Goal: Task Accomplishment & Management: Manage account settings

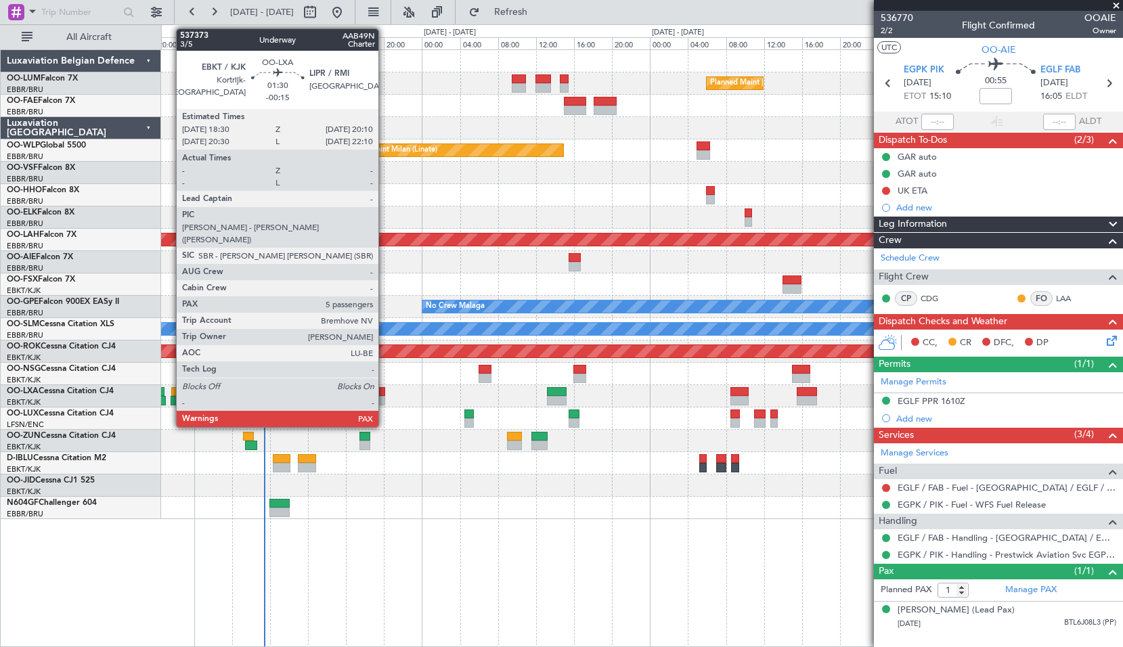
click at [384, 395] on div at bounding box center [377, 391] width 16 height 9
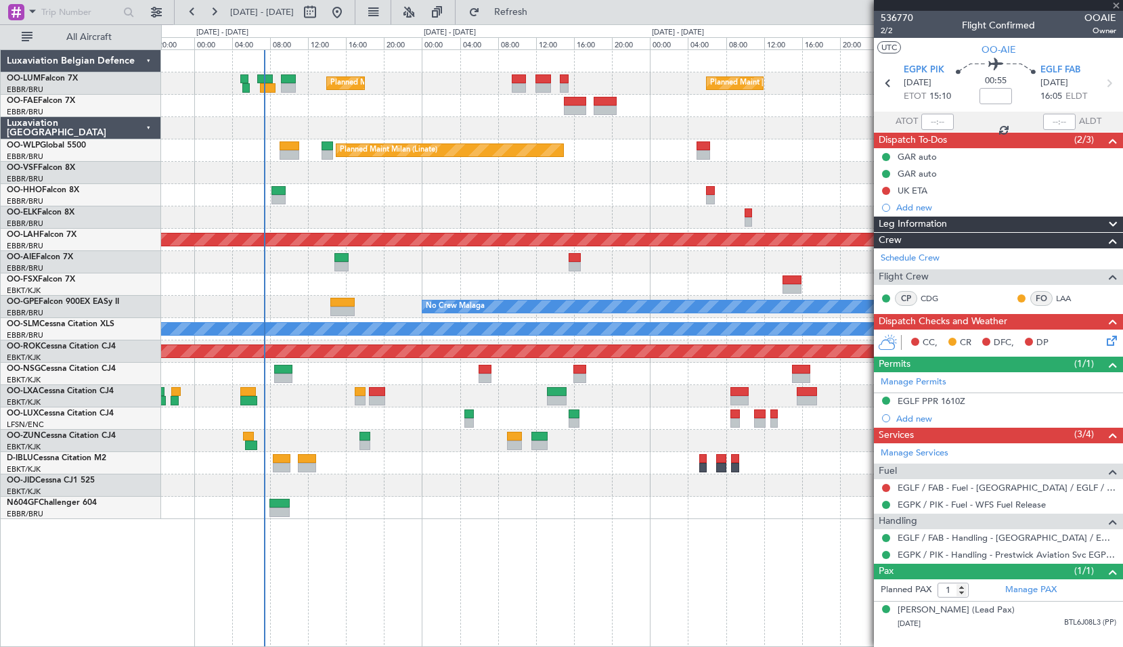
click at [400, 403] on div at bounding box center [641, 396] width 961 height 22
type input "-00:15"
type input "5"
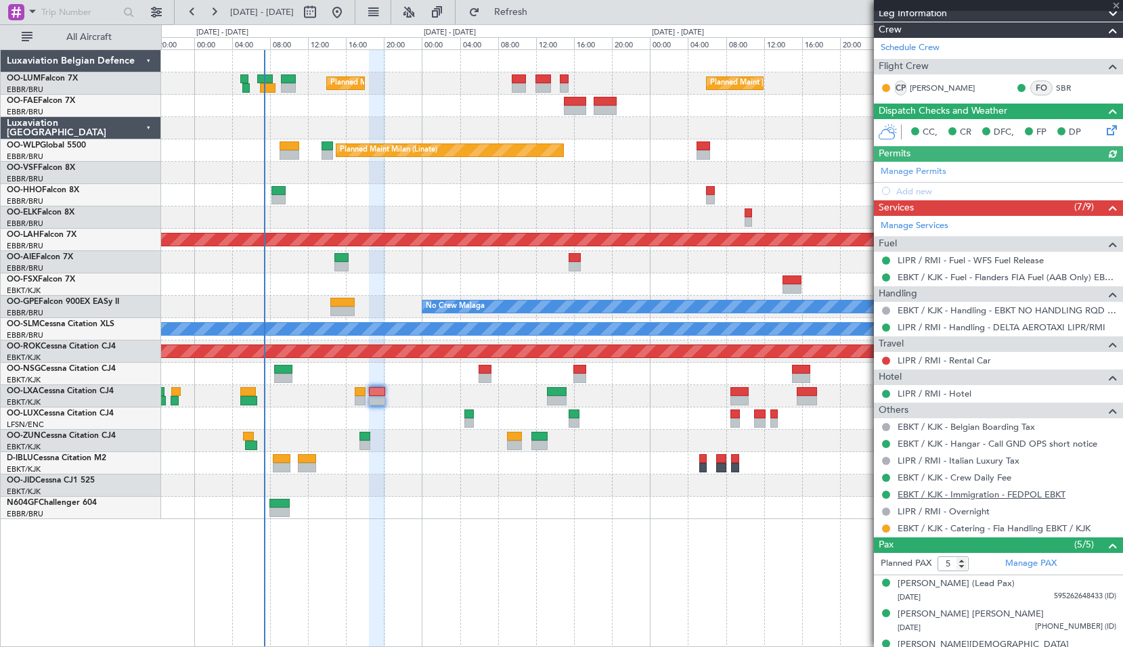
scroll to position [256, 0]
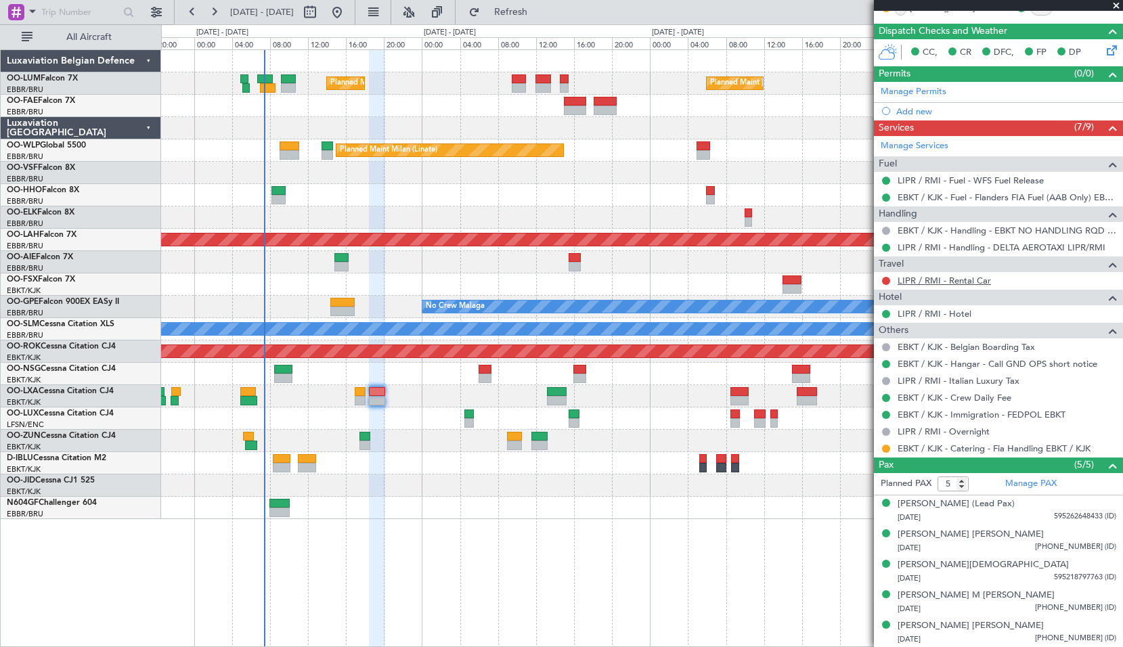
click at [948, 276] on link "LIPR / RMI - Rental Car" at bounding box center [943, 281] width 93 height 12
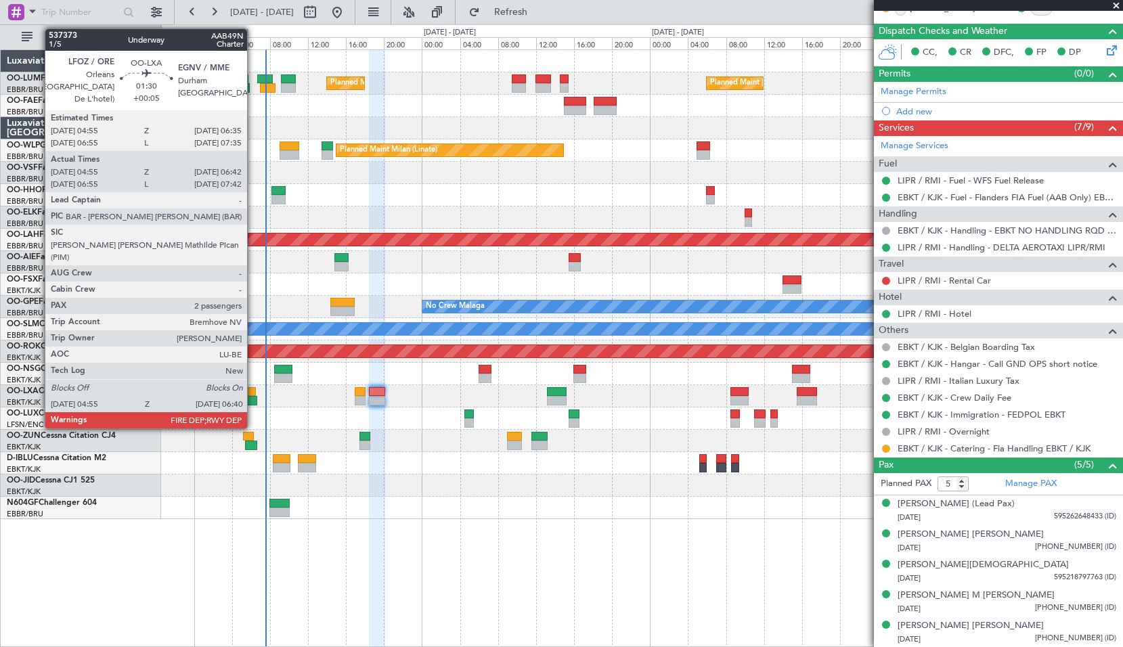
click at [256, 396] on div at bounding box center [641, 396] width 961 height 22
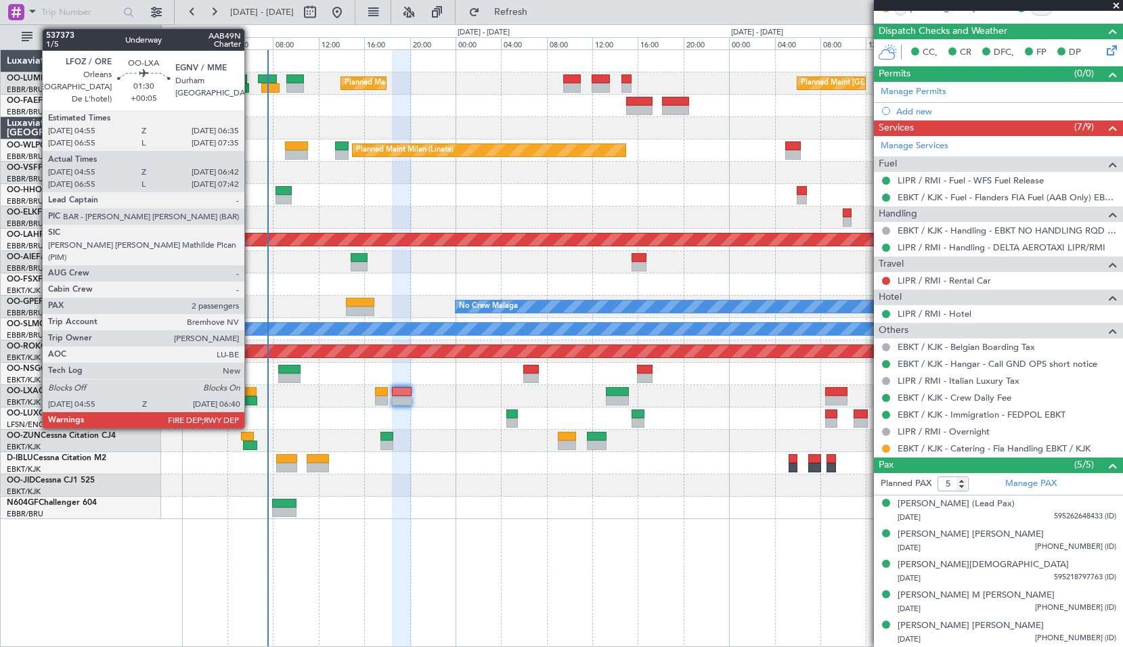
click at [250, 397] on div at bounding box center [248, 400] width 20 height 9
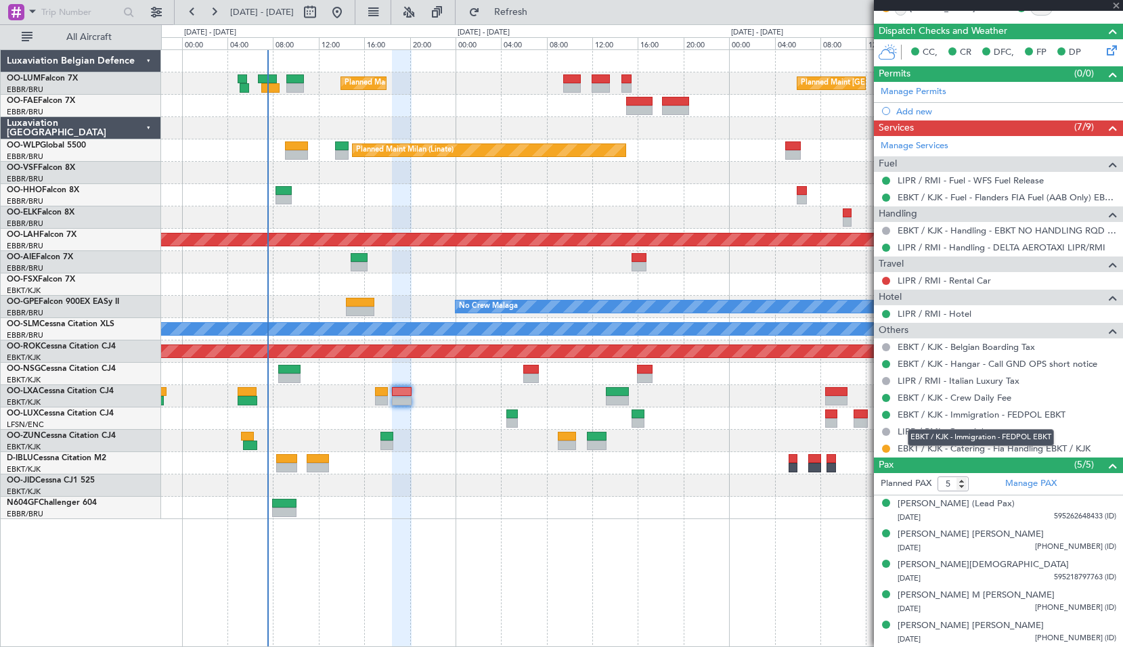
type input "+00:05"
type input "05:00"
type input "06:37"
type input "2"
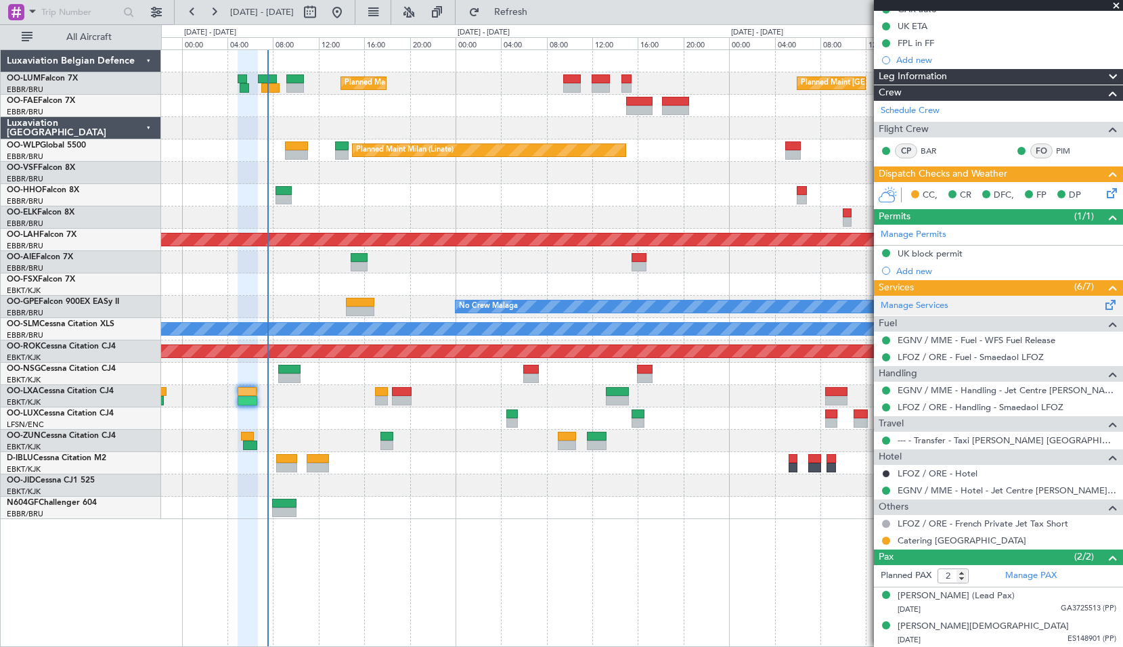
scroll to position [148, 0]
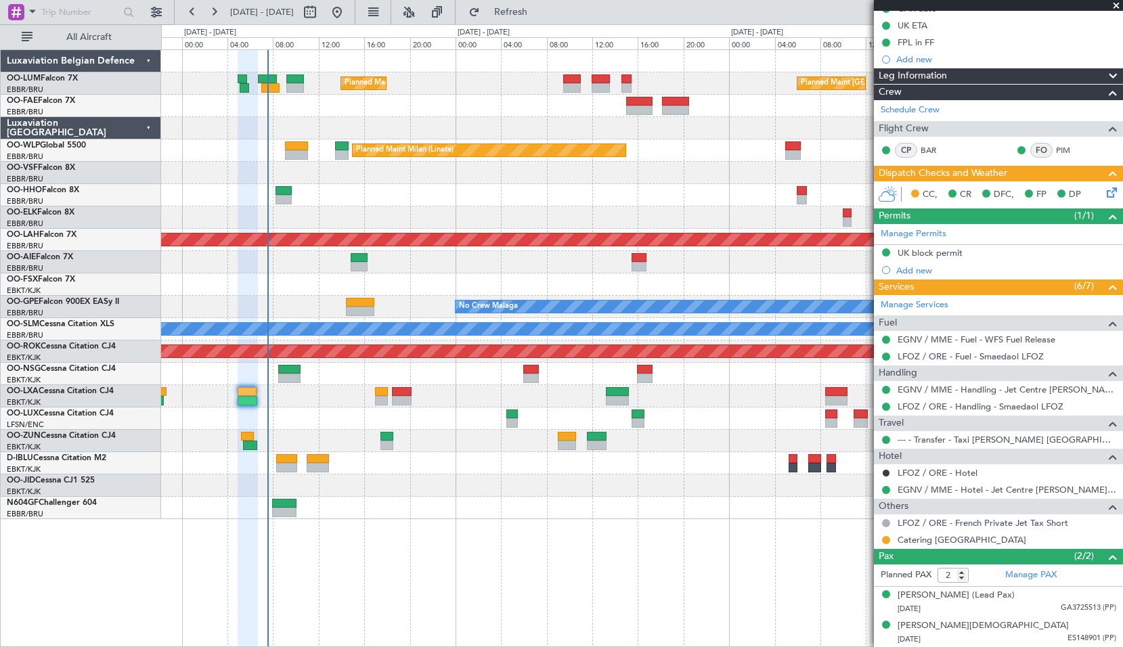
click at [351, 147] on div "Planned Maint Milan (Linate)" at bounding box center [641, 150] width 961 height 22
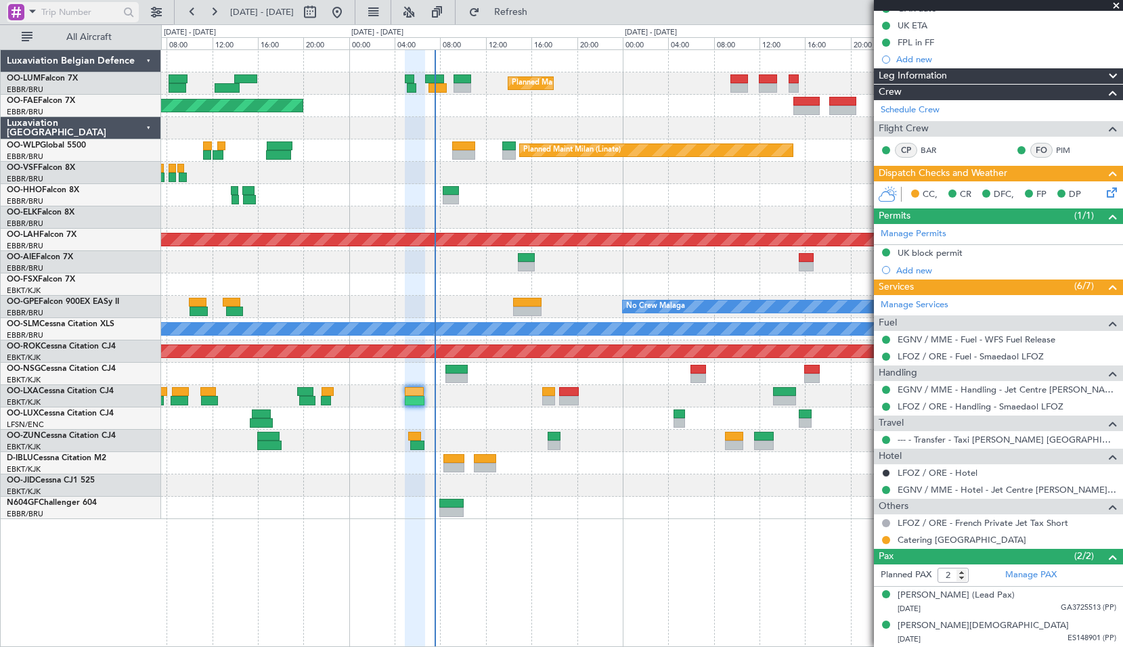
click at [28, 17] on span at bounding box center [32, 11] width 16 height 17
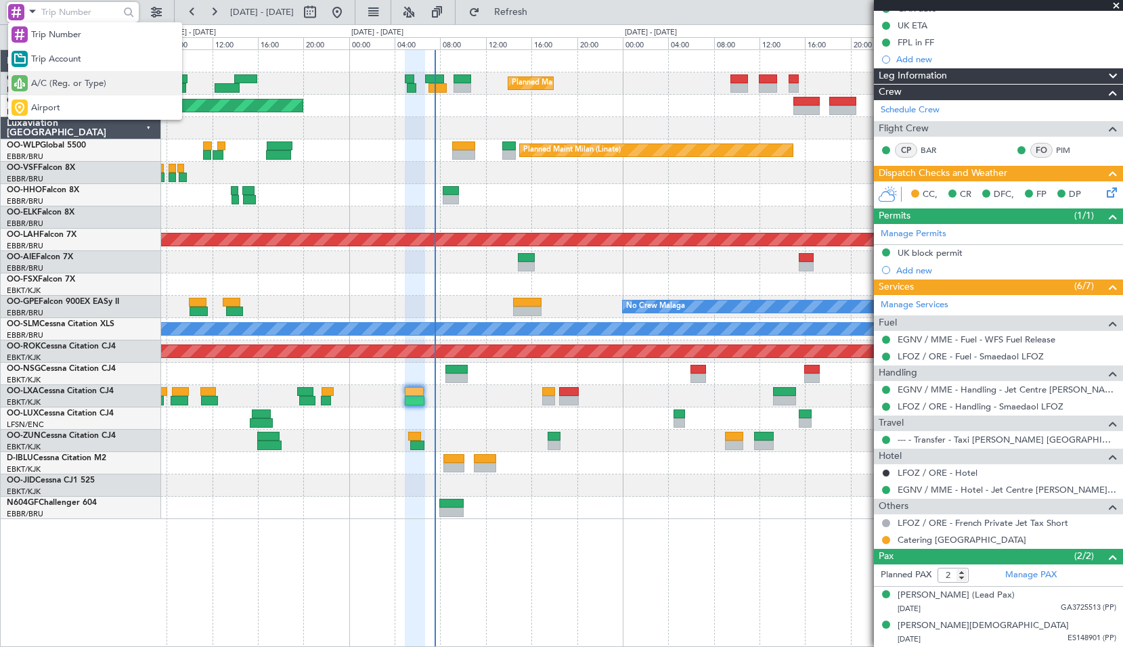
click at [49, 87] on span "A/C (Reg. or Type)" at bounding box center [68, 84] width 75 height 14
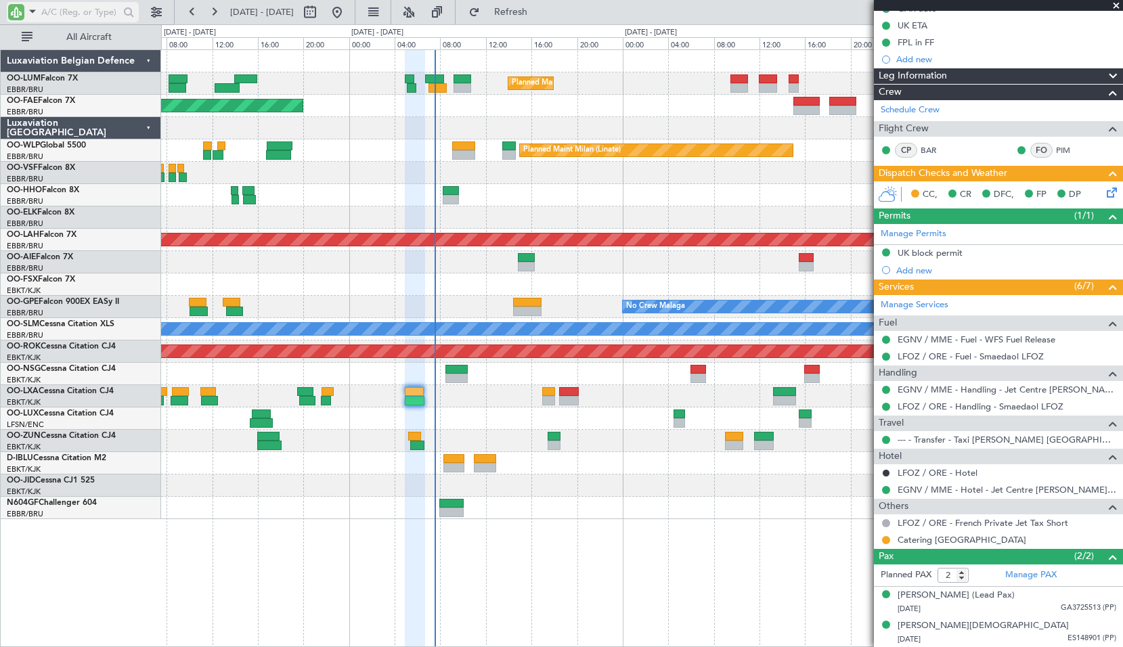
click at [46, 13] on input "text" at bounding box center [80, 12] width 78 height 20
type input "aie"
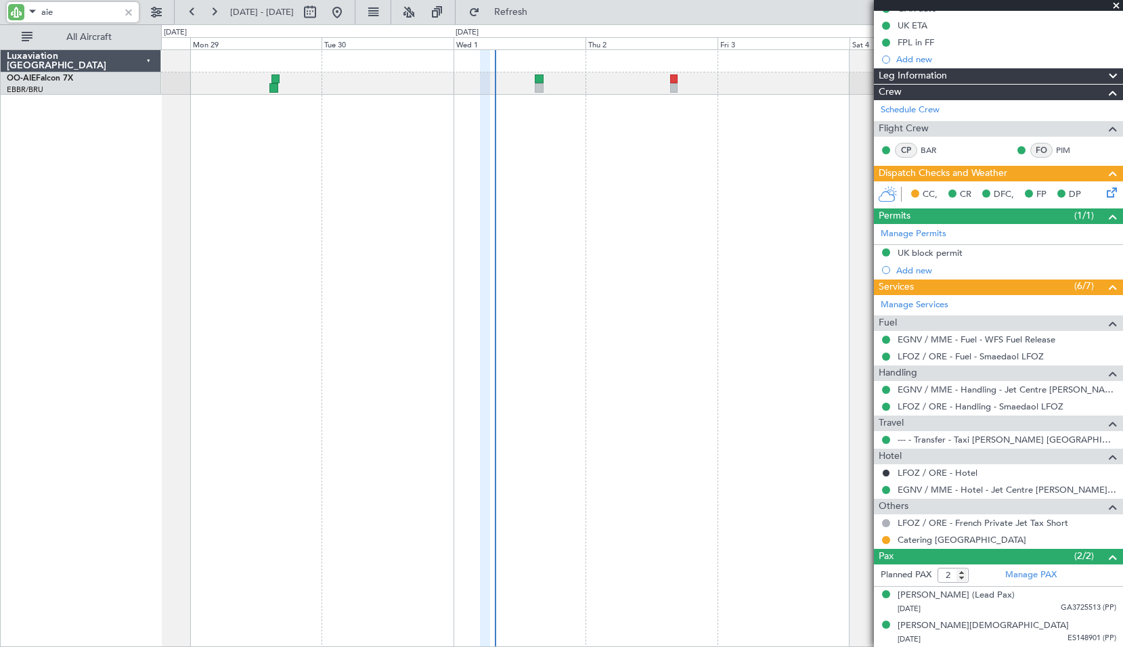
click at [766, 223] on div "Planned Maint [GEOGRAPHIC_DATA] ([GEOGRAPHIC_DATA])" at bounding box center [642, 347] width 962 height 597
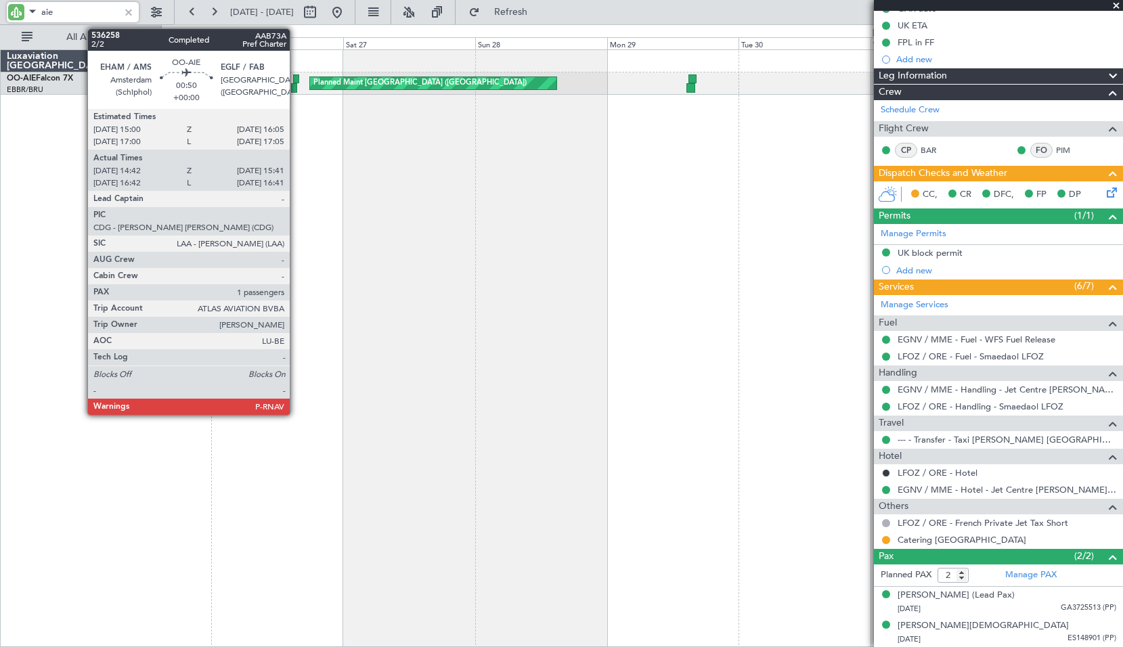
click at [296, 78] on div at bounding box center [296, 78] width 6 height 9
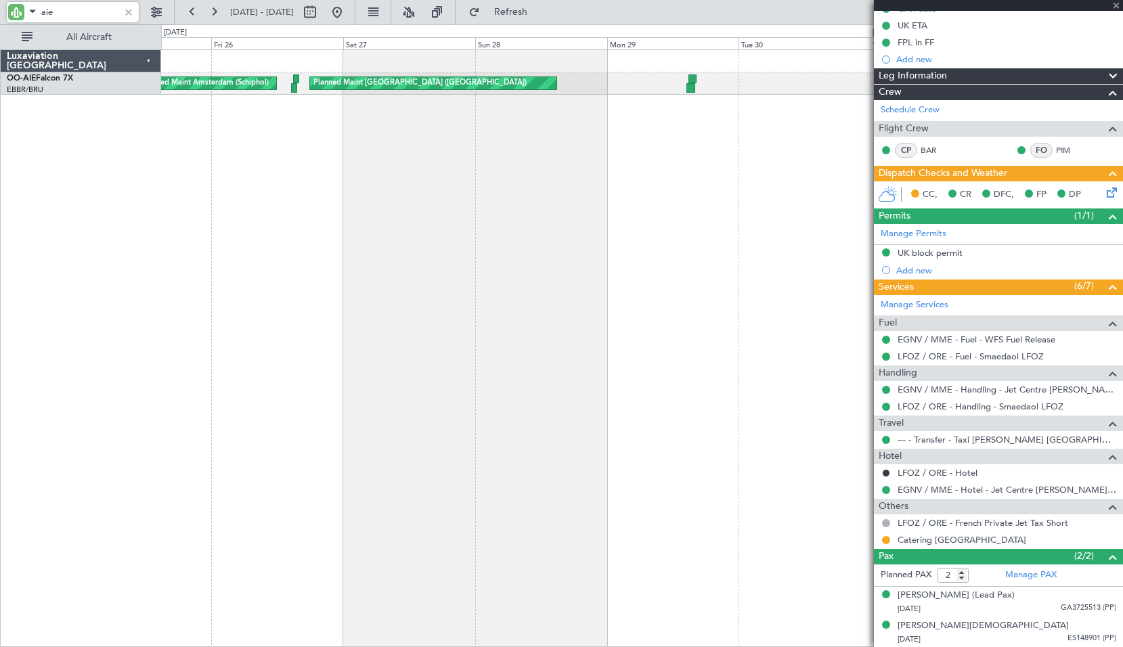
type input "14:52"
type input "15:36"
type input "1"
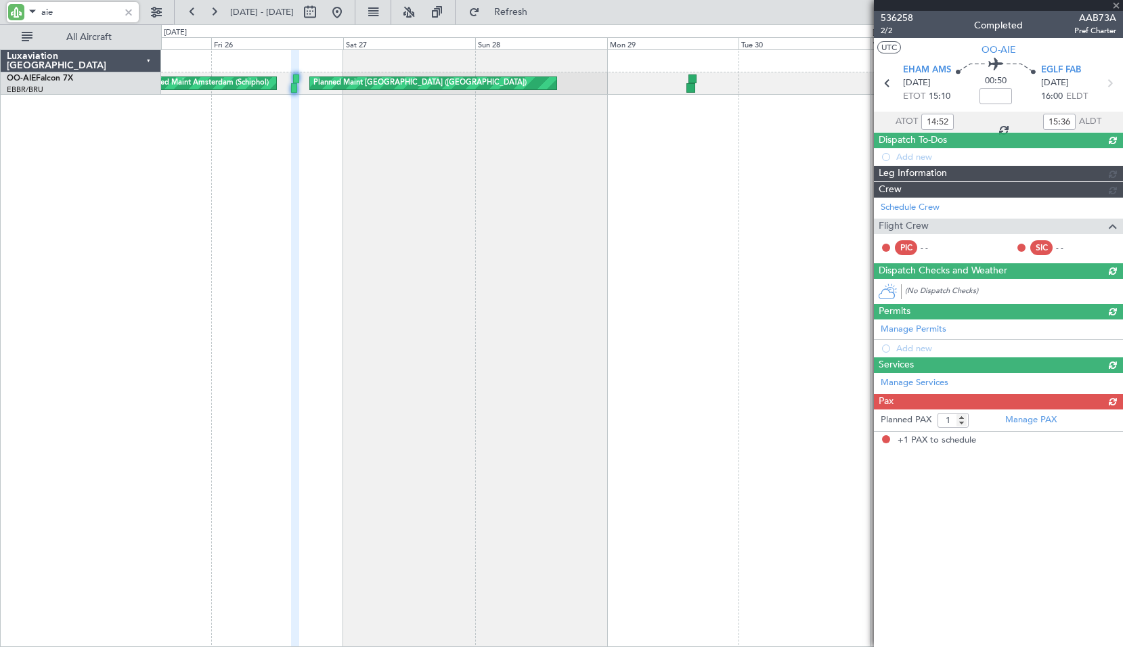
scroll to position [0, 0]
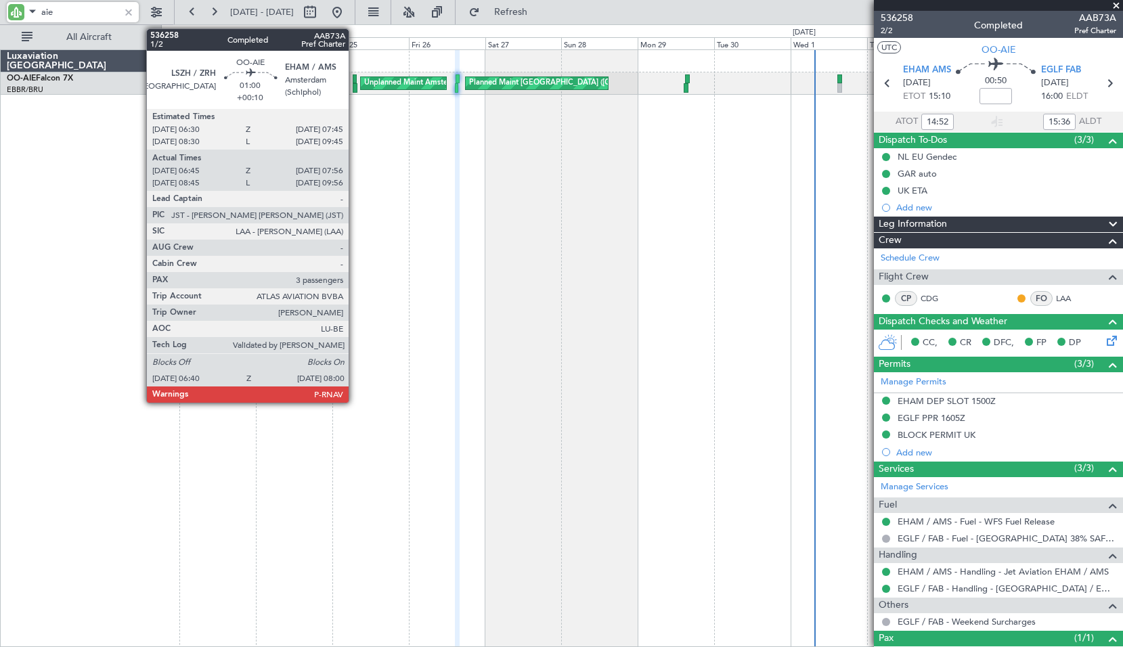
click at [355, 83] on div at bounding box center [355, 78] width 4 height 9
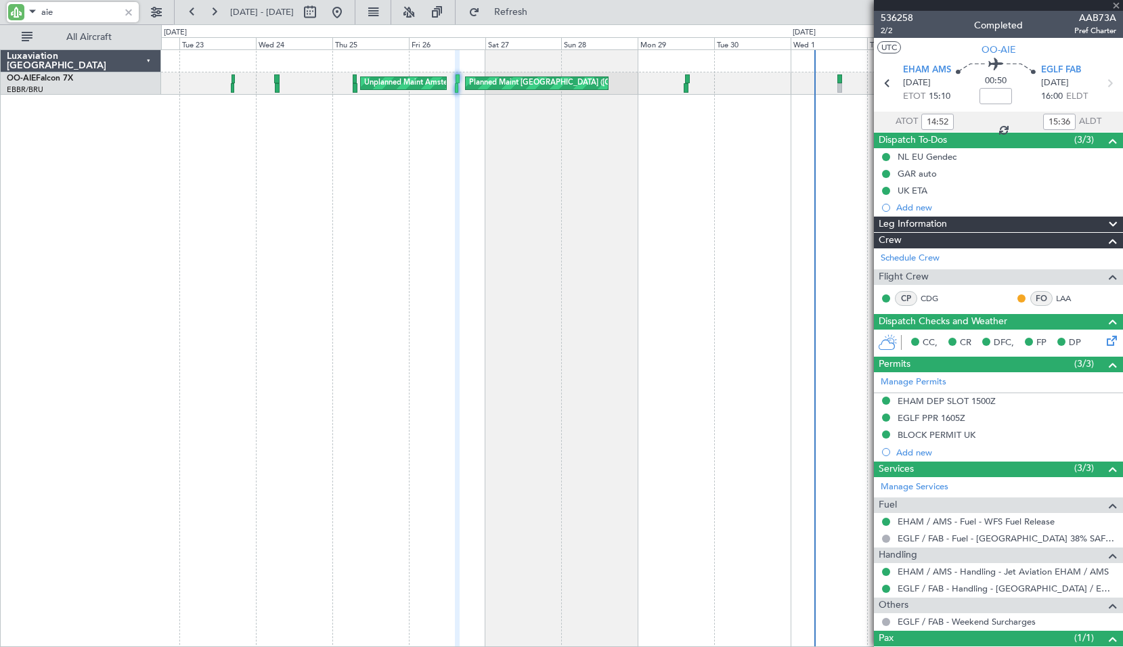
click at [669, 159] on div "Planned Maint [GEOGRAPHIC_DATA] ([GEOGRAPHIC_DATA]) Unplanned Maint Amsterdam (…" at bounding box center [642, 347] width 962 height 597
type input "+00:10"
type input "06:55"
type input "07:51"
type input "3"
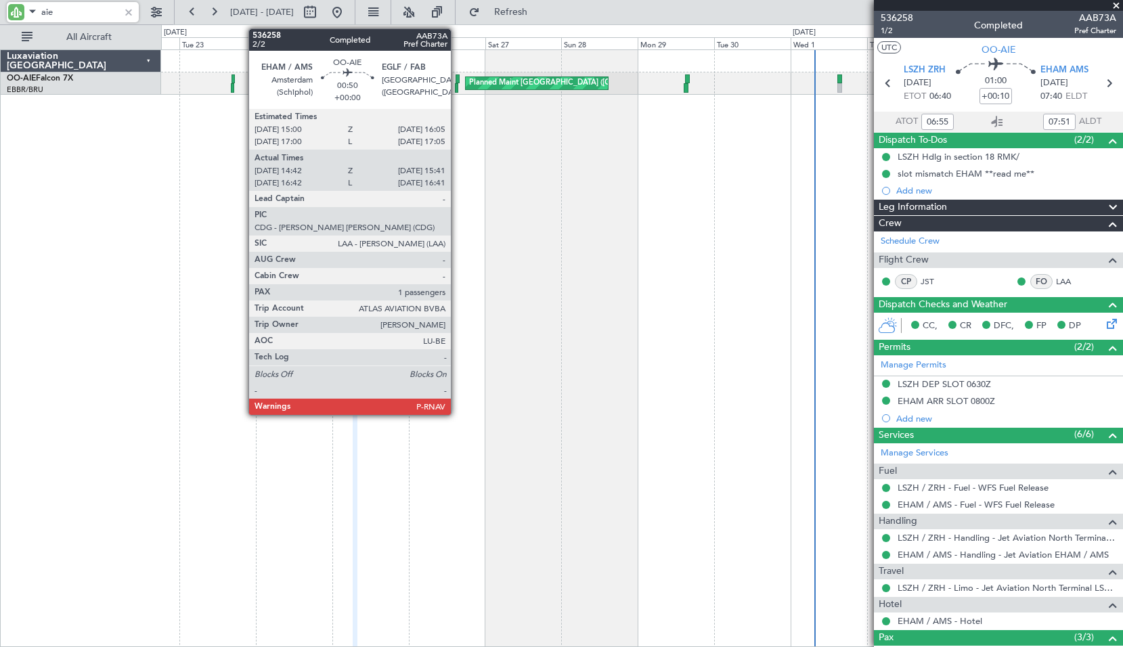
click at [457, 80] on div at bounding box center [457, 78] width 4 height 9
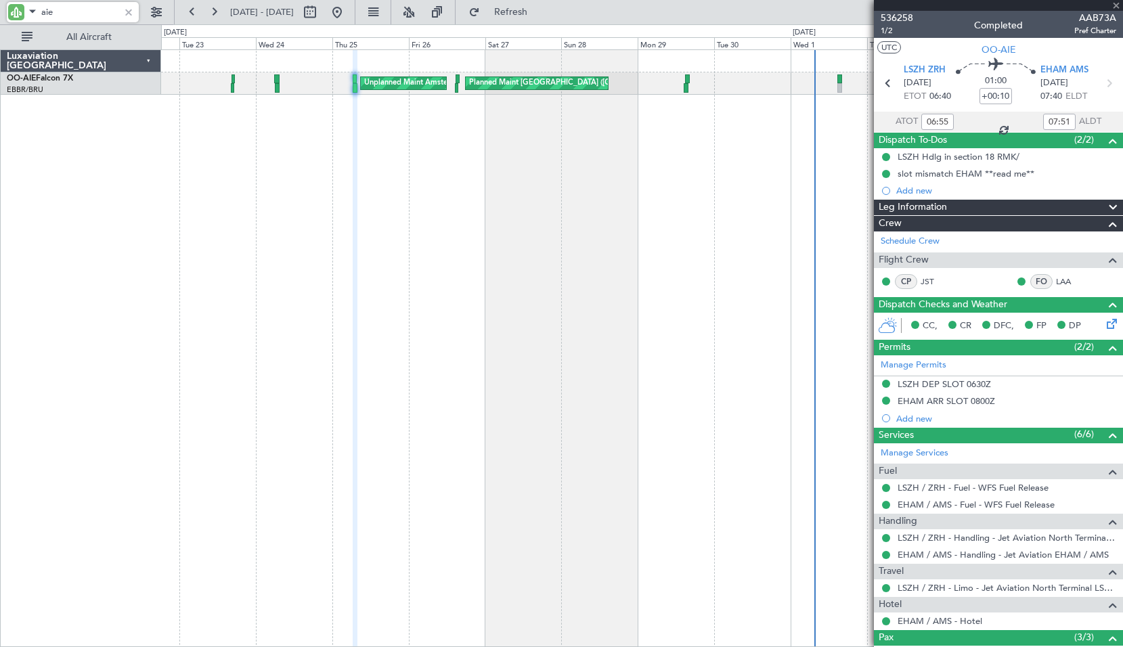
type input "aie"
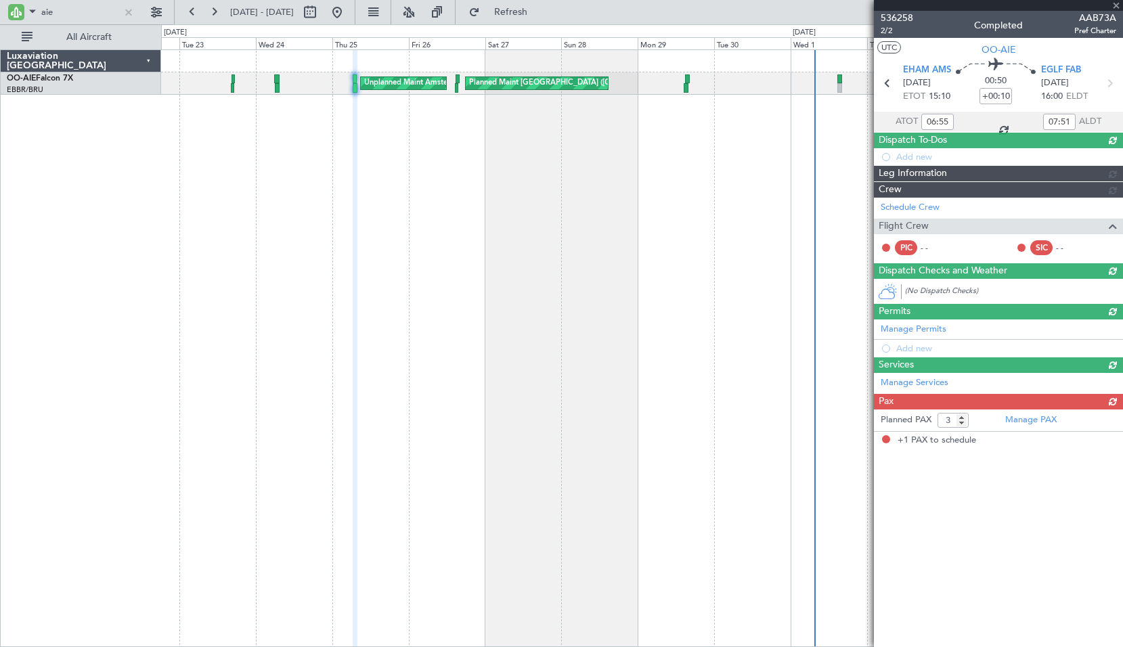
type input "14:52"
type input "15:36"
type input "1"
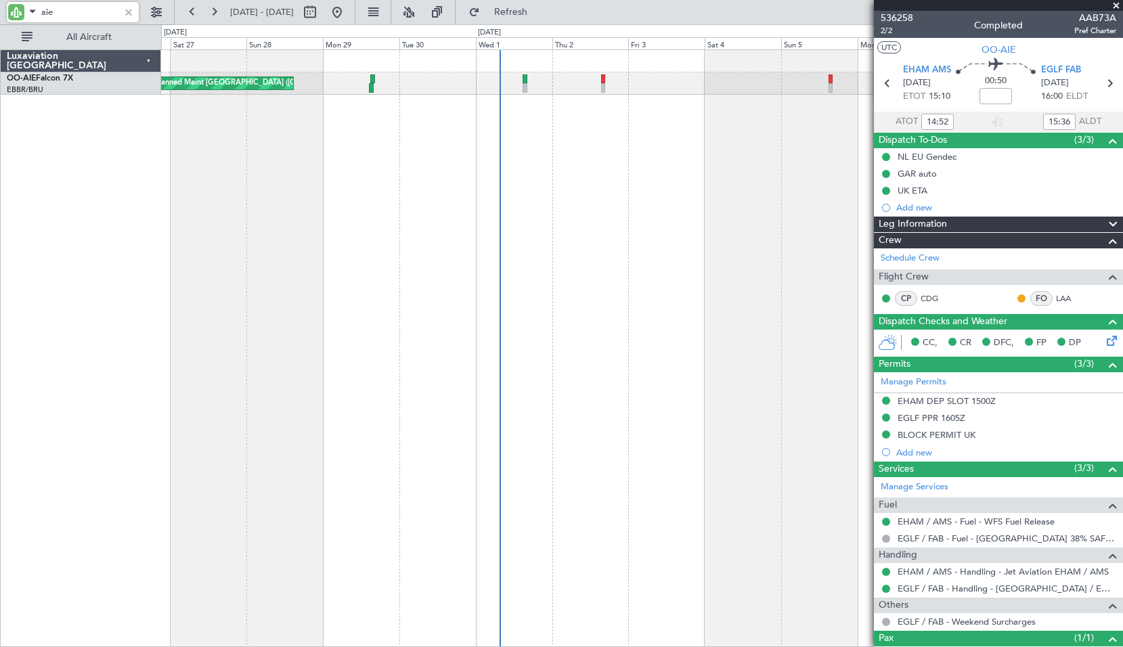
click at [430, 298] on div "Planned Maint [GEOGRAPHIC_DATA] ([GEOGRAPHIC_DATA]) Unplanned Maint Amsterdam (…" at bounding box center [642, 347] width 962 height 597
click at [127, 12] on div at bounding box center [128, 12] width 15 height 15
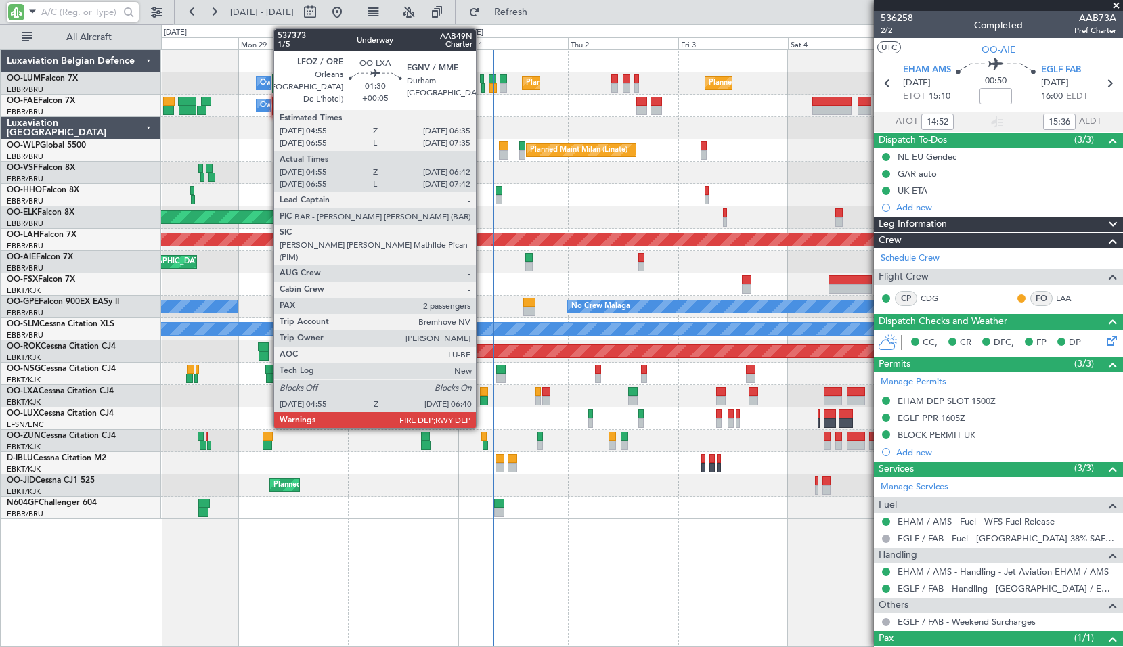
click at [482, 390] on div at bounding box center [484, 391] width 8 height 9
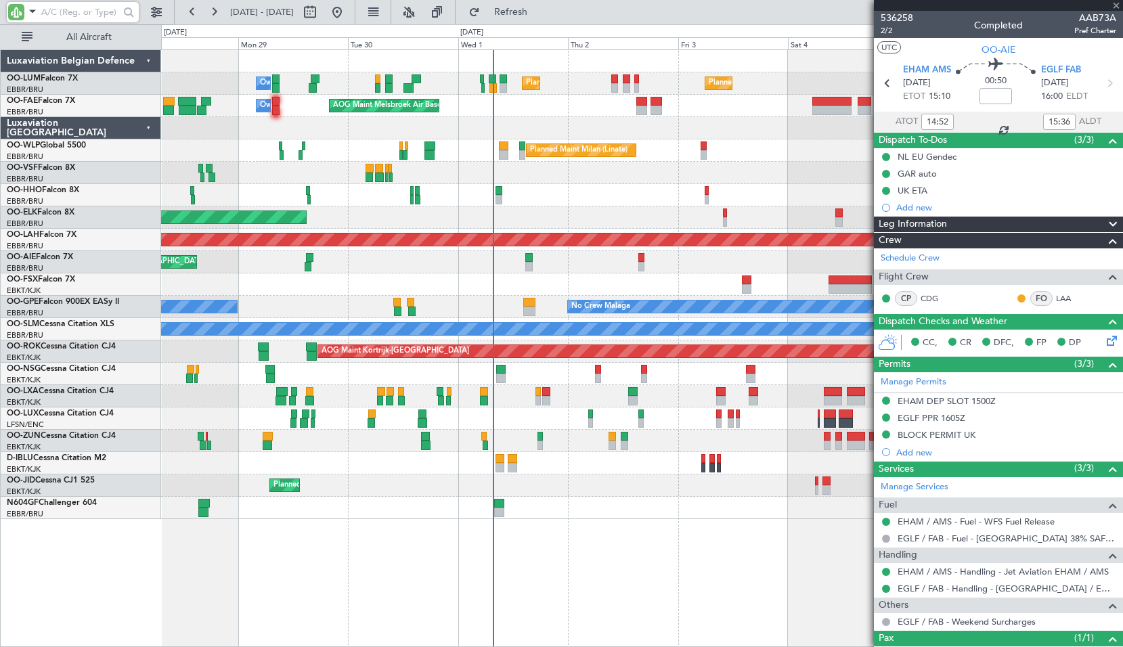
type input "+00:05"
type input "05:00"
type input "06:37"
type input "2"
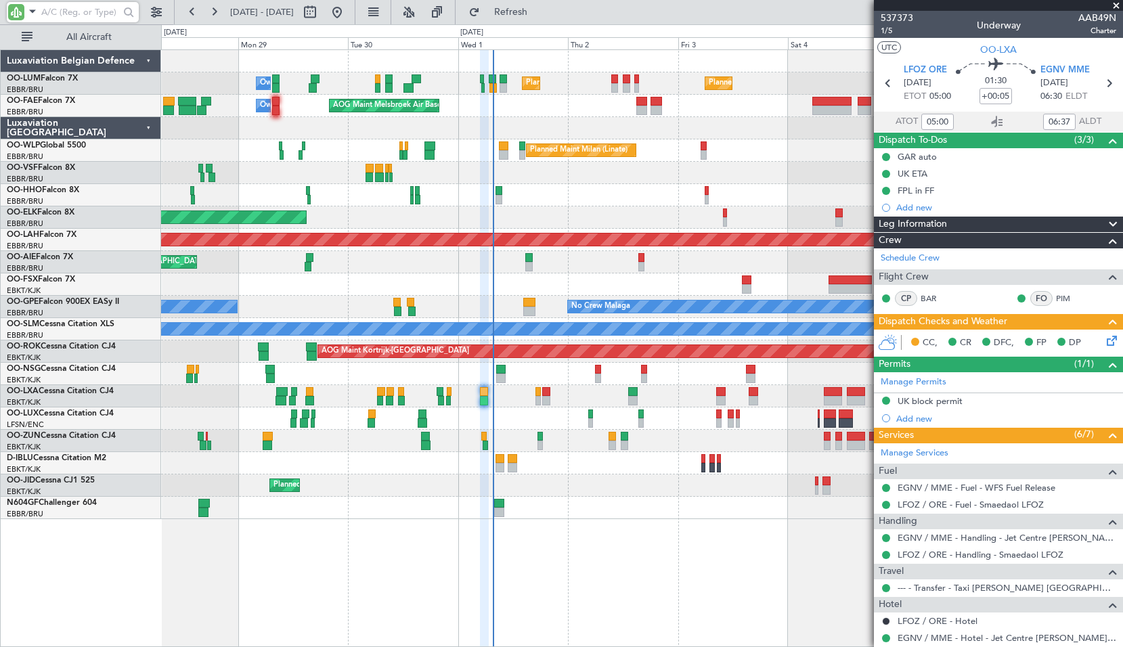
scroll to position [148, 0]
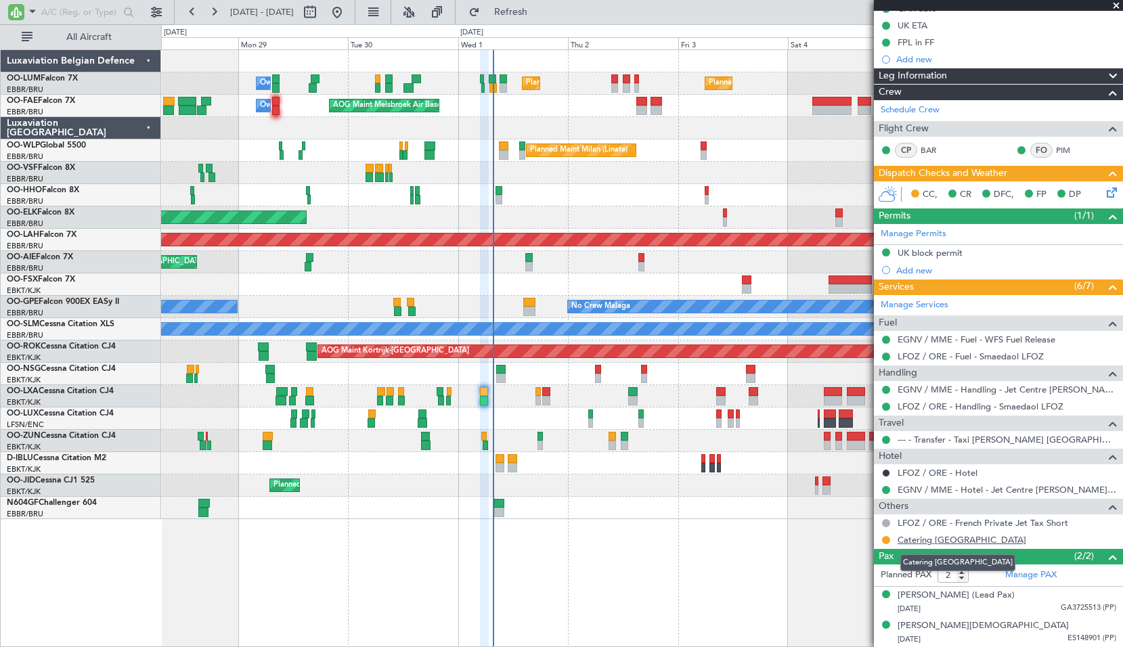
click at [925, 539] on link "Catering [GEOGRAPHIC_DATA]" at bounding box center [961, 540] width 129 height 12
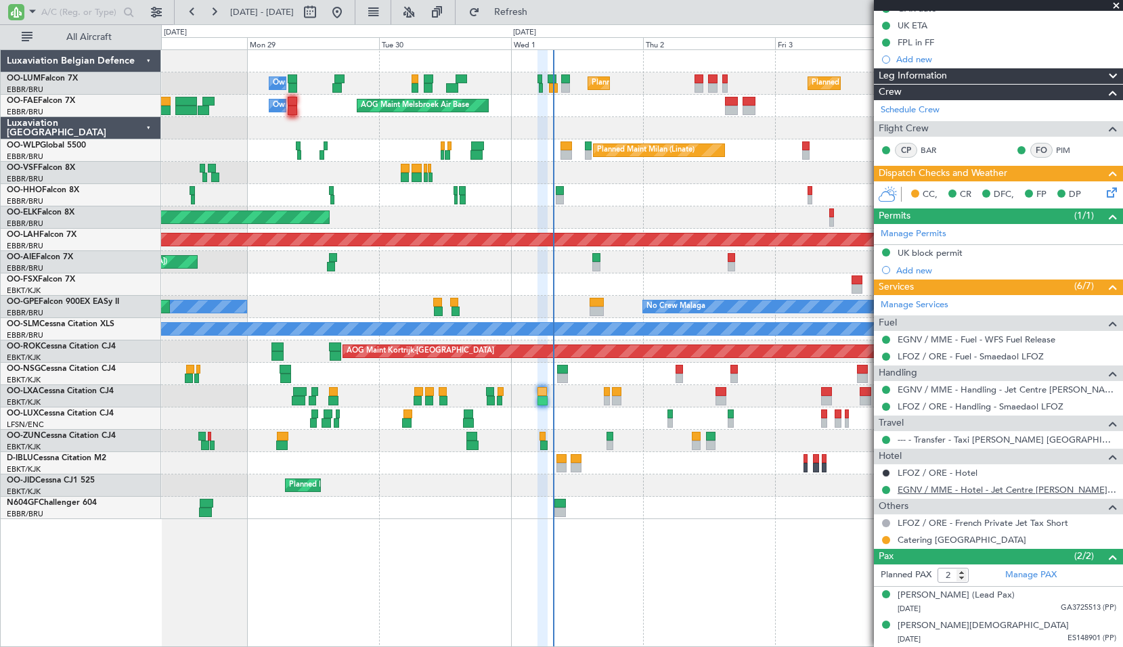
click at [987, 489] on link "EGNV / MME - Hotel - Jet Centre [PERSON_NAME] Aviation EGNV / MME" at bounding box center [1006, 490] width 219 height 12
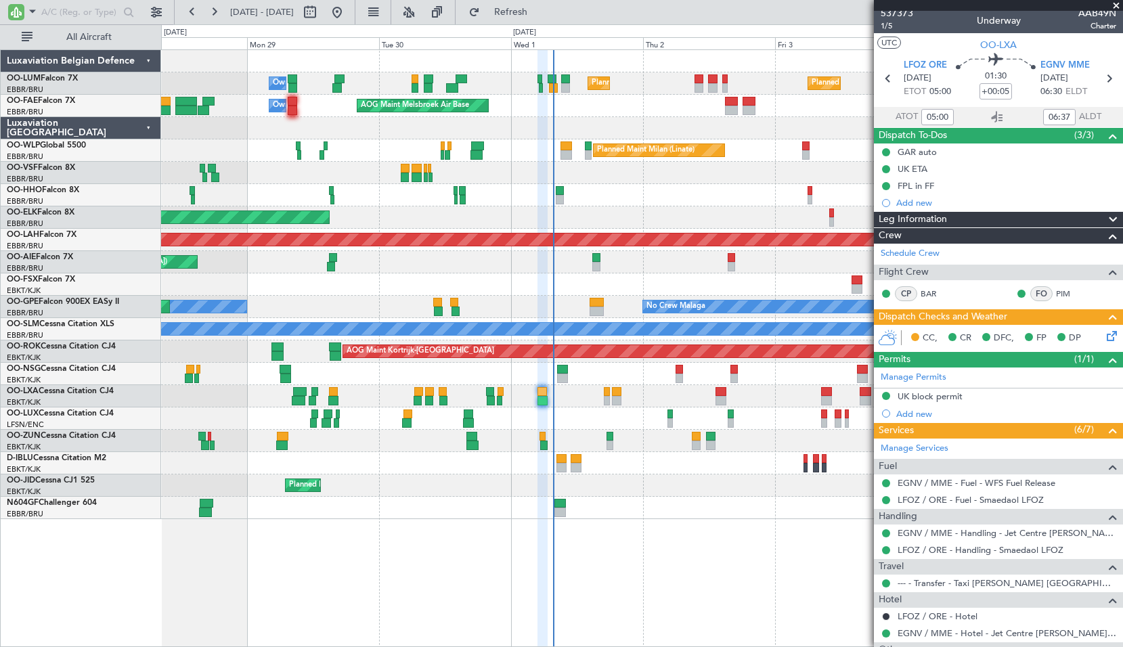
scroll to position [0, 0]
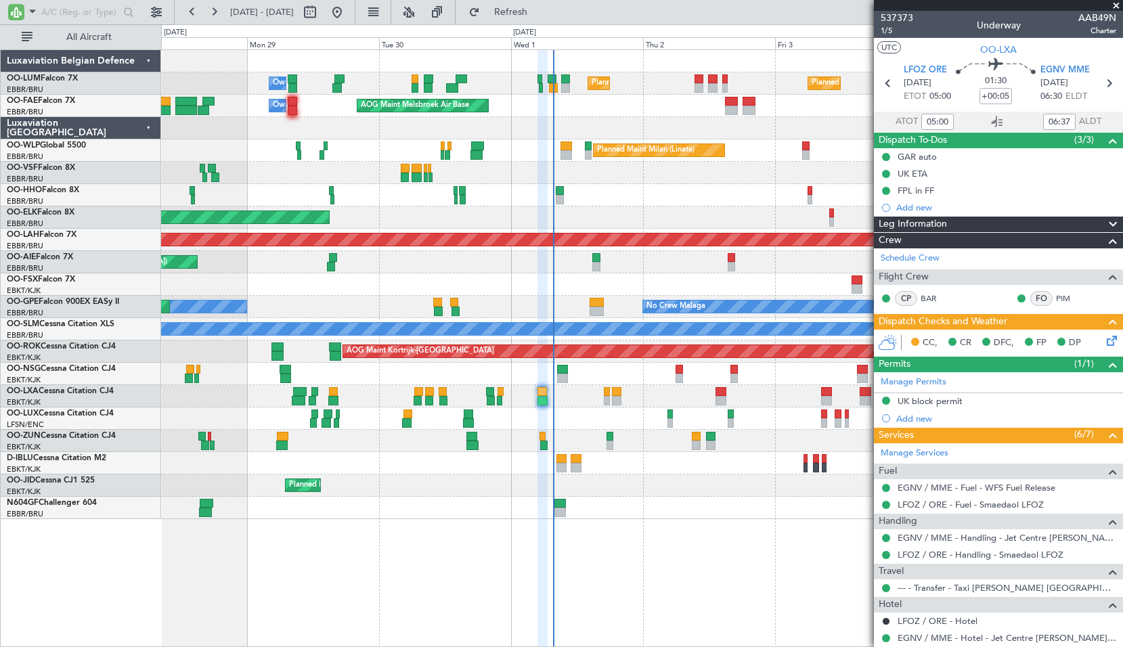
type input "07:00"
type input "07:37"
type input "05:00"
type input "06:37"
click at [888, 32] on span "1/5" at bounding box center [896, 31] width 32 height 12
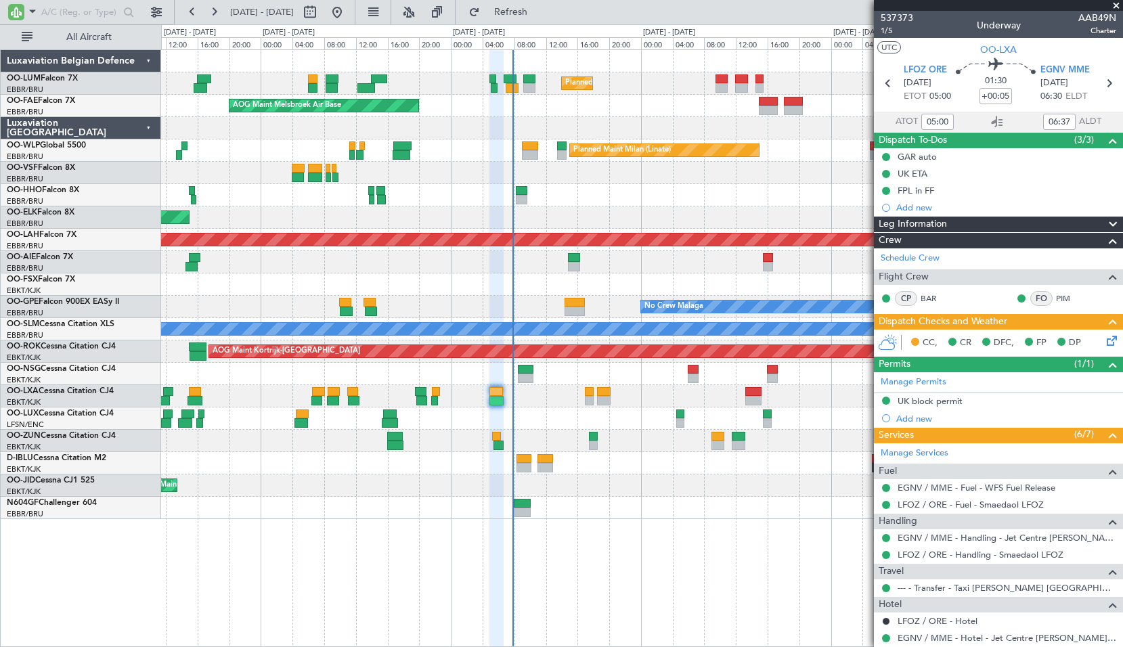
click at [1114, 1] on span at bounding box center [1116, 6] width 14 height 12
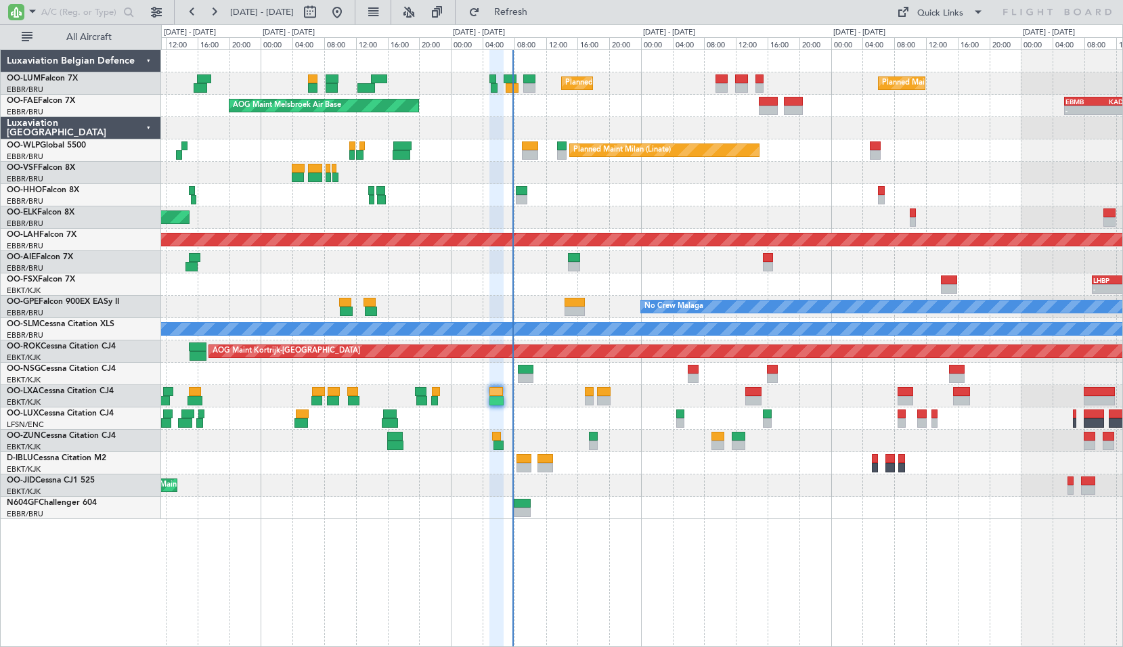
type input "0"
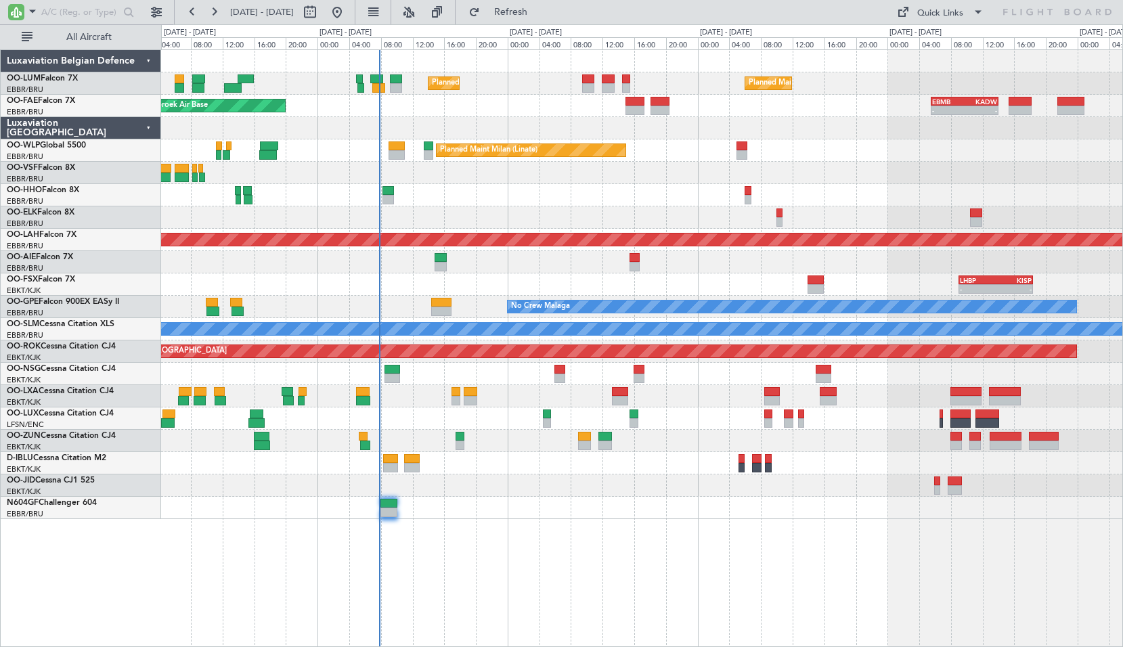
click at [592, 566] on div "Planned Maint [GEOGRAPHIC_DATA] ([GEOGRAPHIC_DATA] National) Planned Maint [GEO…" at bounding box center [642, 347] width 962 height 597
click at [539, 7] on span "Refresh" at bounding box center [510, 11] width 57 height 9
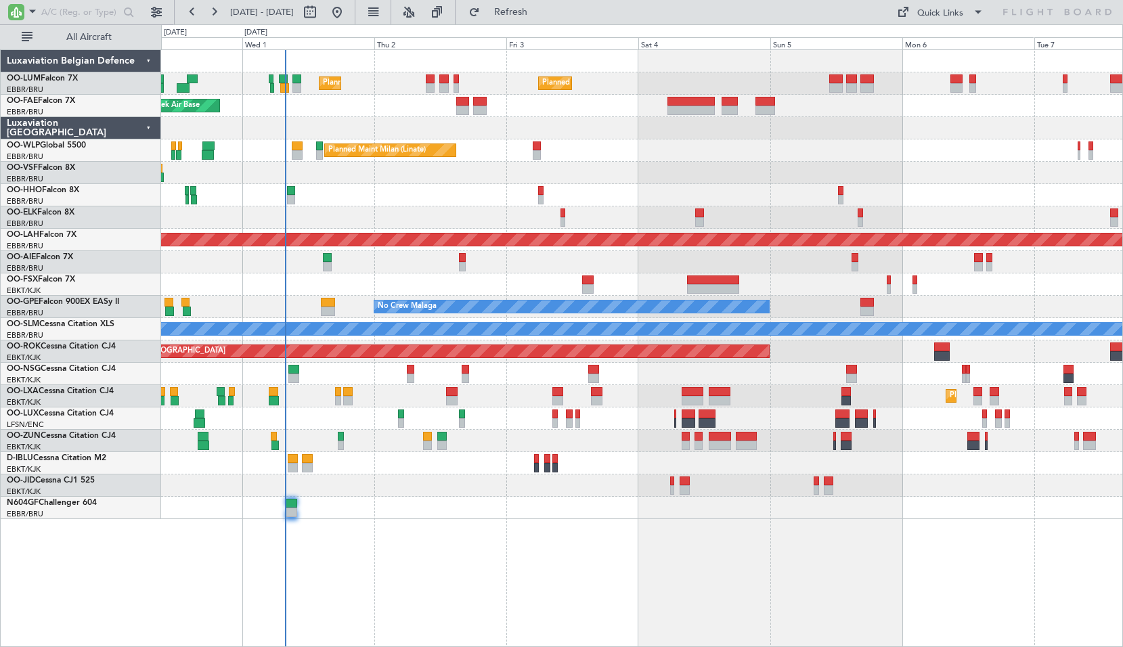
click at [411, 572] on div "Planned Maint [GEOGRAPHIC_DATA] ([GEOGRAPHIC_DATA] National) Planned Maint [GEO…" at bounding box center [642, 347] width 962 height 597
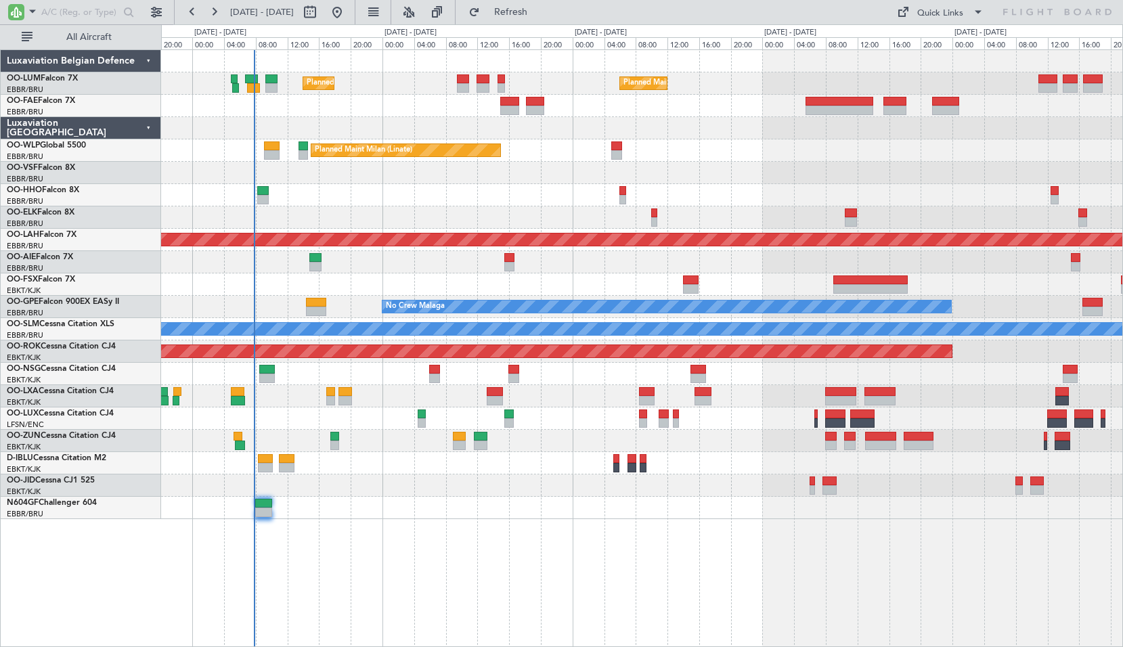
click at [378, 522] on div "Planned Maint [GEOGRAPHIC_DATA] ([GEOGRAPHIC_DATA] National) Planned Maint [GEO…" at bounding box center [642, 347] width 962 height 597
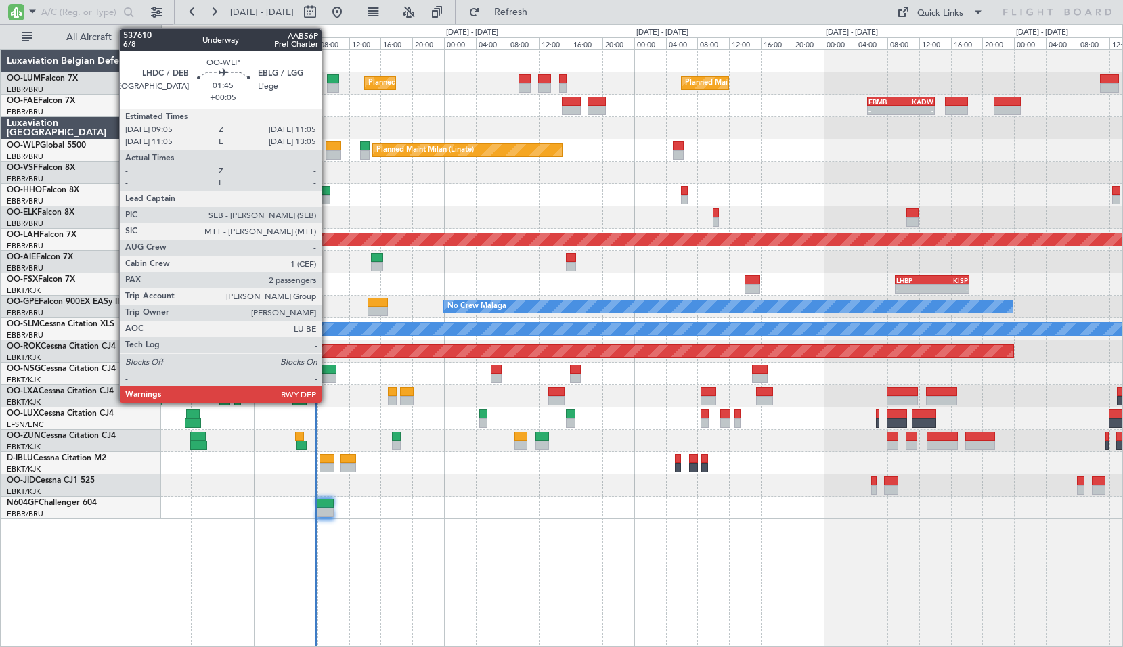
click at [328, 156] on div at bounding box center [333, 154] width 16 height 9
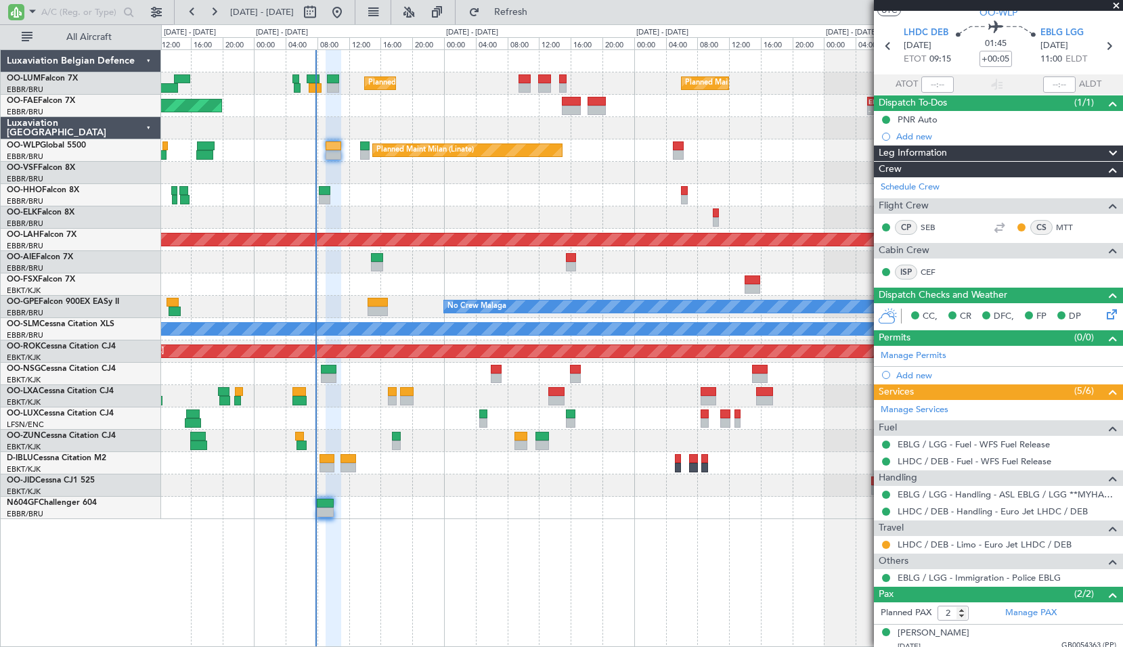
scroll to position [75, 0]
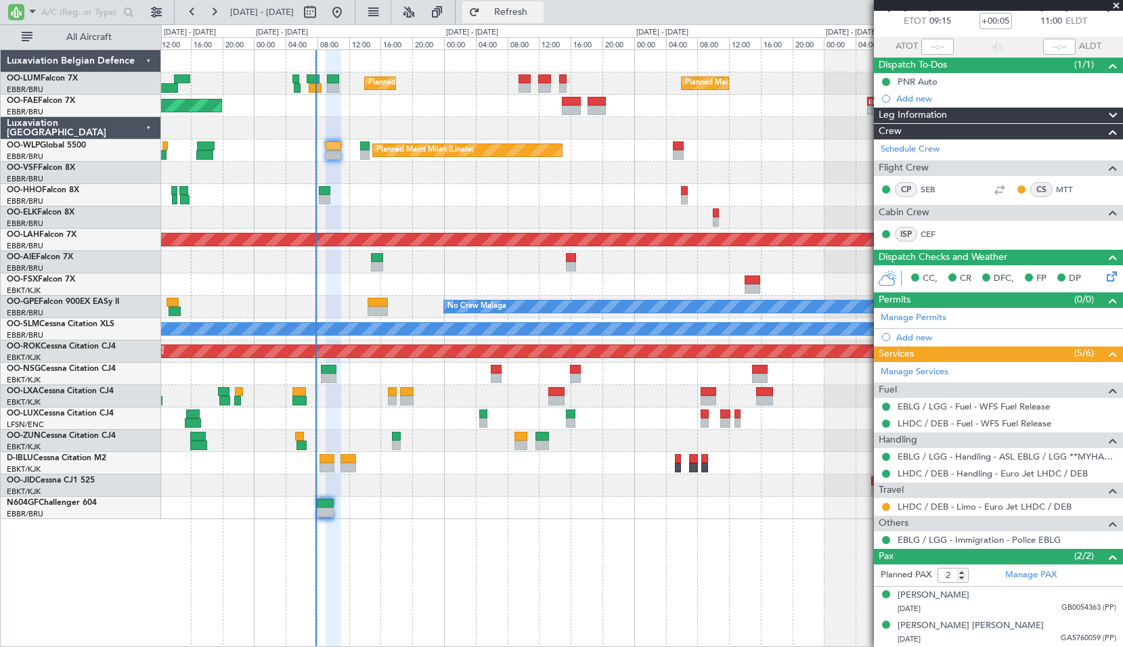
click at [522, 14] on button "Refresh" at bounding box center [502, 12] width 81 height 22
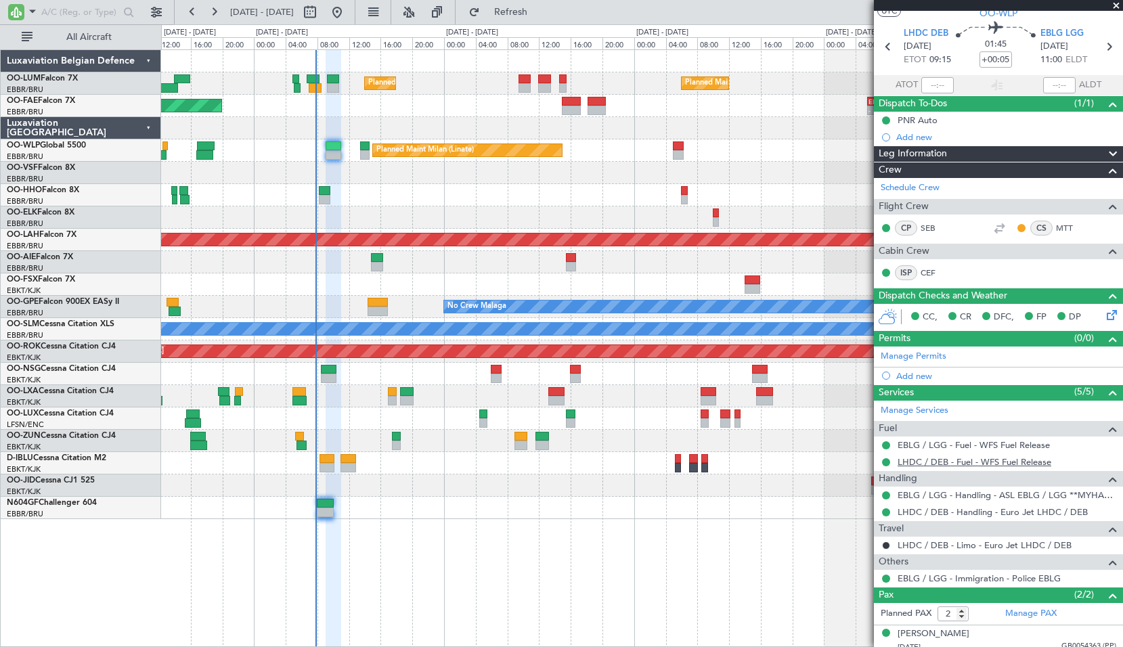
scroll to position [0, 0]
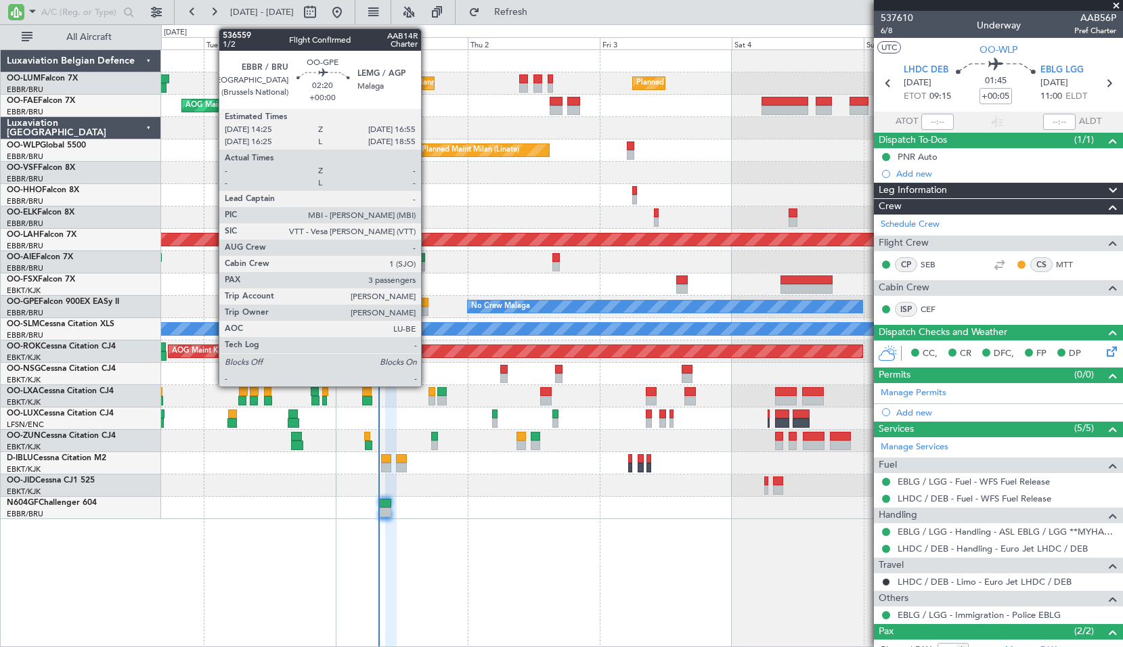
click at [426, 310] on div at bounding box center [421, 311] width 14 height 9
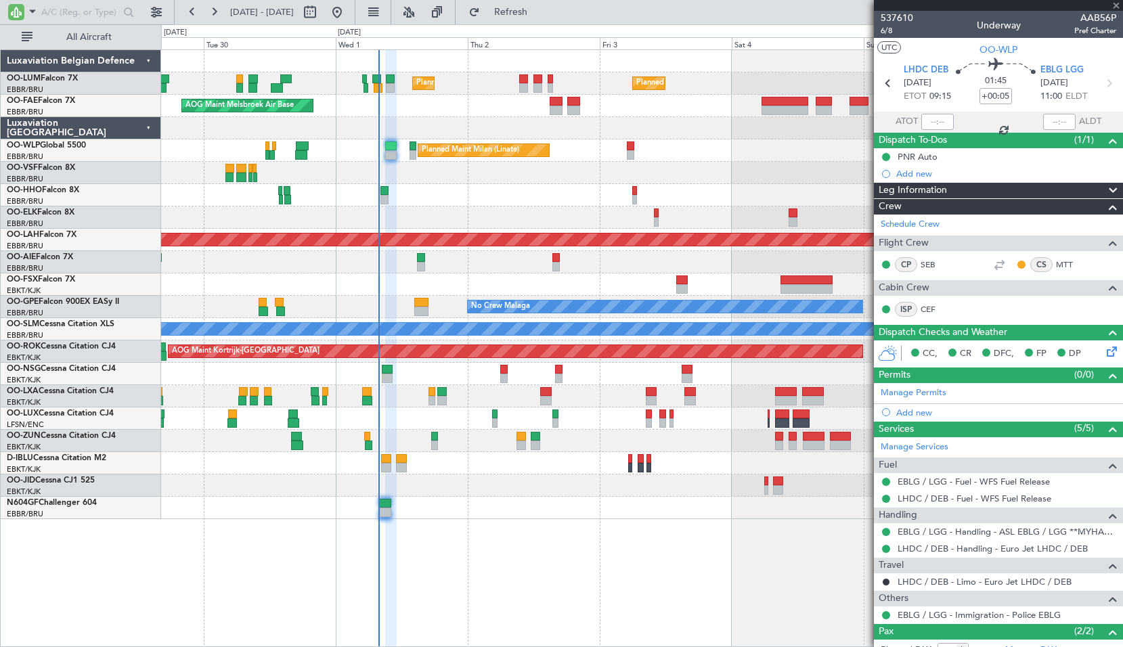
click at [453, 278] on div at bounding box center [641, 284] width 961 height 22
type input "3"
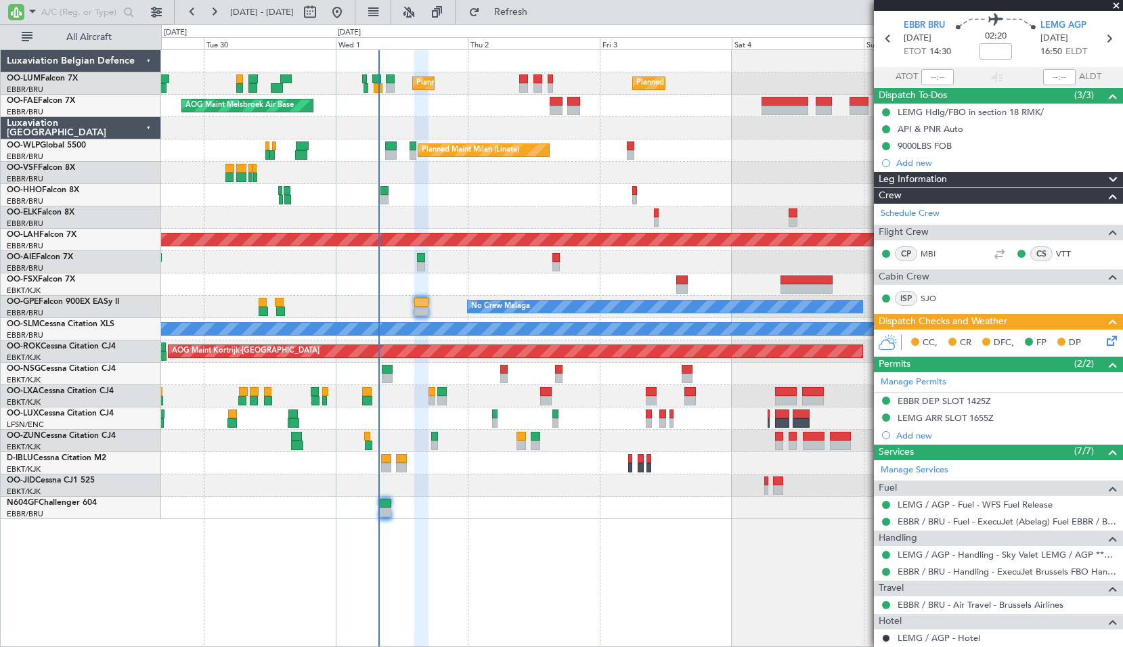
scroll to position [68, 0]
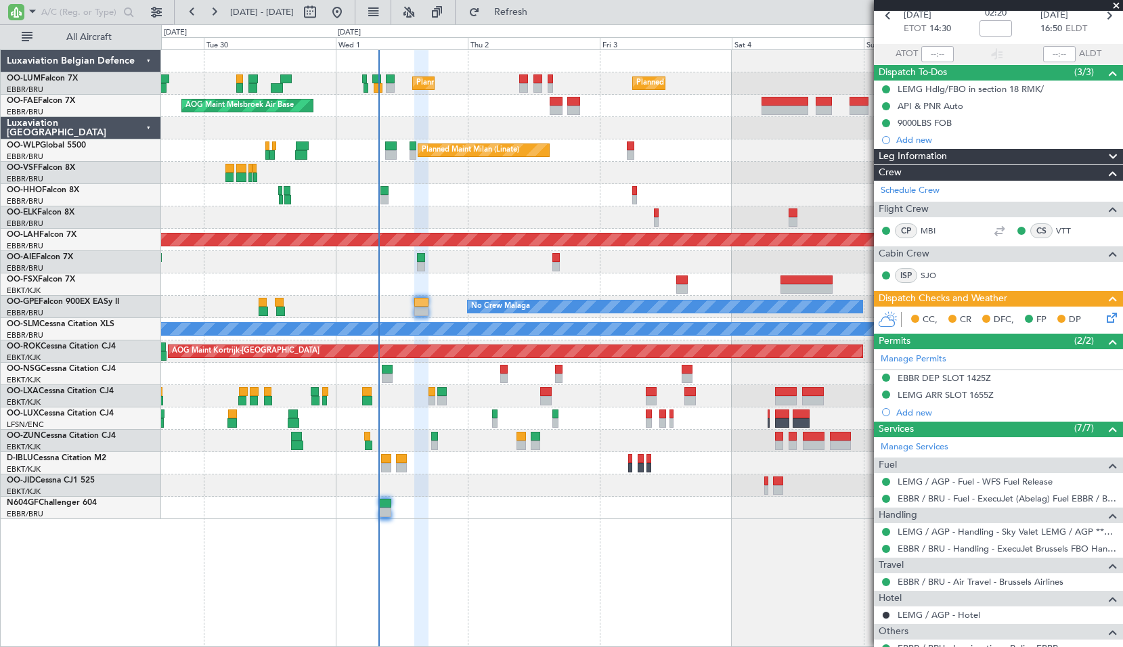
click at [1104, 318] on icon at bounding box center [1109, 315] width 11 height 11
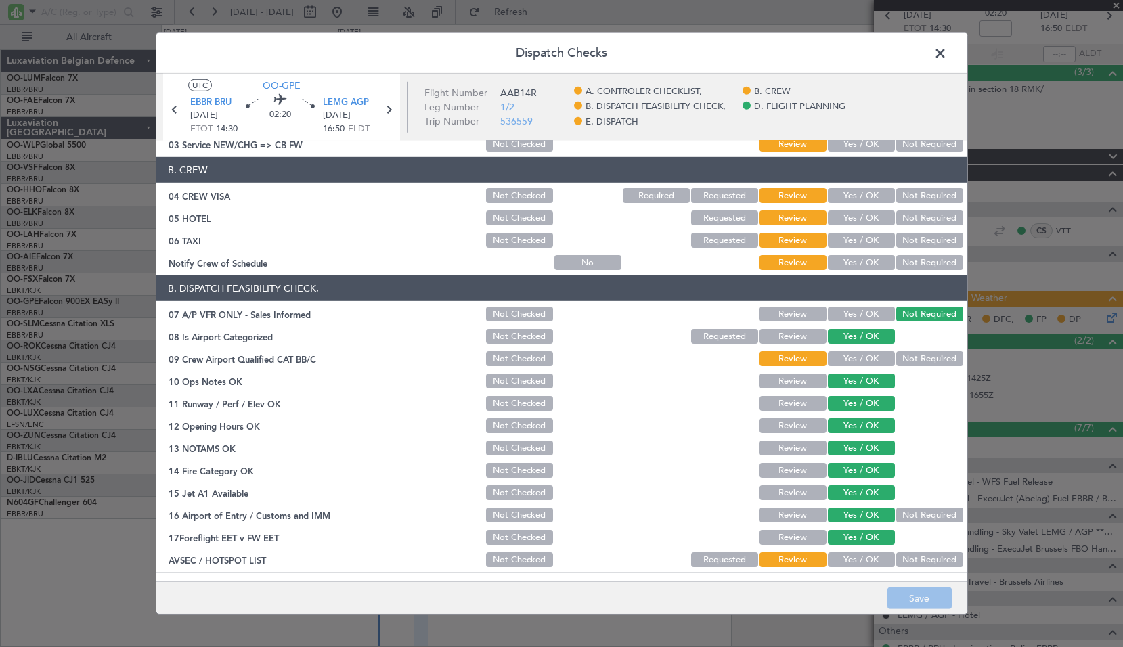
scroll to position [249, 0]
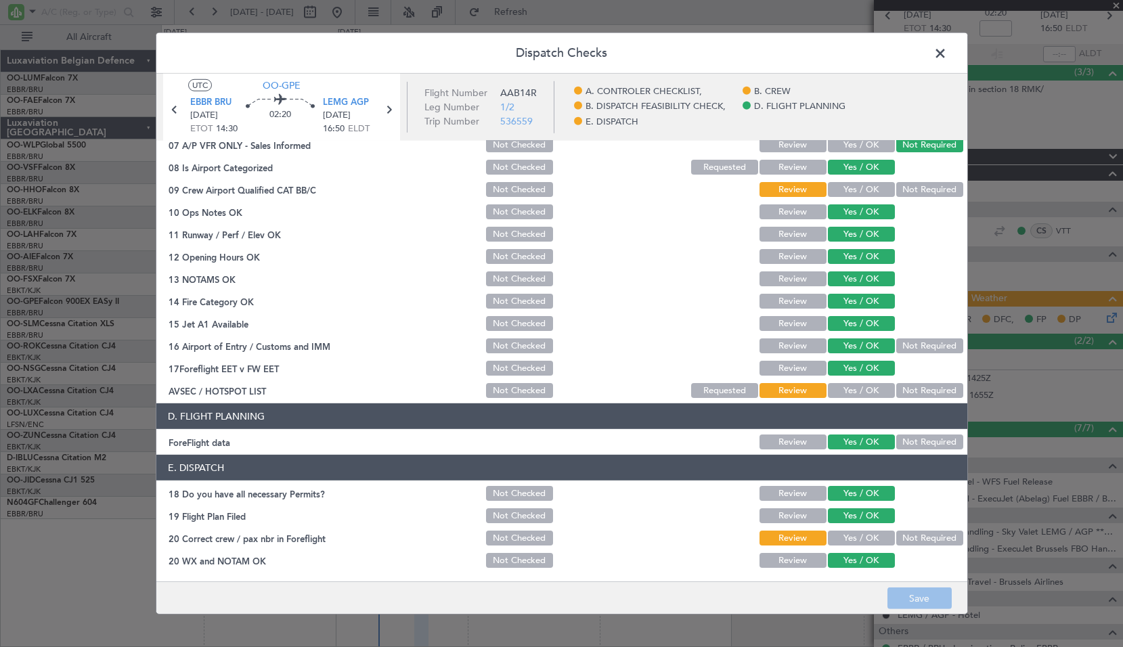
click at [947, 54] on span at bounding box center [947, 56] width 0 height 27
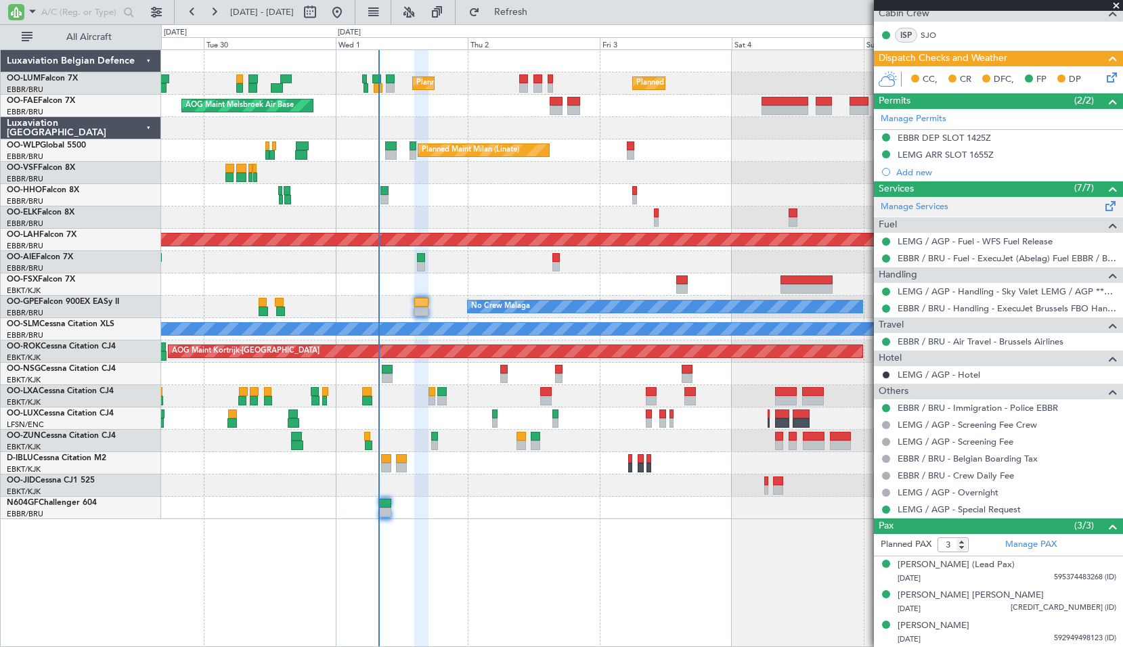
scroll to position [0, 0]
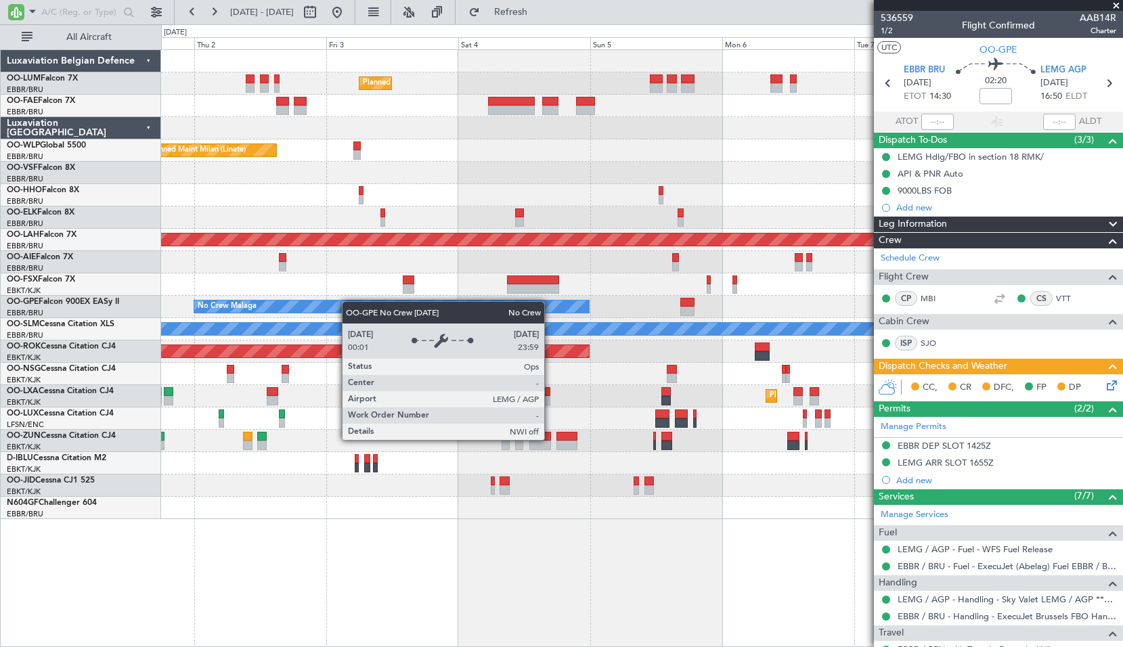
click at [322, 311] on div "Planned Maint [GEOGRAPHIC_DATA] ([GEOGRAPHIC_DATA] National) Planned Maint [GEO…" at bounding box center [641, 284] width 961 height 469
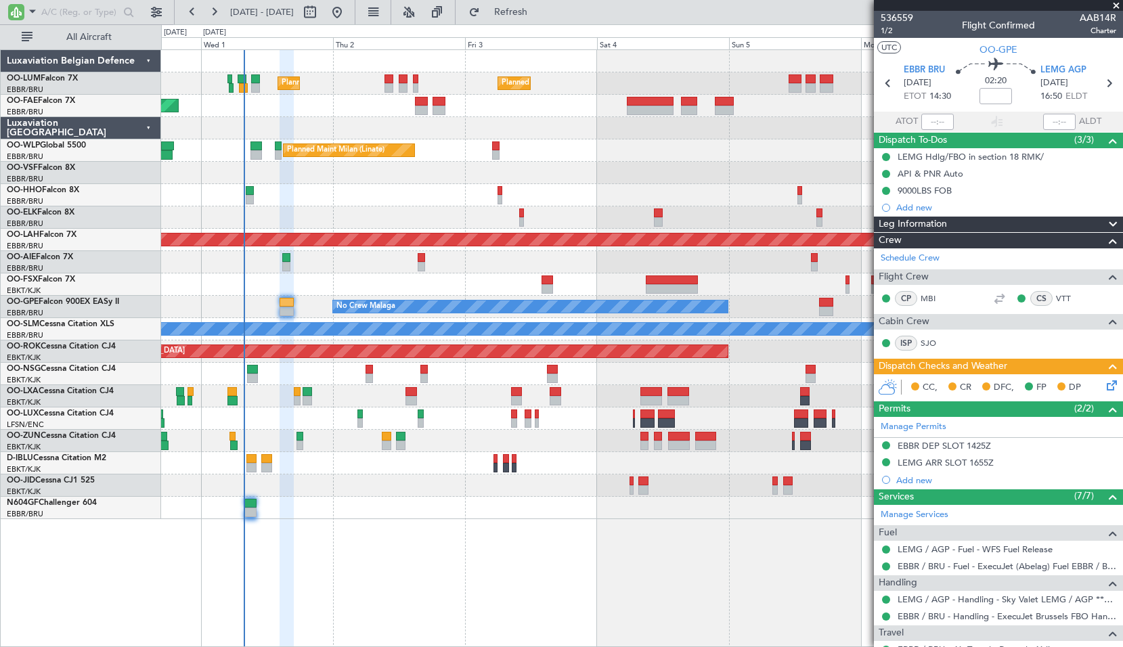
click at [420, 530] on div "Planned Maint [GEOGRAPHIC_DATA] ([GEOGRAPHIC_DATA] National) Planned Maint [GEO…" at bounding box center [642, 347] width 962 height 597
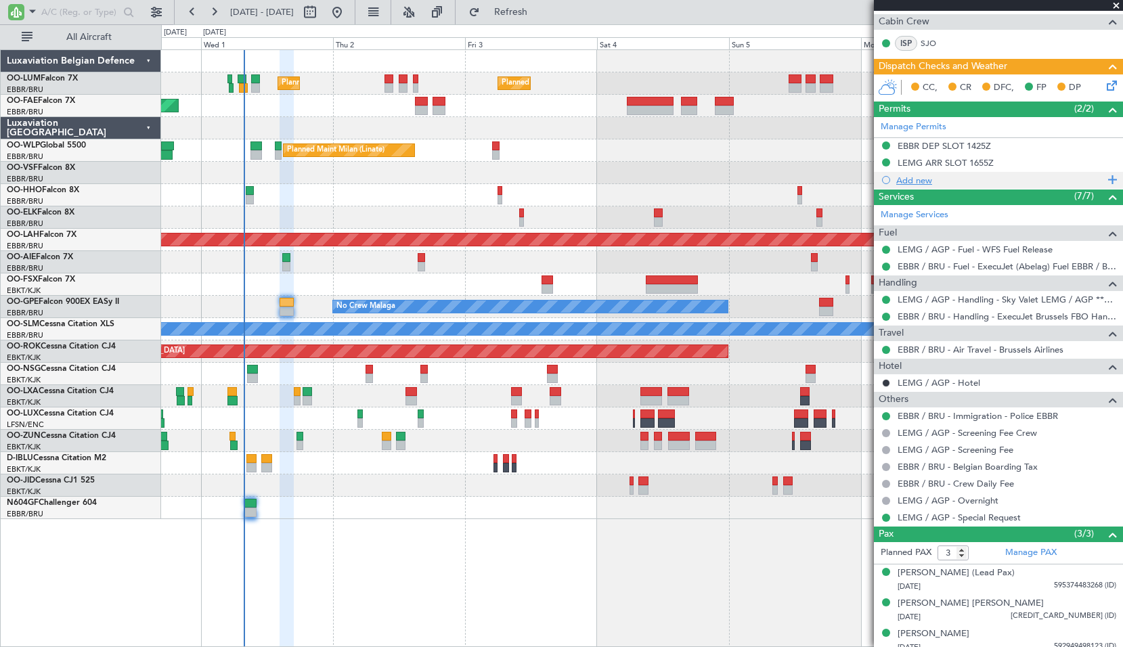
scroll to position [308, 0]
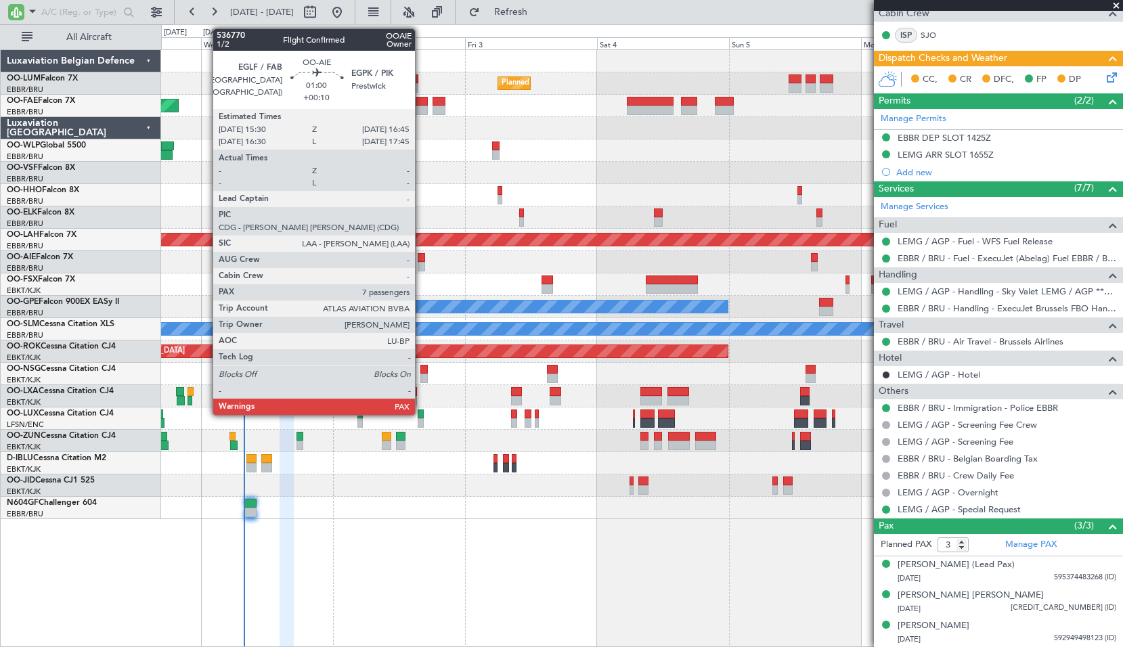
click at [421, 257] on div at bounding box center [420, 257] width 7 height 9
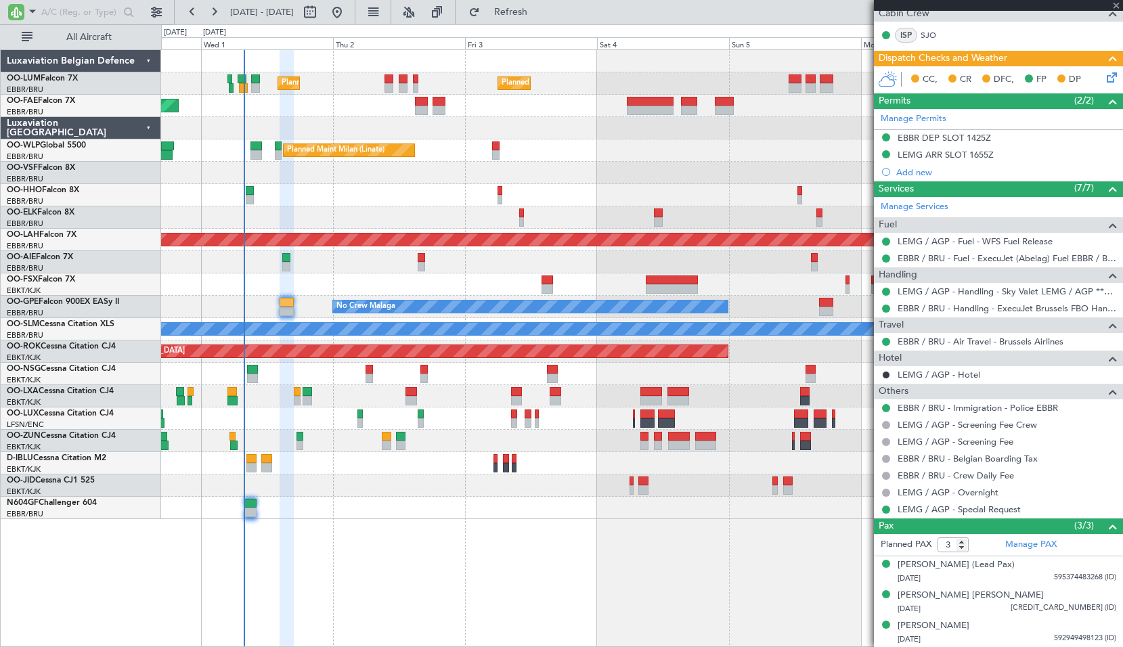
click at [440, 260] on div at bounding box center [641, 262] width 961 height 22
type input "+00:10"
type input "7"
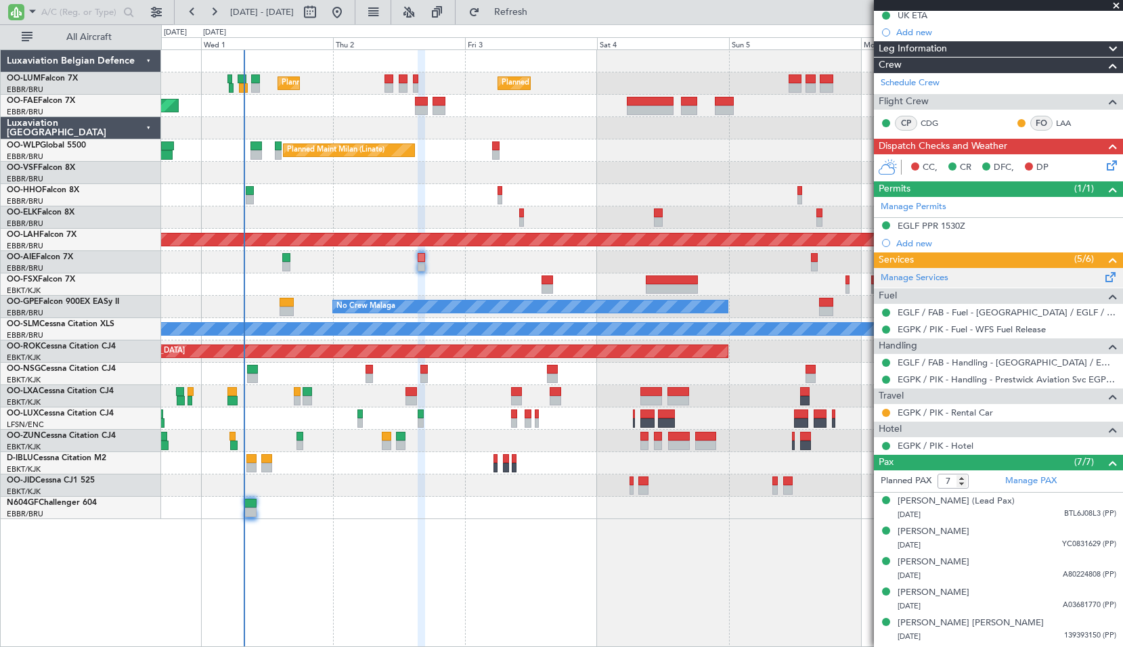
scroll to position [203, 0]
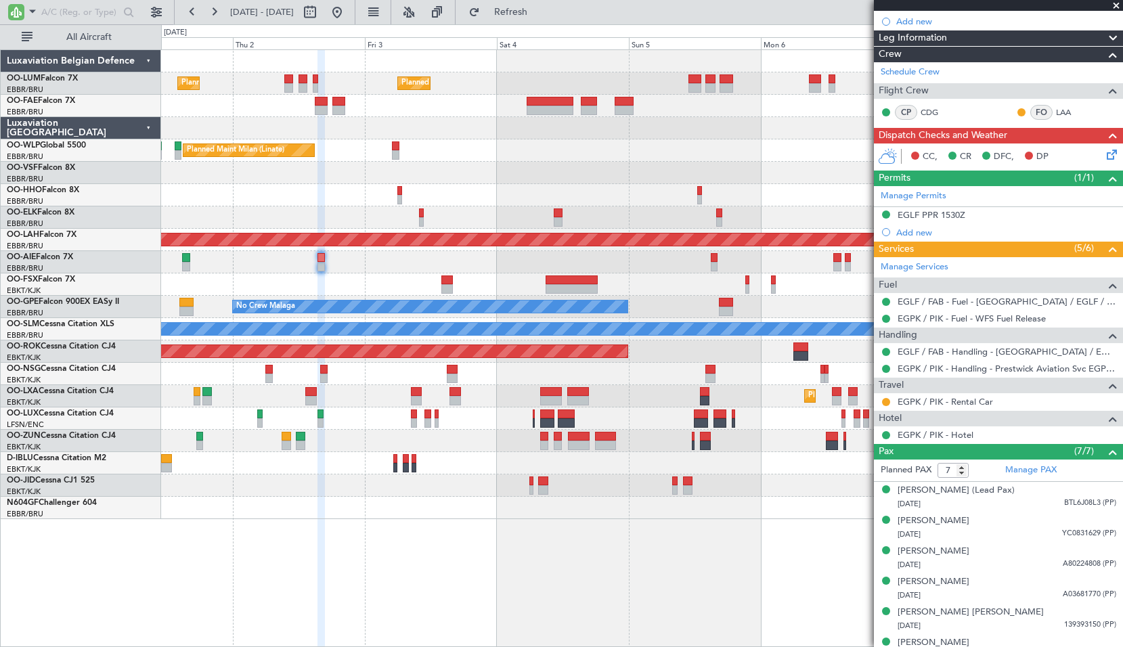
click at [472, 260] on div at bounding box center [641, 262] width 961 height 22
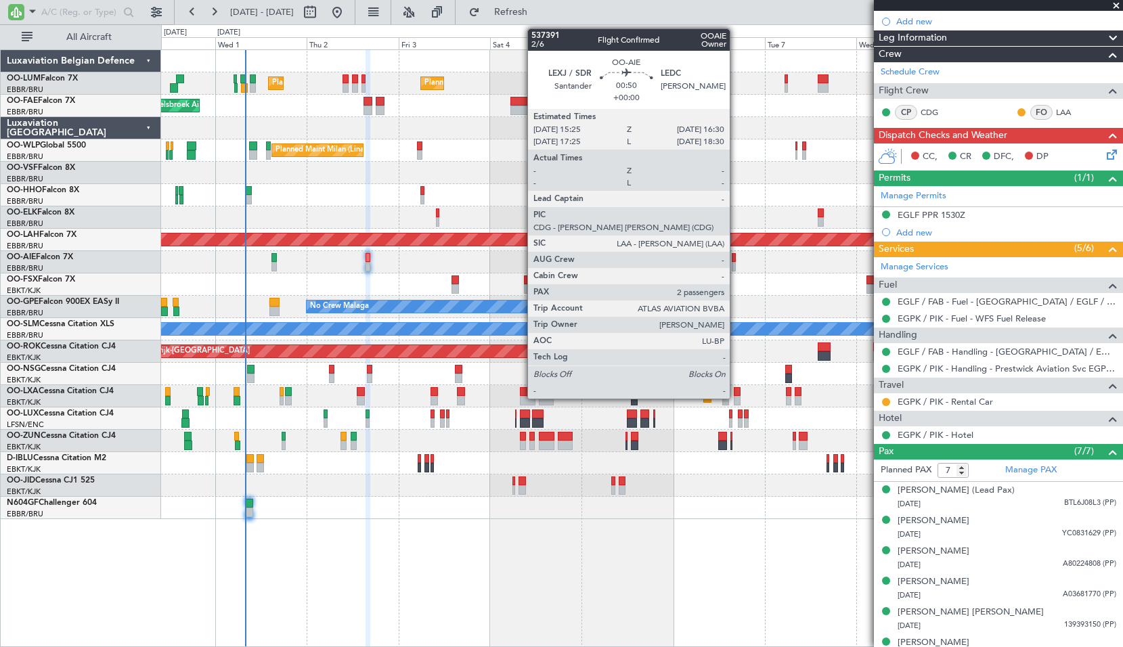
click at [736, 260] on div at bounding box center [733, 257] width 5 height 9
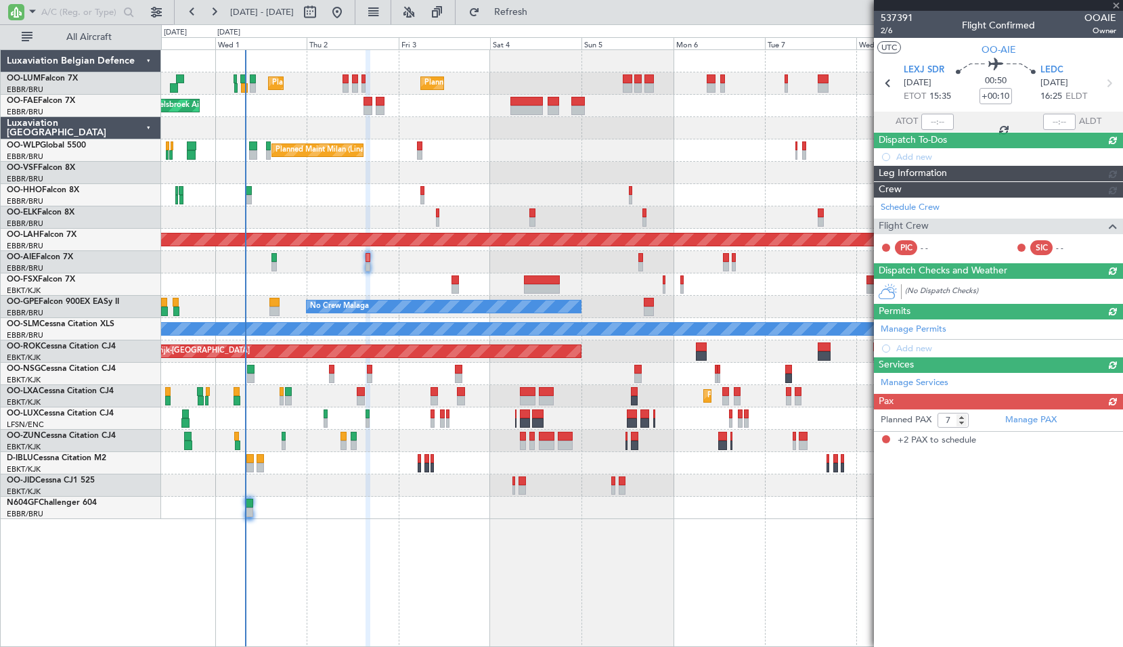
type input "2"
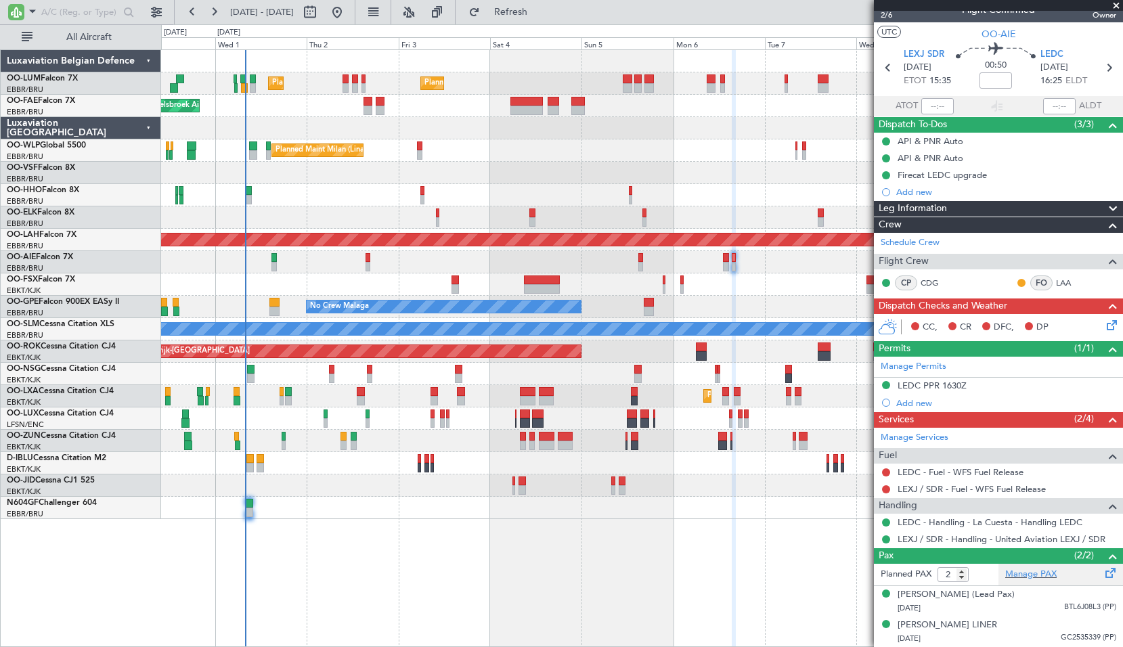
scroll to position [0, 0]
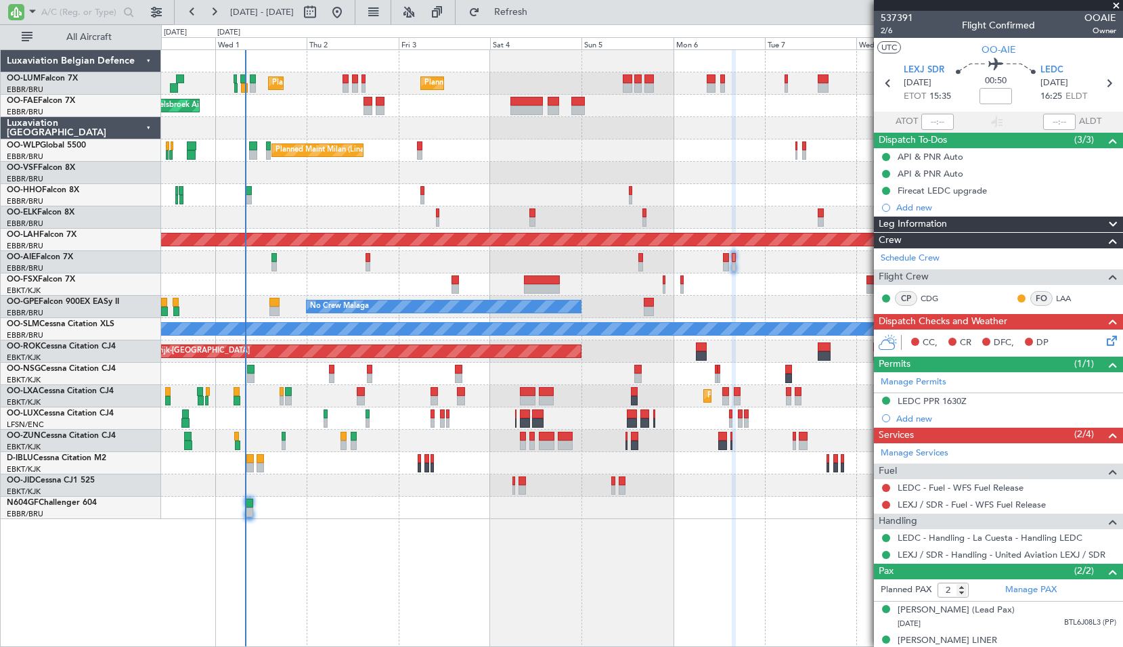
click at [622, 576] on div "Planned Maint [GEOGRAPHIC_DATA] ([GEOGRAPHIC_DATA] National) Planned Maint [GEO…" at bounding box center [642, 347] width 962 height 597
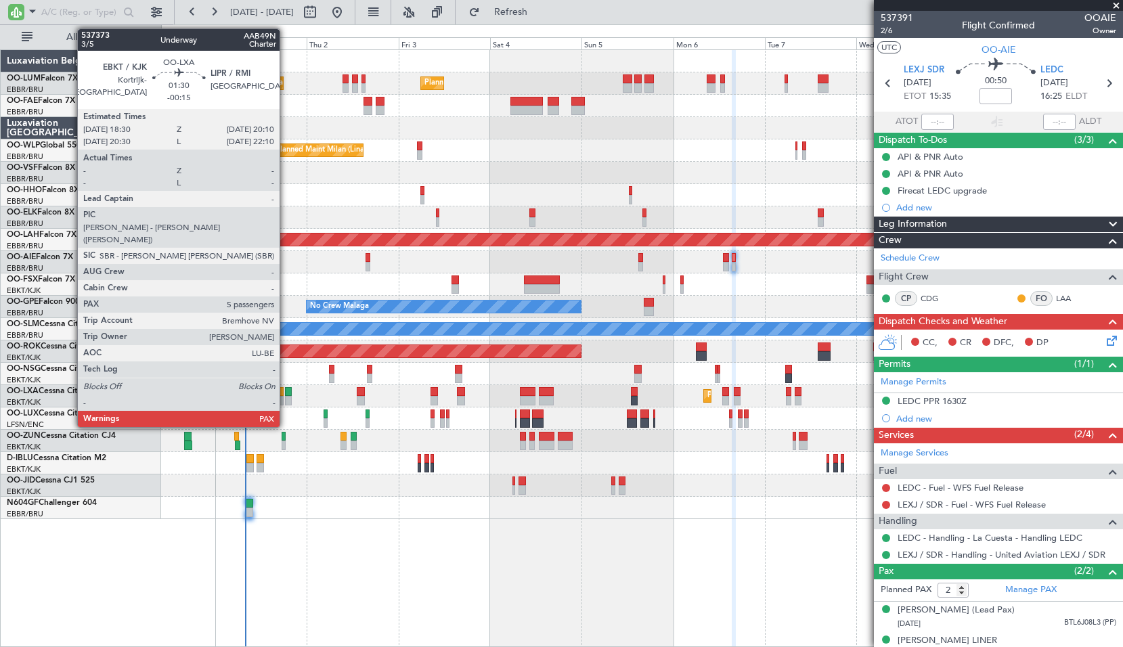
click at [286, 394] on div at bounding box center [288, 391] width 7 height 9
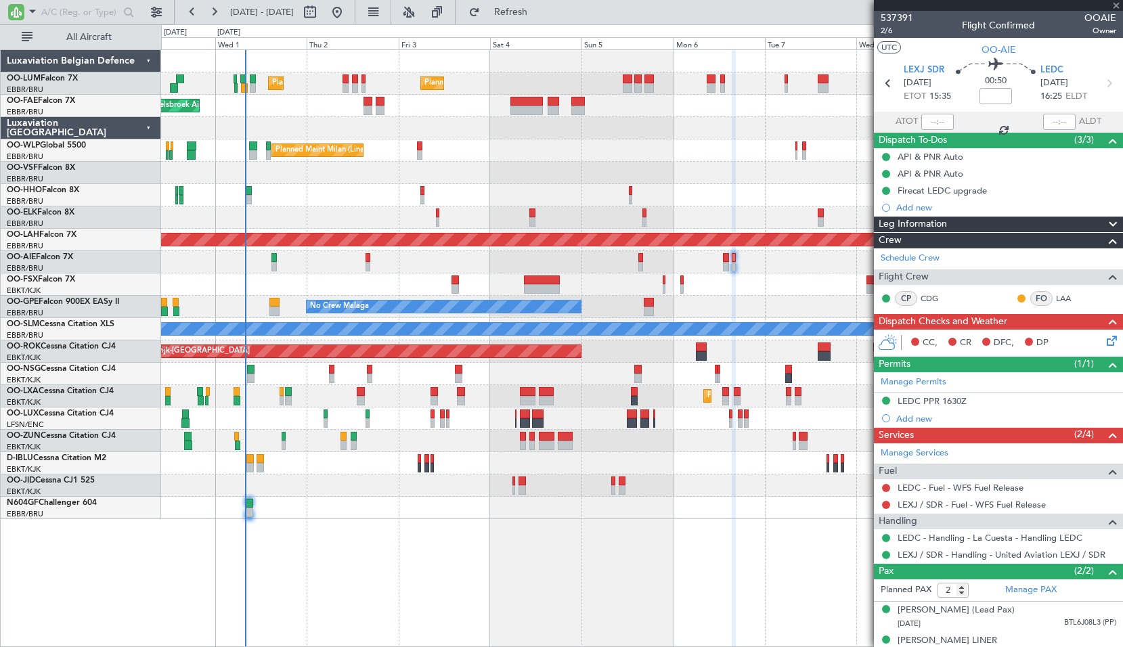
click at [299, 401] on div "Planned Maint Kortrijk-[GEOGRAPHIC_DATA] A/C Unavailable" at bounding box center [641, 396] width 961 height 22
type input "-00:15"
type input "5"
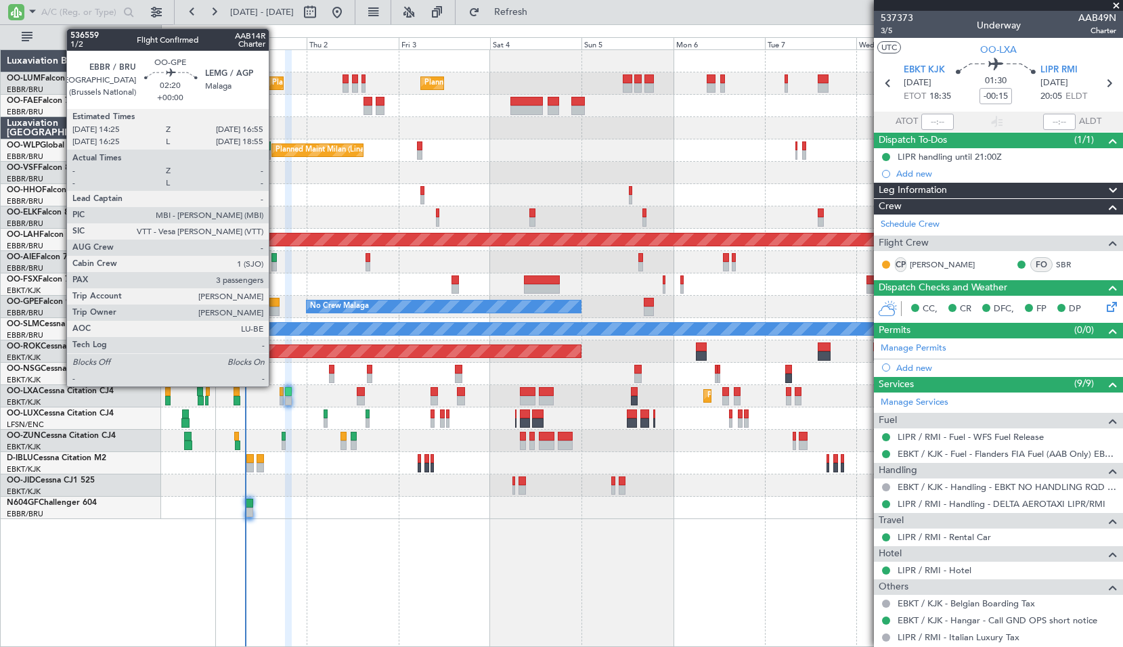
click at [275, 302] on div at bounding box center [274, 302] width 10 height 9
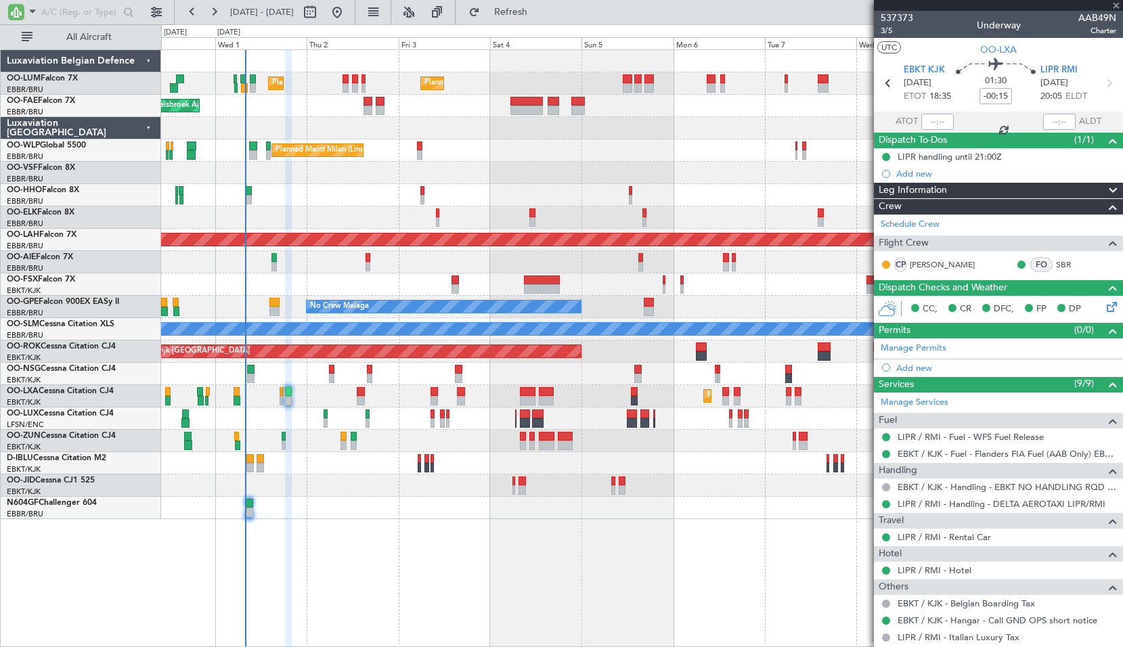
type input "3"
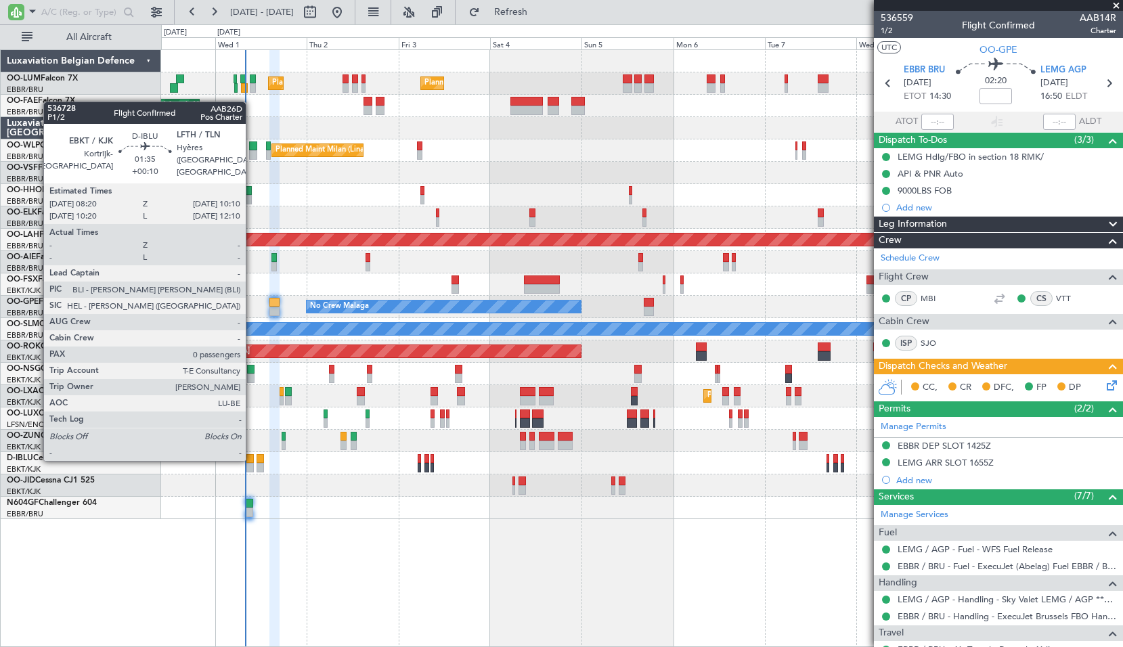
click at [252, 458] on div at bounding box center [249, 458] width 7 height 9
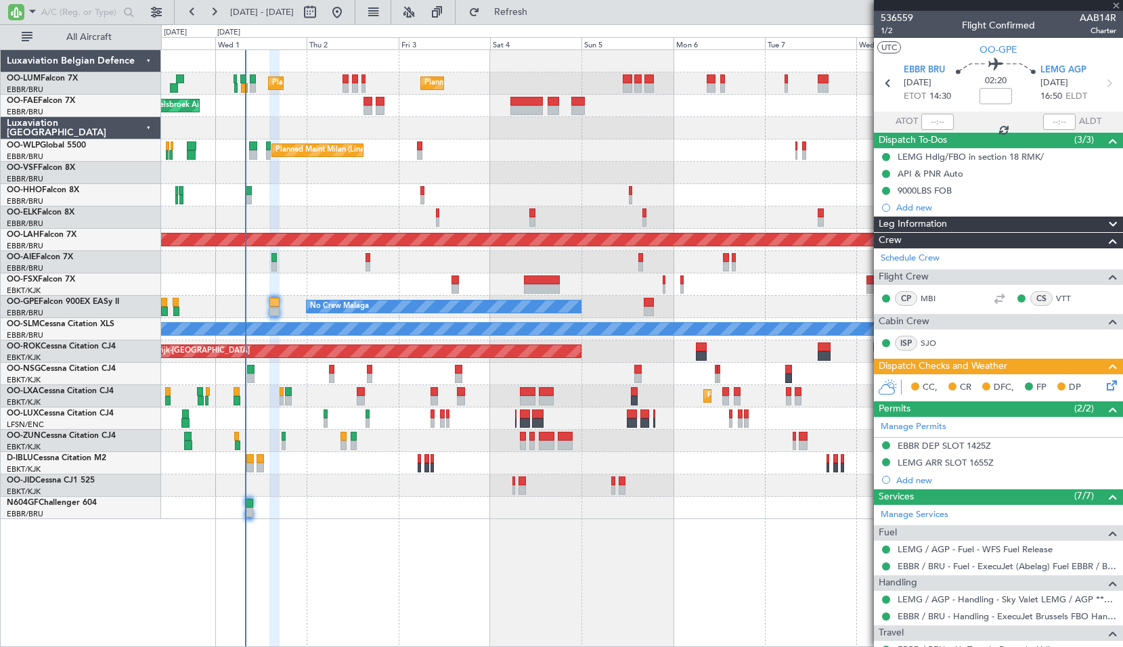
click at [299, 495] on div "Planned Maint Kortrijk-[GEOGRAPHIC_DATA]" at bounding box center [641, 485] width 961 height 22
type input "+00:10"
type input "0"
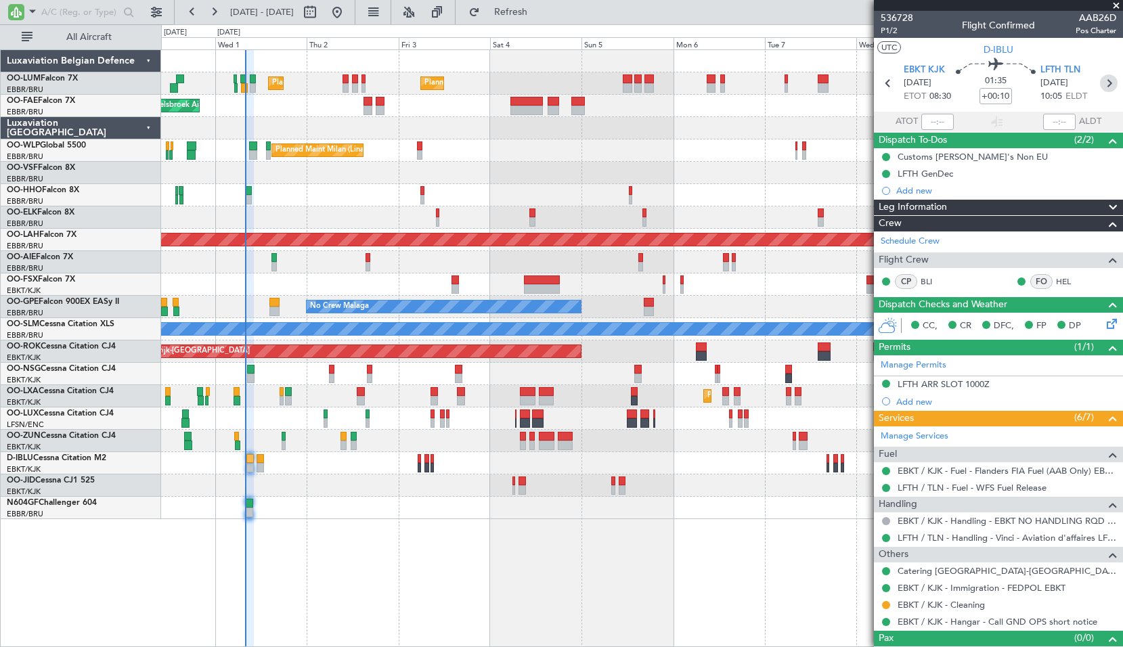
click at [1101, 81] on icon at bounding box center [1109, 83] width 18 height 18
type input "+00:05"
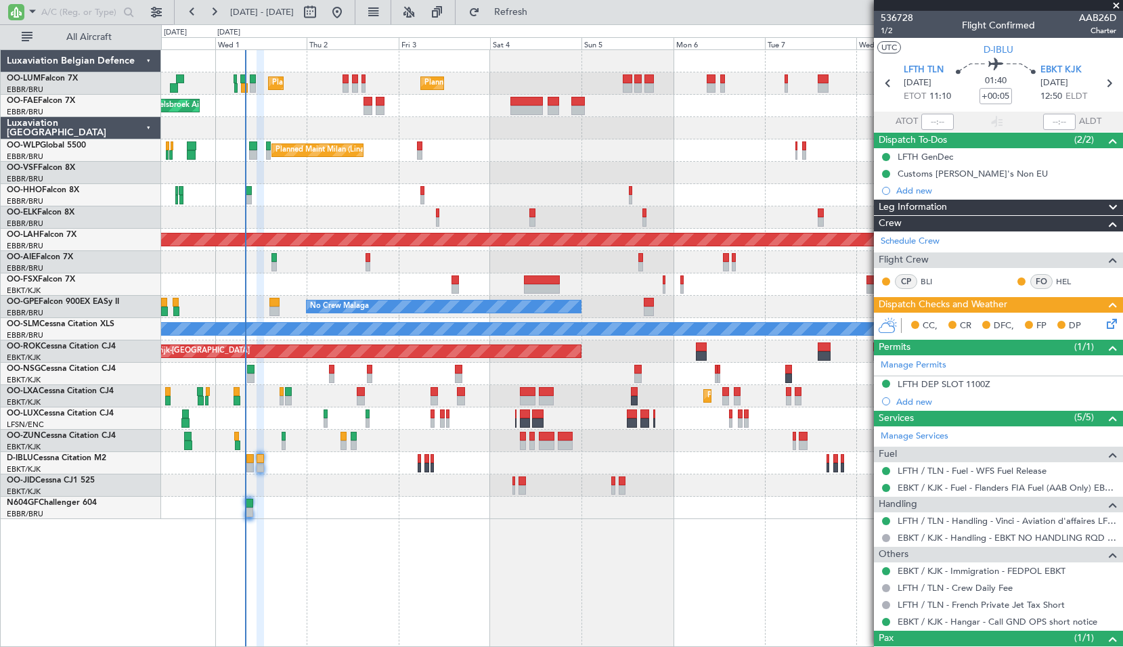
click at [1115, 2] on span at bounding box center [1116, 6] width 14 height 12
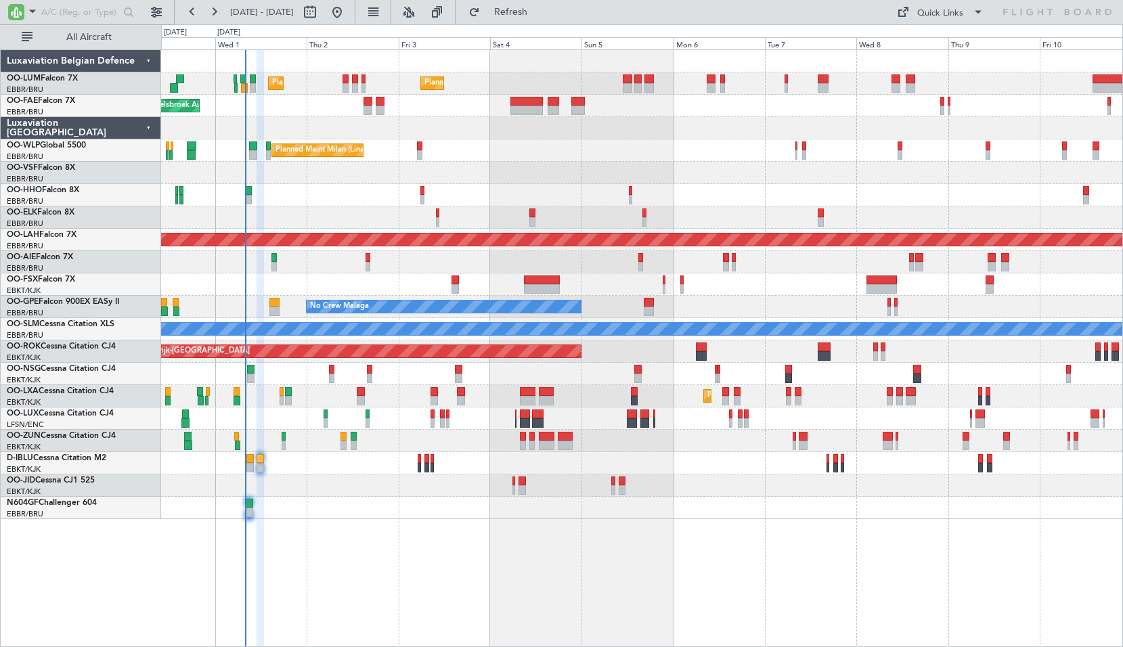
type input "0"
click at [706, 540] on div "Planned Maint [GEOGRAPHIC_DATA] ([GEOGRAPHIC_DATA] National) Planned Maint [GEO…" at bounding box center [642, 347] width 962 height 597
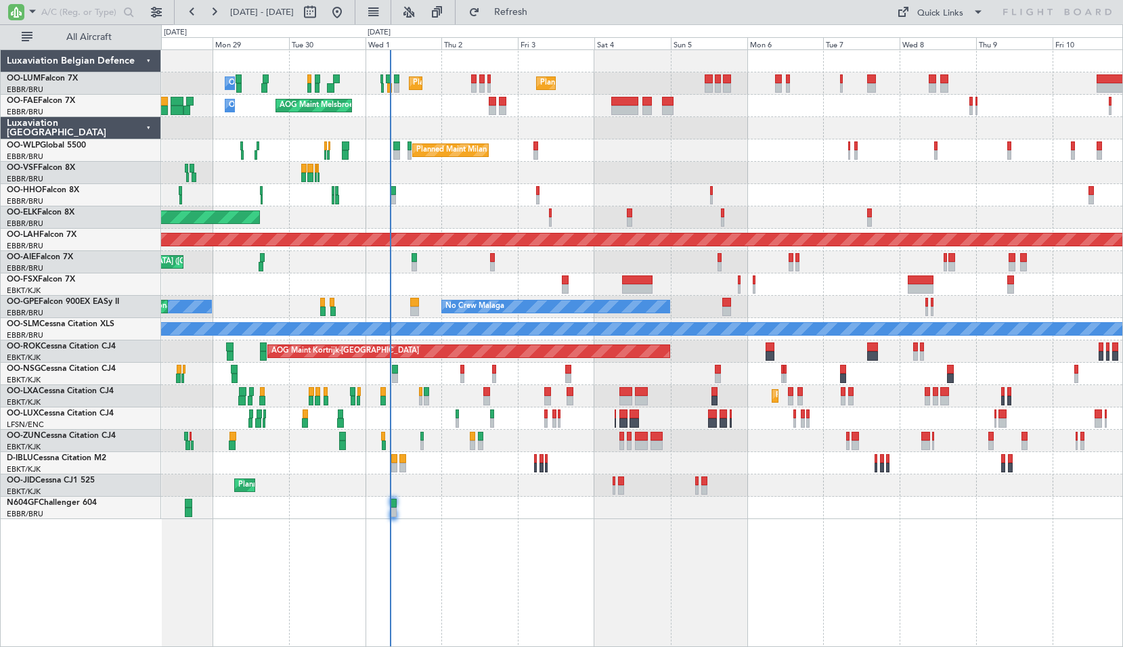
click at [535, 536] on div "Planned Maint [GEOGRAPHIC_DATA] ([GEOGRAPHIC_DATA] National) Planned Maint [GEO…" at bounding box center [642, 347] width 962 height 597
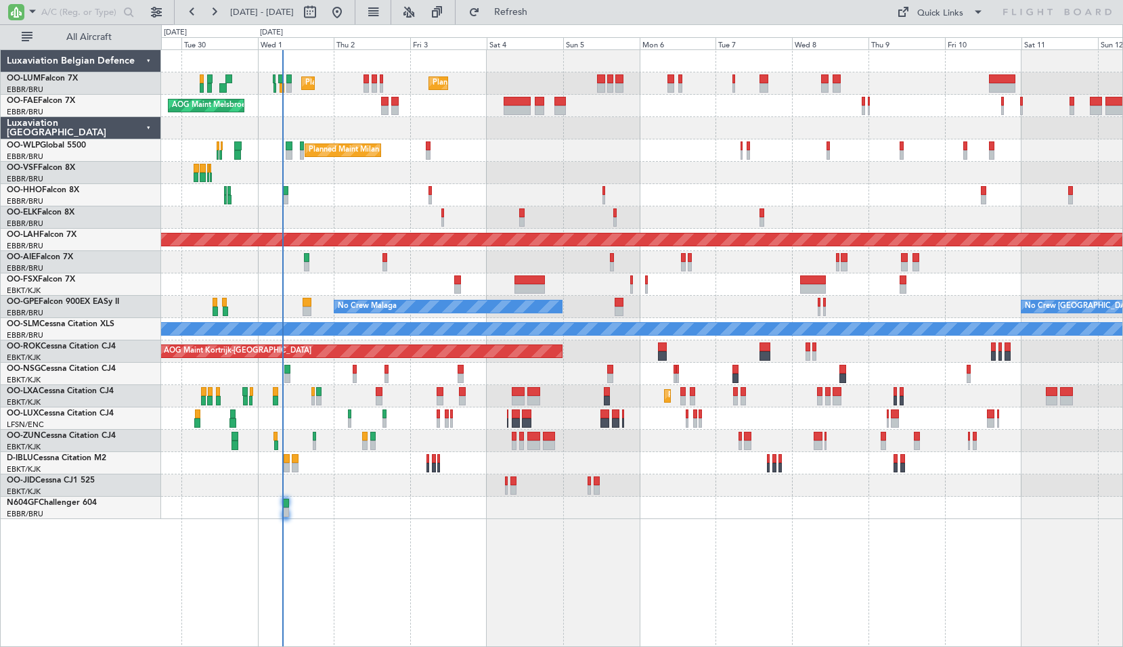
click at [671, 497] on div at bounding box center [641, 508] width 961 height 22
click at [420, 12] on button at bounding box center [409, 12] width 22 height 22
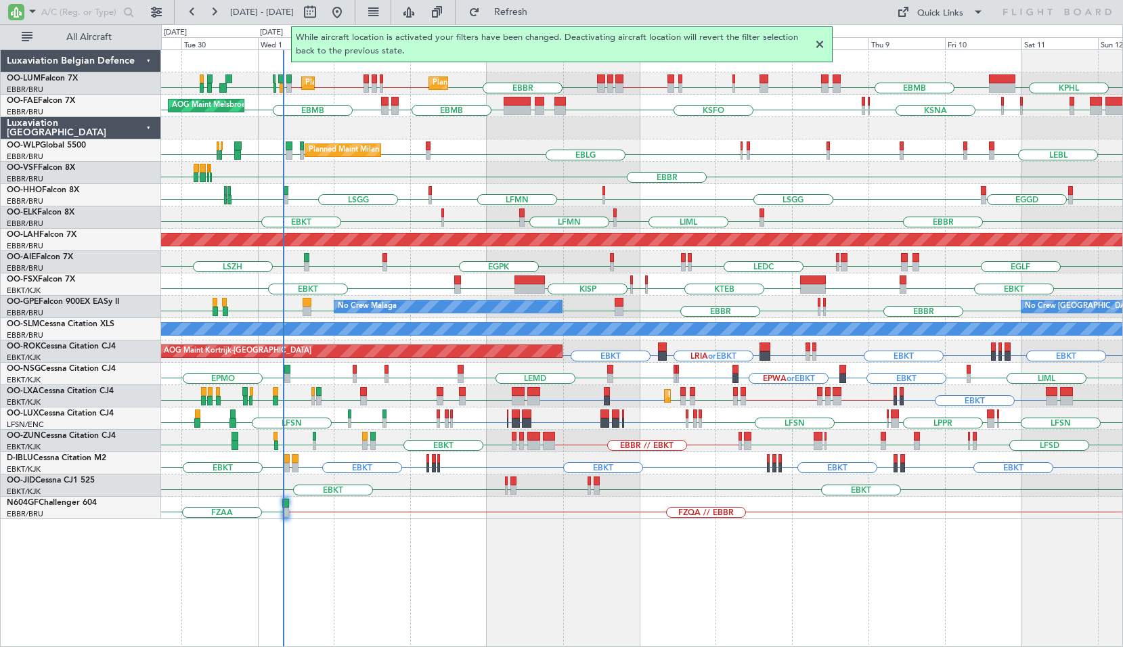
click at [818, 42] on div at bounding box center [819, 45] width 16 height 16
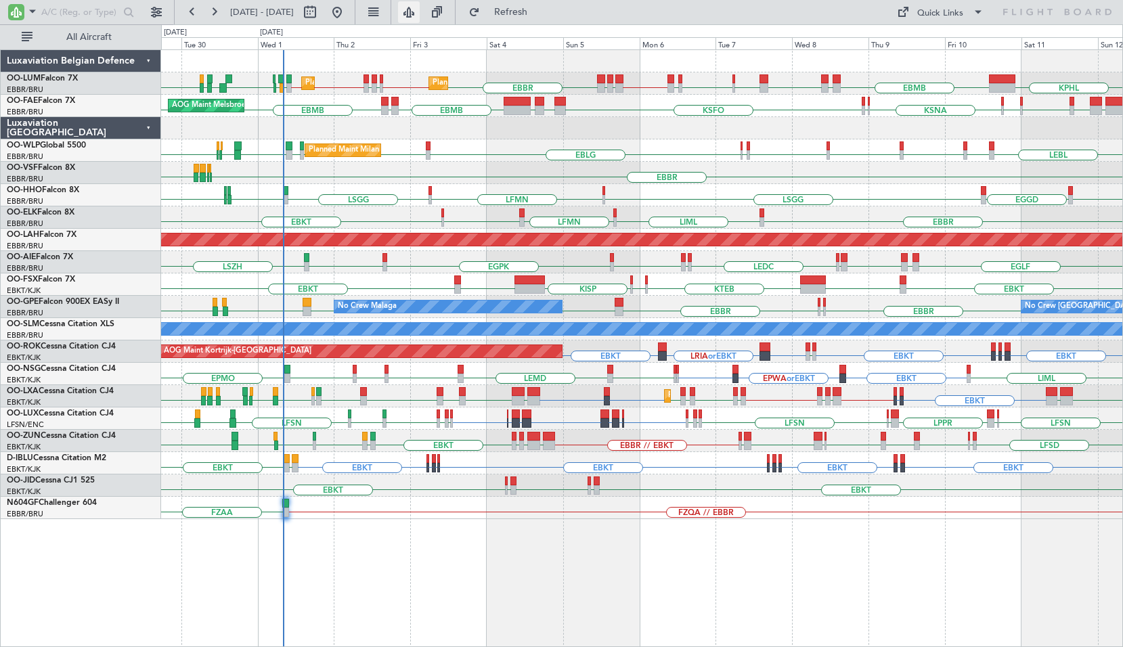
click at [420, 3] on button at bounding box center [409, 12] width 22 height 22
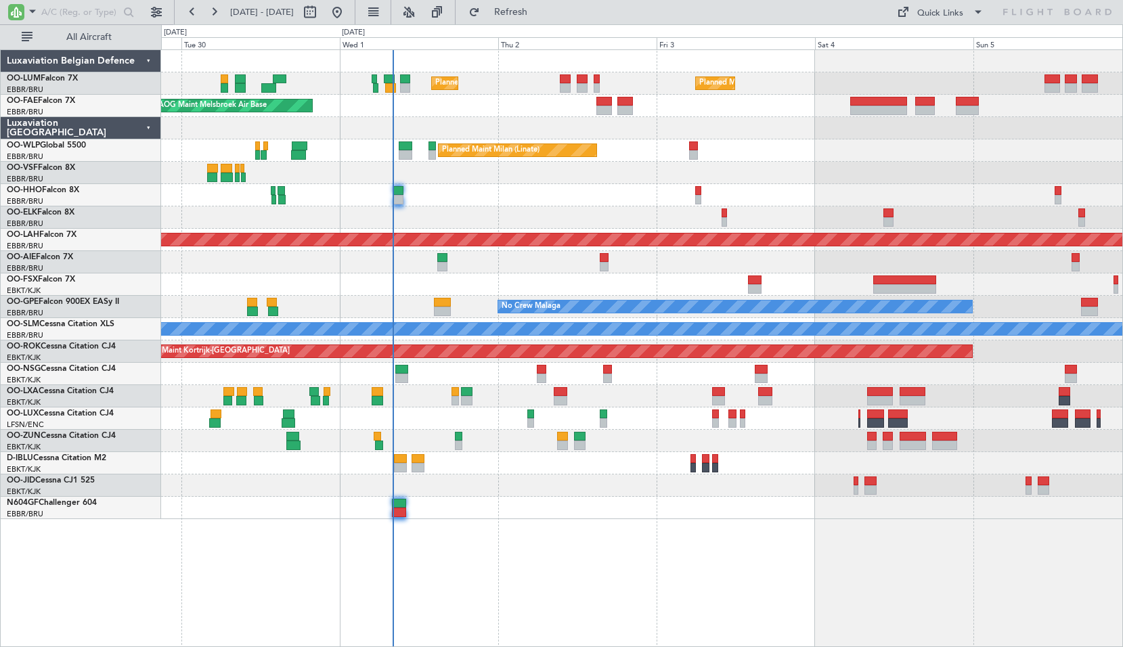
click at [422, 201] on div at bounding box center [641, 195] width 961 height 22
click at [581, 593] on div "Planned Maint [GEOGRAPHIC_DATA] ([GEOGRAPHIC_DATA] National) Planned Maint [GEO…" at bounding box center [642, 347] width 962 height 597
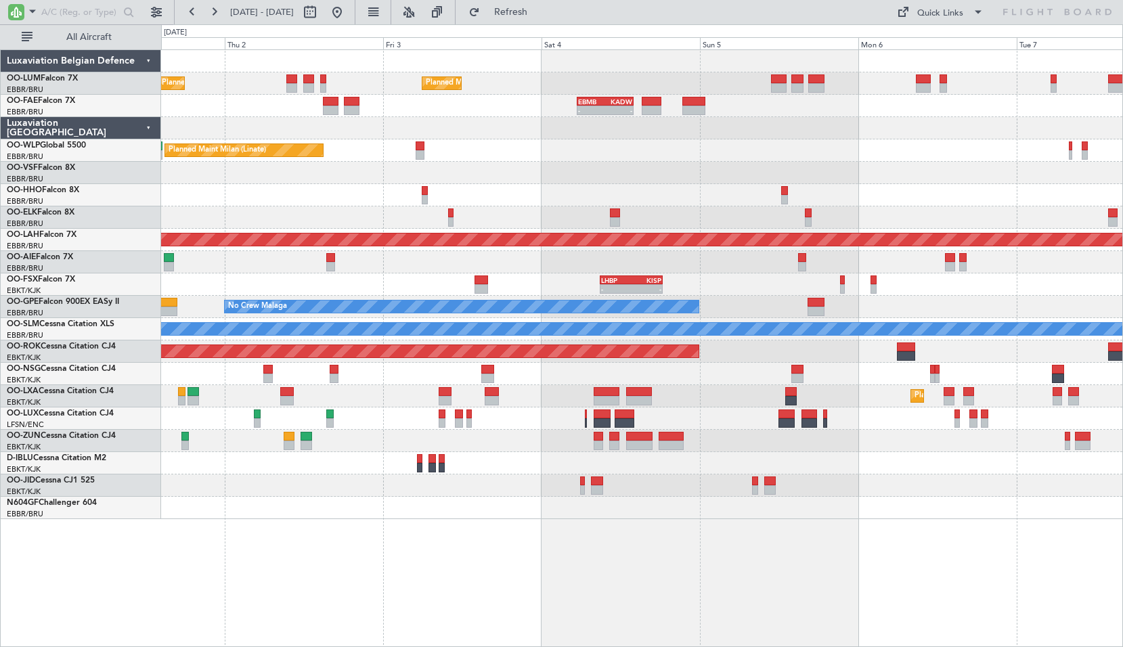
click at [717, 577] on div "Planned Maint [GEOGRAPHIC_DATA] ([GEOGRAPHIC_DATA] National) Planned Maint [GEO…" at bounding box center [642, 347] width 962 height 597
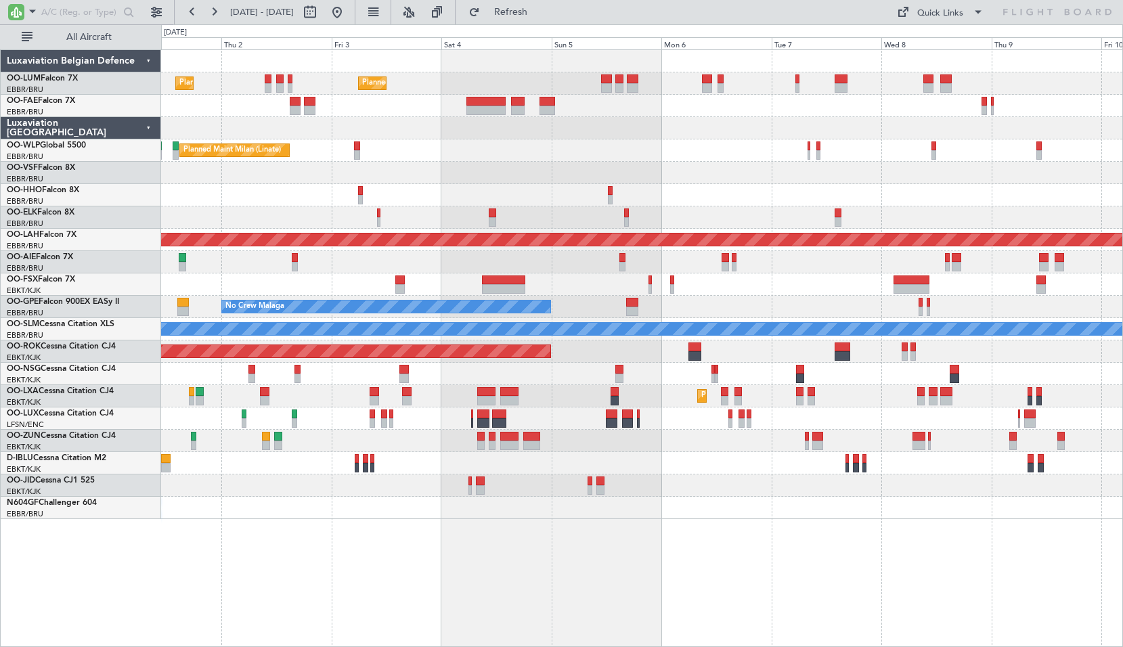
click at [777, 500] on div at bounding box center [641, 508] width 961 height 22
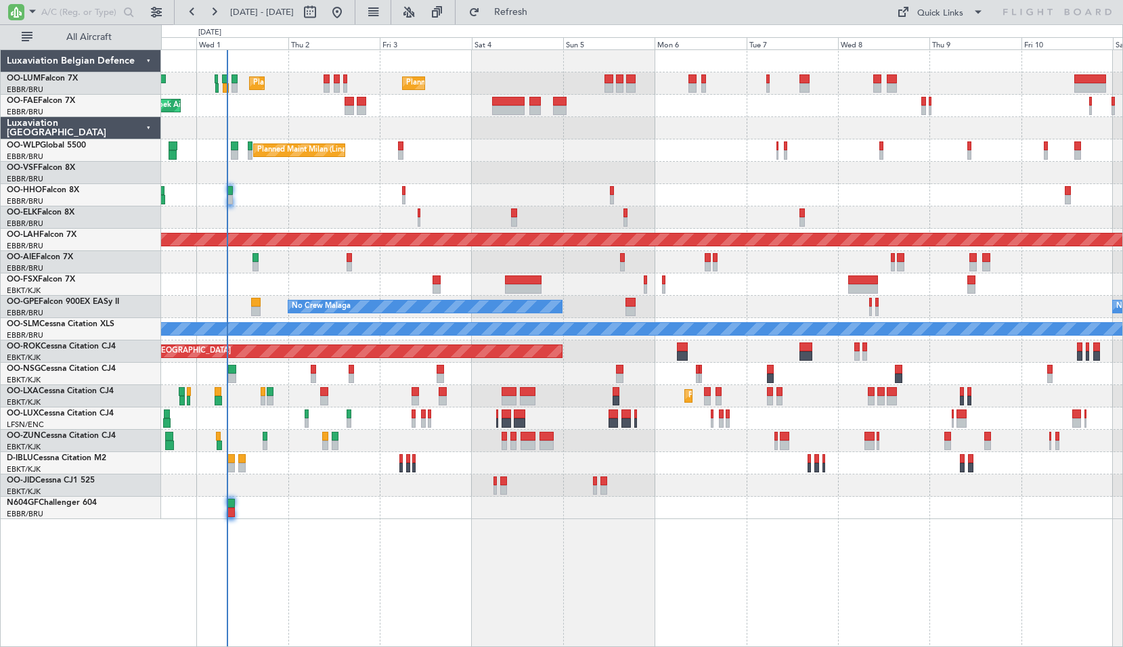
click at [834, 559] on div "Planned Maint [GEOGRAPHIC_DATA] ([GEOGRAPHIC_DATA] National) Planned Maint [GEO…" at bounding box center [642, 347] width 962 height 597
click at [543, 19] on button "Refresh" at bounding box center [502, 12] width 81 height 22
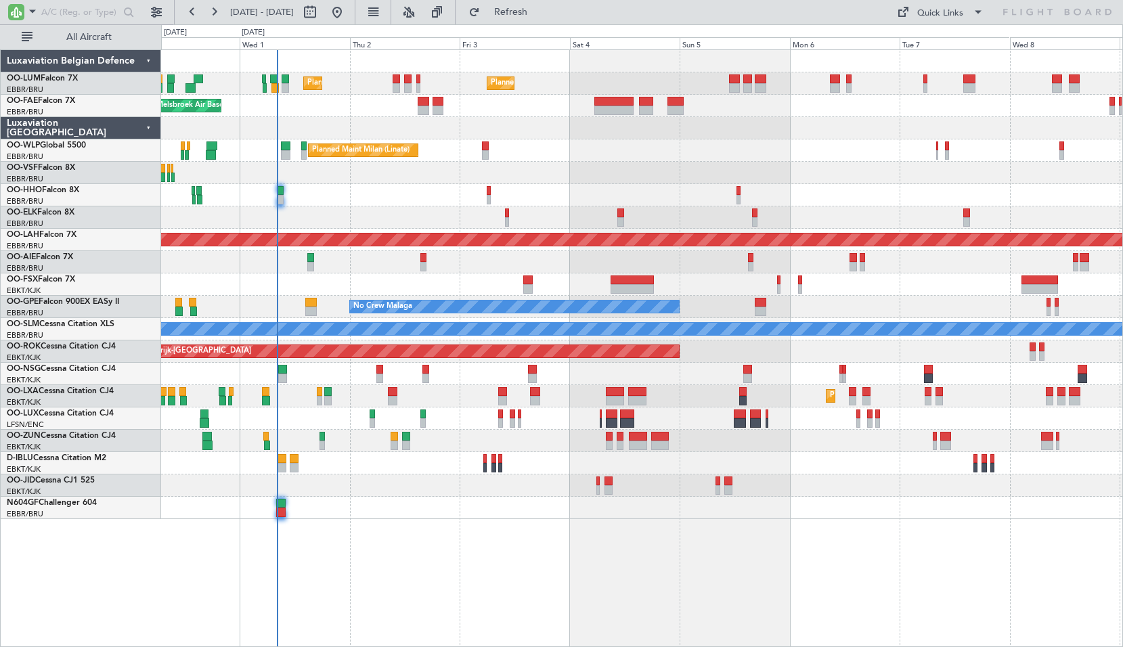
click at [379, 573] on div "Planned Maint Brussels (Brussels National) Planned Maint Brussels (Brussels Nat…" at bounding box center [642, 347] width 962 height 597
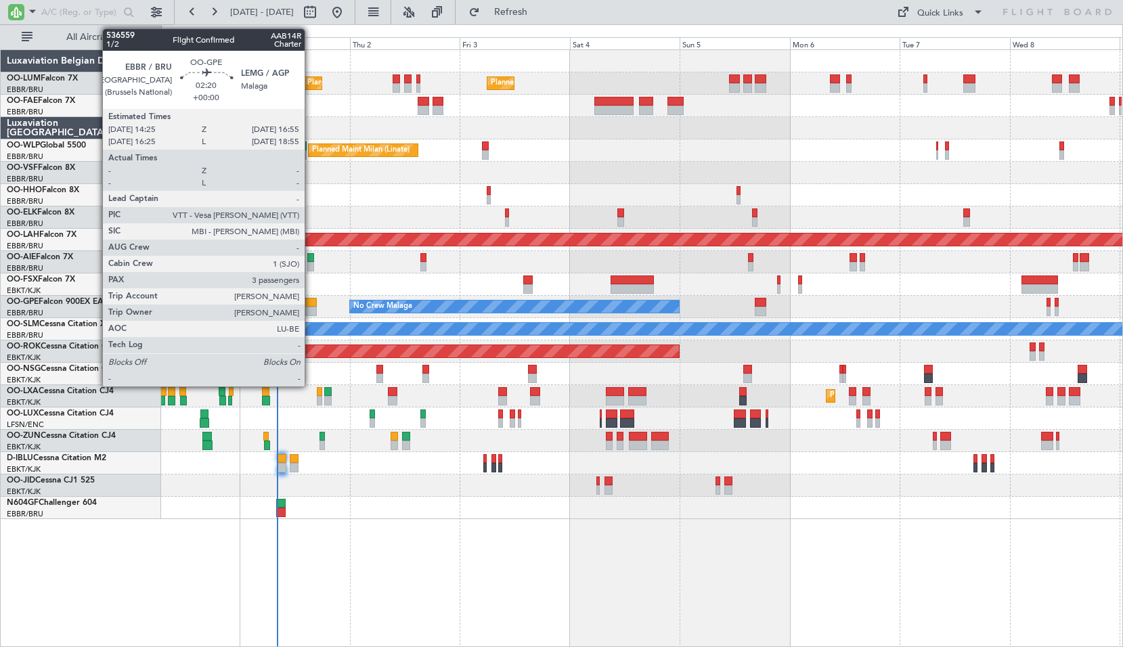
click at [311, 313] on div at bounding box center [311, 311] width 12 height 9
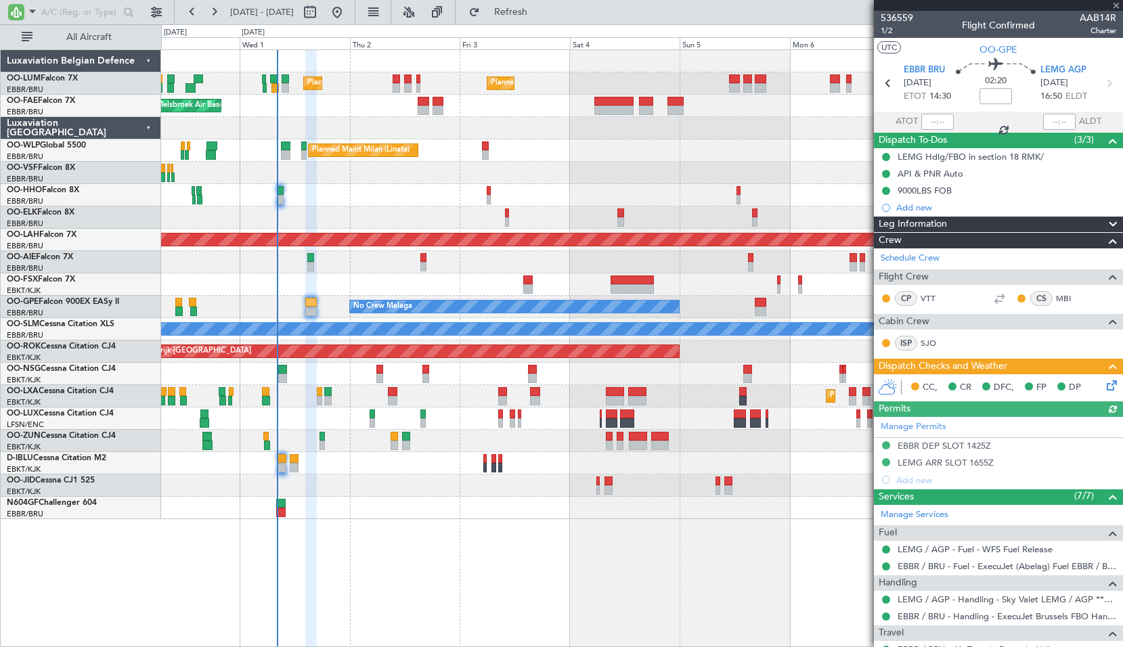
scroll to position [271, 0]
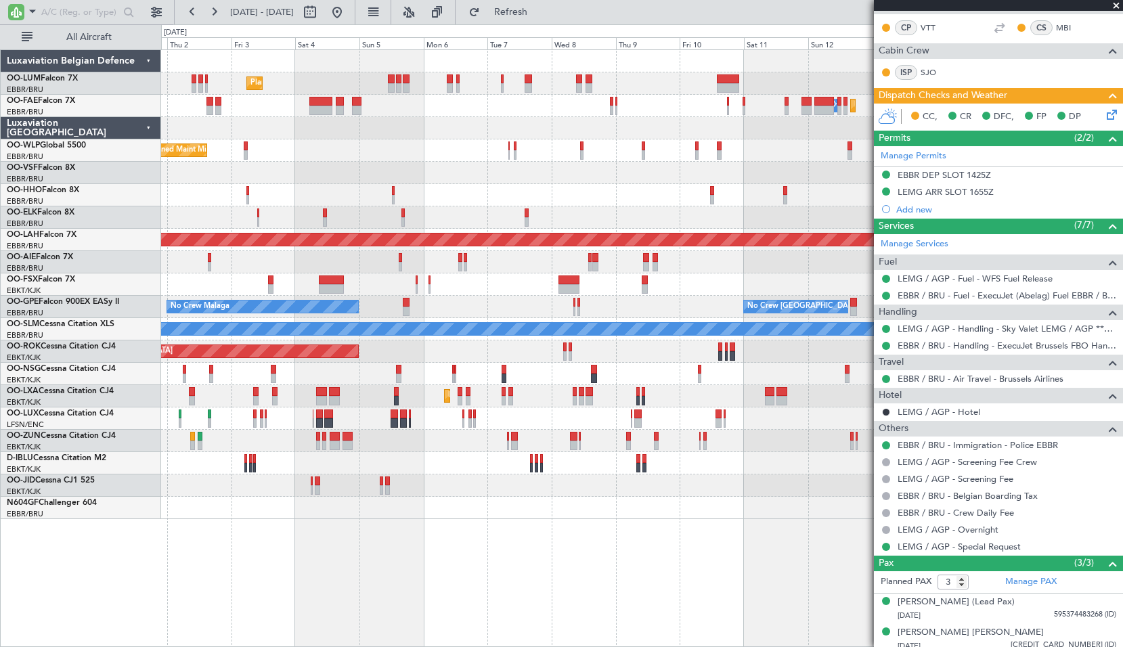
click at [396, 501] on div "Planned Maint Brussels (Brussels National) Planned Maint Brussels (Brussels Nat…" at bounding box center [641, 284] width 961 height 469
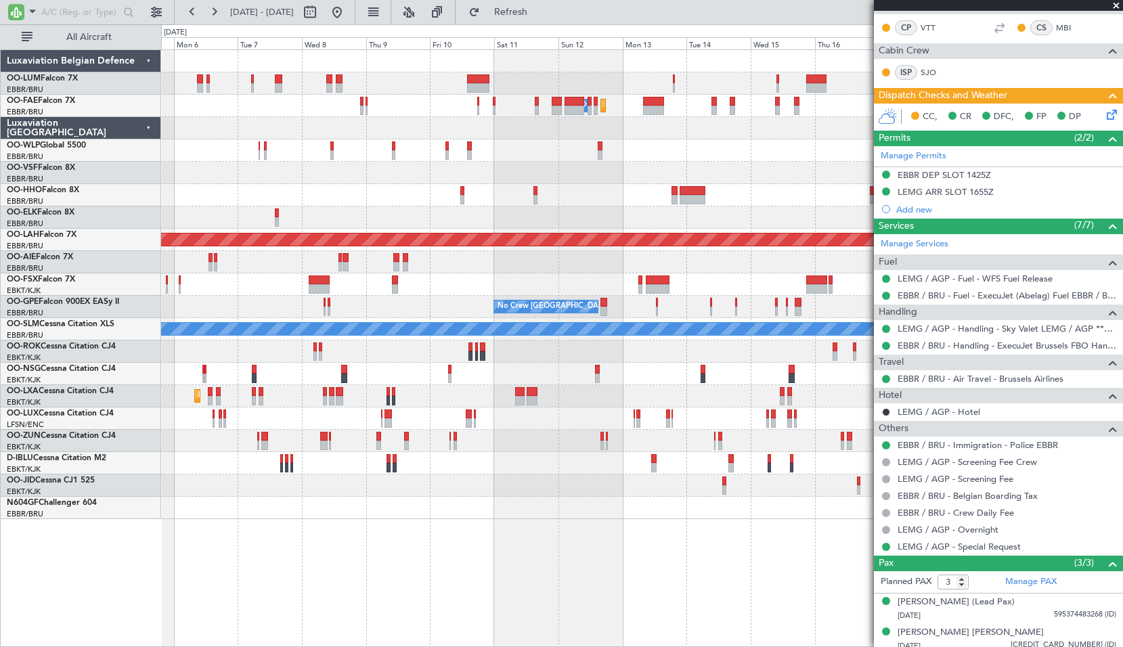
click at [328, 533] on div "Planned Maint Brussels (Brussels National) Owner Melsbroek Air Base Planned Mai…" at bounding box center [642, 347] width 962 height 597
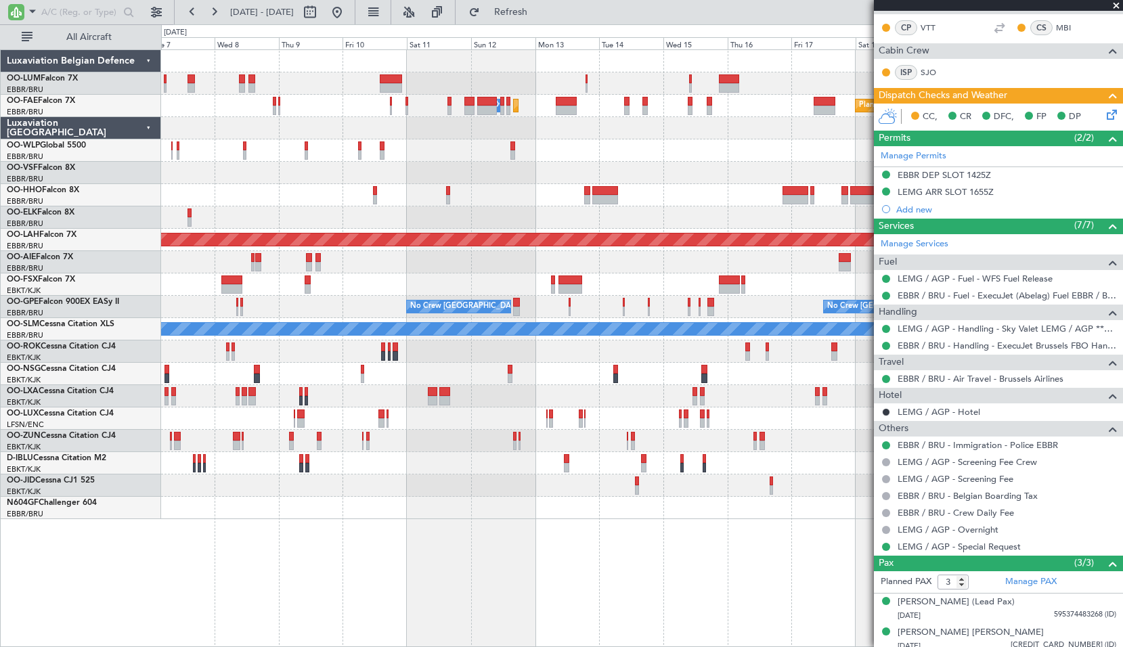
click at [609, 520] on div "Planned Maint Brussels (Brussels National) Planned Maint Melsbroek Air Base Own…" at bounding box center [642, 347] width 962 height 597
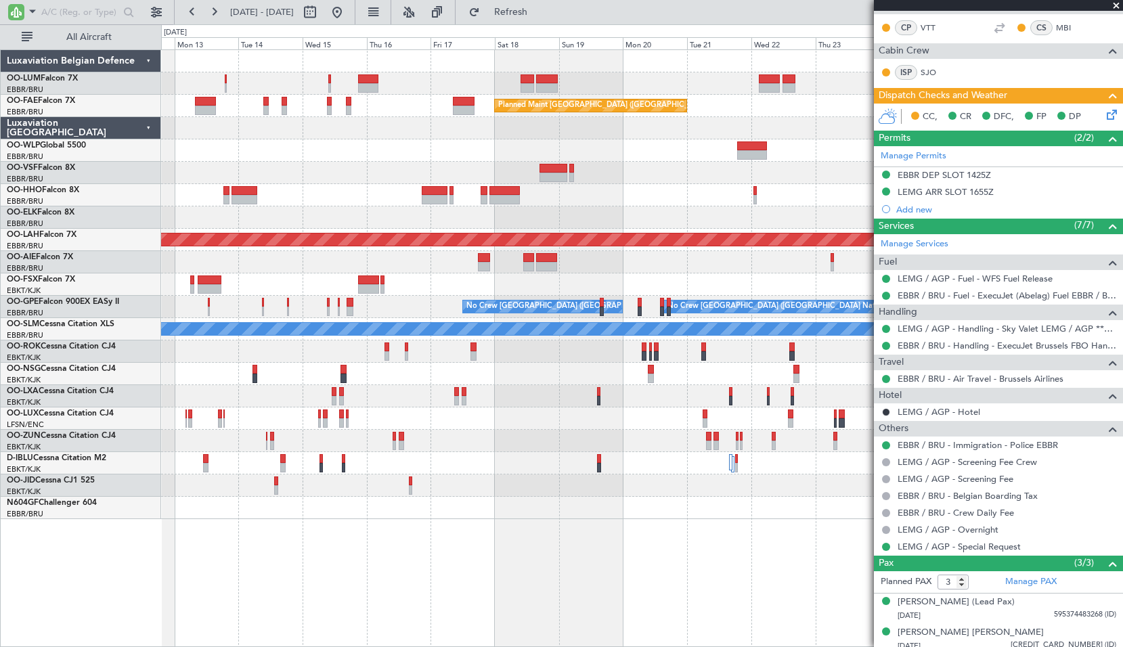
click at [269, 516] on div "Owner Melsbroek Air Base Owner Melsbroek Air Base Planned Maint Kortrijk-Wevelg…" at bounding box center [642, 347] width 962 height 597
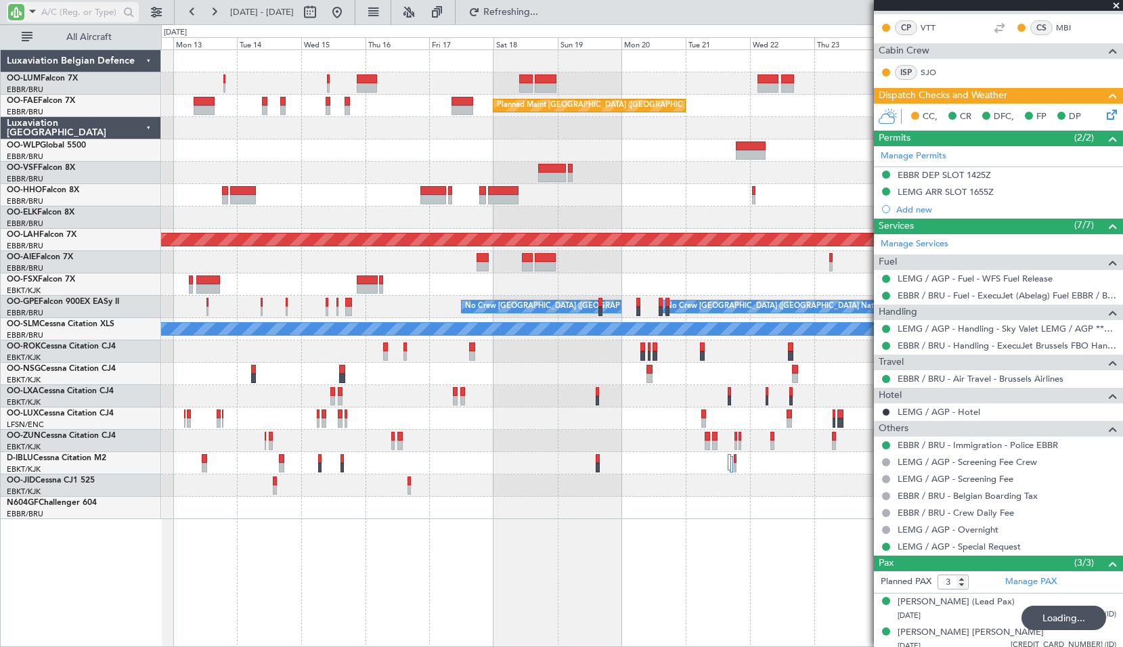
click at [32, 6] on span at bounding box center [32, 11] width 16 height 17
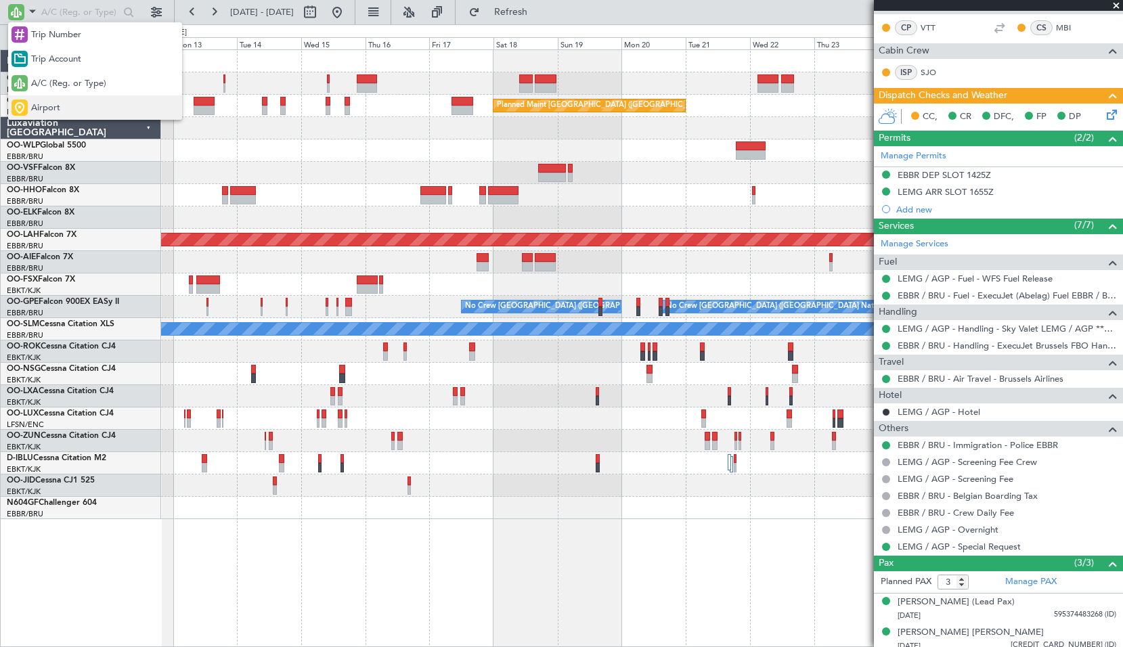
click at [55, 109] on span "Airport" at bounding box center [45, 108] width 29 height 14
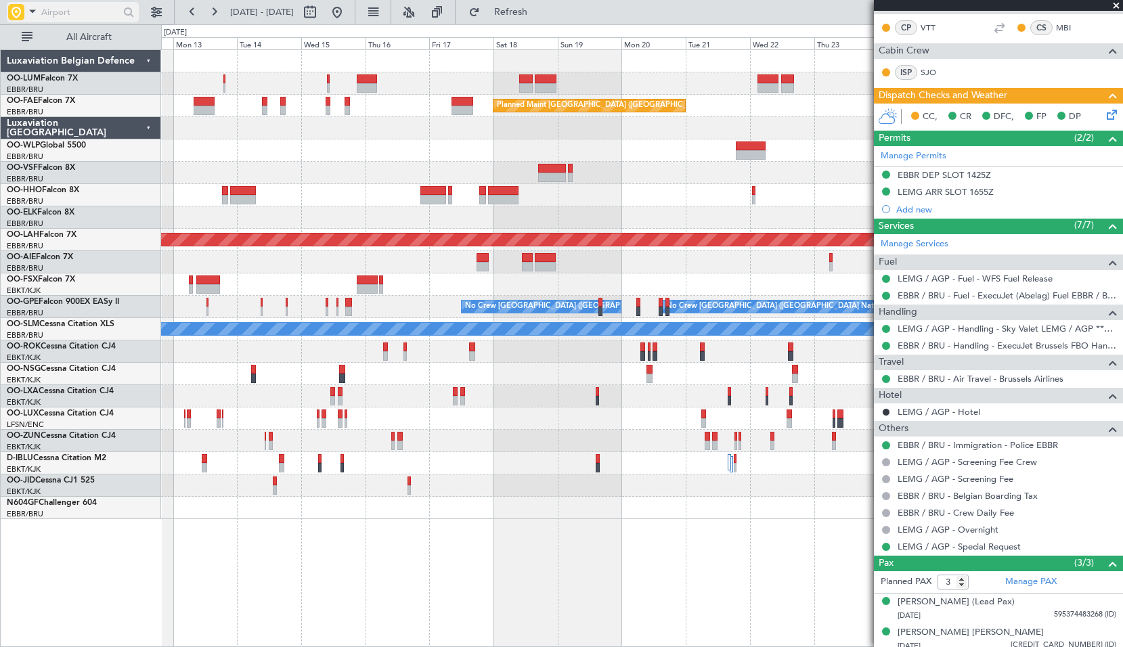
click at [59, 14] on input "text" at bounding box center [80, 12] width 78 height 20
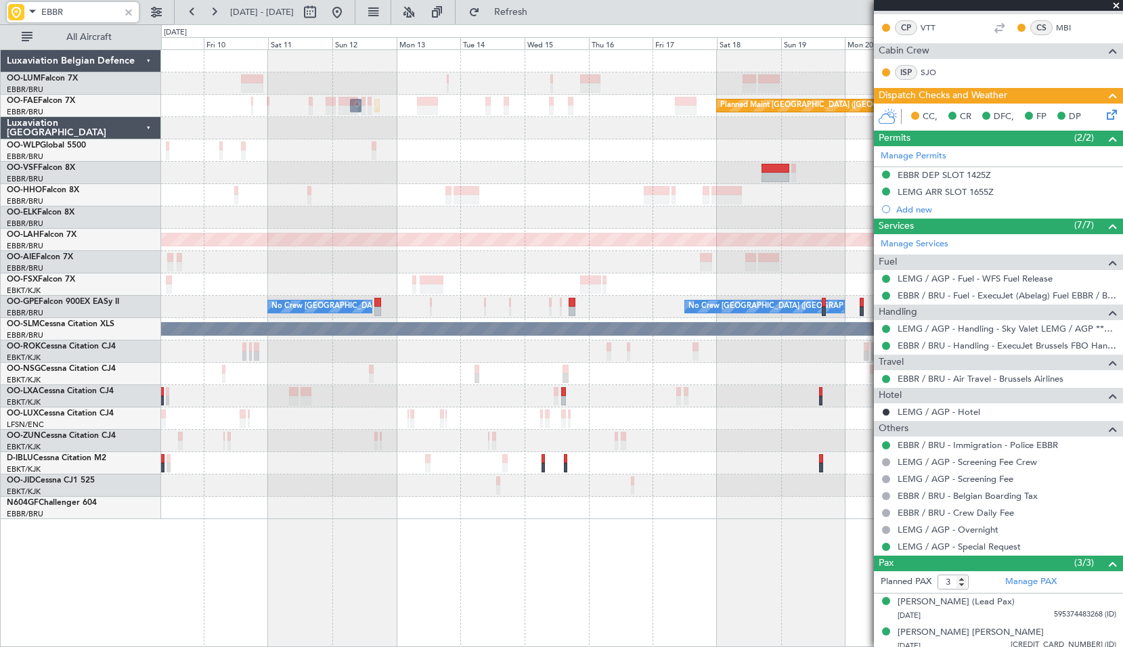
click at [600, 214] on div at bounding box center [641, 217] width 961 height 22
type input "EBBR"
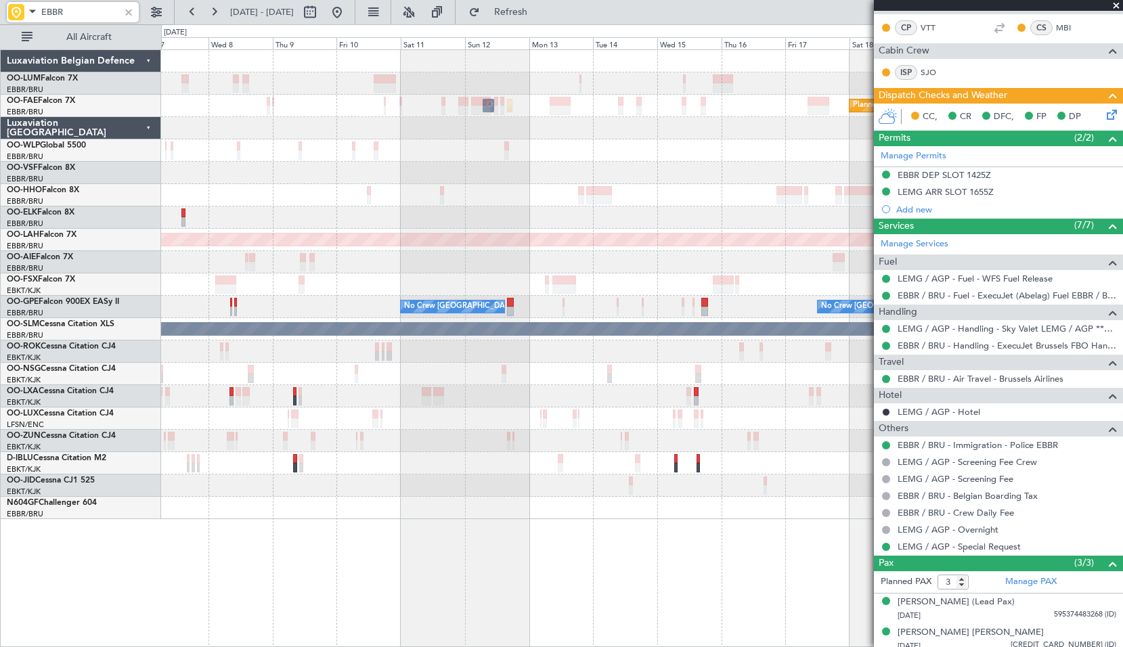
click at [545, 229] on div "Planned Maint Brussels (Brussels National) Owner Melsbroek Air Base Planned Mai…" at bounding box center [641, 284] width 961 height 469
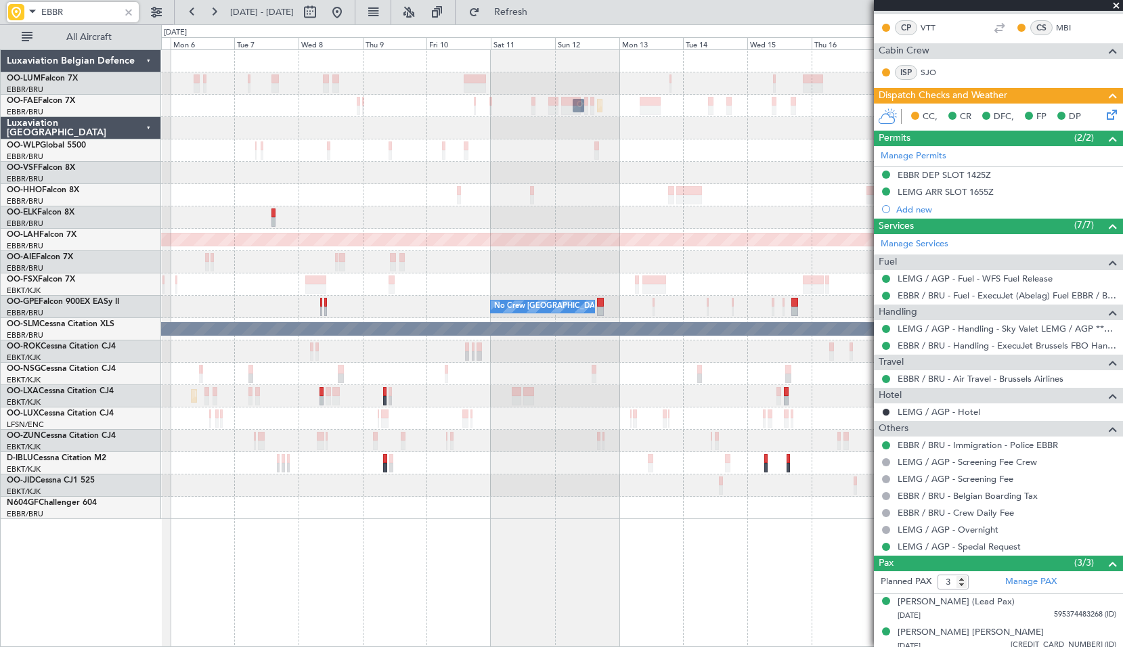
click at [395, 153] on div "Planned Maint Milan (Linate)" at bounding box center [641, 150] width 961 height 22
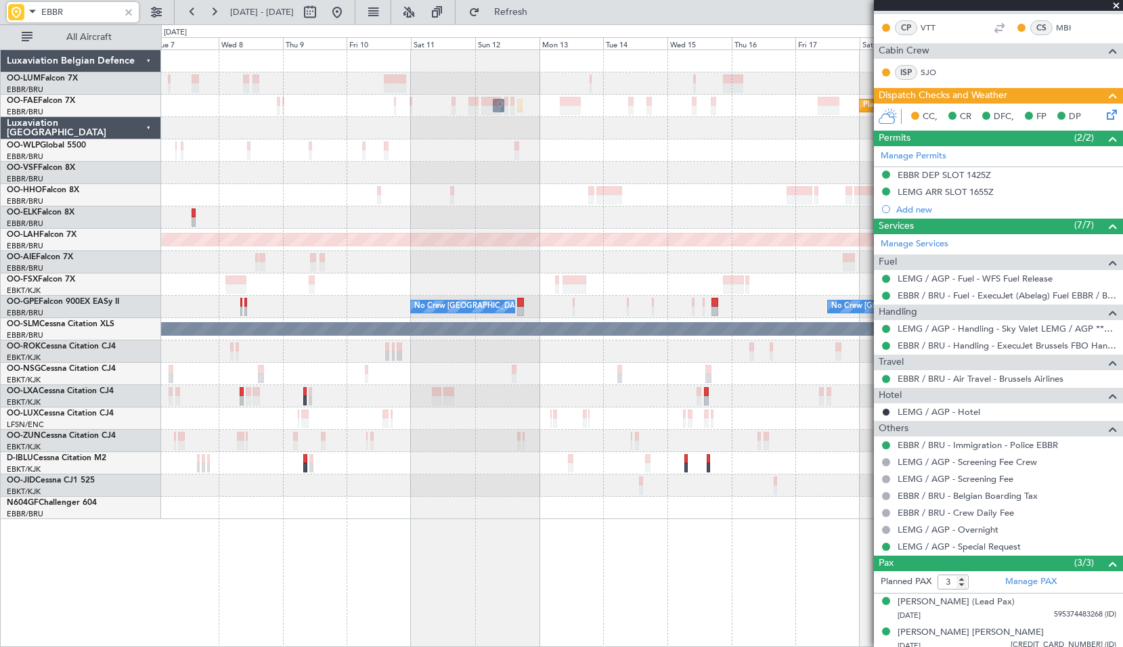
click at [635, 488] on div "No Crew" at bounding box center [641, 485] width 961 height 22
click at [134, 9] on div at bounding box center [128, 12] width 15 height 15
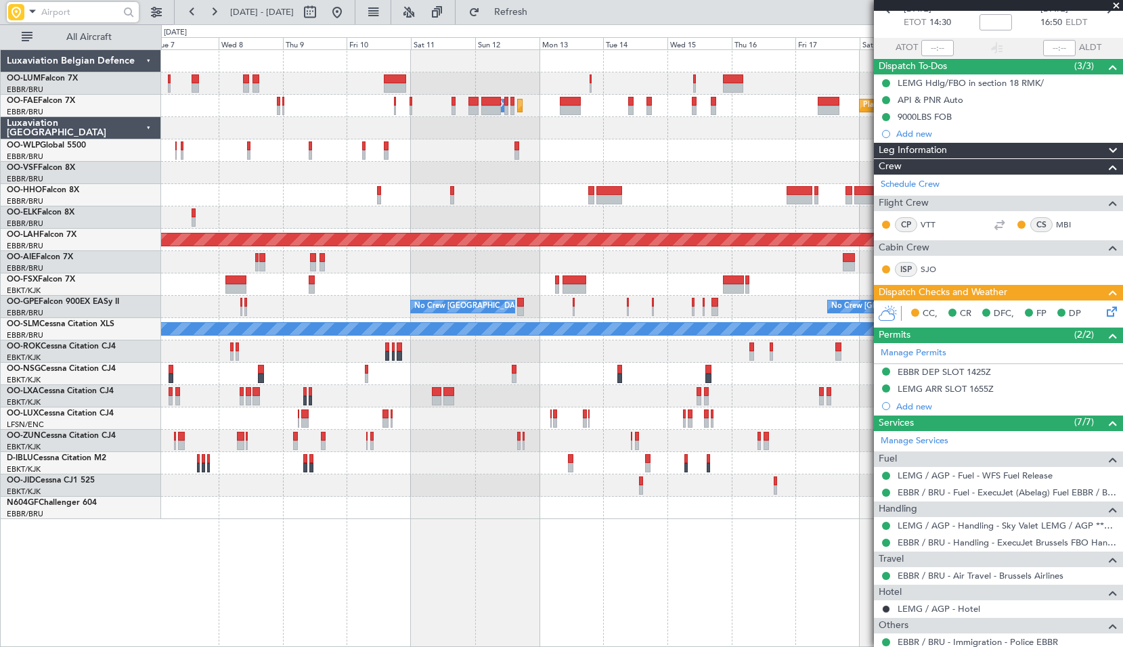
scroll to position [0, 0]
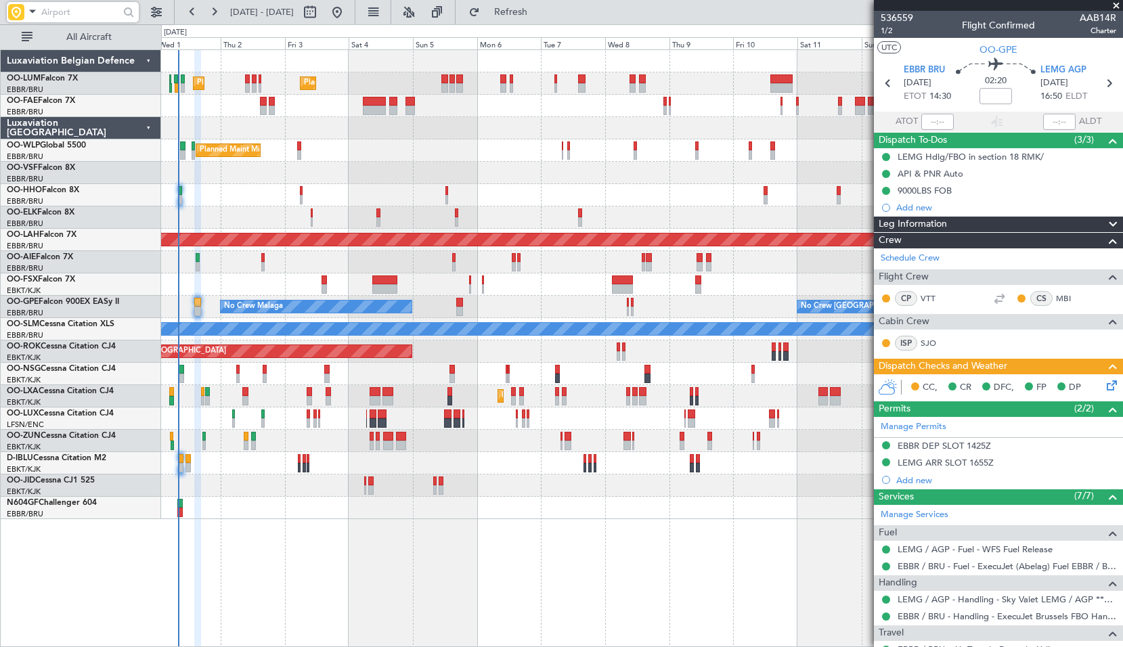
click at [720, 456] on div "Planned Maint Brussels (Brussels National) Planned Maint Brussels (Brussels Nat…" at bounding box center [641, 284] width 961 height 469
click at [543, 4] on button "Refresh" at bounding box center [502, 12] width 81 height 22
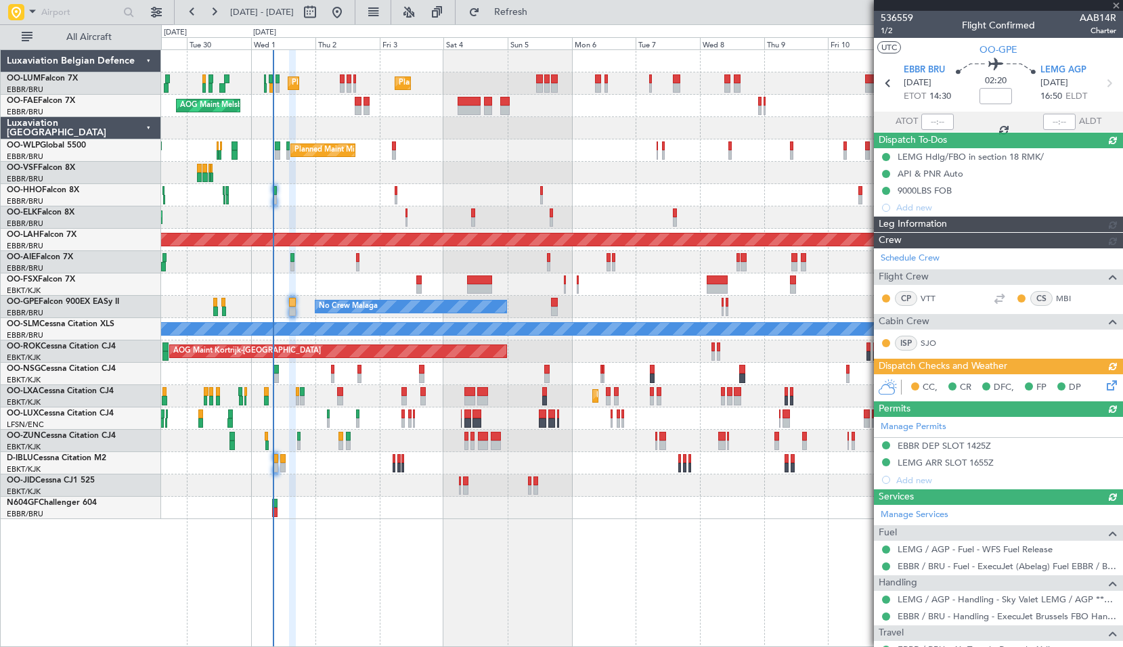
click at [586, 535] on div "Planned Maint Brussels (Brussels National) Planned Maint Brussels (Brussels Nat…" at bounding box center [642, 347] width 962 height 597
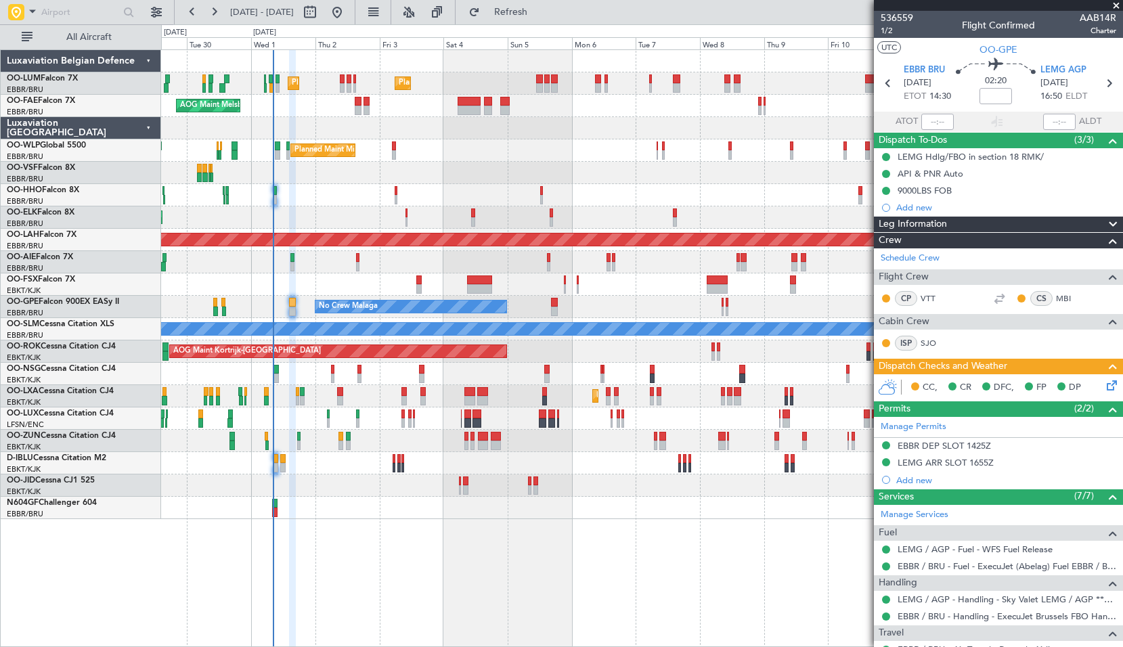
click at [1114, 5] on span at bounding box center [1116, 6] width 14 height 12
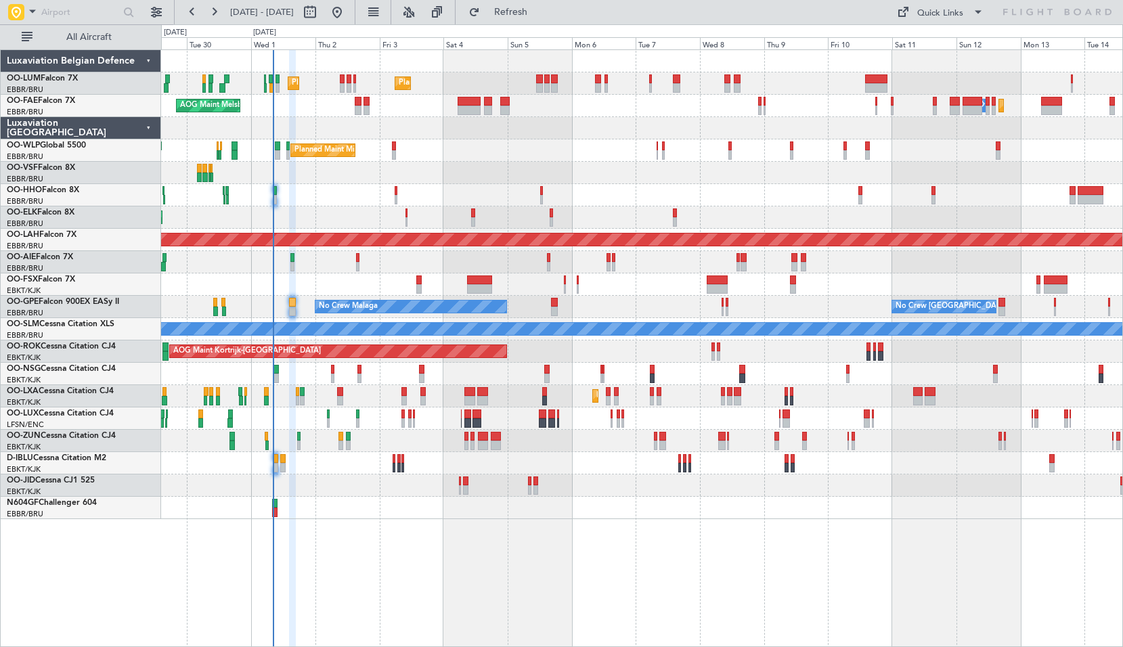
type input "0"
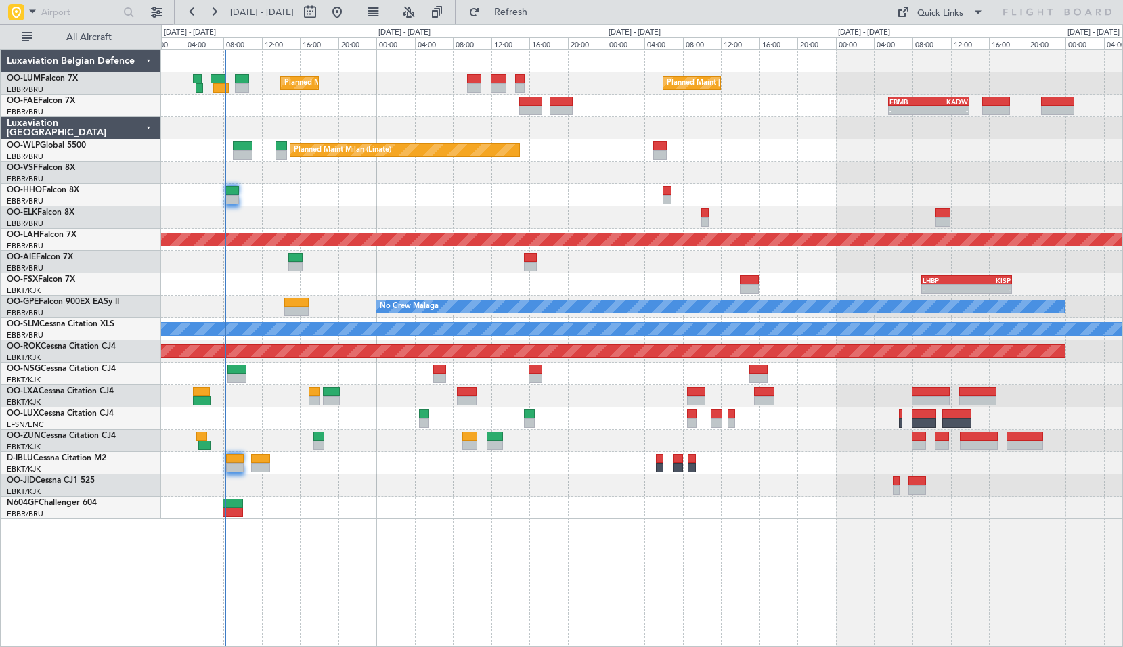
click at [324, 570] on div "Planned Maint Brussels (Brussels National) Planned Maint Brussels (Brussels Nat…" at bounding box center [642, 347] width 962 height 597
click at [535, 21] on button "Refresh" at bounding box center [502, 12] width 81 height 22
click at [409, 467] on div at bounding box center [641, 463] width 961 height 22
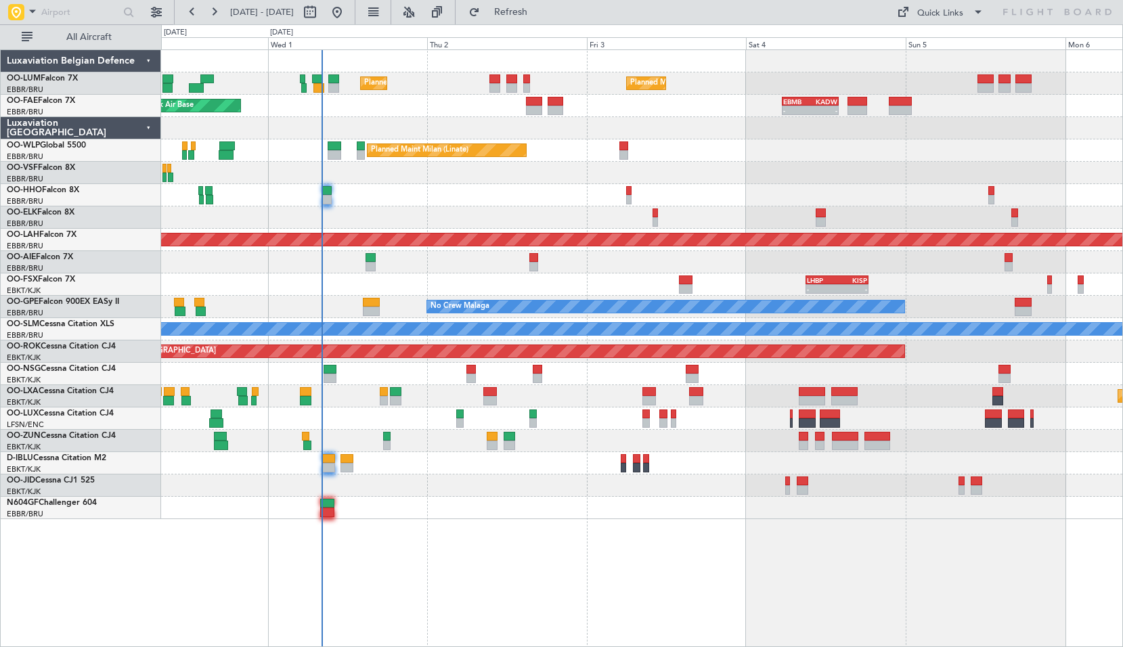
click at [713, 554] on div "Planned Maint Brussels (Brussels National) Planned Maint Brussels (Brussels Nat…" at bounding box center [642, 347] width 962 height 597
click at [517, 508] on div at bounding box center [641, 508] width 961 height 22
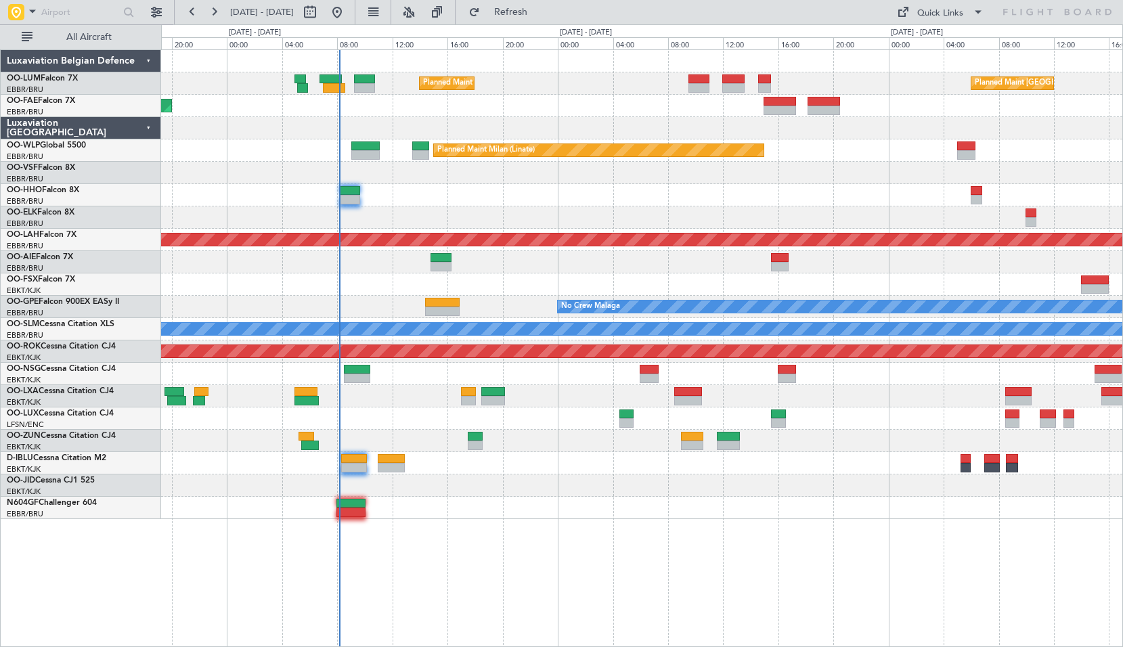
click at [482, 529] on div "Planned Maint Brussels (Brussels National) Planned Maint Brussels (Brussels Nat…" at bounding box center [642, 347] width 962 height 597
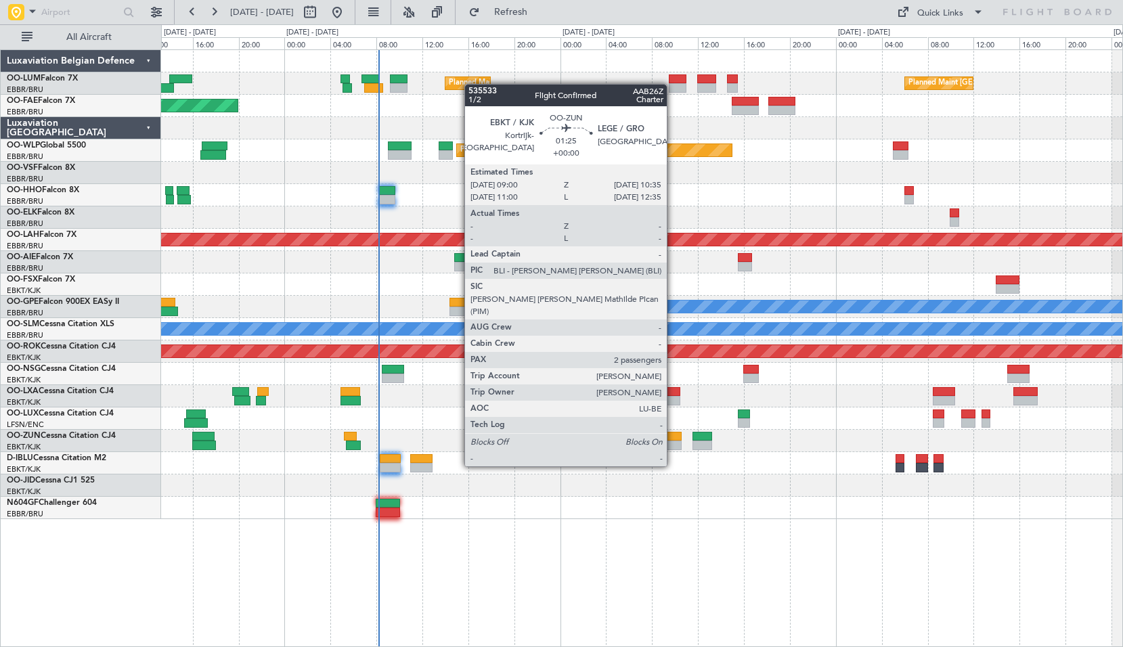
click at [673, 441] on div at bounding box center [671, 445] width 18 height 9
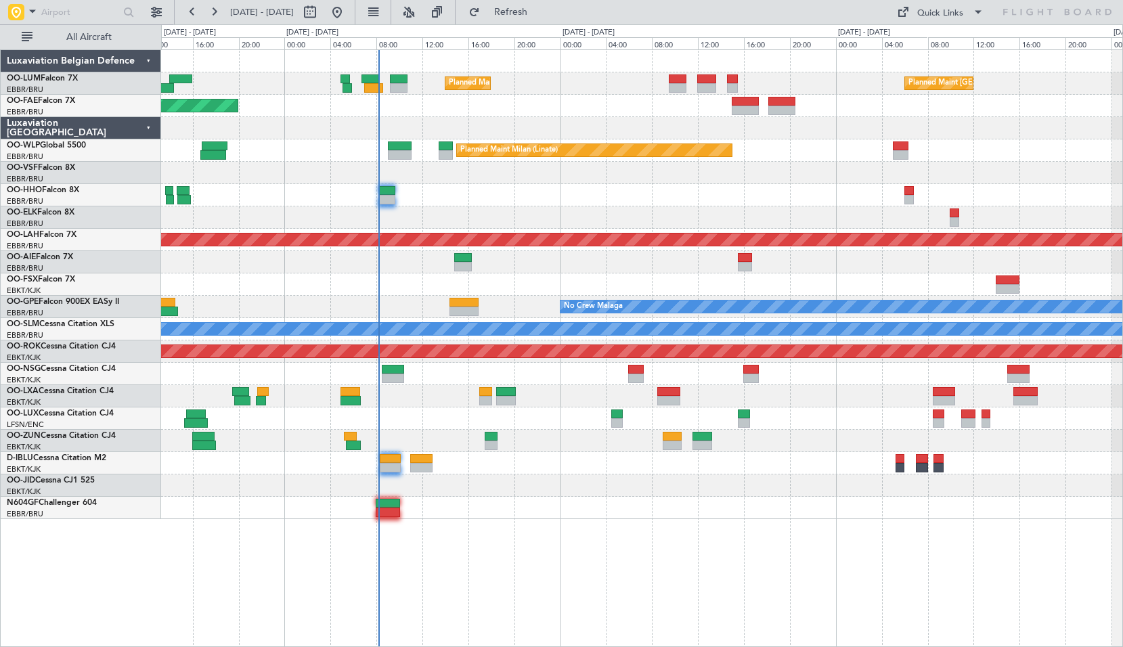
click at [771, 565] on div "Planned Maint Brussels (Brussels National) Planned Maint Brussels (Brussels Nat…" at bounding box center [642, 347] width 962 height 597
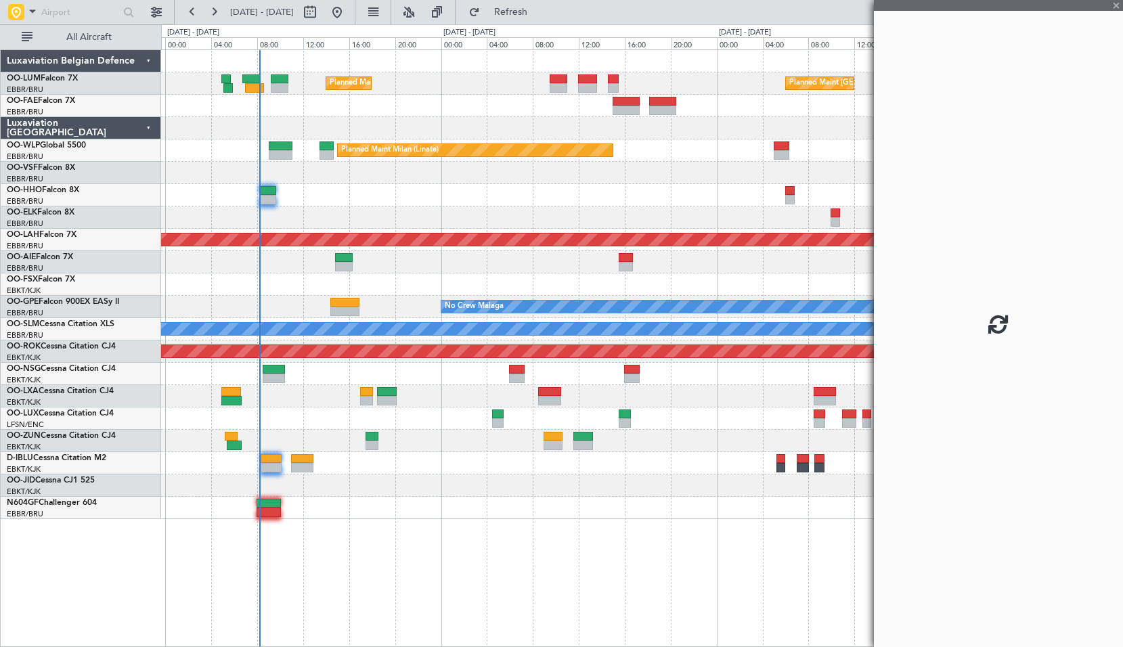
click at [650, 566] on div "Planned Maint Brussels (Brussels National) Planned Maint Brussels (Brussels Nat…" at bounding box center [642, 347] width 962 height 597
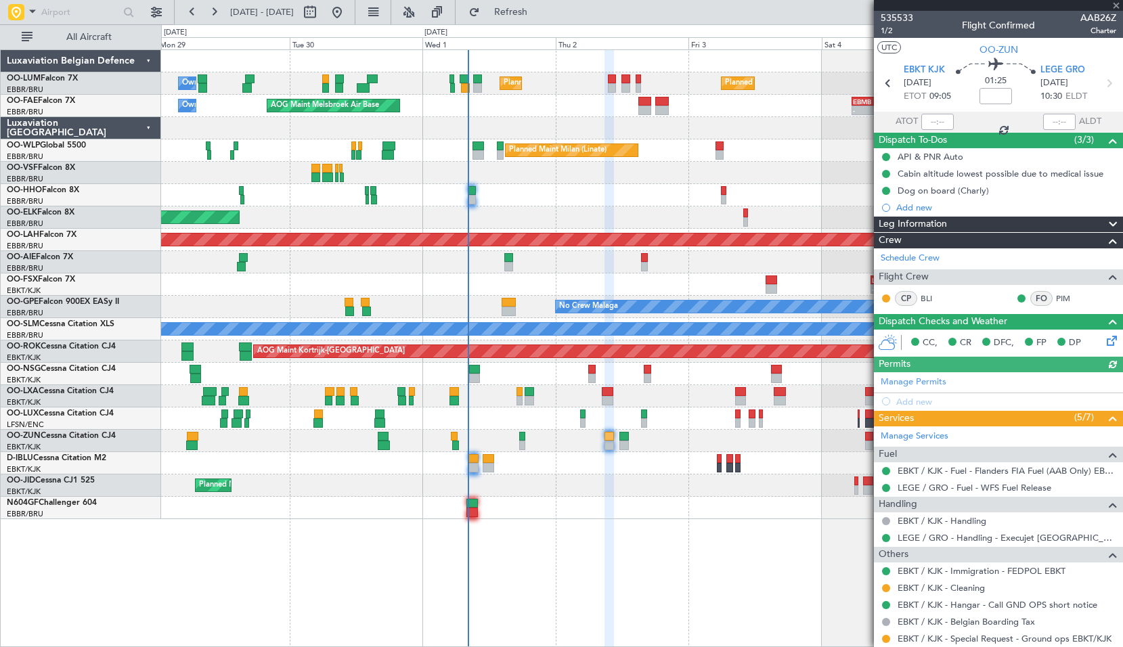
click at [503, 528] on div "Planned Maint Brussels (Brussels National) Planned Maint Brussels (Brussels Nat…" at bounding box center [642, 347] width 962 height 597
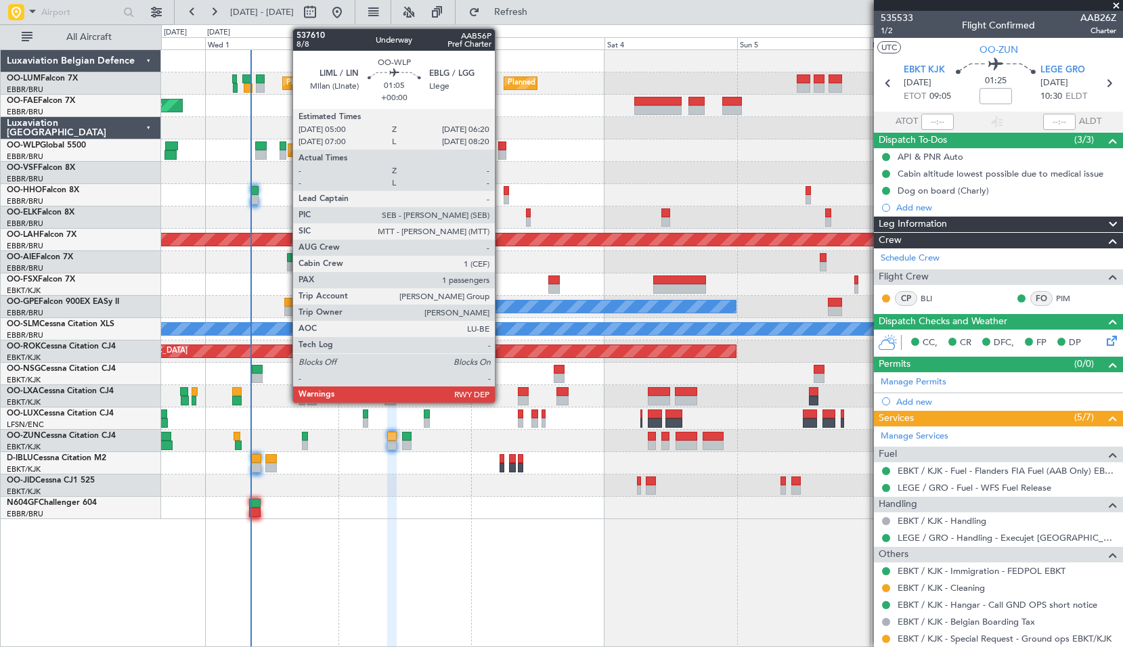
click at [501, 150] on div at bounding box center [501, 145] width 7 height 9
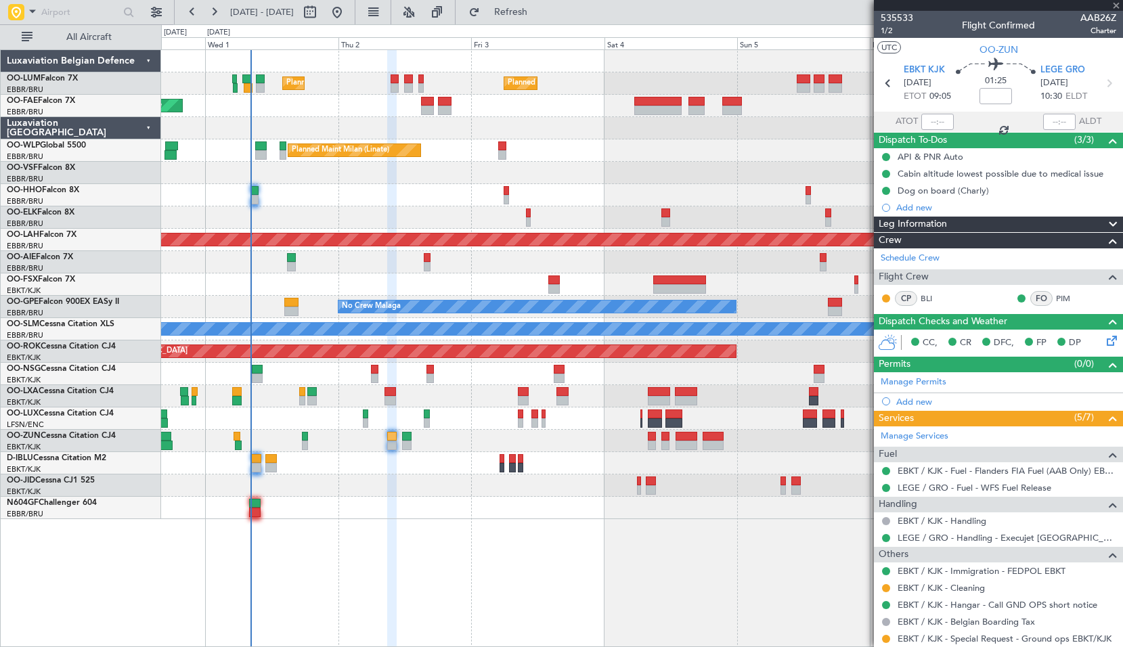
click at [525, 155] on div "Planned Maint Milan (Linate)" at bounding box center [641, 150] width 961 height 22
type input "1"
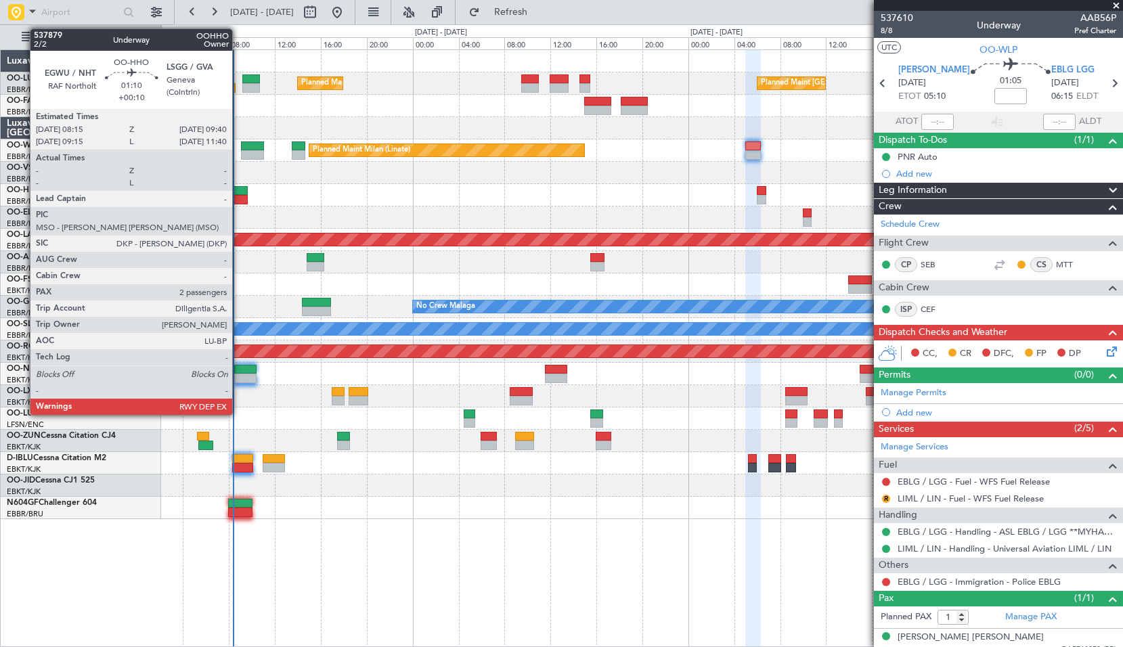
click at [238, 198] on div at bounding box center [239, 199] width 17 height 9
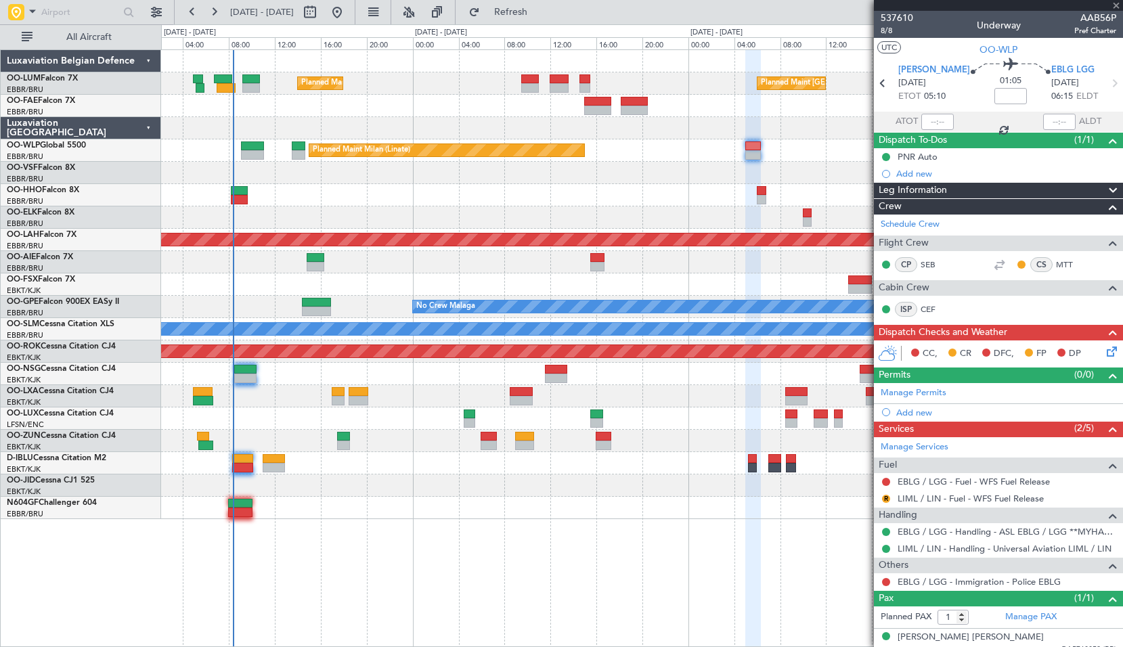
type input "+00:10"
type input "2"
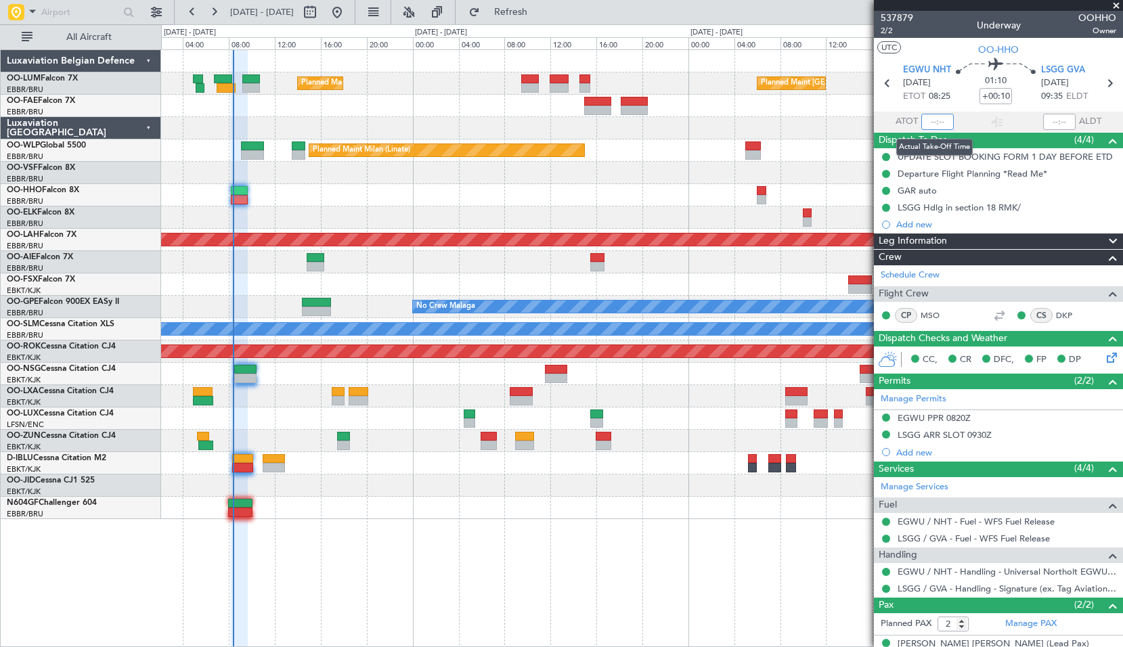
click at [930, 118] on input "text" at bounding box center [937, 122] width 32 height 16
type input "08:21"
click at [539, 9] on span "Refresh" at bounding box center [510, 11] width 57 height 9
click at [344, 500] on div at bounding box center [641, 508] width 961 height 22
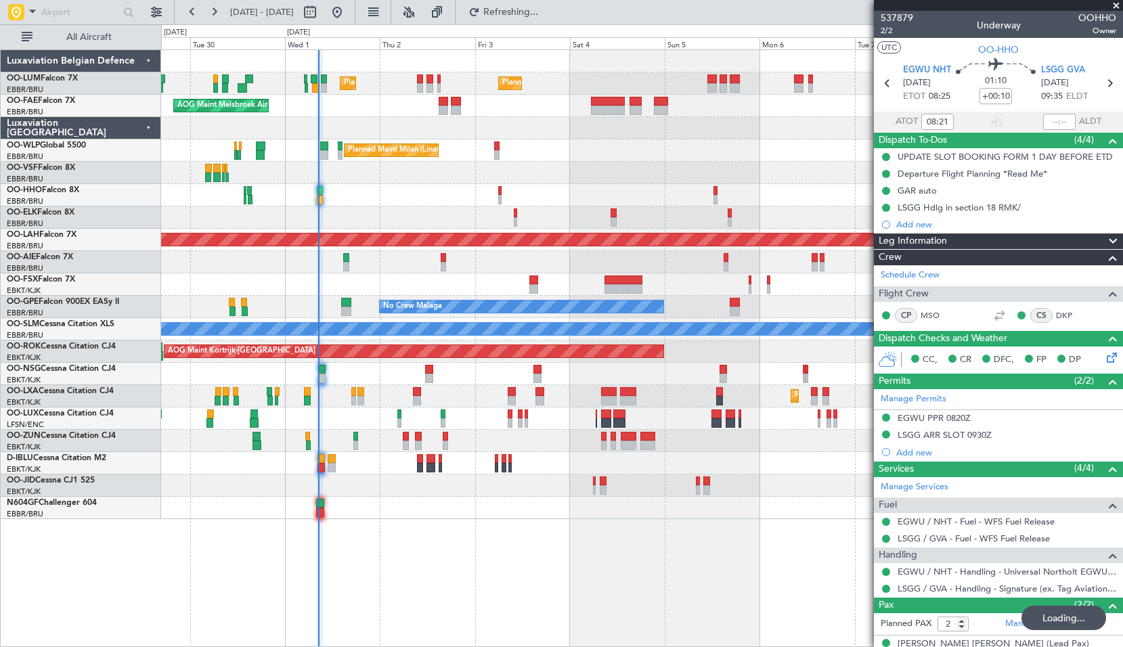
click at [478, 565] on div "Planned Maint Brussels (Brussels National) Planned Maint Brussels (Brussels Nat…" at bounding box center [642, 347] width 962 height 597
click at [449, 500] on div at bounding box center [641, 508] width 961 height 22
click at [1116, 5] on span at bounding box center [1116, 6] width 14 height 12
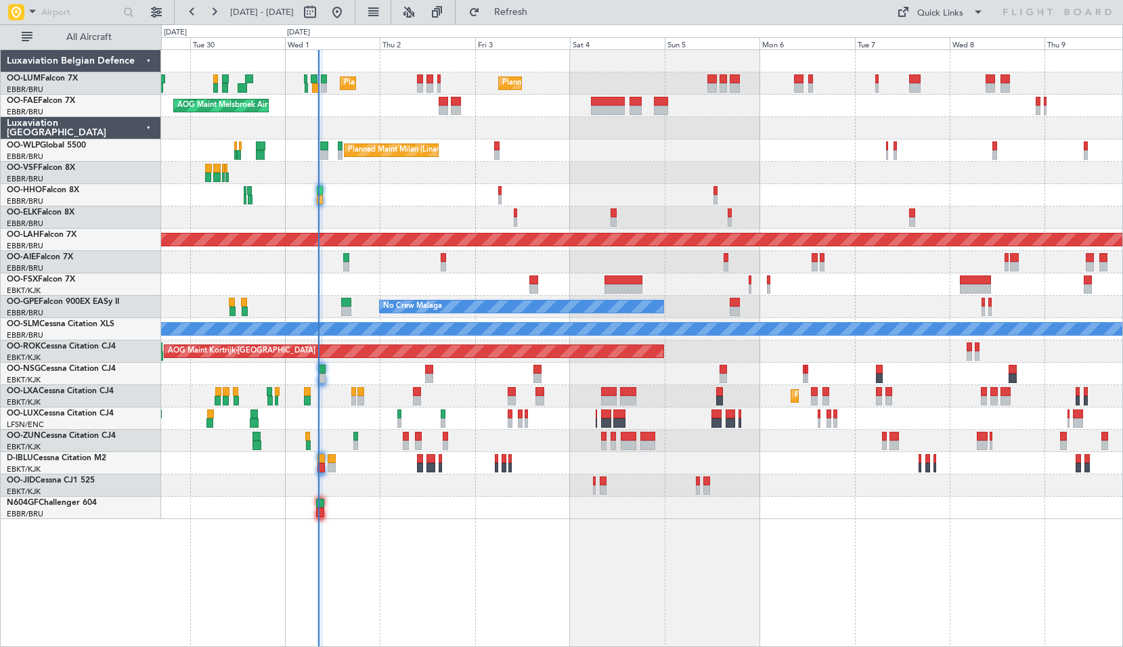
type input "0"
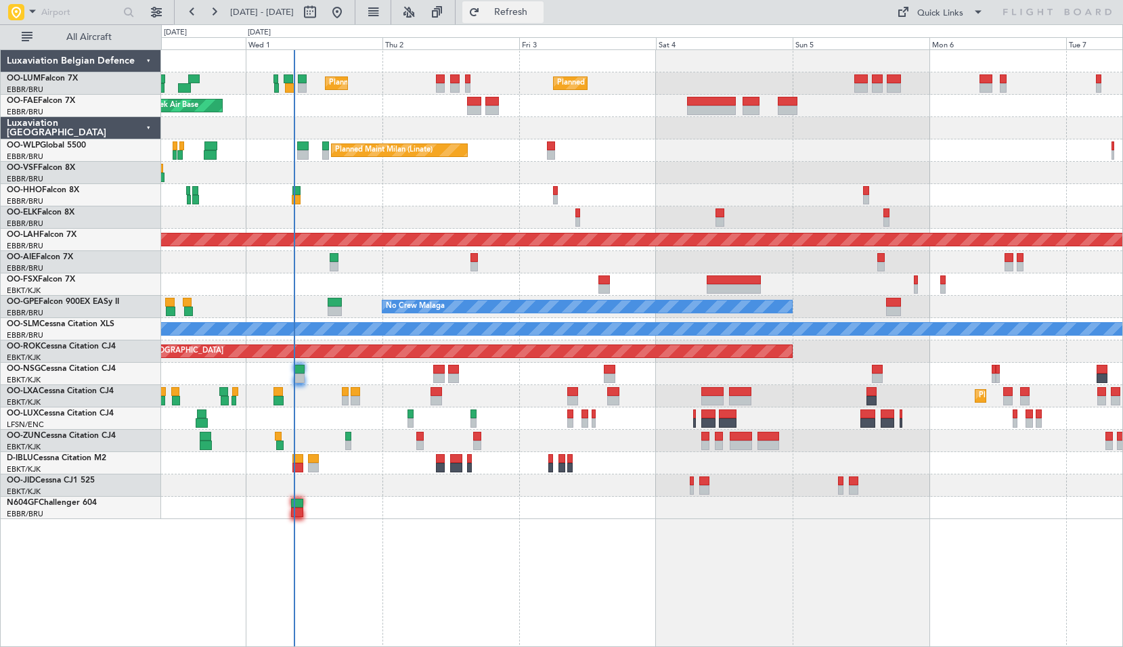
click at [543, 18] on button "Refresh" at bounding box center [502, 12] width 81 height 22
click at [615, 510] on div at bounding box center [641, 508] width 961 height 22
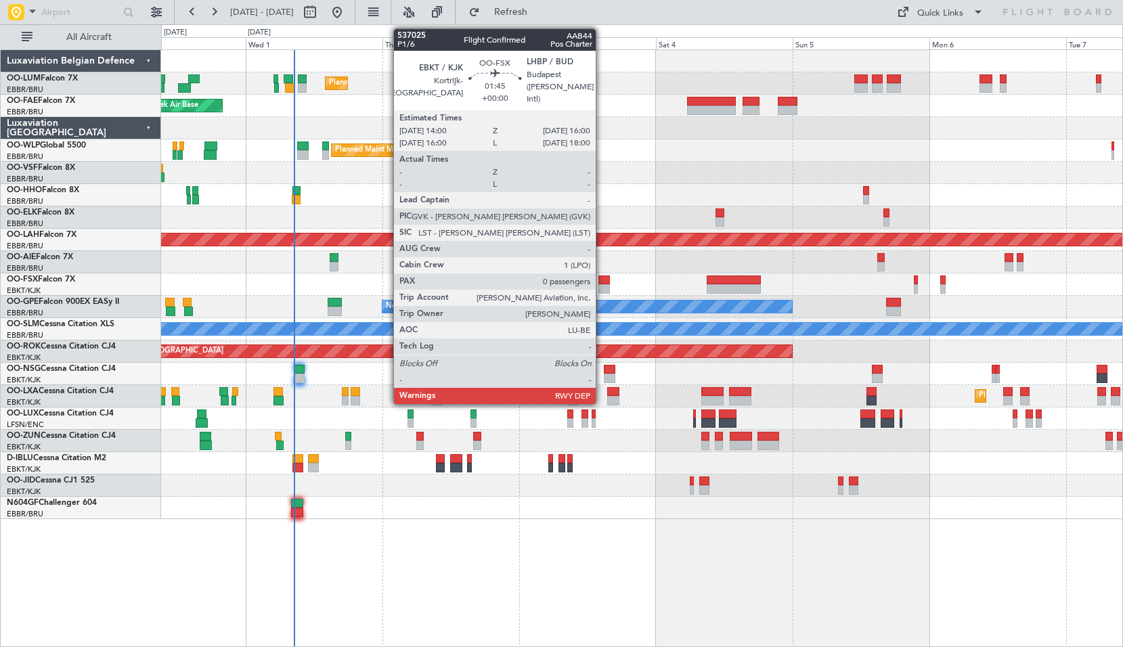
click at [602, 277] on div at bounding box center [604, 279] width 12 height 9
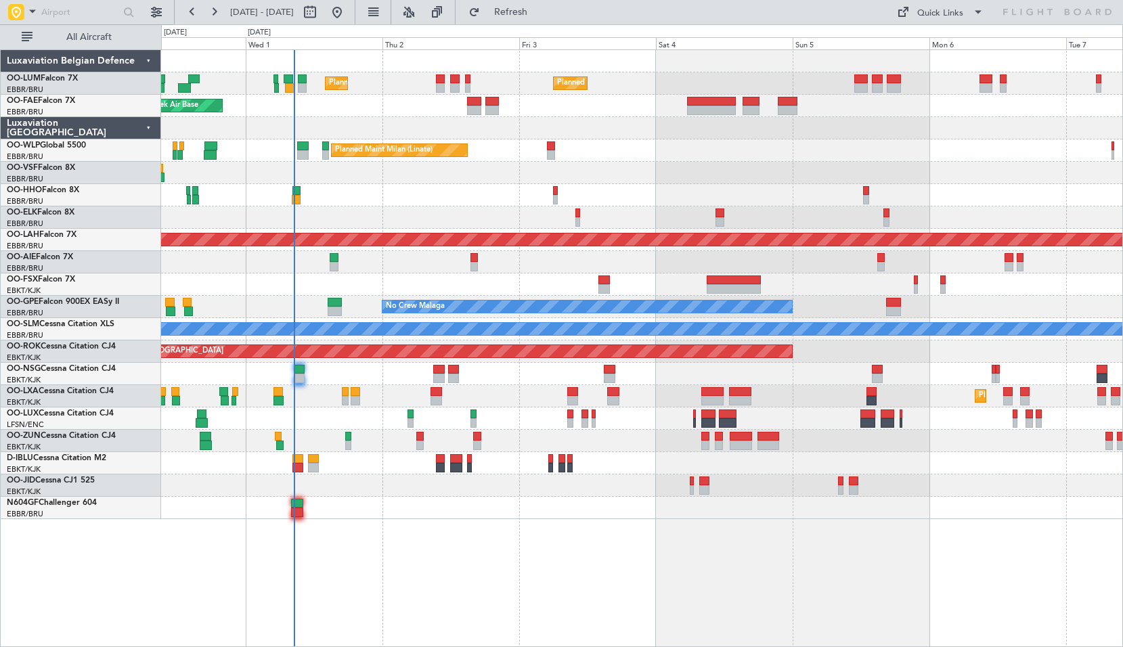
click at [578, 279] on div at bounding box center [641, 284] width 961 height 22
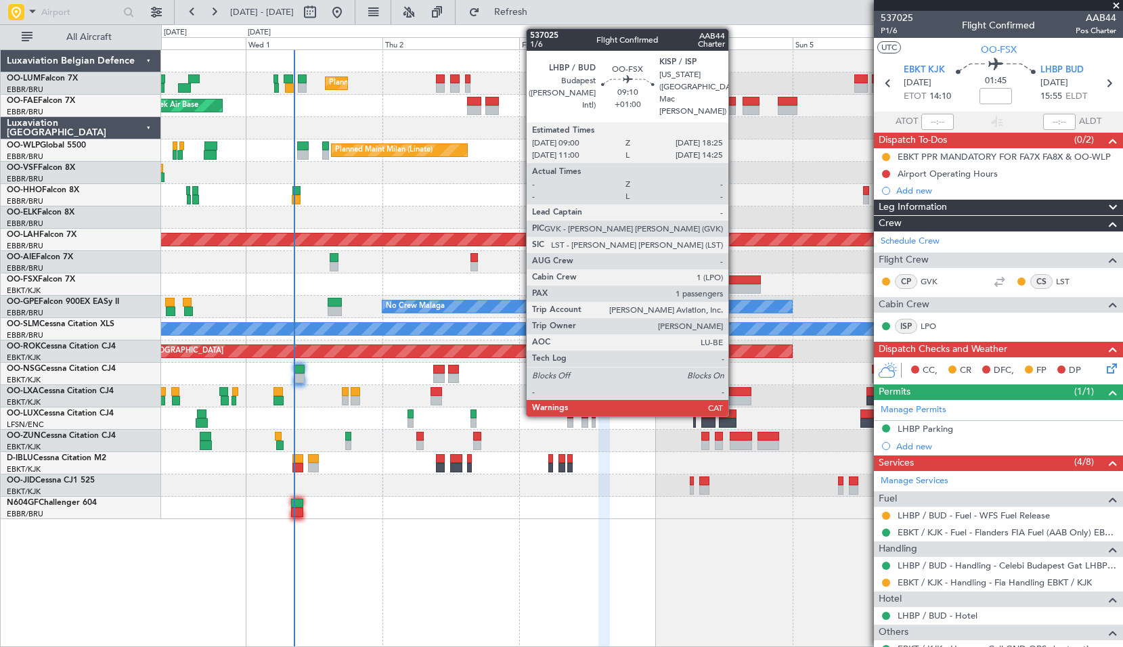
click at [734, 285] on div at bounding box center [733, 288] width 54 height 9
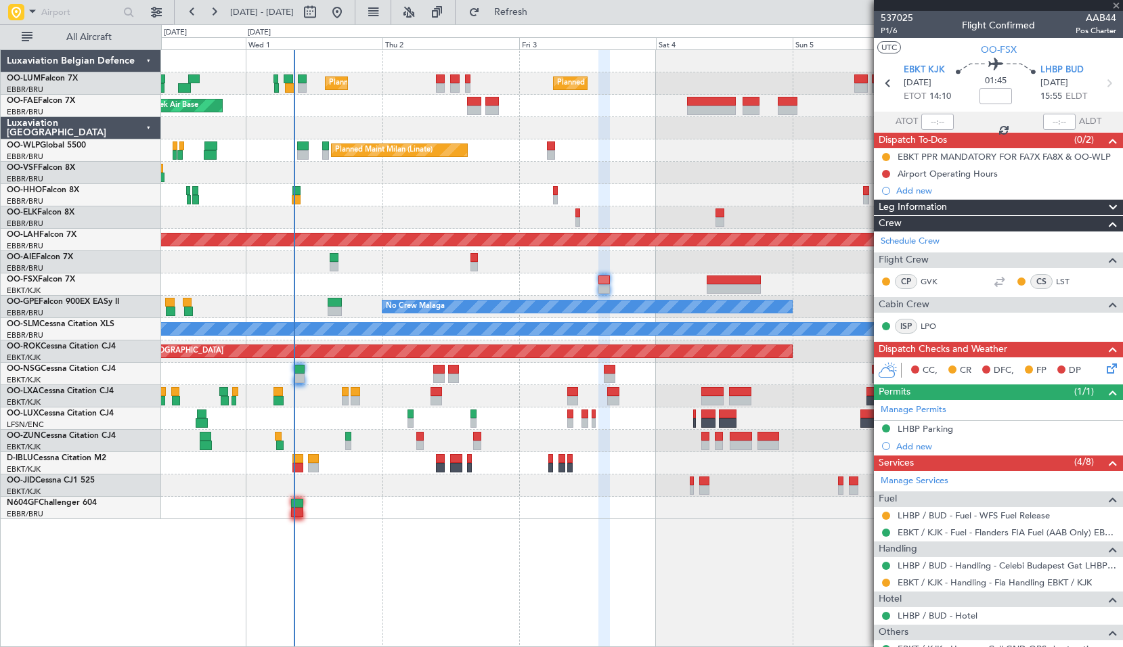
type input "+01:00"
type input "1"
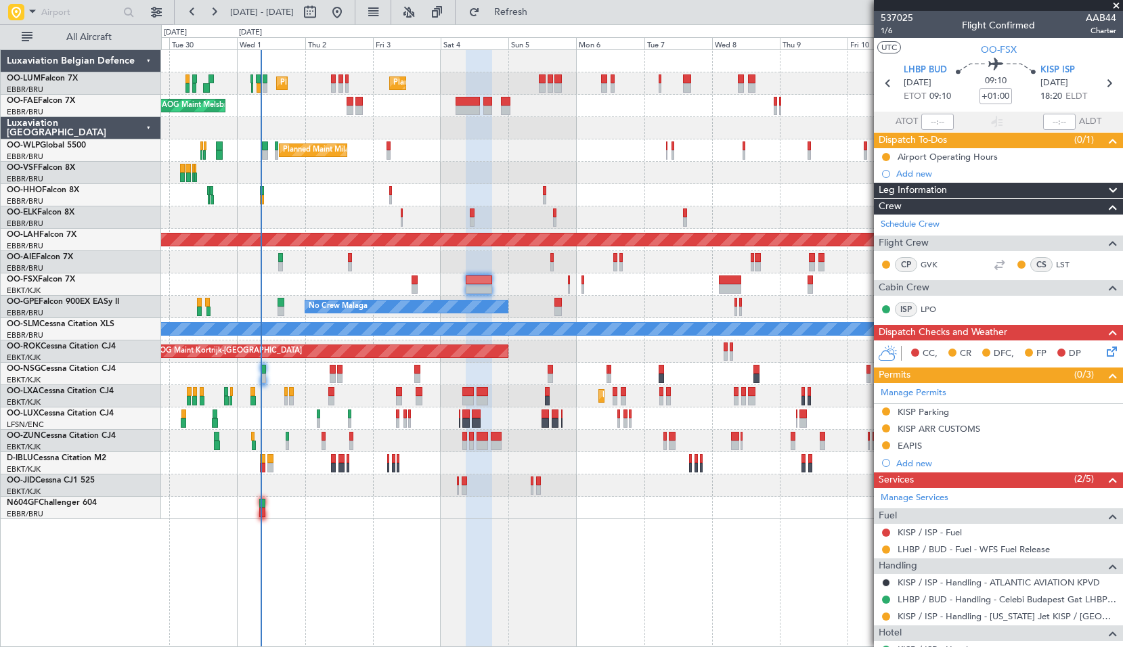
click at [514, 488] on div "Planned Maint Brussels (Brussels National) Planned Maint Brussels (Brussels Nat…" at bounding box center [642, 347] width 962 height 597
click at [1062, 68] on span "KISP ISP" at bounding box center [1057, 71] width 35 height 14
click at [886, 32] on span "1/6" at bounding box center [896, 31] width 32 height 12
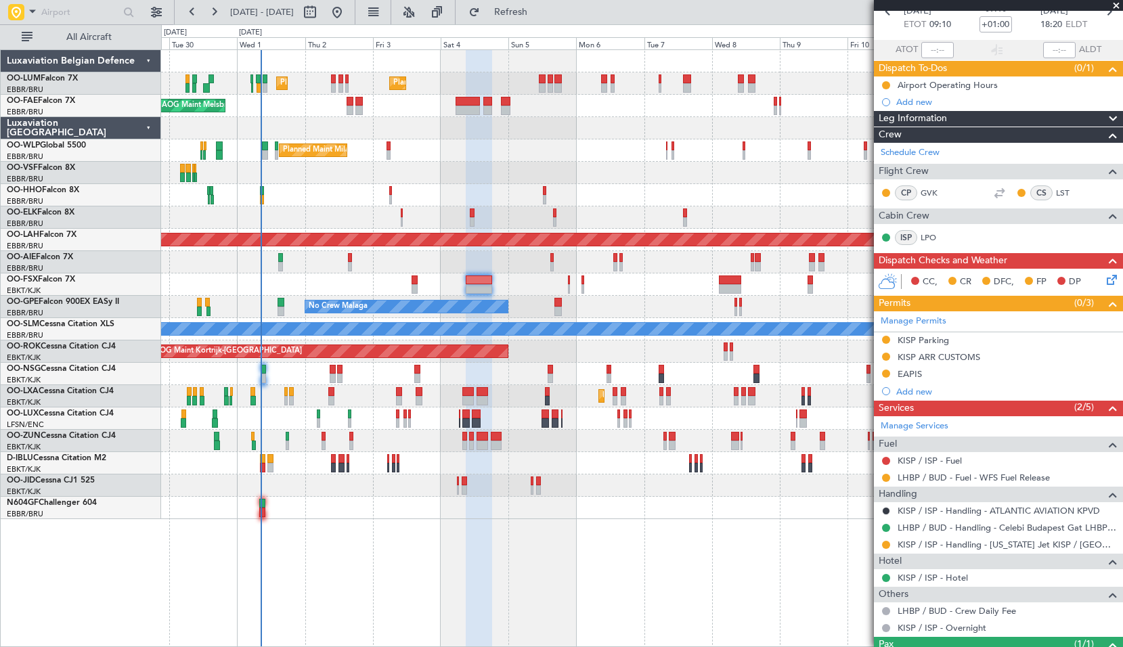
scroll to position [129, 0]
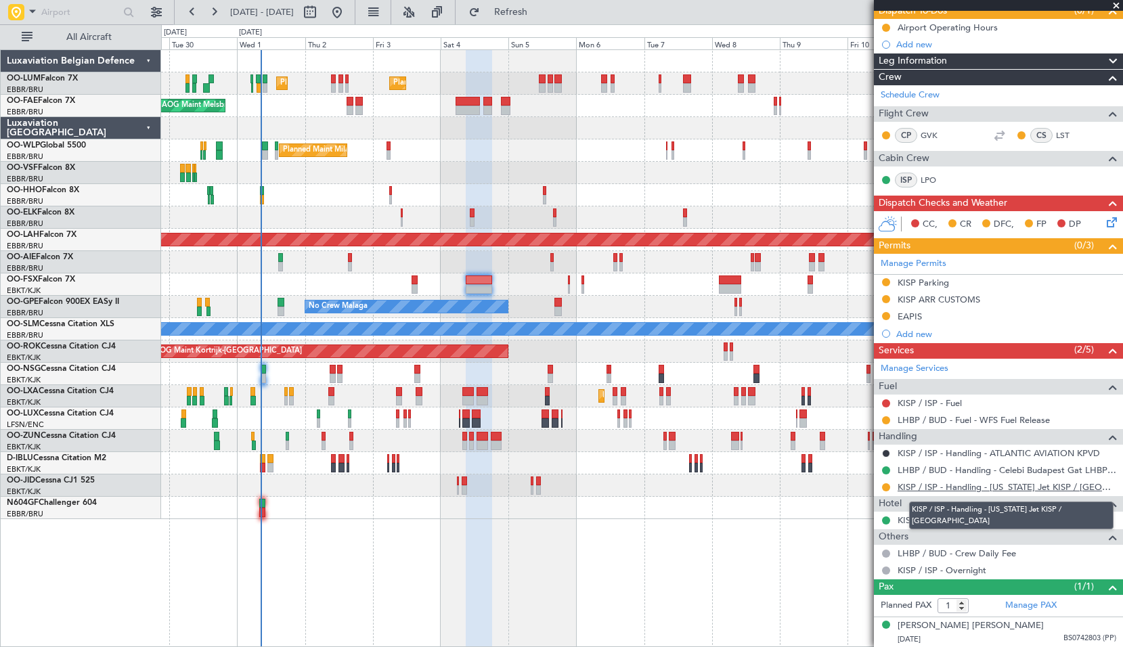
click at [970, 487] on link "KISP / ISP - Handling - New York Jet KISP / ISP" at bounding box center [1006, 487] width 219 height 12
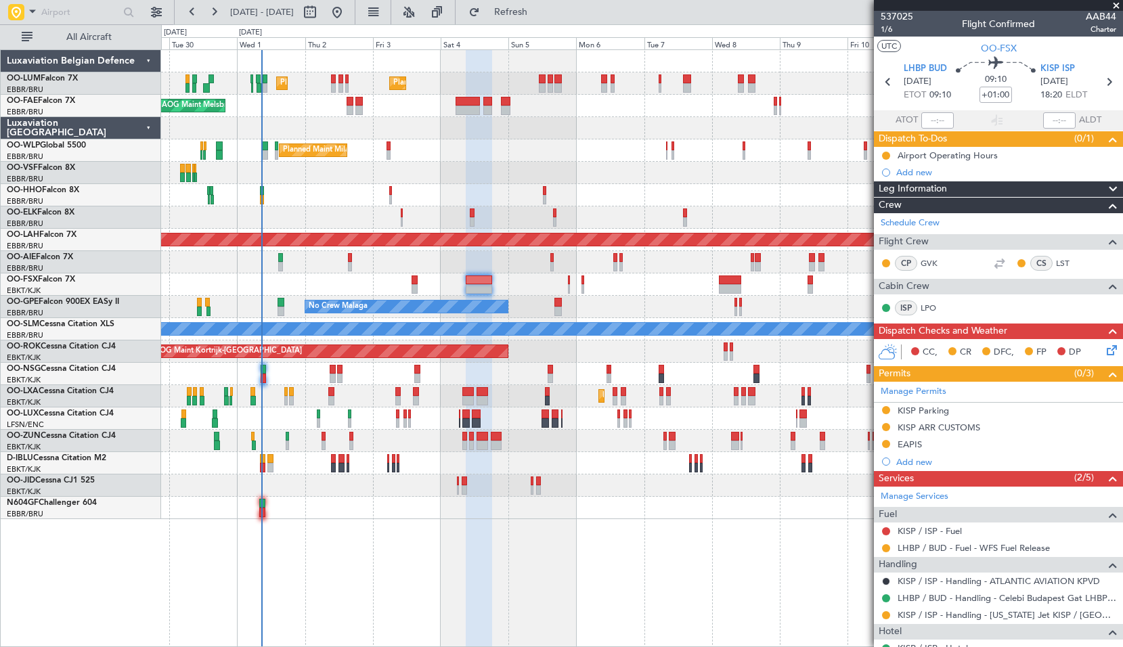
scroll to position [0, 0]
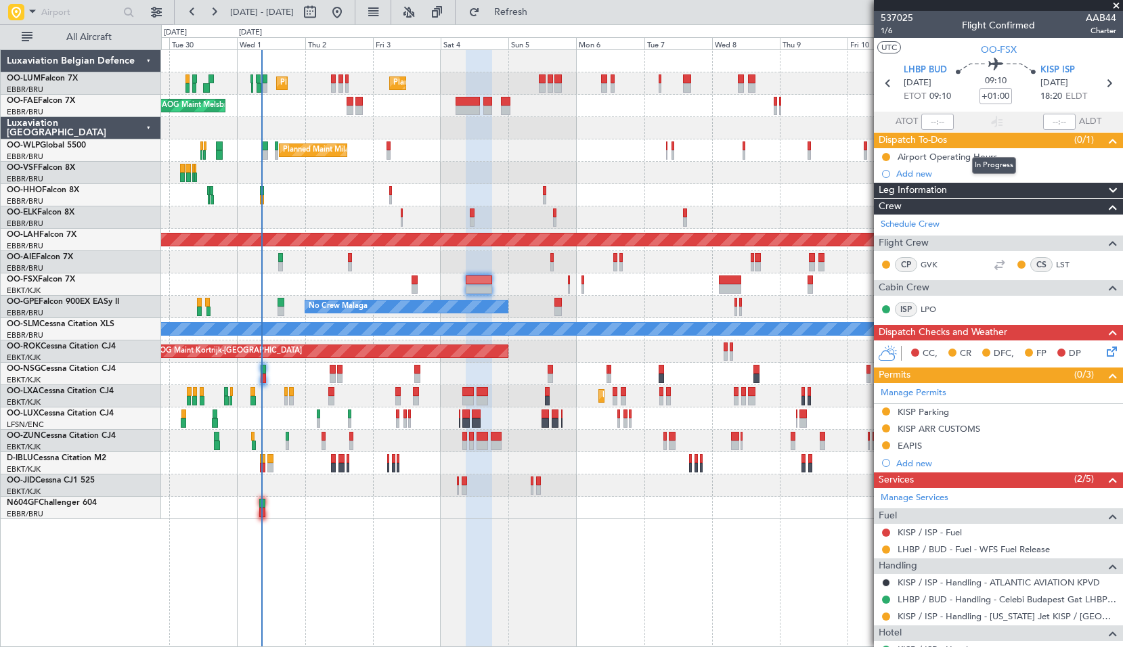
click at [980, 160] on div "In Progress" at bounding box center [994, 165] width 44 height 17
click at [934, 159] on div "Airport Operating Hours" at bounding box center [947, 157] width 100 height 12
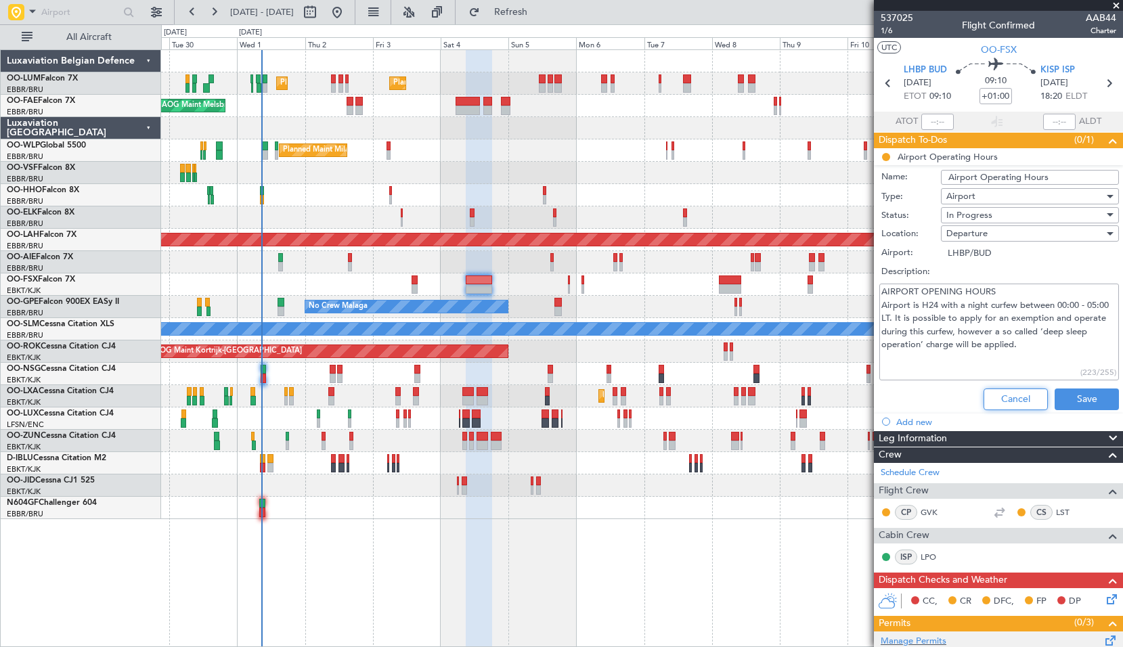
click at [1006, 392] on button "Cancel" at bounding box center [1015, 399] width 64 height 22
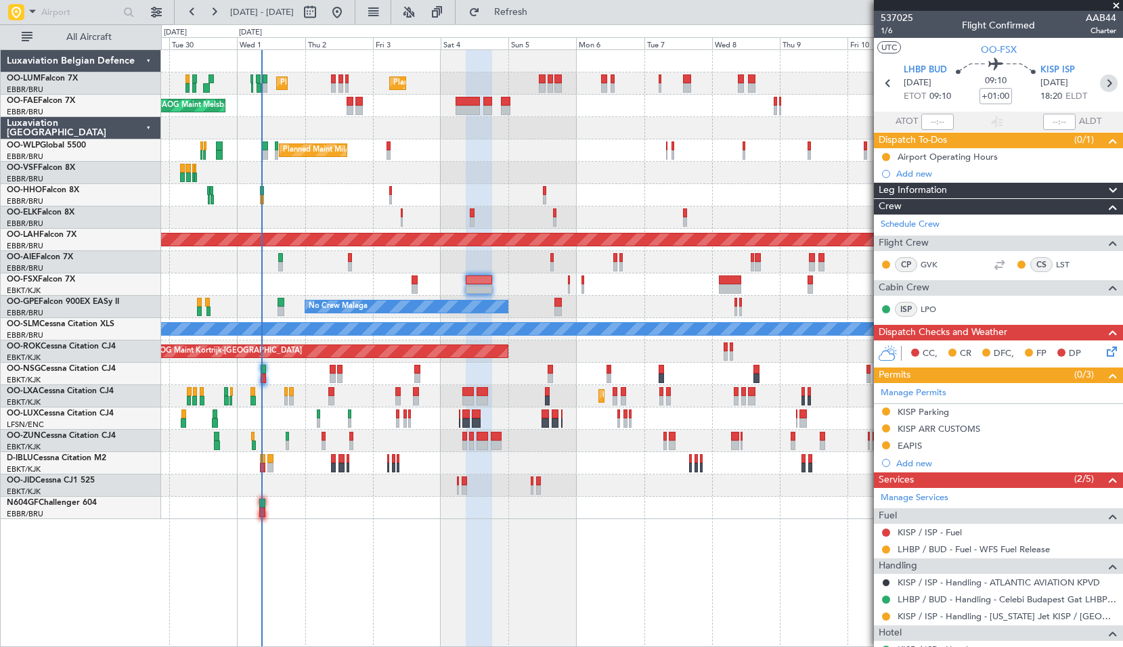
click at [1100, 86] on icon at bounding box center [1109, 83] width 18 height 18
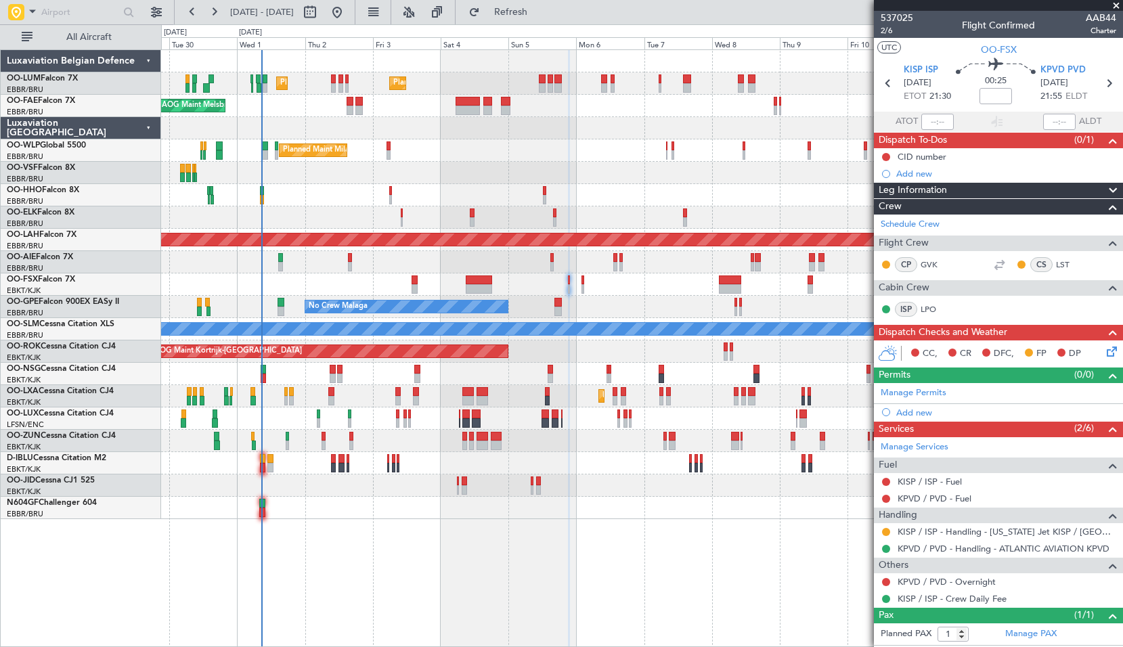
scroll to position [28, 0]
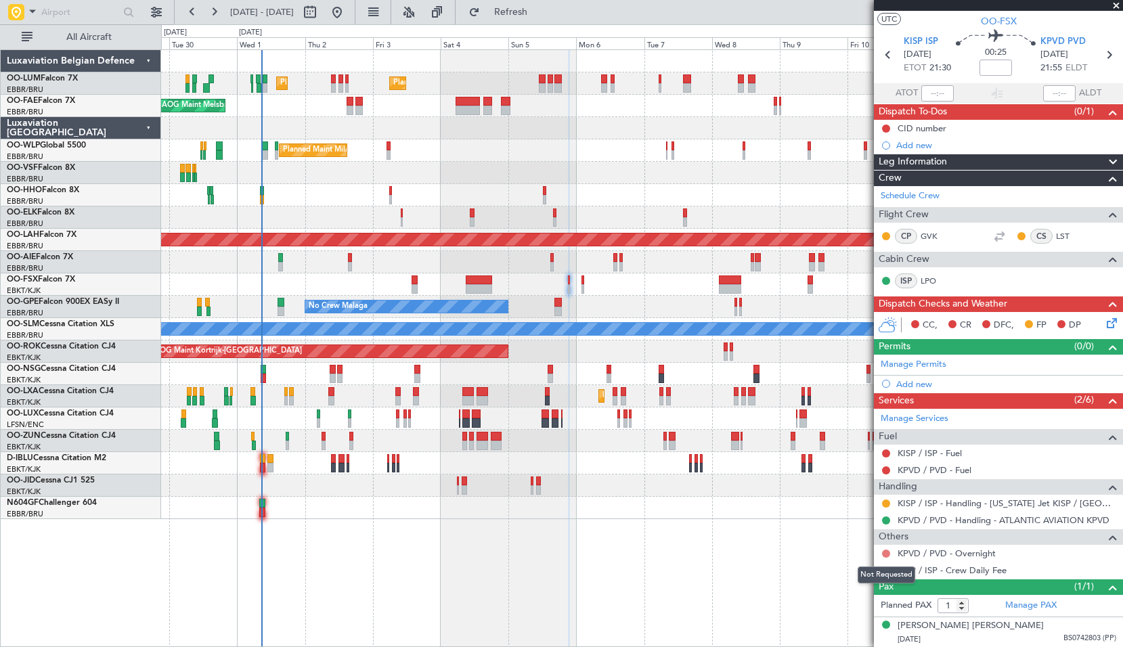
click at [886, 549] on button at bounding box center [886, 553] width 8 height 8
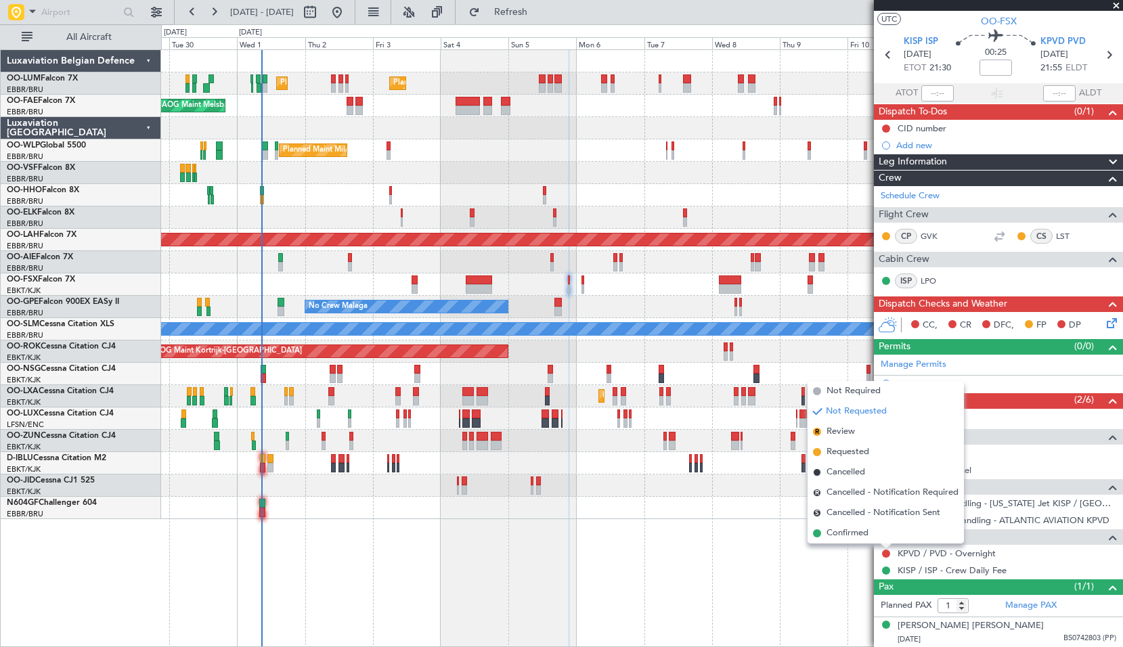
click at [851, 392] on span "Not Required" at bounding box center [853, 391] width 54 height 14
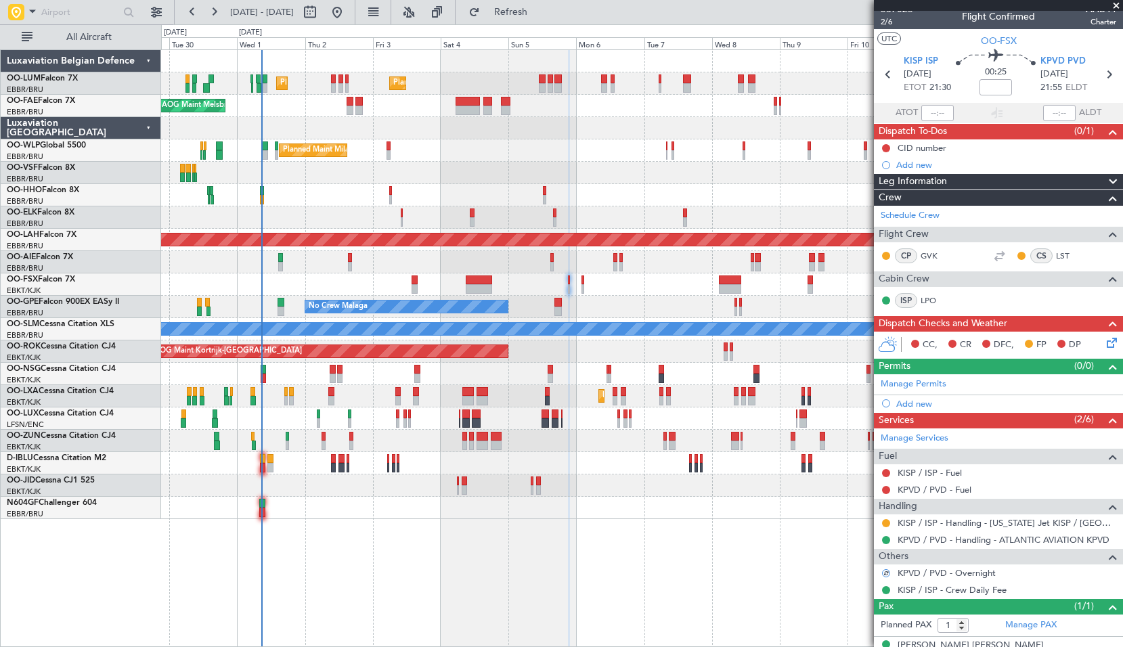
scroll to position [0, 0]
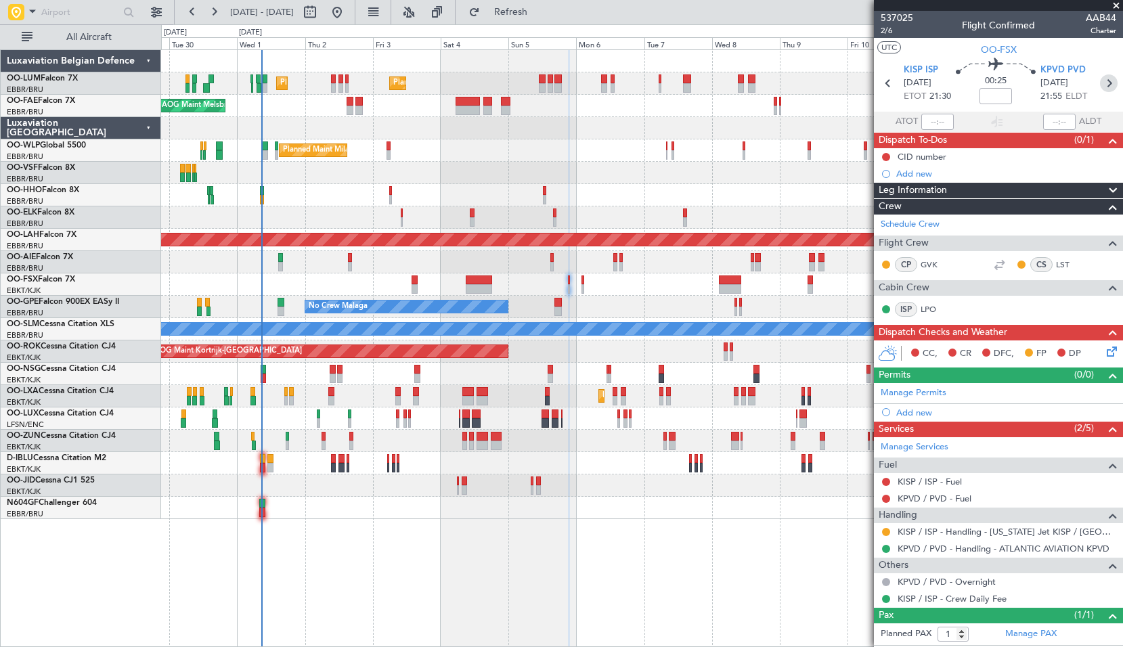
click at [1107, 82] on icon at bounding box center [1109, 83] width 18 height 18
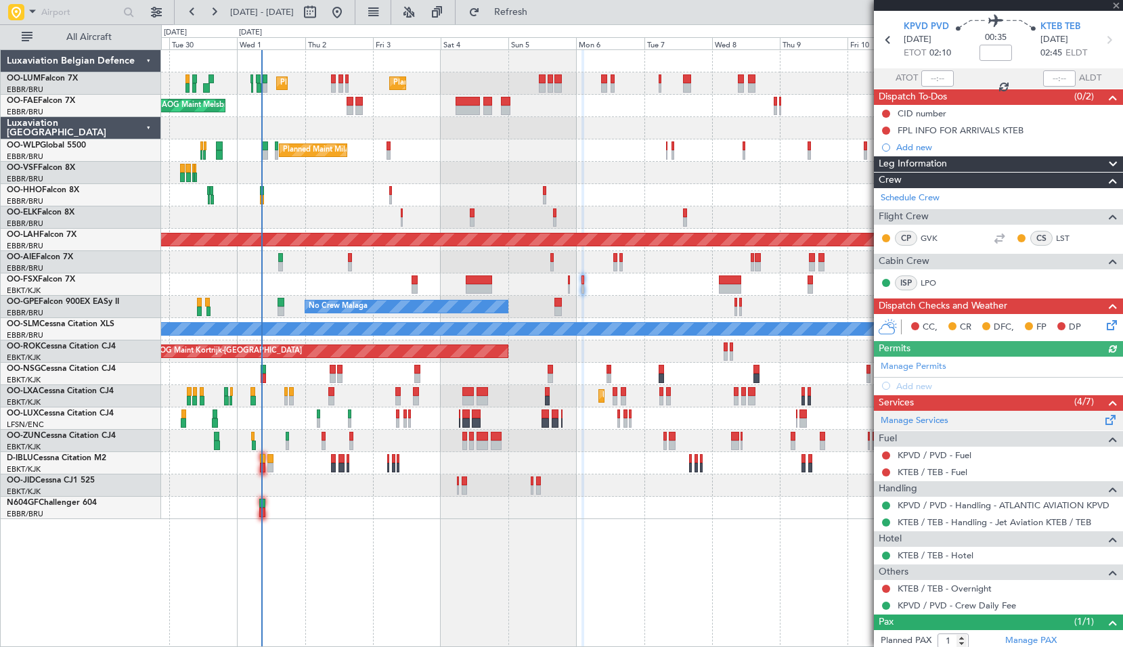
scroll to position [78, 0]
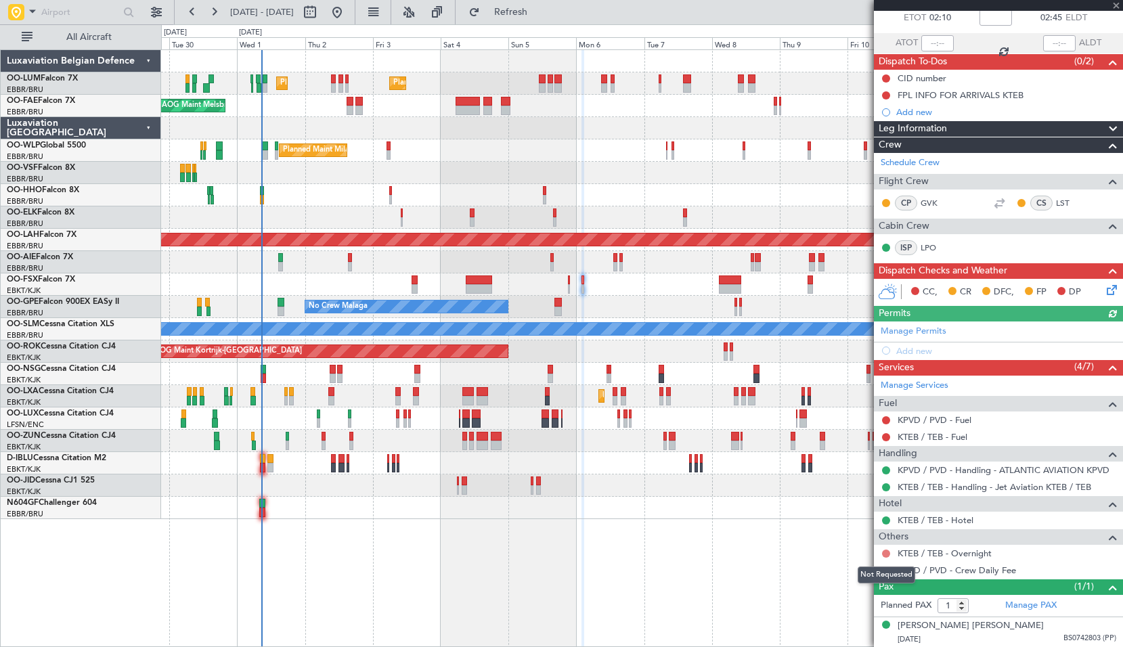
click at [889, 551] on button at bounding box center [886, 553] width 8 height 8
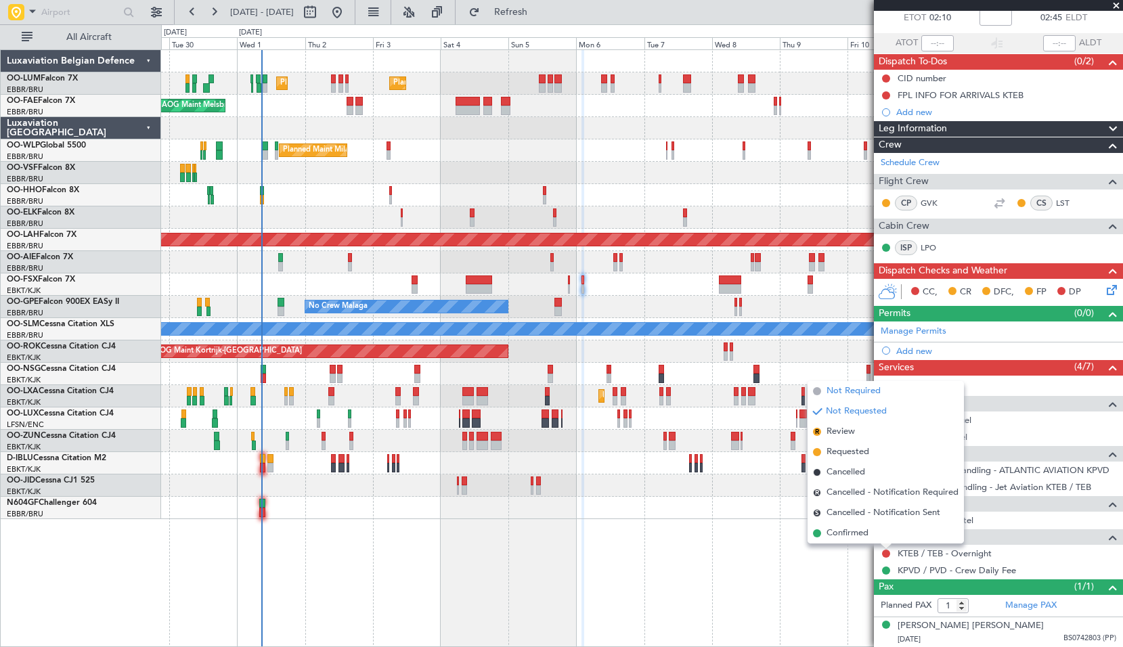
click at [835, 394] on span "Not Required" at bounding box center [853, 391] width 54 height 14
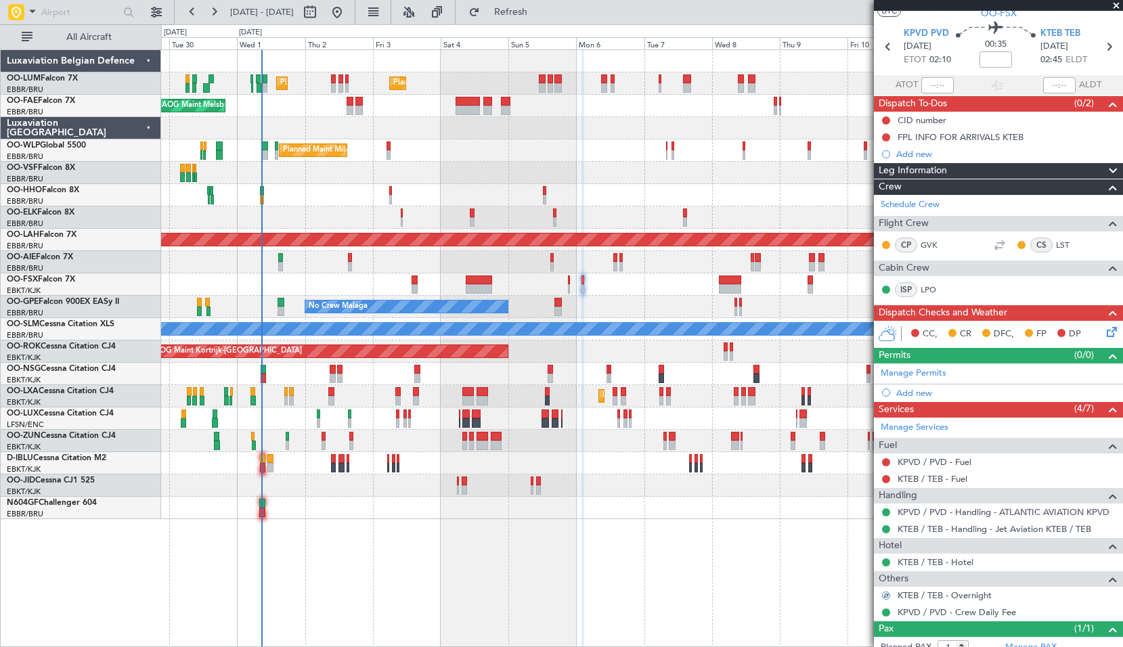
scroll to position [0, 0]
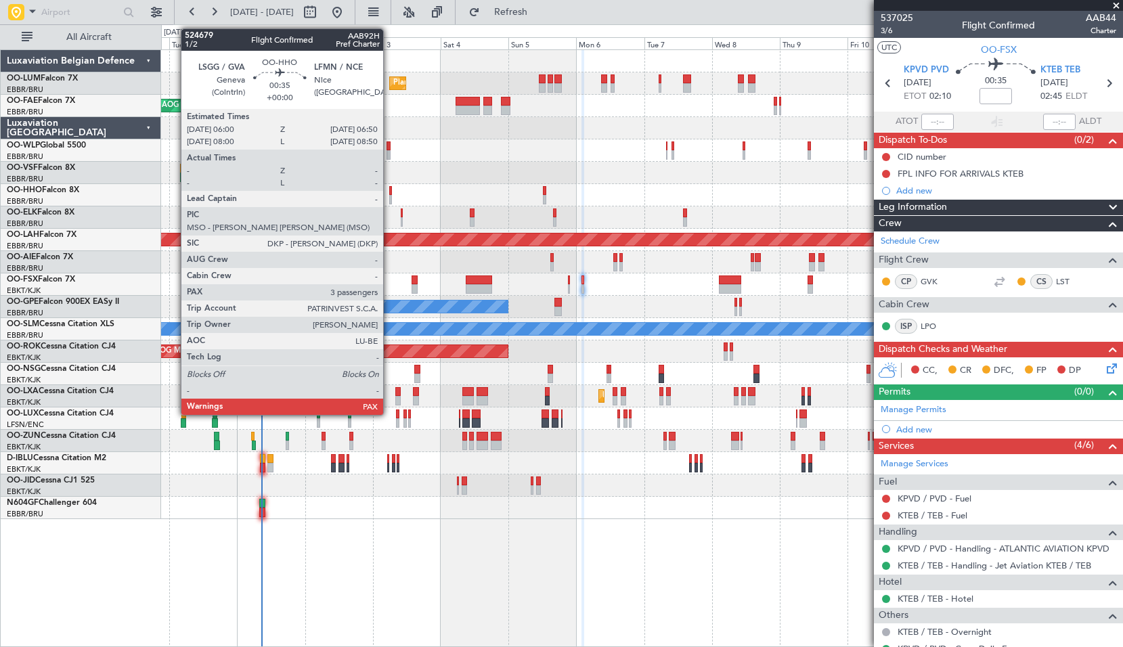
click at [389, 191] on div at bounding box center [390, 190] width 3 height 9
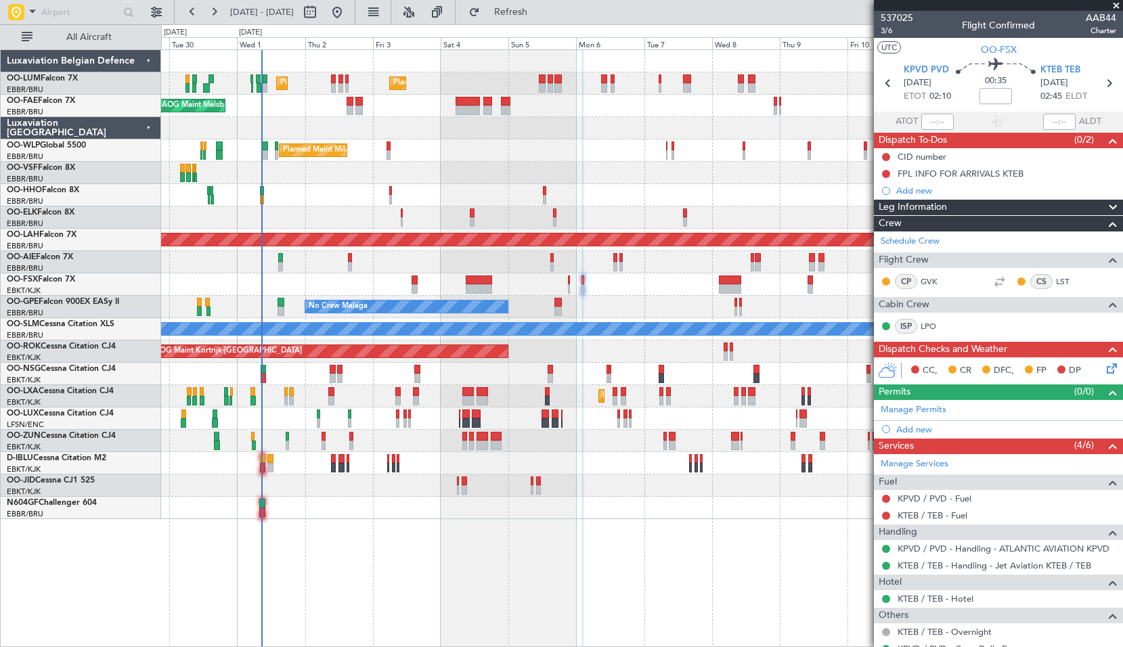
click at [420, 187] on div at bounding box center [641, 195] width 961 height 22
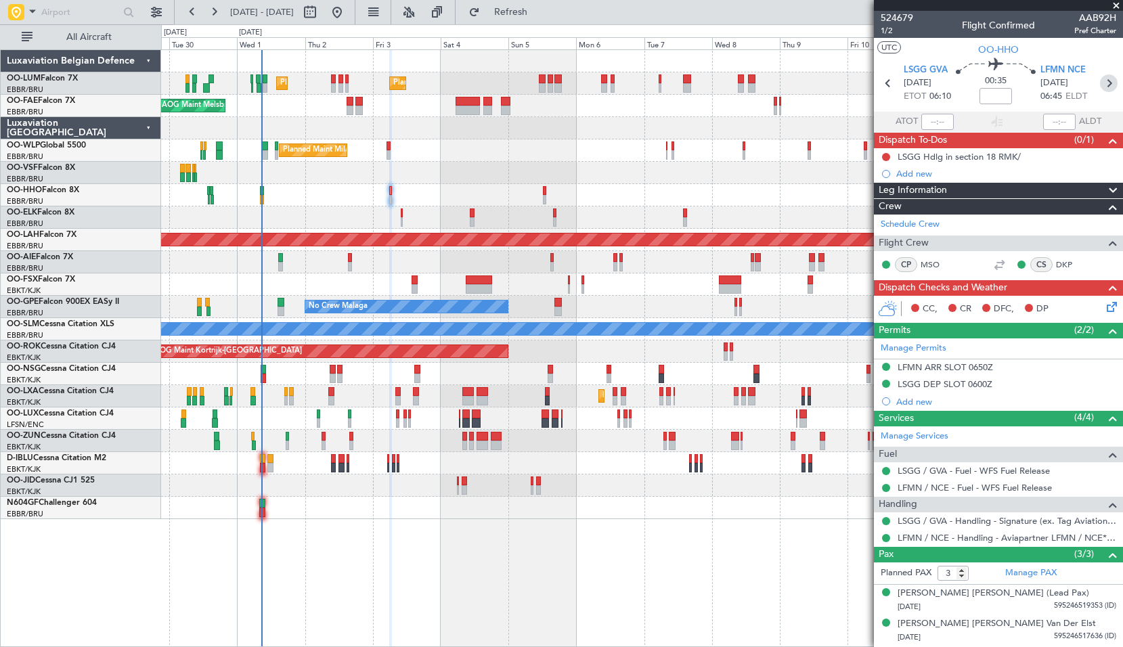
click at [1103, 83] on icon at bounding box center [1109, 83] width 18 height 18
type input "2"
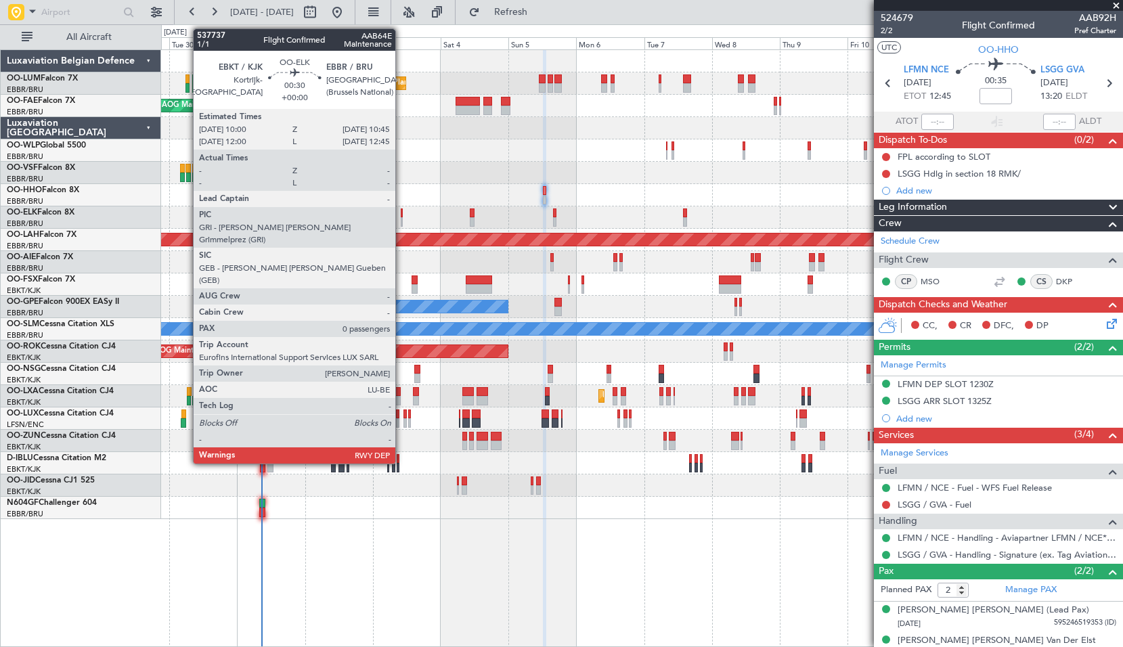
click at [401, 223] on div at bounding box center [402, 221] width 3 height 9
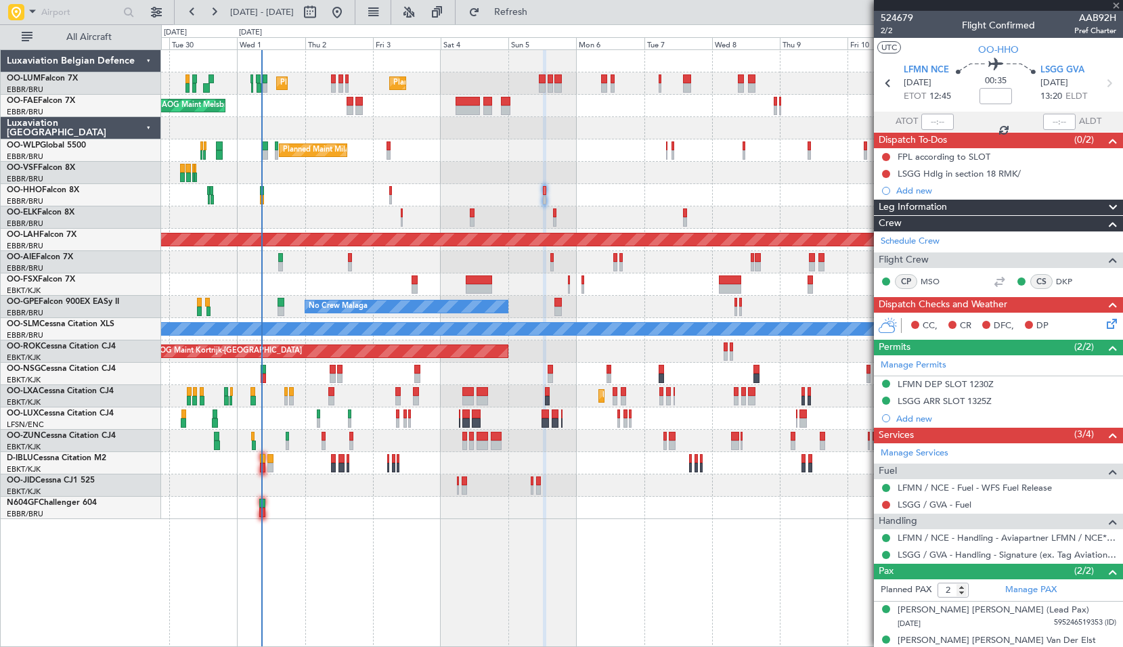
click at [417, 207] on div "Planned Maint Kortrijk-[GEOGRAPHIC_DATA]" at bounding box center [641, 217] width 961 height 22
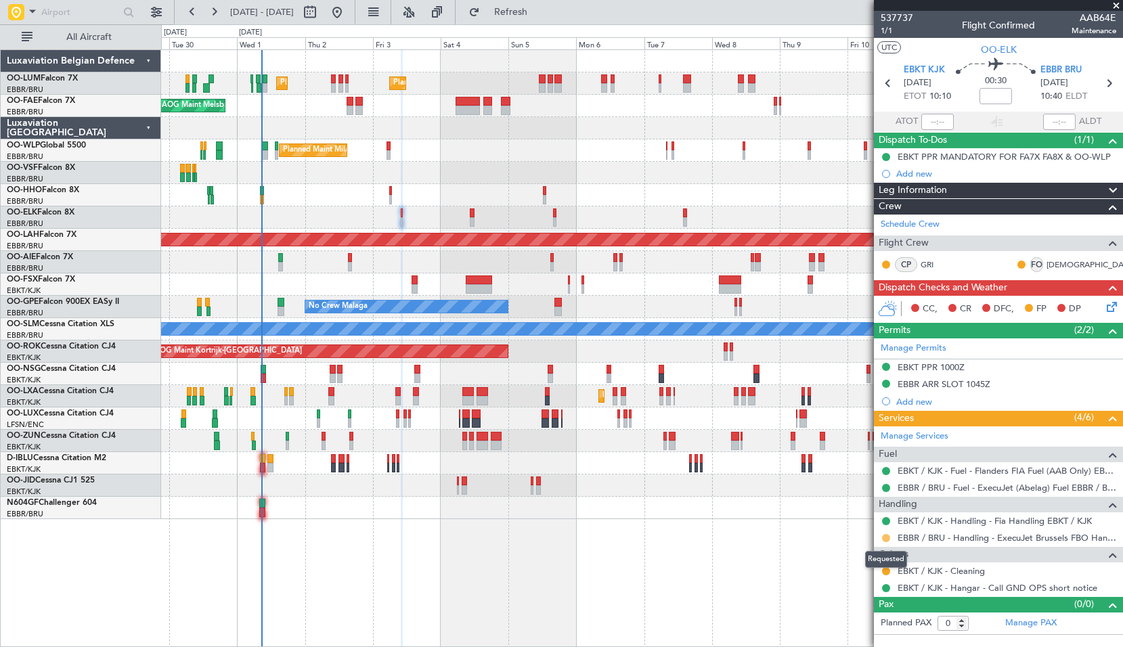
click at [884, 537] on button at bounding box center [886, 538] width 8 height 8
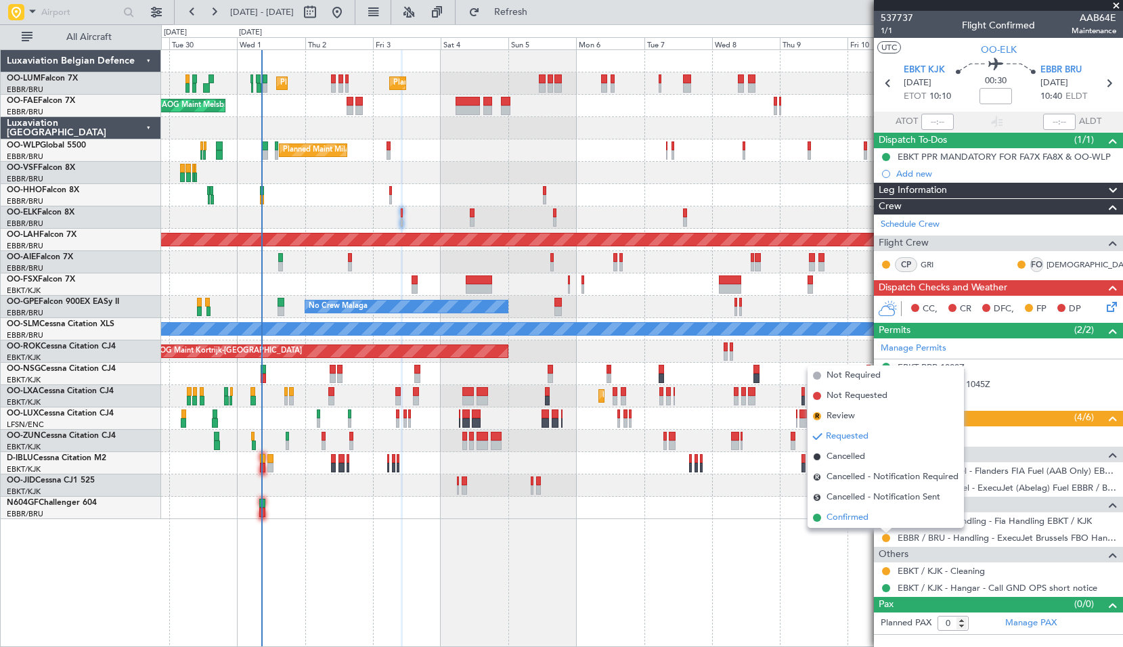
click at [846, 517] on span "Confirmed" at bounding box center [847, 518] width 42 height 14
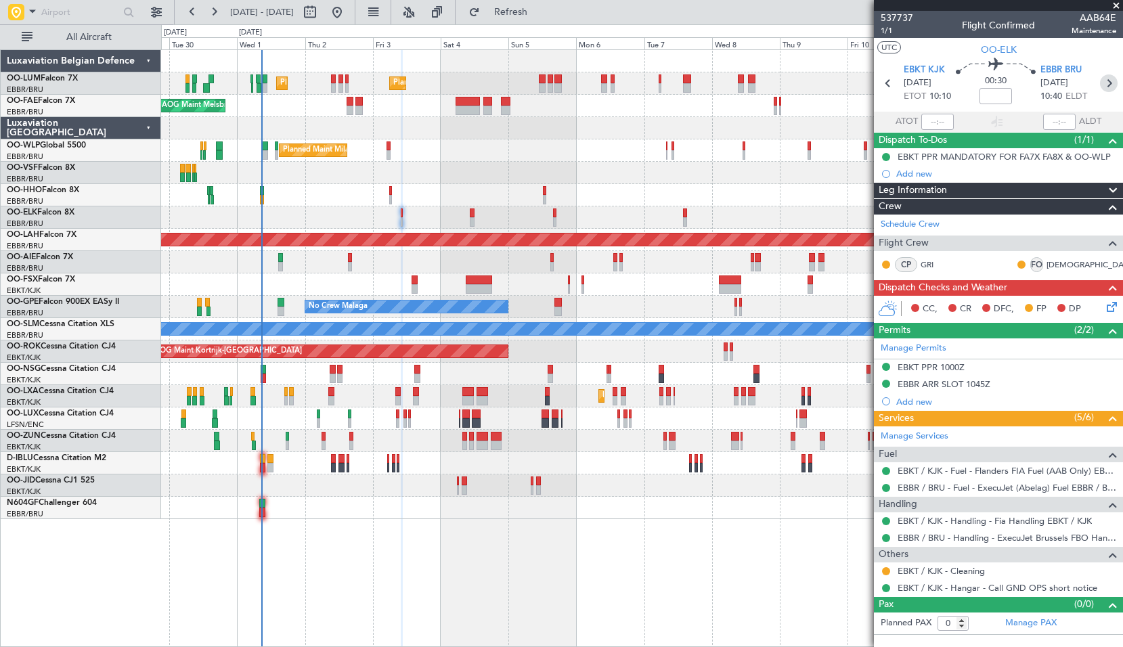
click at [1108, 84] on icon at bounding box center [1109, 83] width 18 height 18
type input "2"
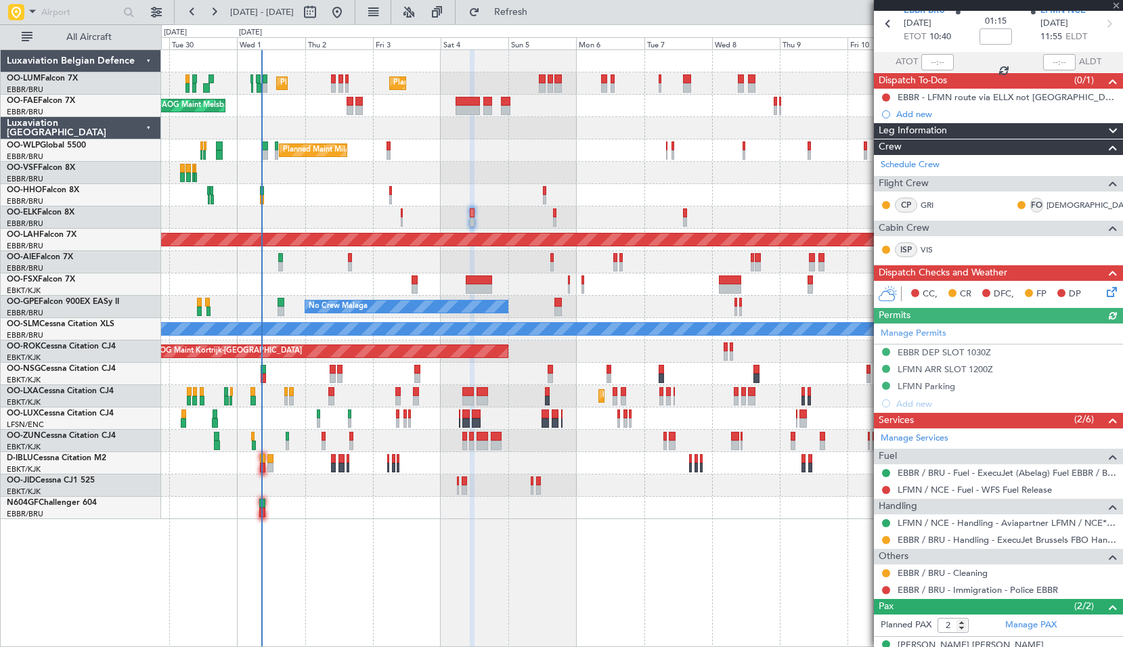
scroll to position [110, 0]
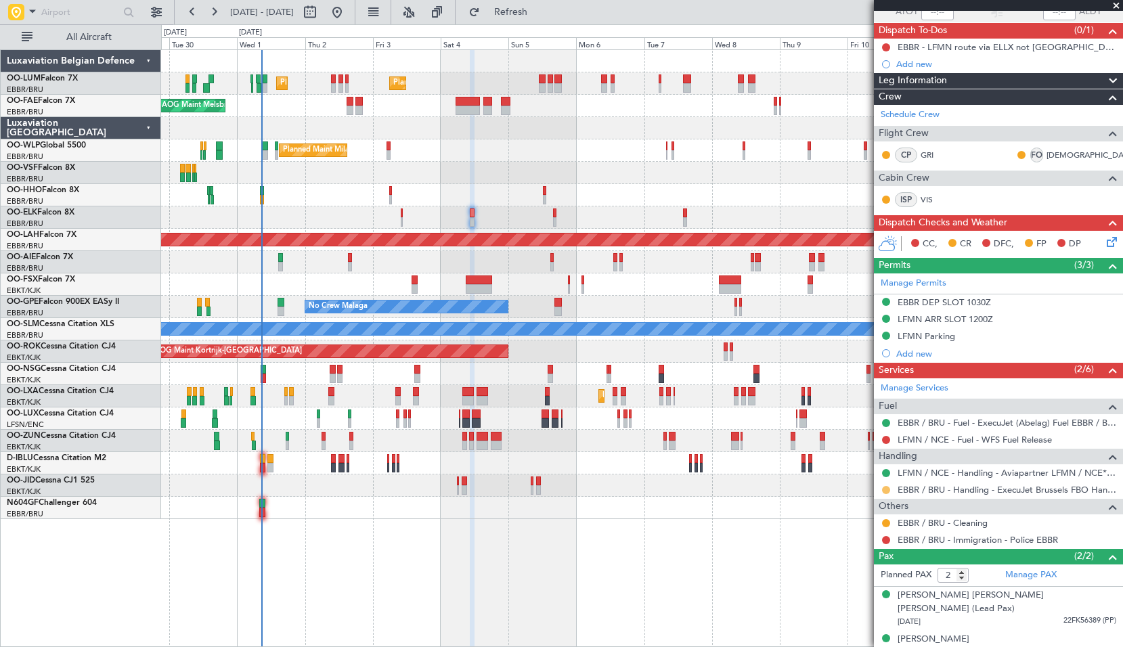
click at [888, 491] on button at bounding box center [886, 490] width 8 height 8
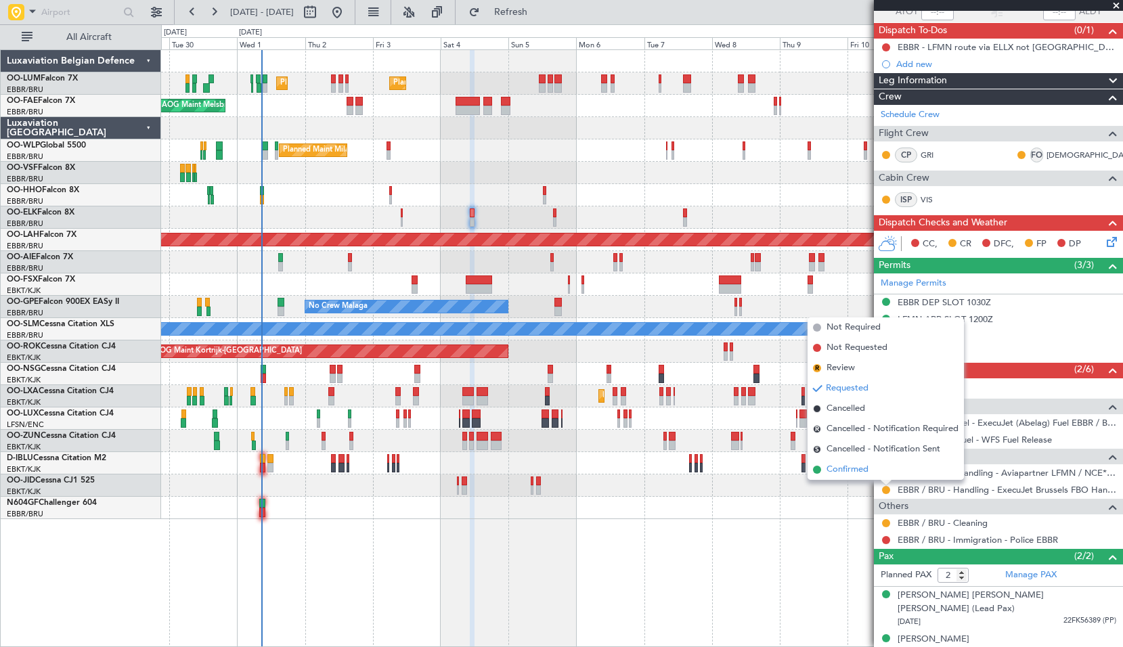
click at [874, 469] on li "Confirmed" at bounding box center [885, 469] width 156 height 20
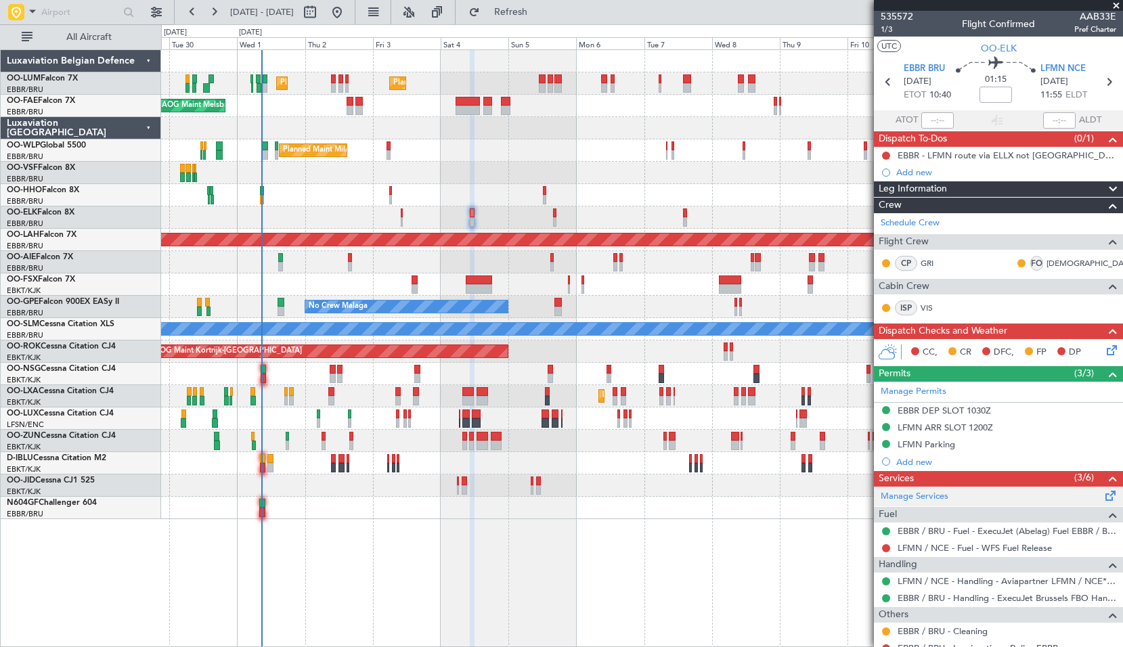
scroll to position [0, 0]
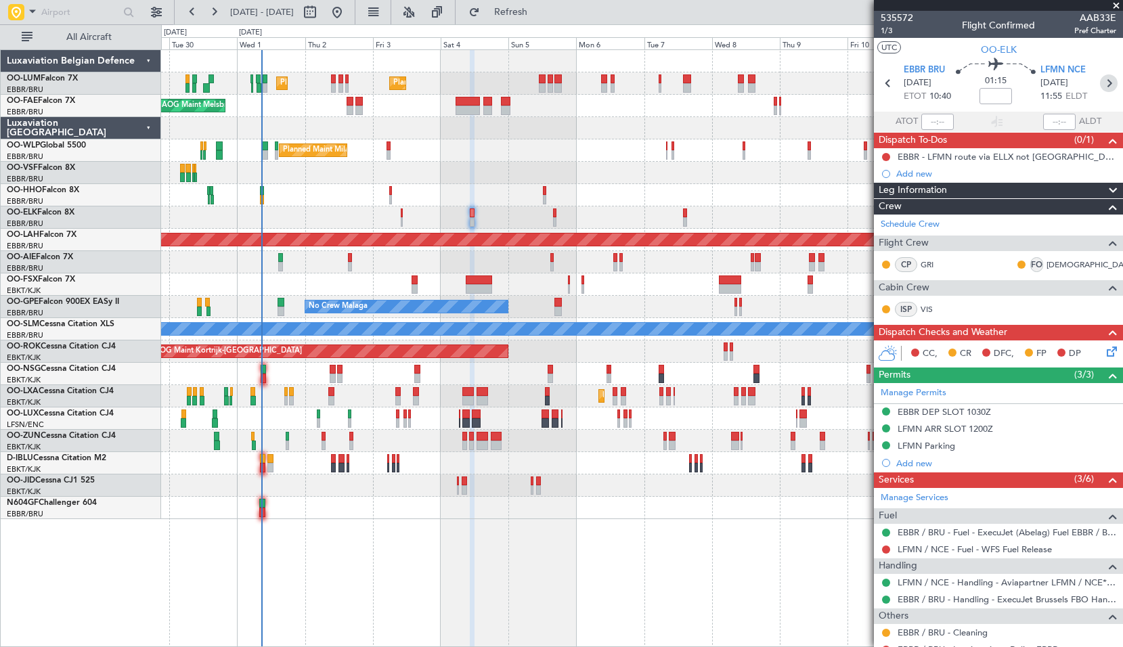
click at [1101, 85] on icon at bounding box center [1109, 83] width 18 height 18
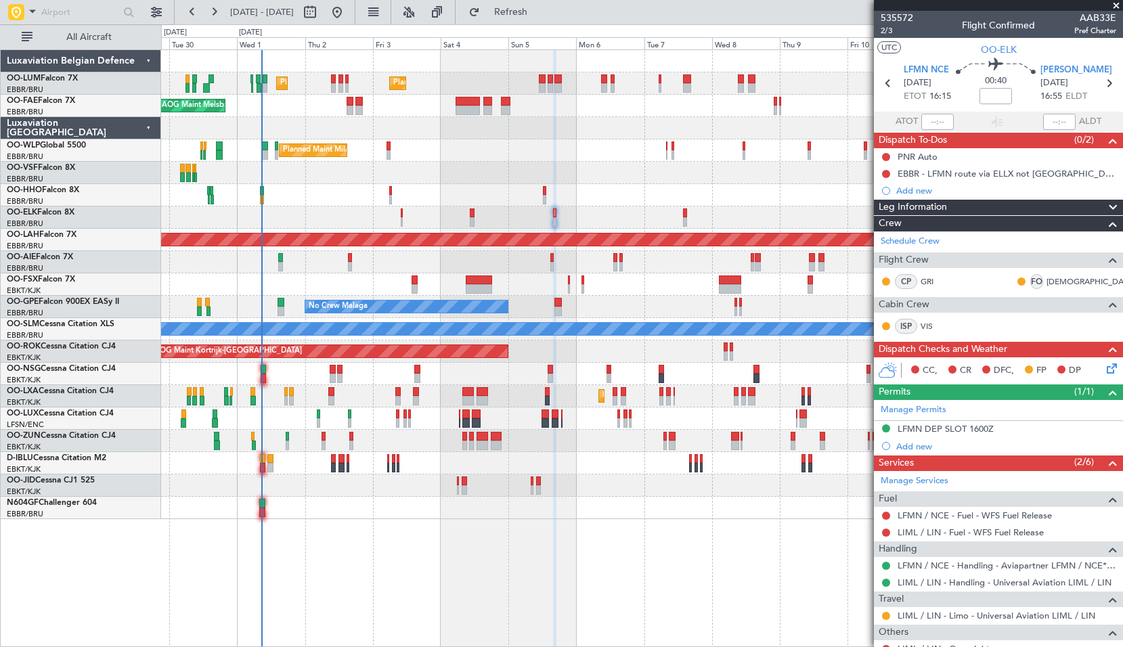
scroll to position [109, 0]
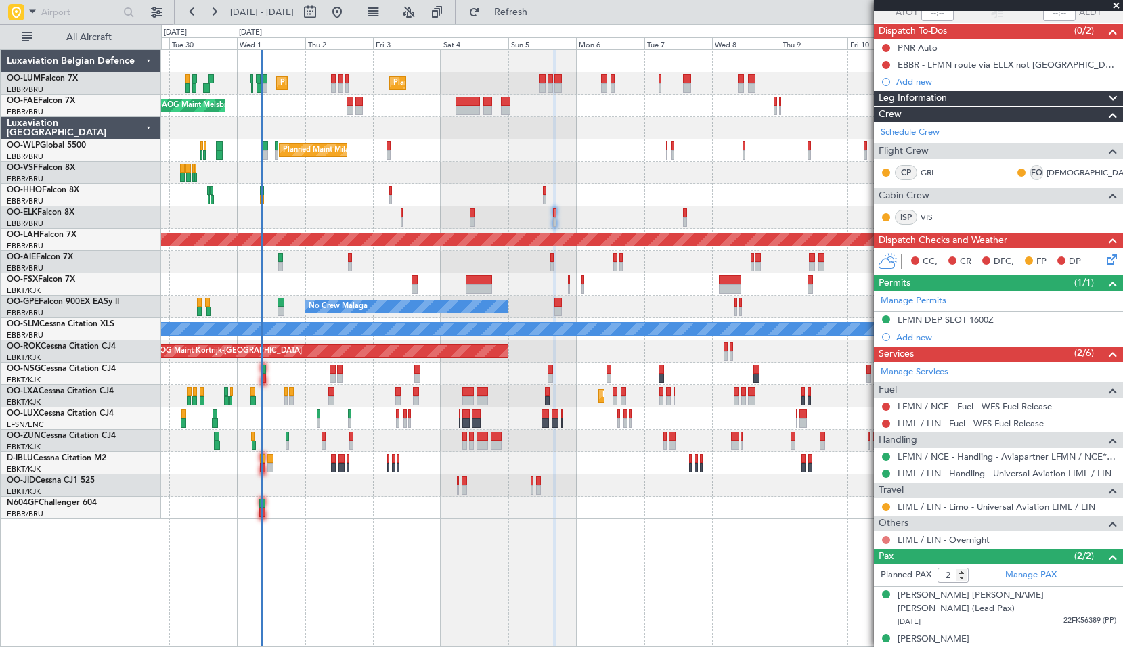
click at [887, 536] on button at bounding box center [886, 540] width 8 height 8
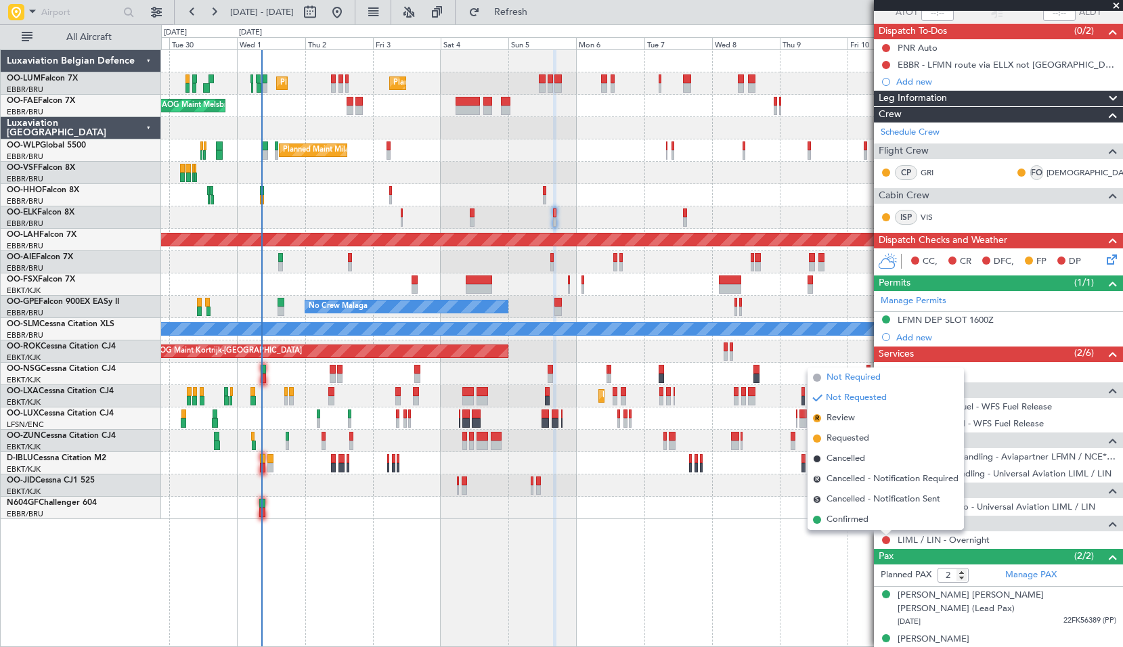
click at [837, 380] on span "Not Required" at bounding box center [853, 378] width 54 height 14
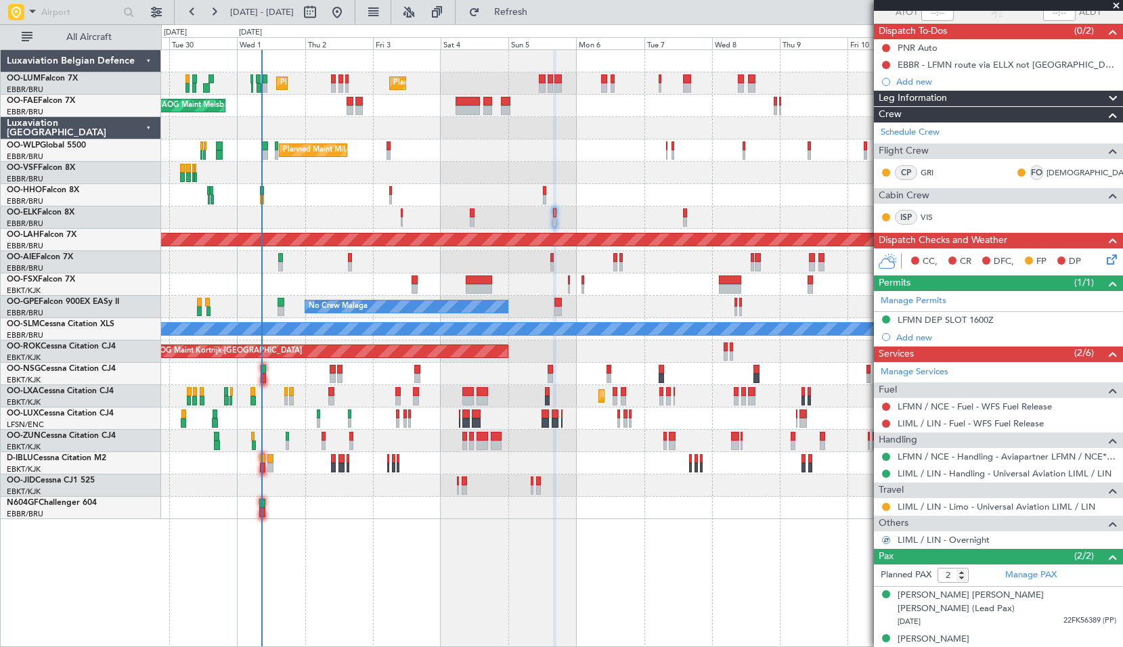
scroll to position [0, 0]
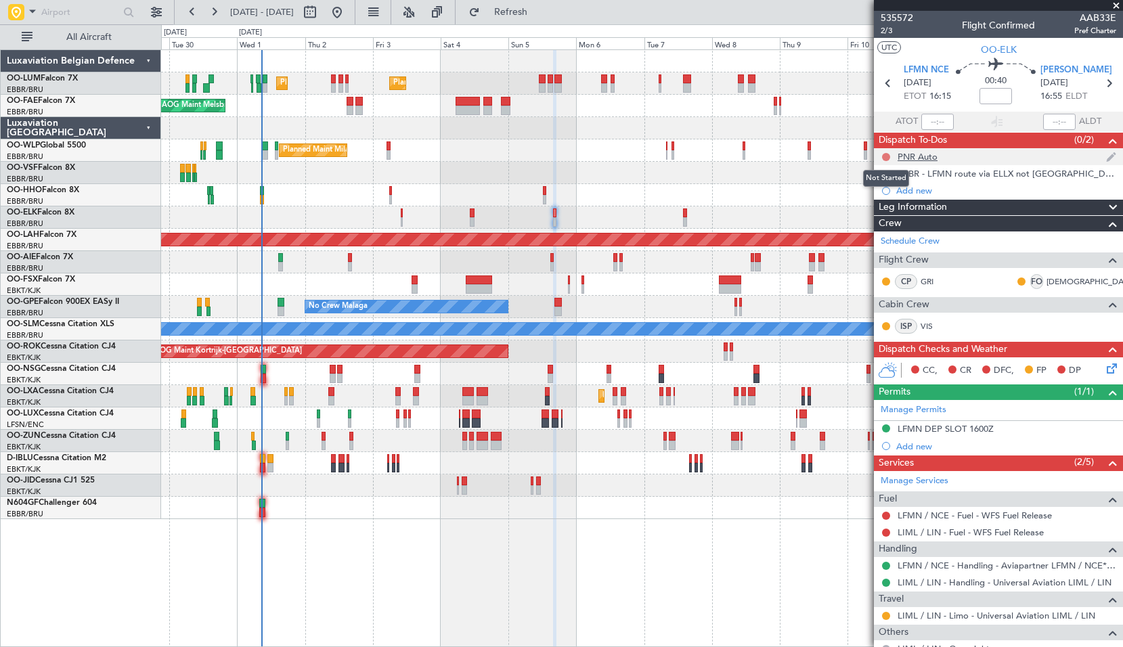
click at [889, 158] on button at bounding box center [886, 157] width 8 height 8
click at [895, 212] on span "Completed" at bounding box center [891, 217] width 45 height 14
click at [1100, 86] on icon at bounding box center [1109, 83] width 18 height 18
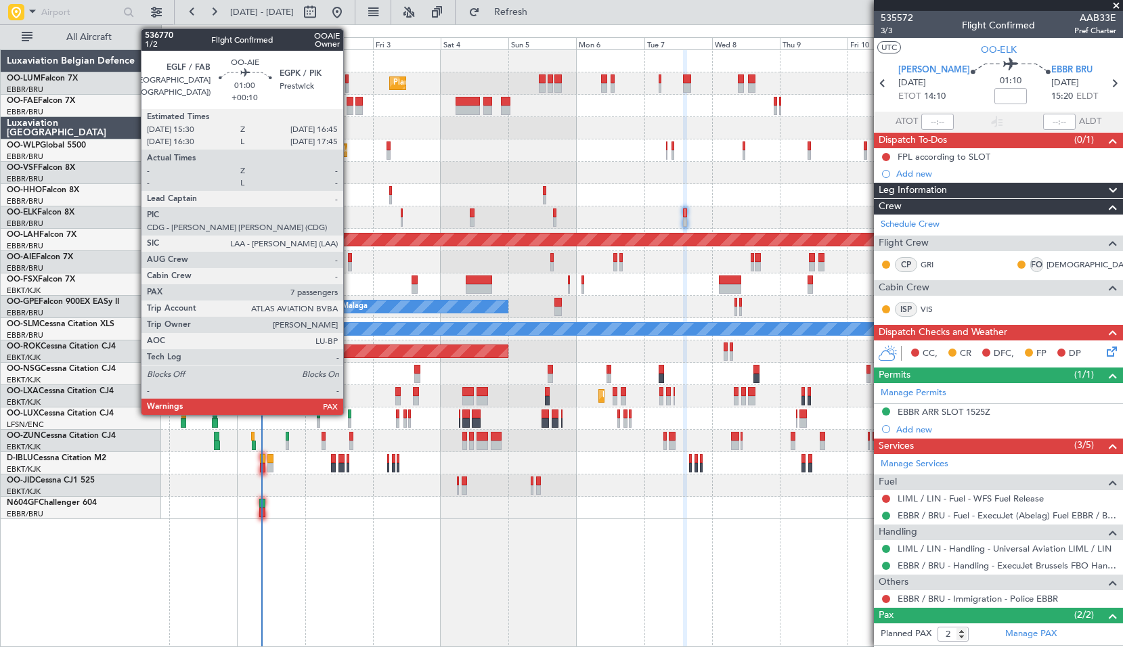
click at [349, 263] on div at bounding box center [350, 266] width 4 height 9
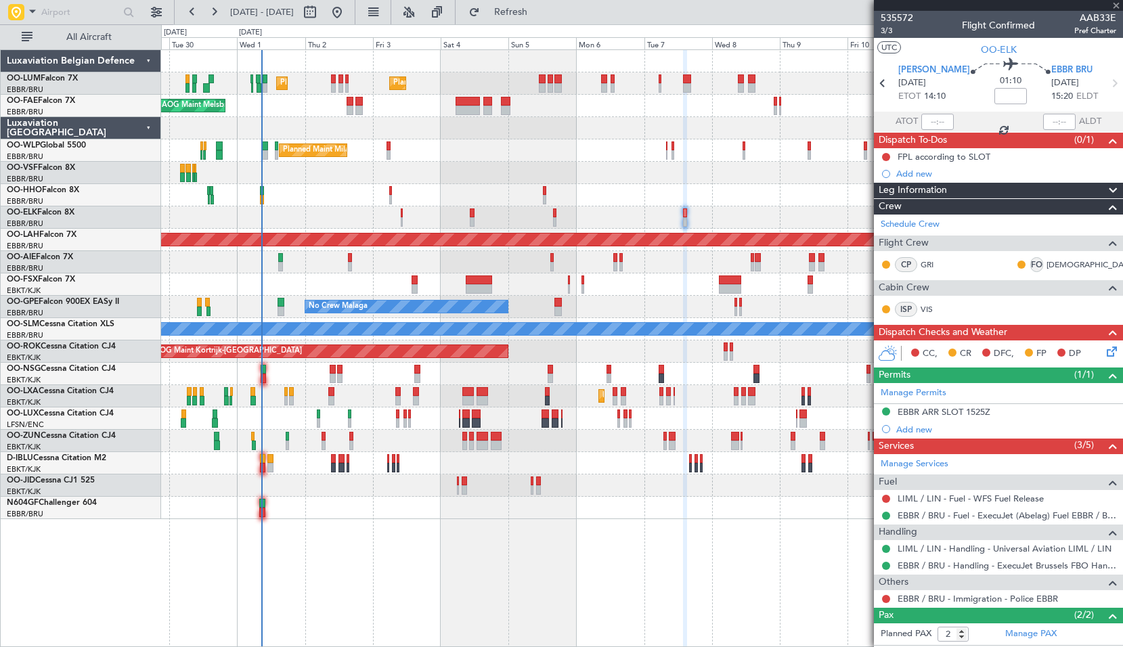
click at [391, 263] on div "Planned Maint [GEOGRAPHIC_DATA] ([GEOGRAPHIC_DATA]) Unplanned Maint Amsterdam (…" at bounding box center [641, 262] width 961 height 22
type input "+00:10"
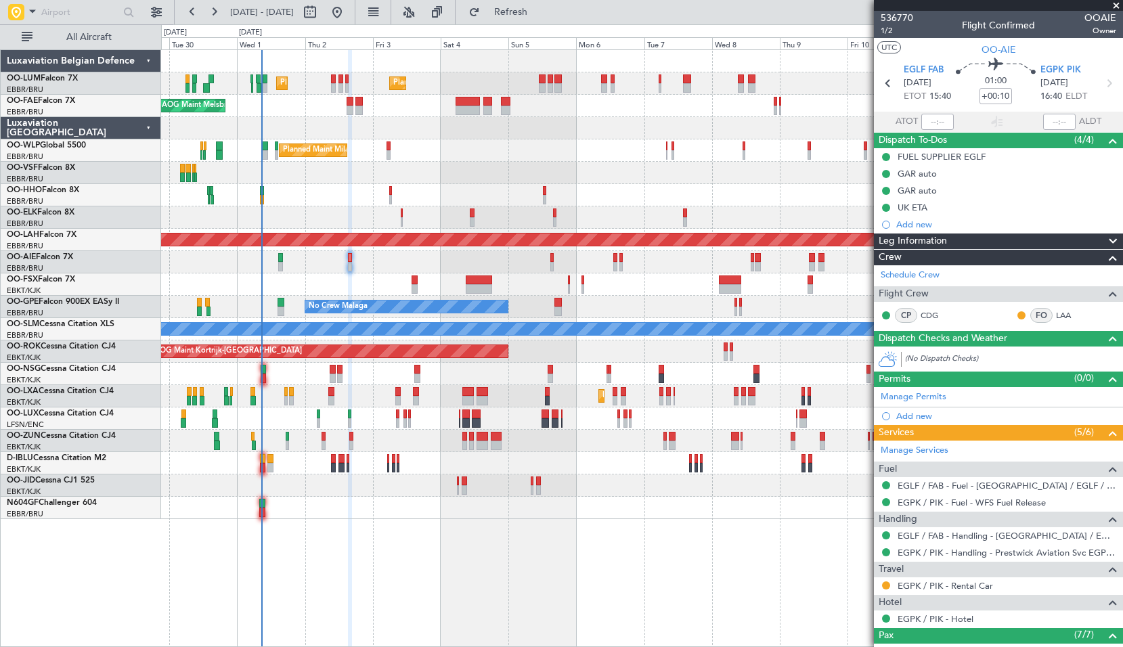
click at [1117, 11] on span at bounding box center [1116, 6] width 14 height 12
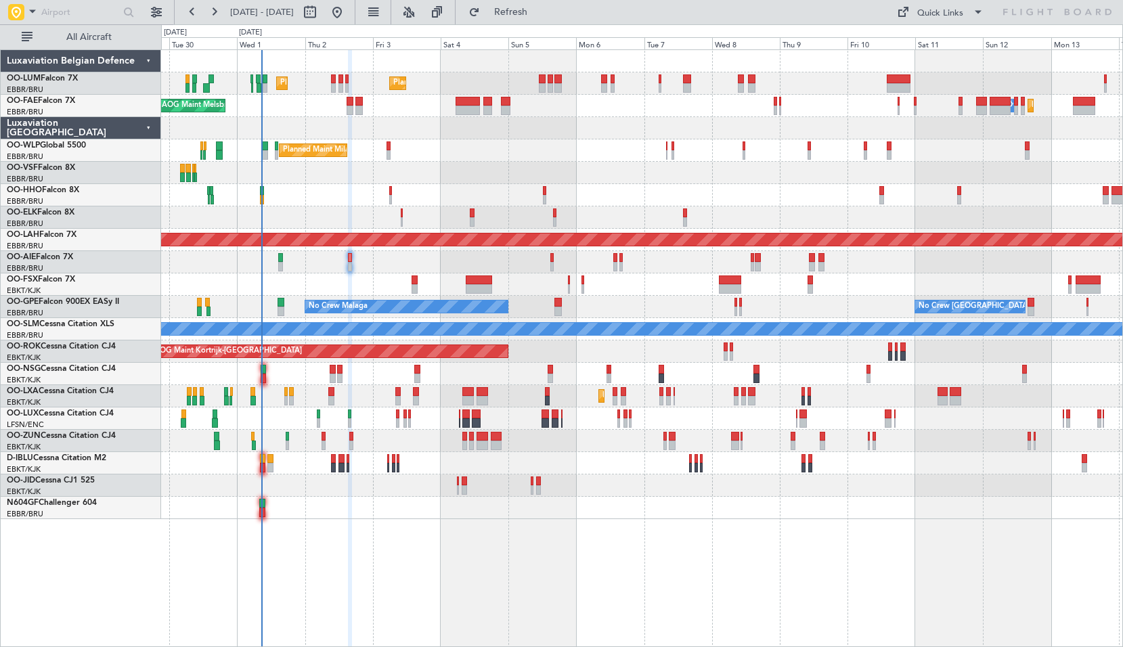
type input "0"
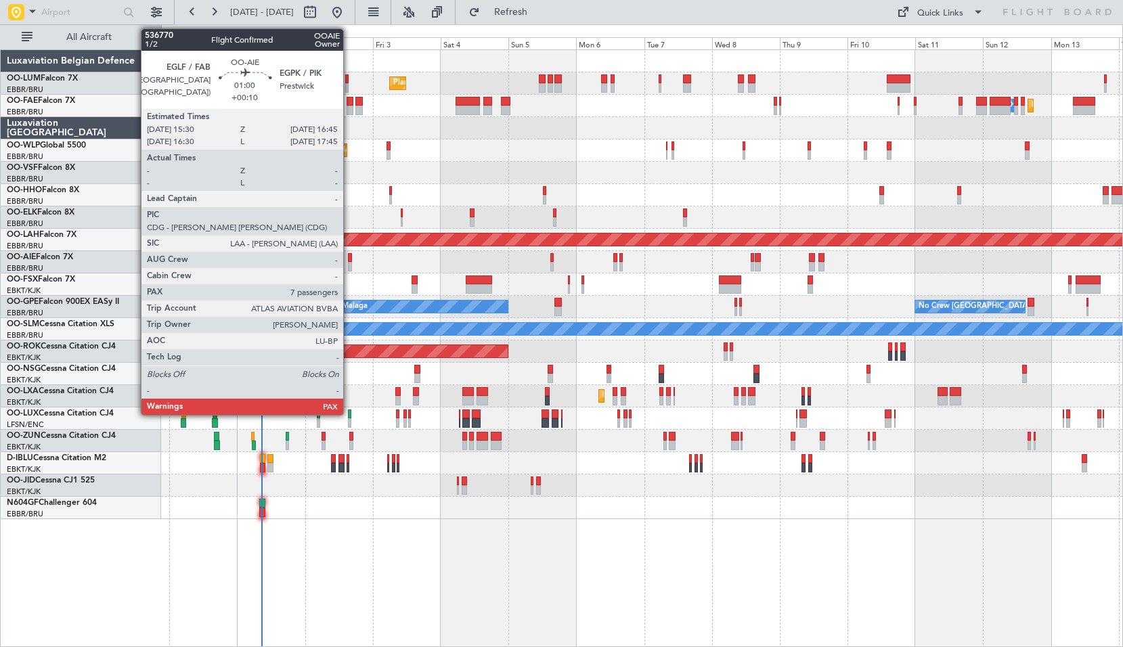
click at [349, 253] on div at bounding box center [350, 257] width 4 height 9
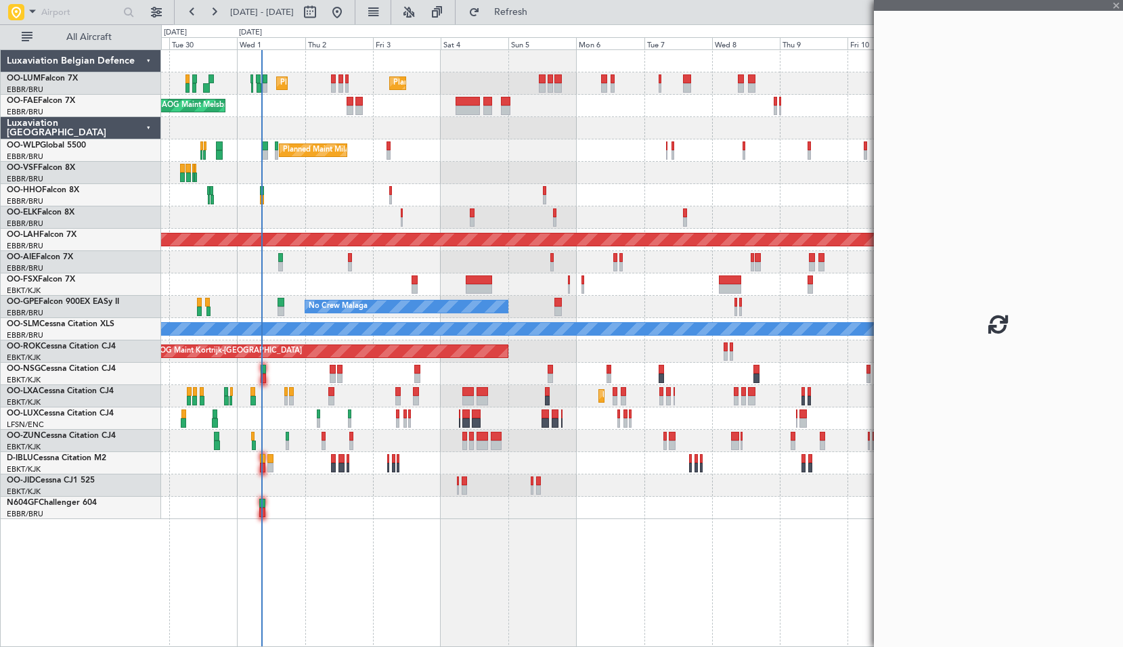
click at [380, 263] on div "Planned Maint [GEOGRAPHIC_DATA] ([GEOGRAPHIC_DATA]) Unplanned Maint Amsterdam (…" at bounding box center [641, 262] width 961 height 22
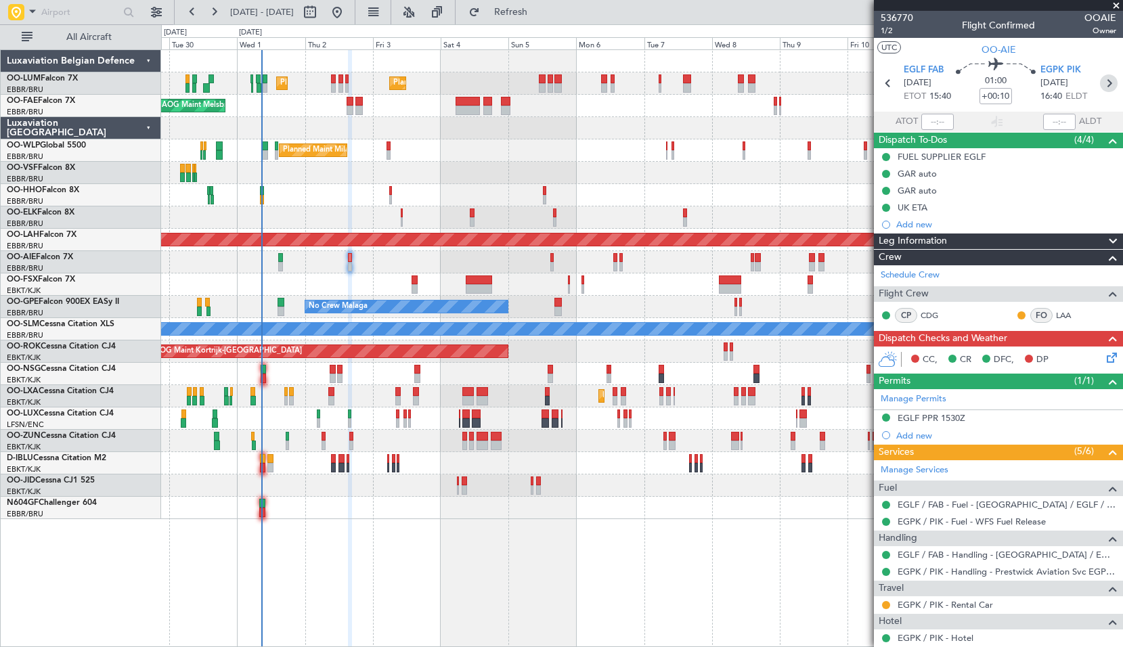
click at [1100, 80] on icon at bounding box center [1109, 83] width 18 height 18
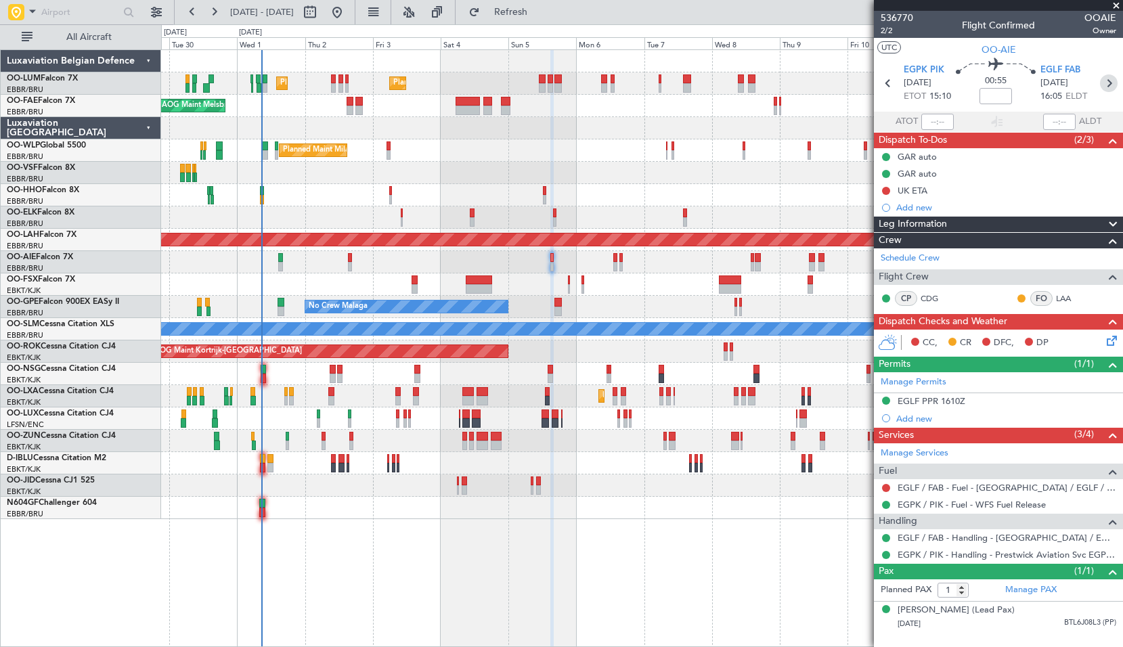
click at [1106, 78] on icon at bounding box center [1109, 83] width 18 height 18
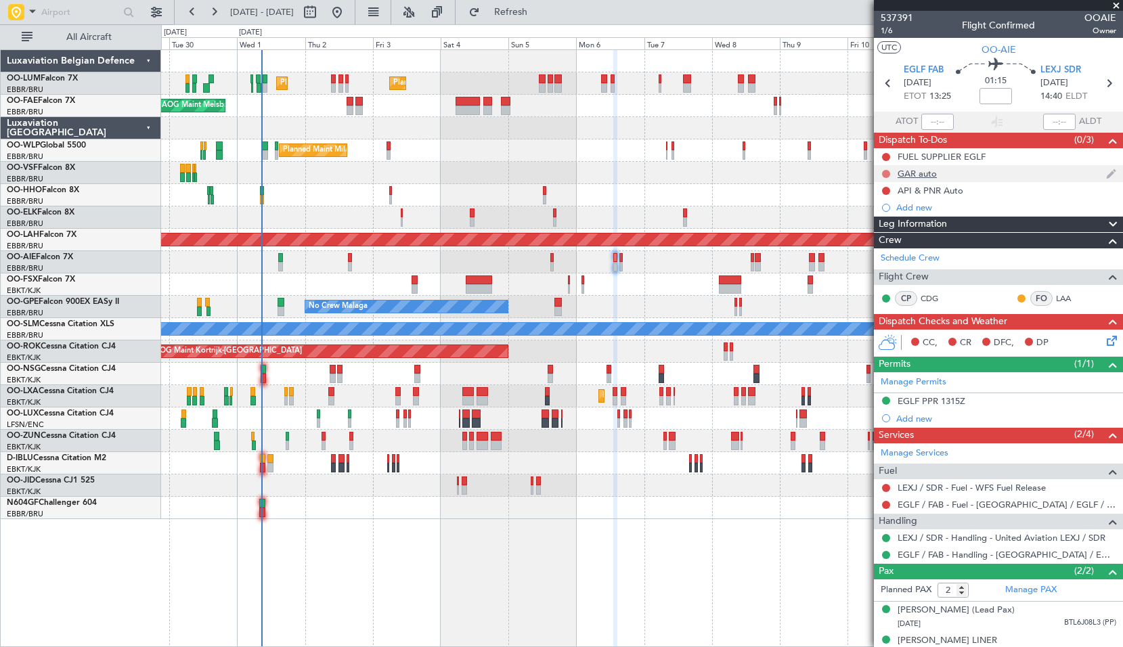
click at [882, 173] on button at bounding box center [886, 174] width 8 height 8
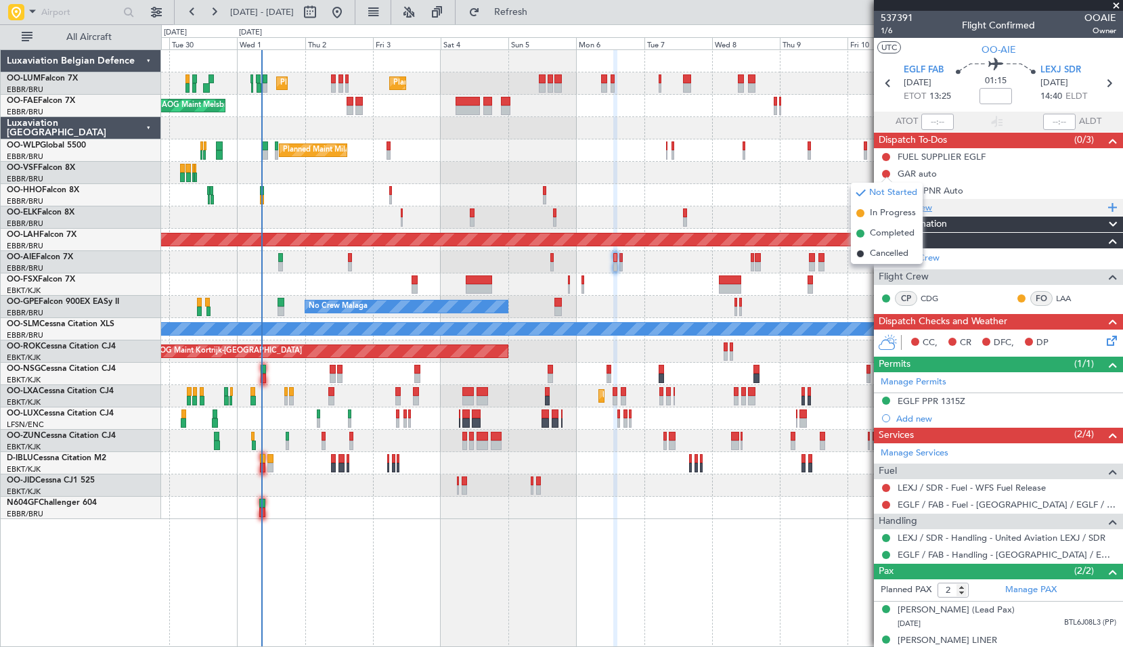
drag, startPoint x: 890, startPoint y: 229, endPoint x: 880, endPoint y: 209, distance: 21.8
click at [888, 227] on span "Completed" at bounding box center [891, 234] width 45 height 14
click at [884, 192] on button at bounding box center [886, 191] width 8 height 8
click at [889, 248] on span "Completed" at bounding box center [891, 251] width 45 height 14
click at [1104, 81] on icon at bounding box center [1109, 83] width 18 height 18
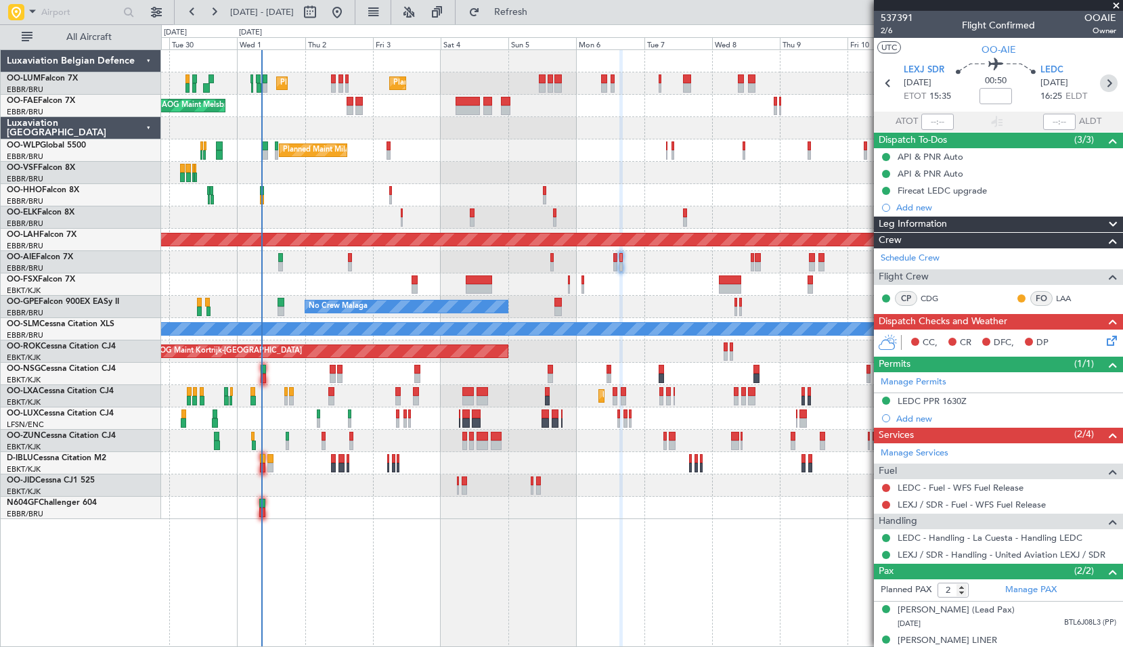
click at [1100, 89] on icon at bounding box center [1109, 83] width 18 height 18
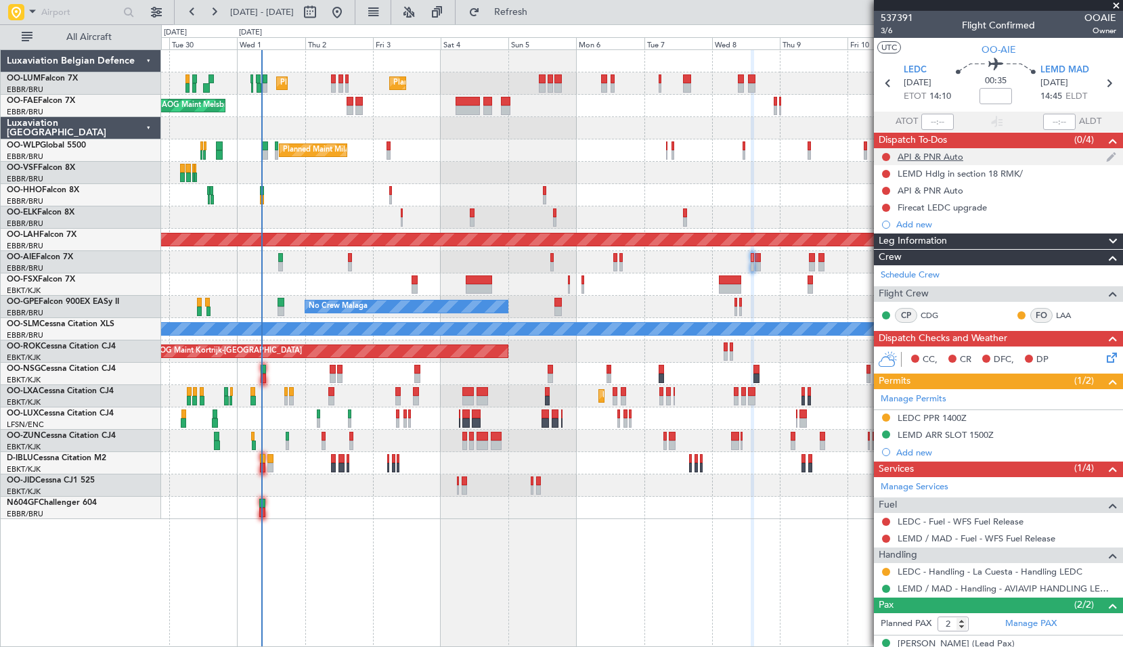
click at [886, 152] on div at bounding box center [885, 157] width 11 height 11
click at [888, 156] on button at bounding box center [886, 157] width 8 height 8
click at [880, 217] on span "Completed" at bounding box center [891, 217] width 45 height 14
click at [887, 191] on button at bounding box center [886, 191] width 8 height 8
click at [893, 254] on span "Completed" at bounding box center [891, 251] width 45 height 14
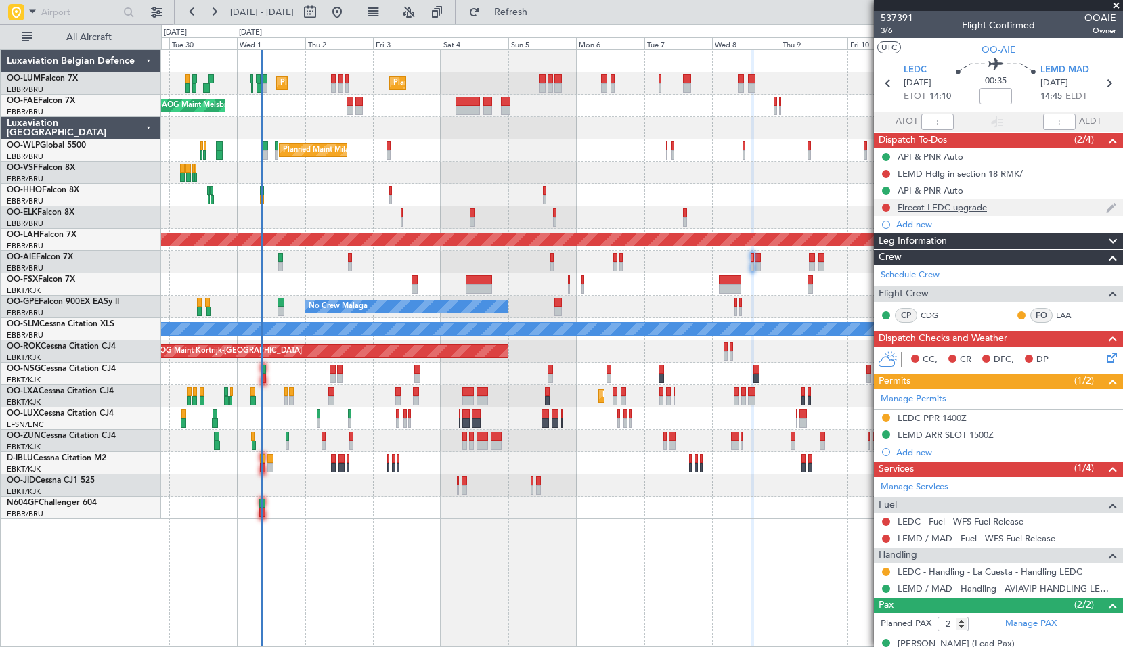
click at [934, 205] on div "Firecat LEDC upgrade" at bounding box center [941, 208] width 89 height 12
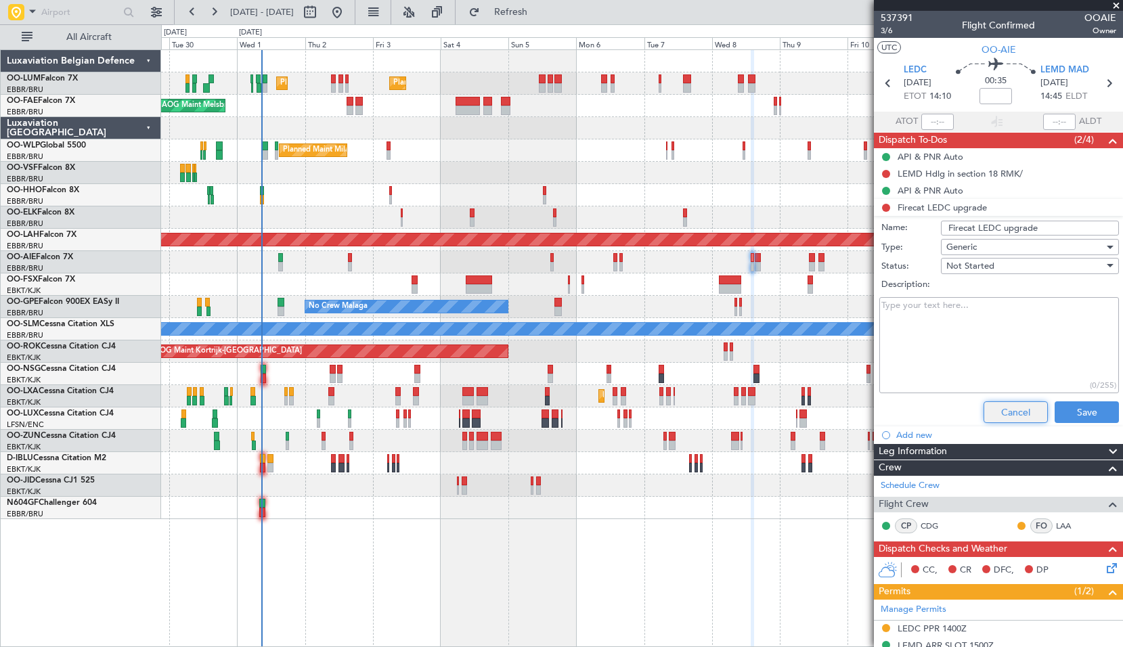
click at [1006, 408] on button "Cancel" at bounding box center [1015, 412] width 64 height 22
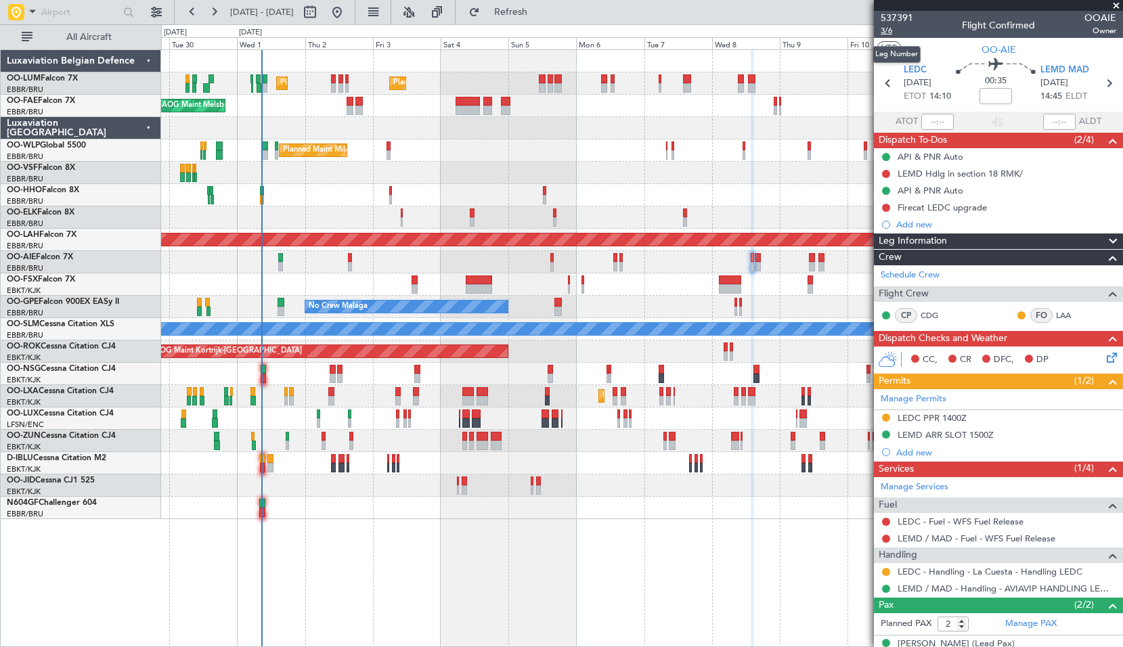
click at [884, 29] on span "3/6" at bounding box center [896, 31] width 32 height 12
click at [1109, 81] on icon at bounding box center [1109, 83] width 18 height 18
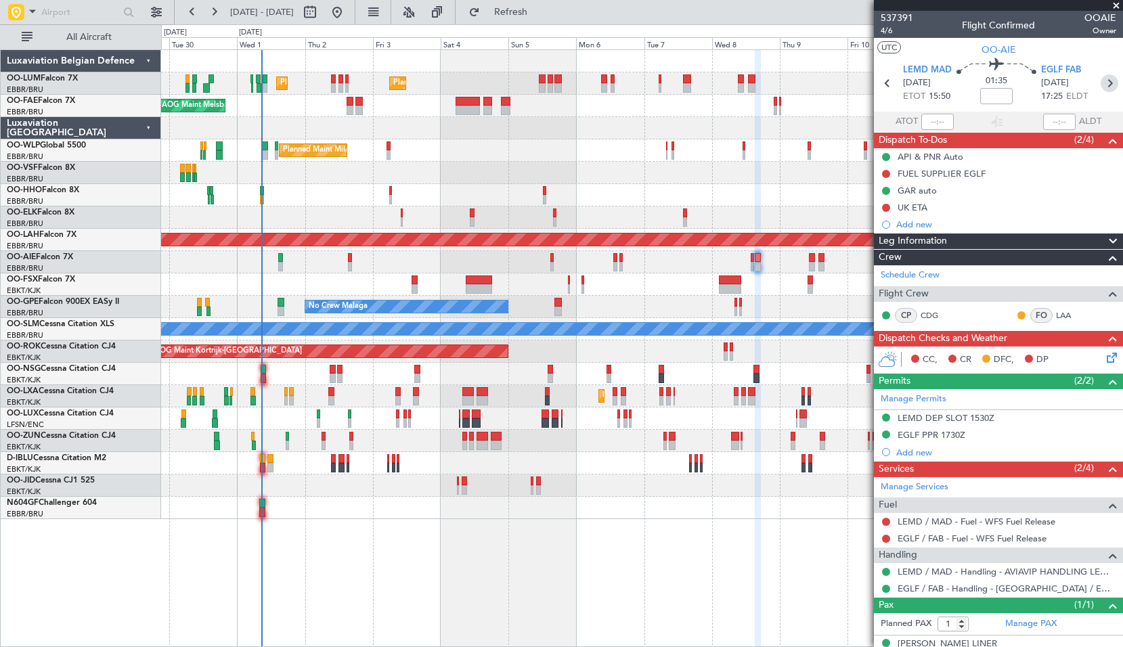
click at [1100, 85] on icon at bounding box center [1109, 83] width 18 height 18
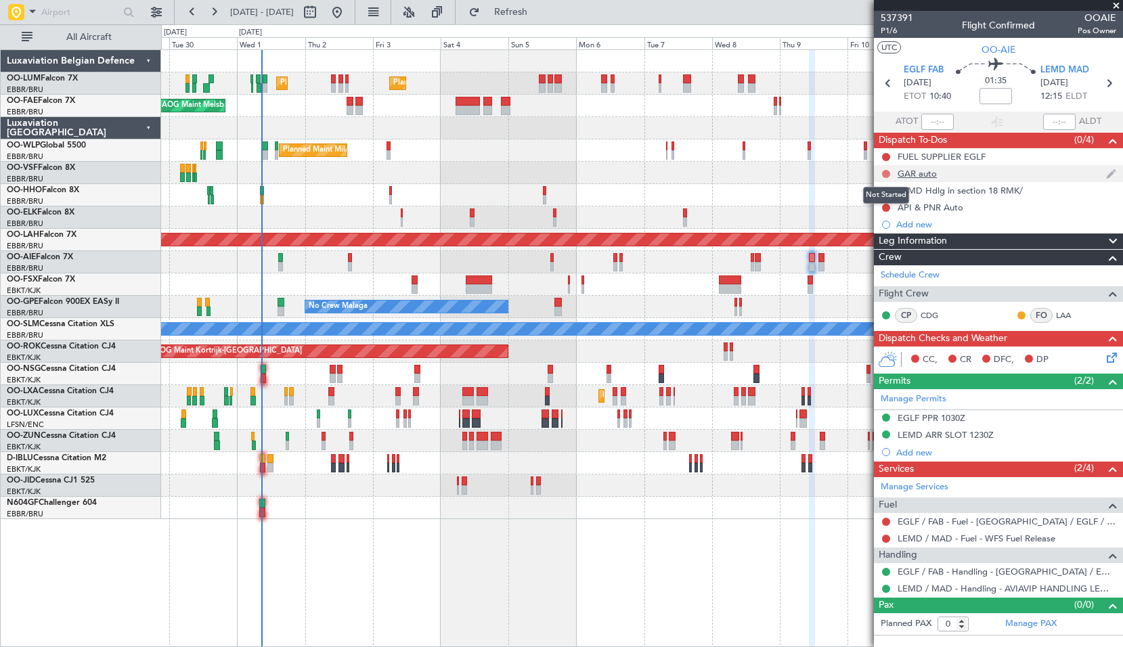
click at [889, 171] on button at bounding box center [886, 174] width 8 height 8
click at [879, 235] on span "Completed" at bounding box center [891, 234] width 45 height 14
click at [890, 207] on div at bounding box center [885, 207] width 11 height 11
click at [885, 204] on button at bounding box center [886, 208] width 8 height 8
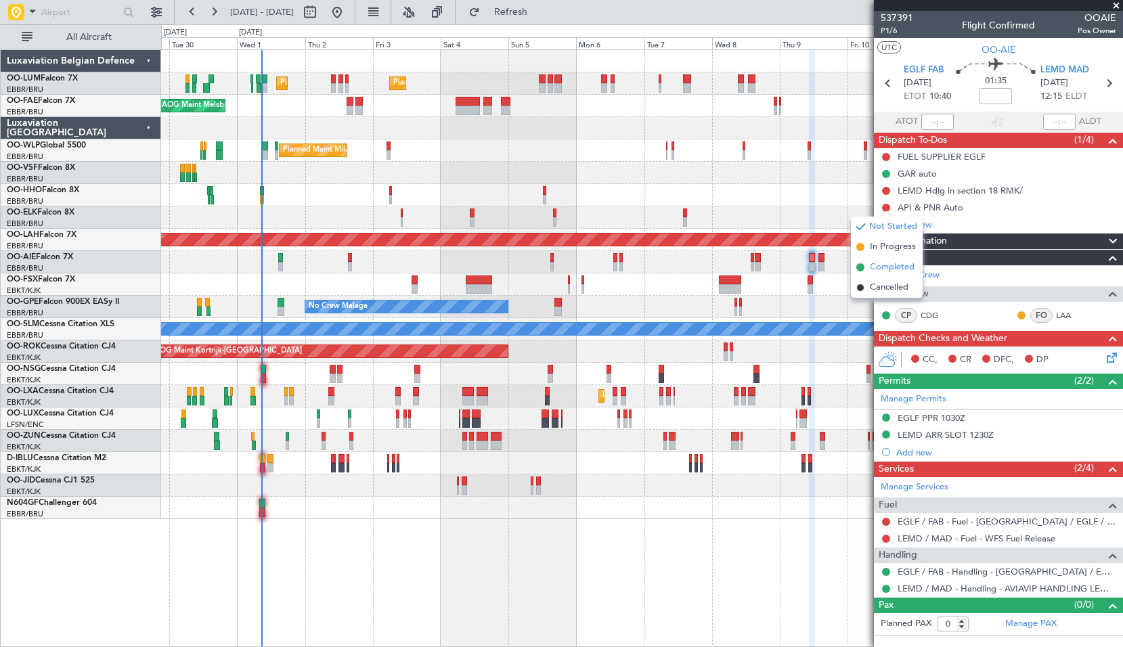
click at [871, 268] on span "Completed" at bounding box center [891, 268] width 45 height 14
click at [1110, 83] on icon at bounding box center [1109, 83] width 18 height 18
type input "1"
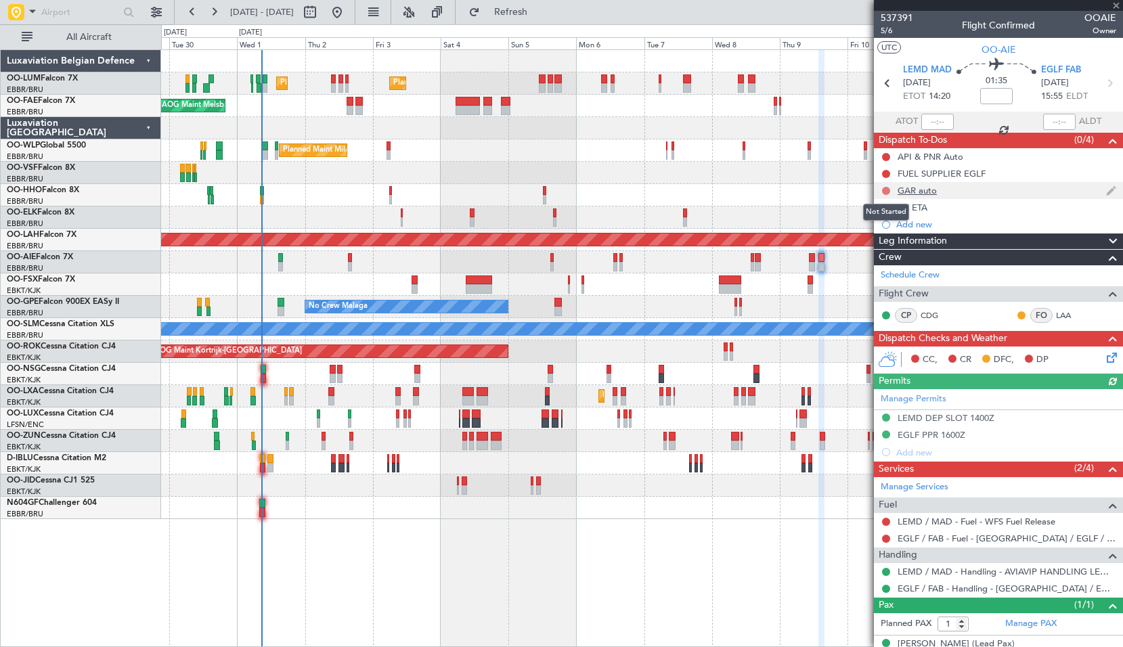
click at [884, 189] on button at bounding box center [886, 191] width 8 height 8
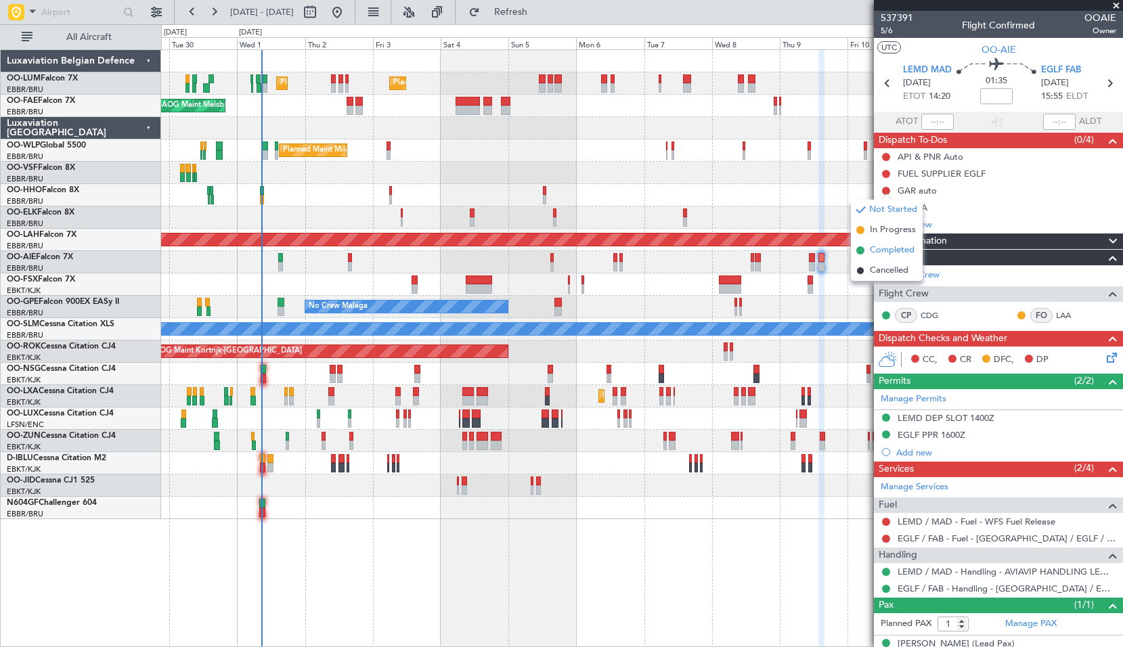
click at [884, 252] on span "Completed" at bounding box center [891, 251] width 45 height 14
click at [886, 160] on mat-tooltip-component "Not Started" at bounding box center [885, 178] width 65 height 36
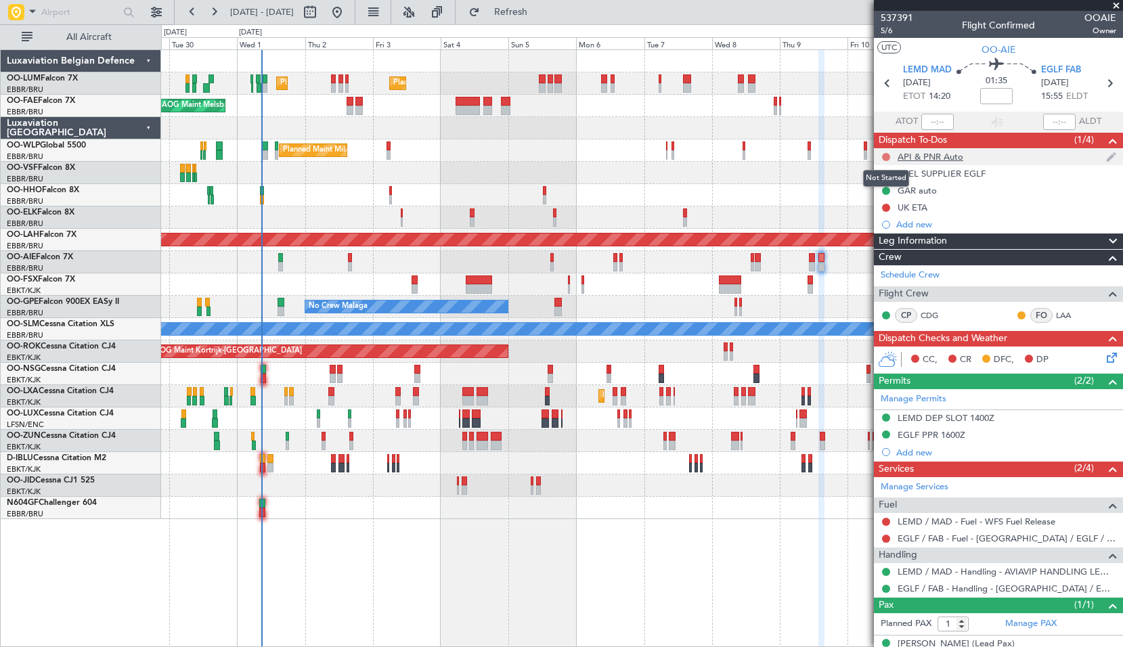
click at [884, 154] on button at bounding box center [886, 157] width 8 height 8
click at [891, 212] on span "Completed" at bounding box center [891, 217] width 45 height 14
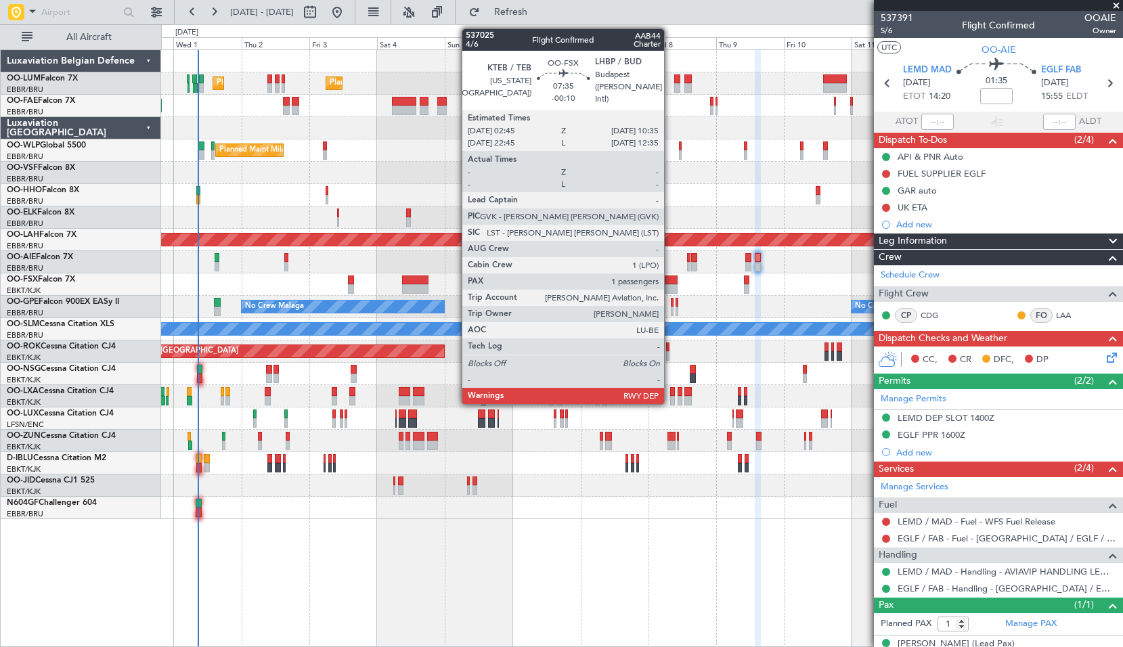
click at [670, 284] on div at bounding box center [666, 279] width 22 height 9
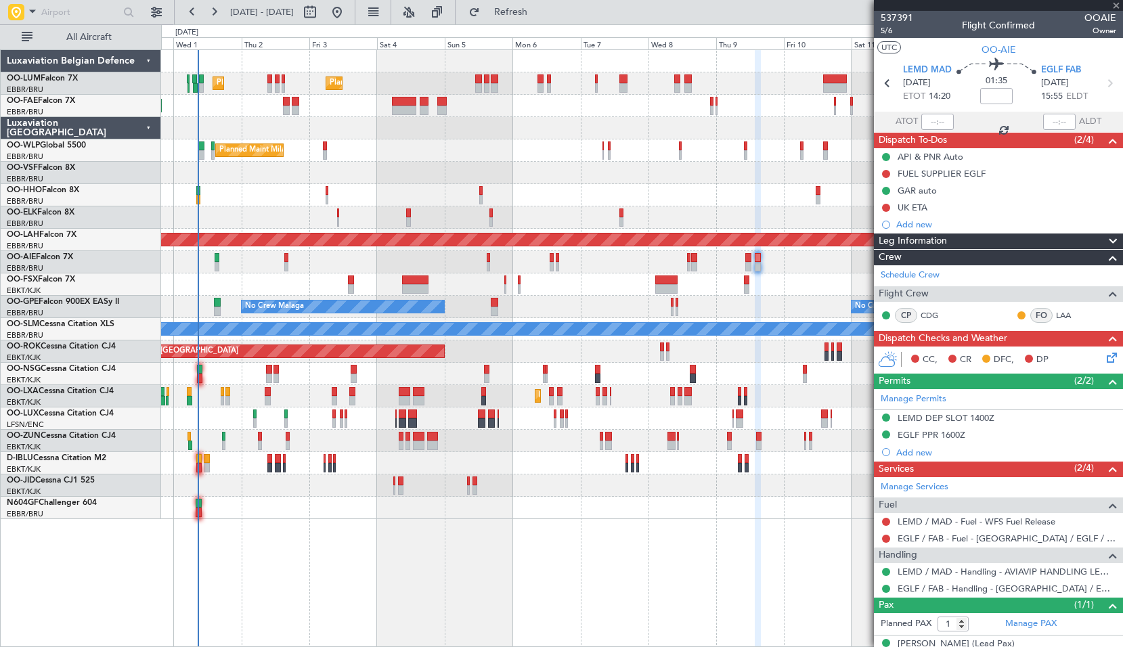
type input "-00:10"
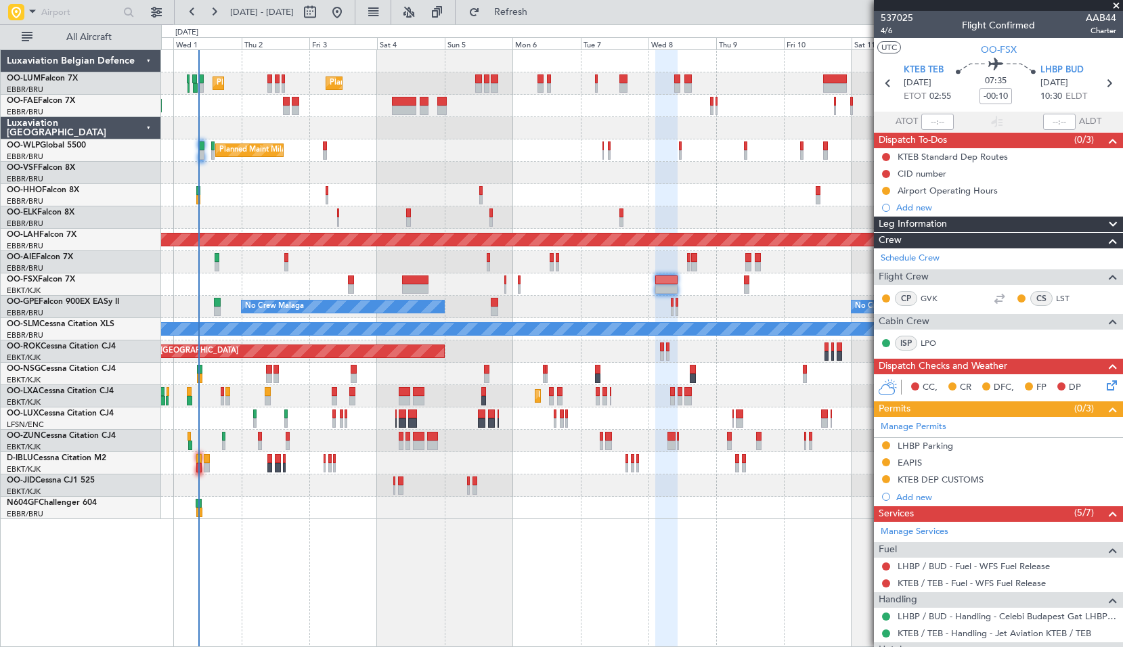
click at [1120, 6] on span at bounding box center [1116, 6] width 14 height 12
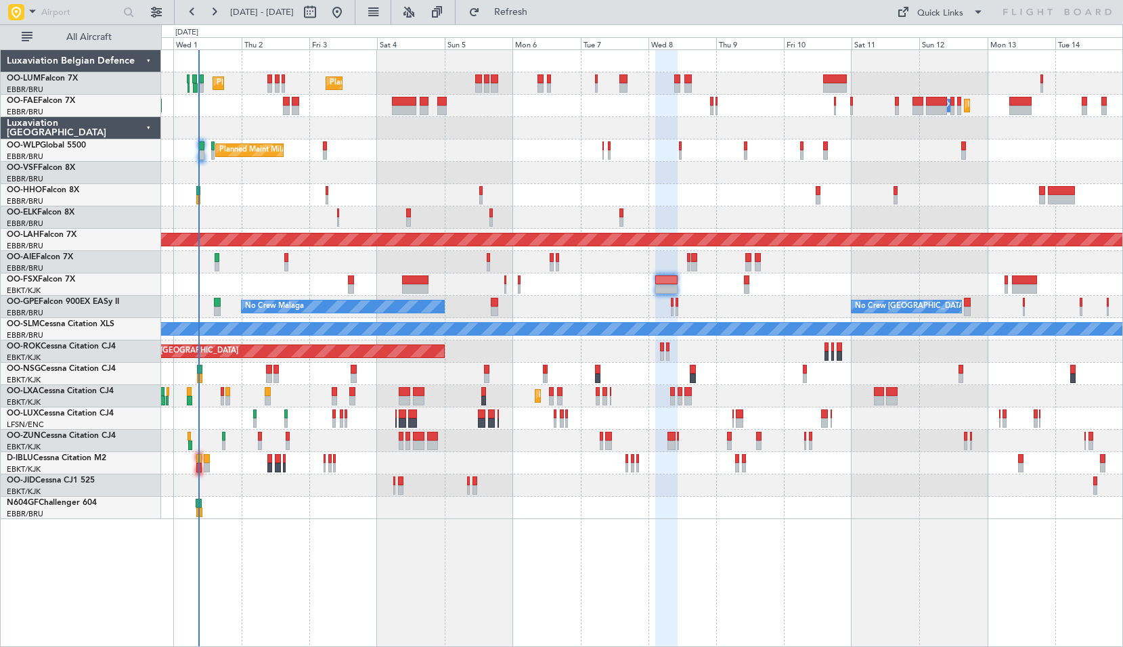
type input "0"
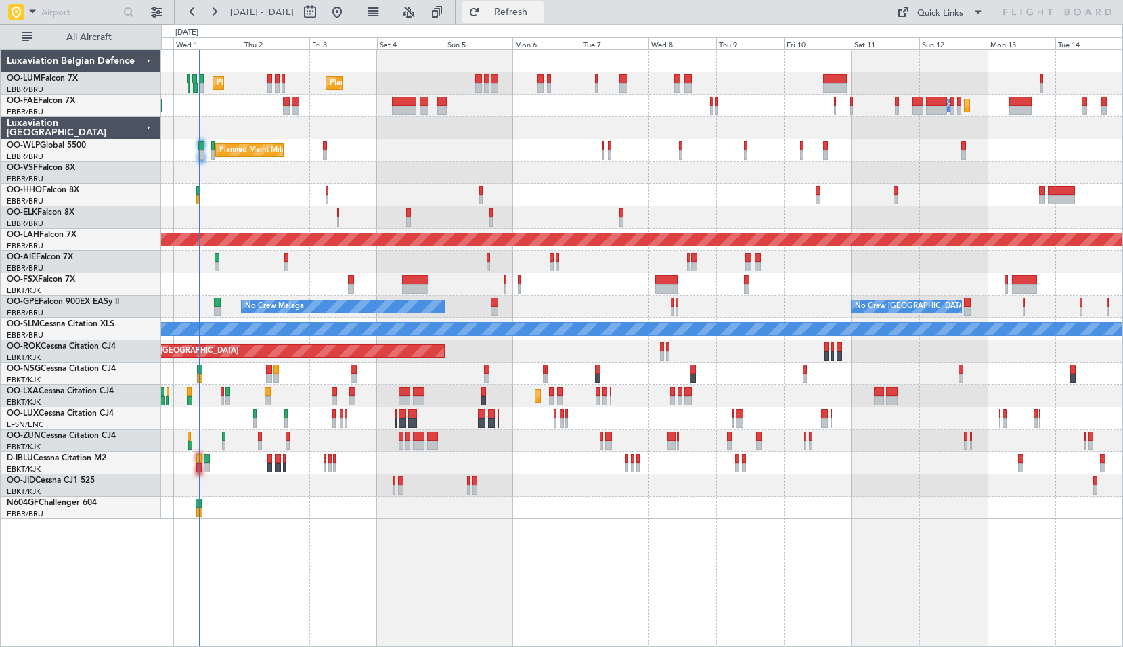
click at [516, 11] on button "Refresh" at bounding box center [502, 12] width 81 height 22
click at [539, 15] on span "Refresh" at bounding box center [510, 11] width 57 height 9
click at [362, 558] on div "Planned Maint Brussels (Brussels National) Planned Maint Brussels (Brussels Nat…" at bounding box center [642, 347] width 962 height 597
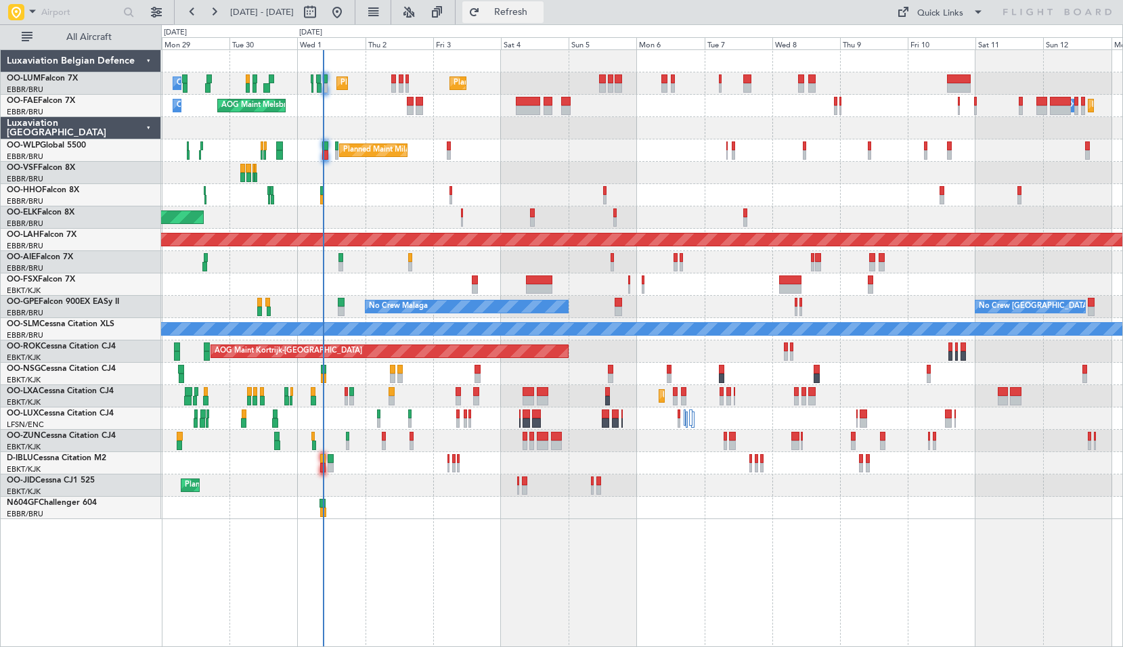
click at [528, 16] on span "Refresh" at bounding box center [510, 11] width 57 height 9
click at [467, 568] on div "Planned Maint Brussels (Brussels National) Planned Maint Brussels (Brussels Nat…" at bounding box center [642, 347] width 962 height 597
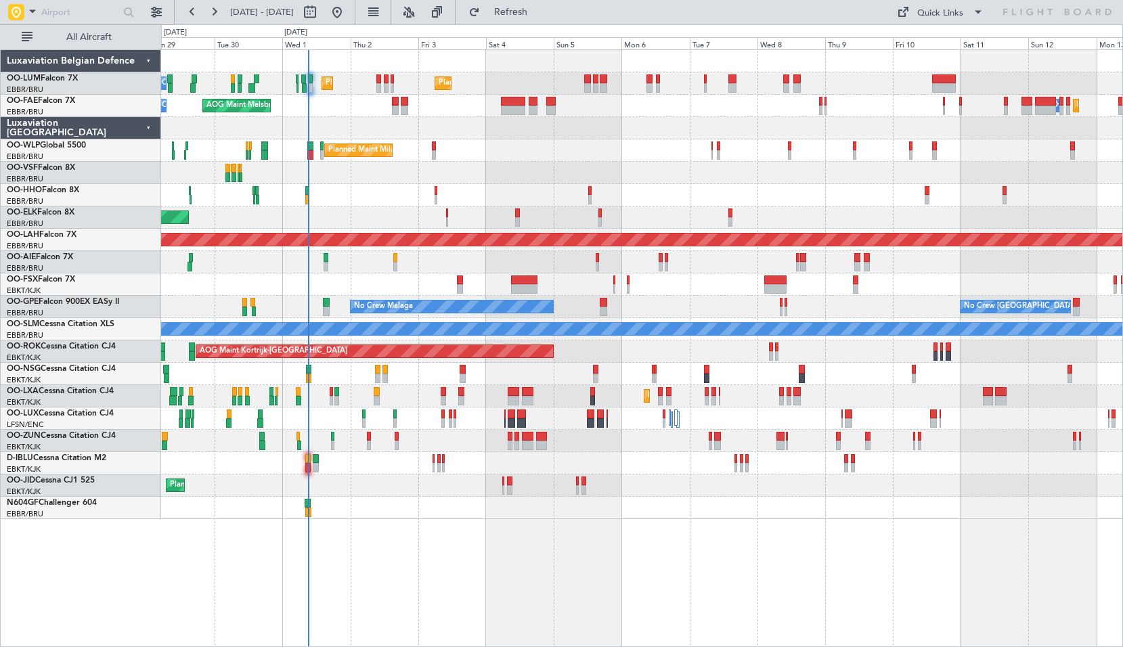
click at [703, 558] on div "Planned Maint Brussels (Brussels National) Planned Maint Brussels (Brussels Nat…" at bounding box center [642, 347] width 962 height 597
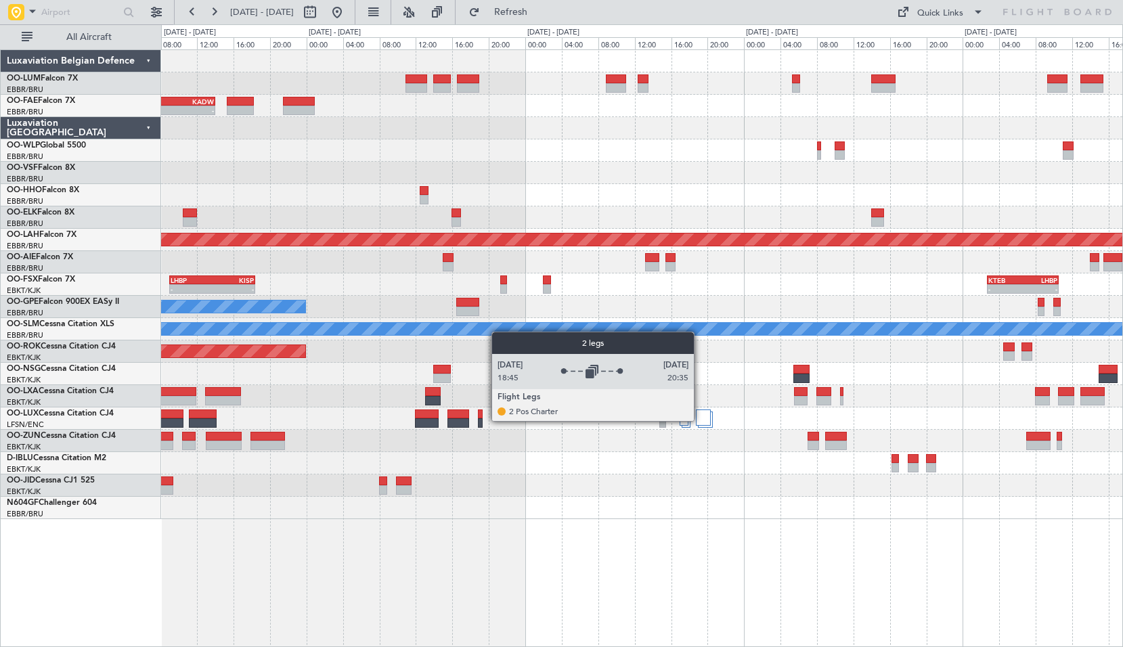
click at [700, 420] on div at bounding box center [703, 417] width 15 height 16
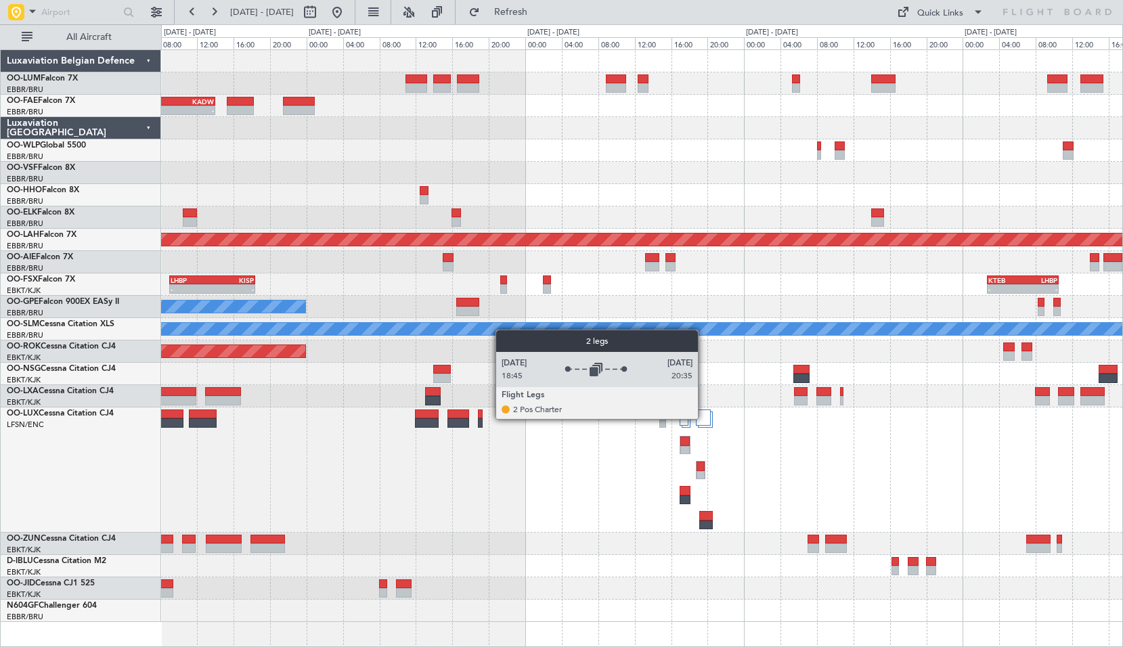
click at [704, 416] on div at bounding box center [703, 417] width 15 height 16
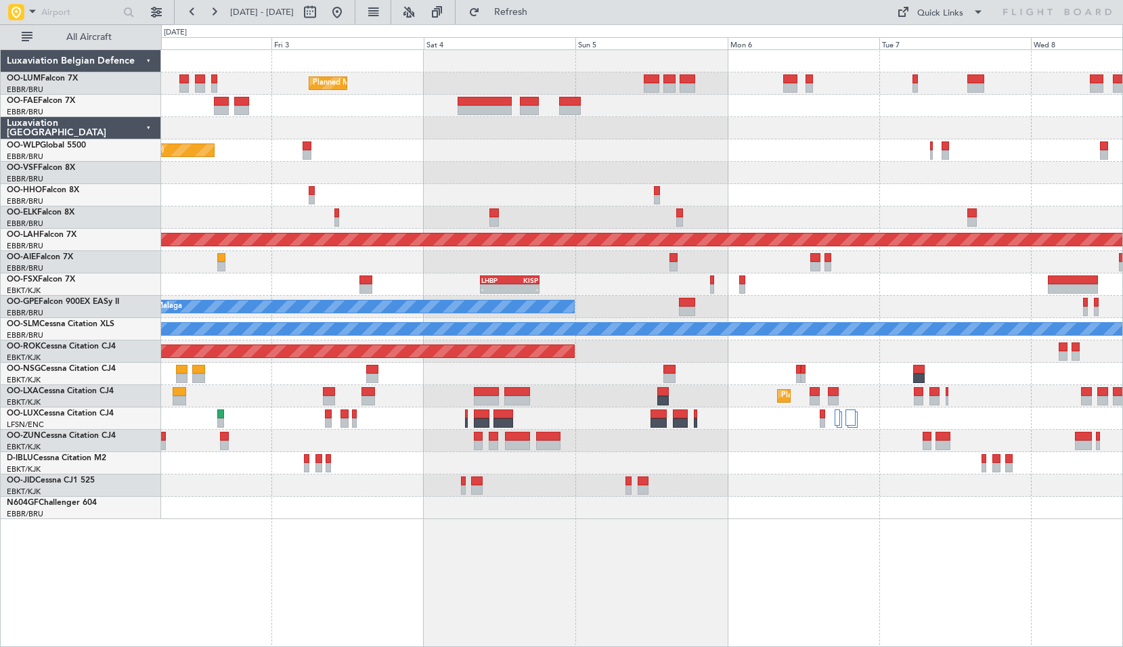
click at [709, 547] on div "Planned Maint Brussels (Brussels National) Planned Maint Brussels (Brussels Nat…" at bounding box center [642, 347] width 962 height 597
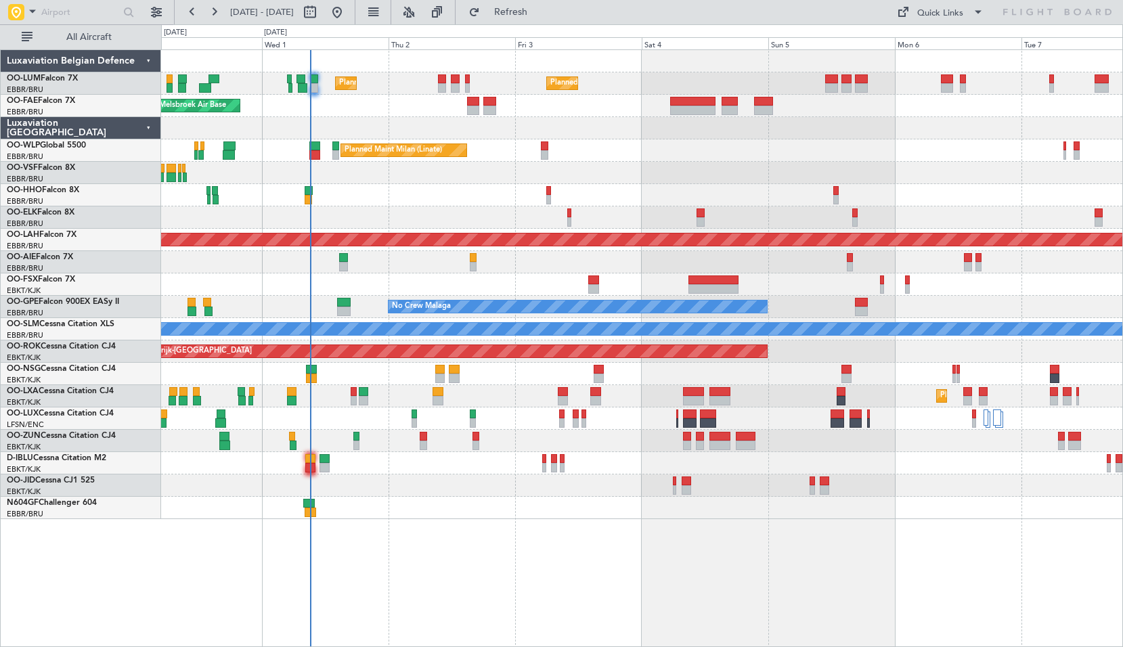
click at [642, 556] on div "Planned Maint Brussels (Brussels National) Planned Maint Brussels (Brussels Nat…" at bounding box center [642, 347] width 962 height 597
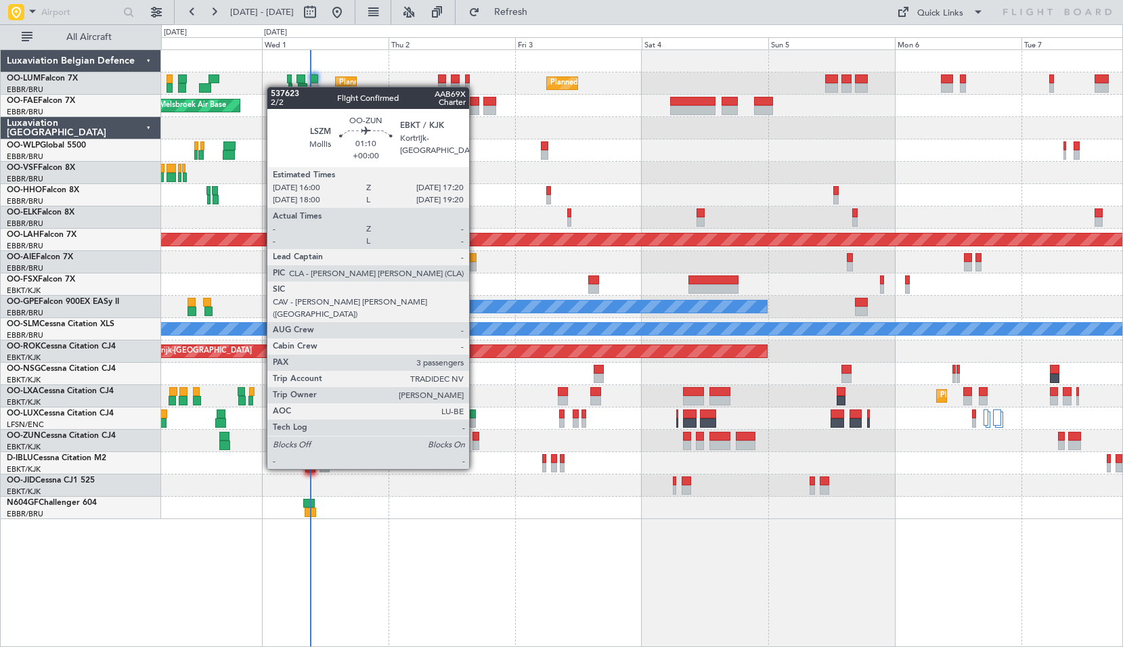
click at [475, 443] on div at bounding box center [475, 445] width 7 height 9
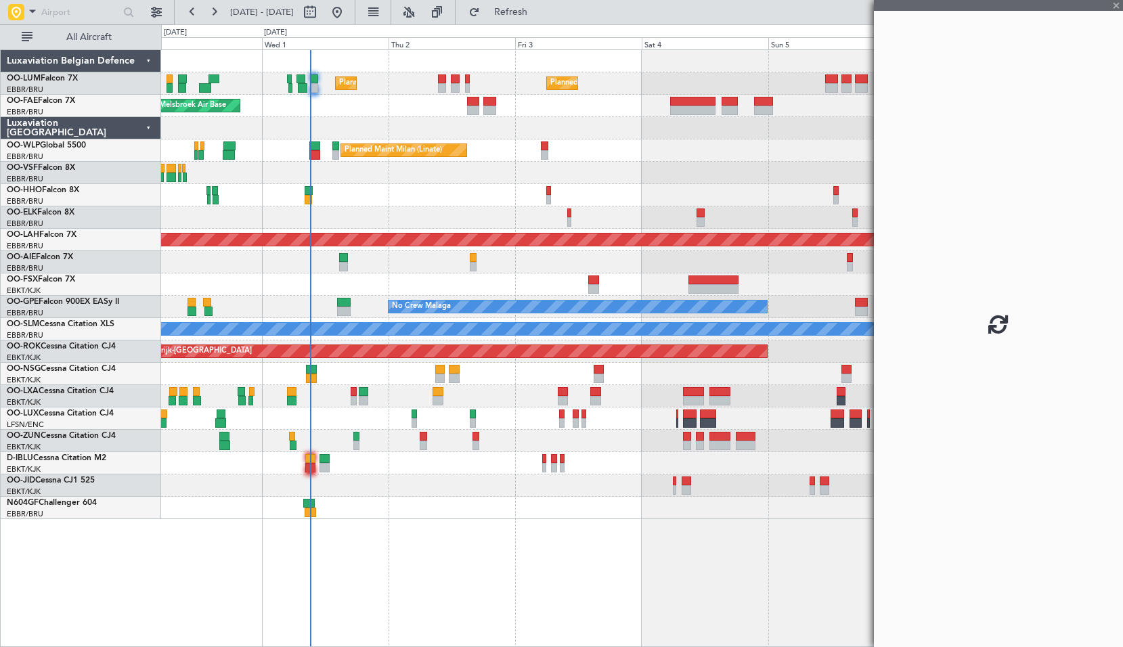
click at [480, 480] on div "Planned Maint Kortrijk-[GEOGRAPHIC_DATA]" at bounding box center [641, 485] width 961 height 22
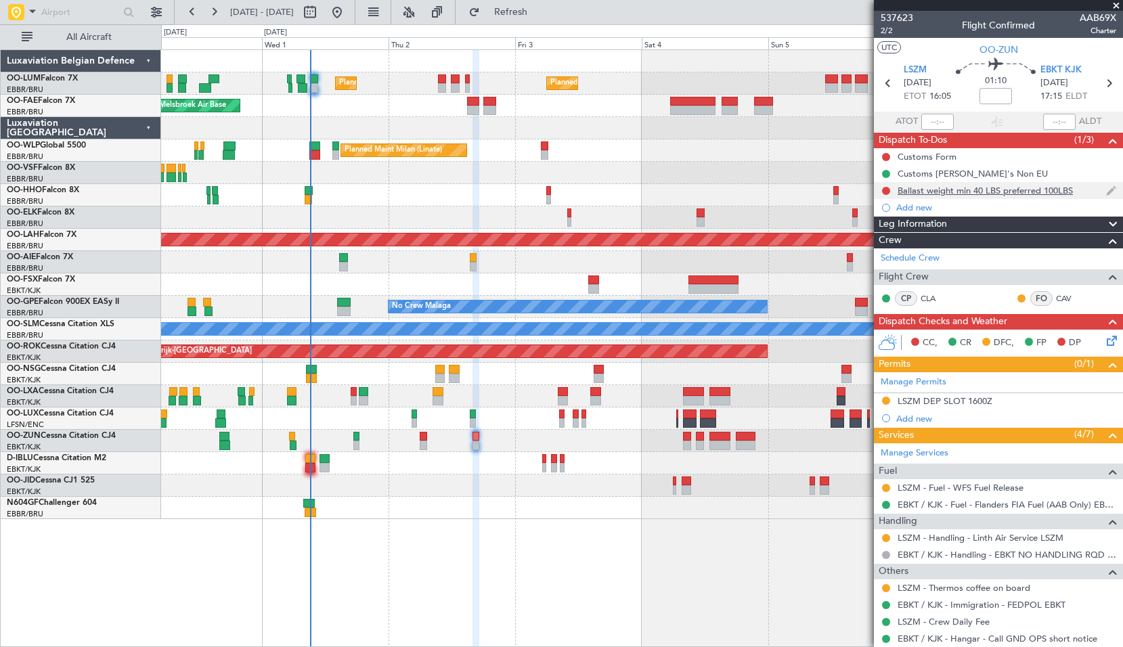
click at [964, 196] on div "Ballast weight min 40 LBS preferred 100LBS" at bounding box center [998, 190] width 249 height 17
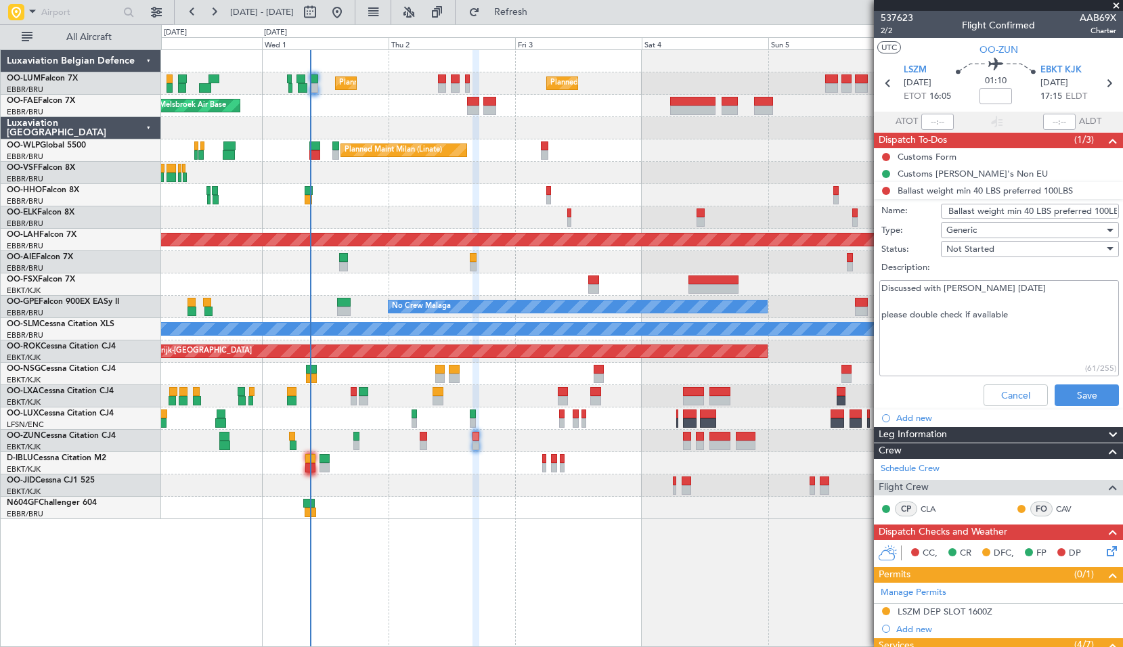
click at [1045, 328] on textarea "Discussed with Eric 29 SEP. please double check if available" at bounding box center [999, 328] width 240 height 97
click at [1001, 393] on button "Cancel" at bounding box center [1015, 395] width 64 height 22
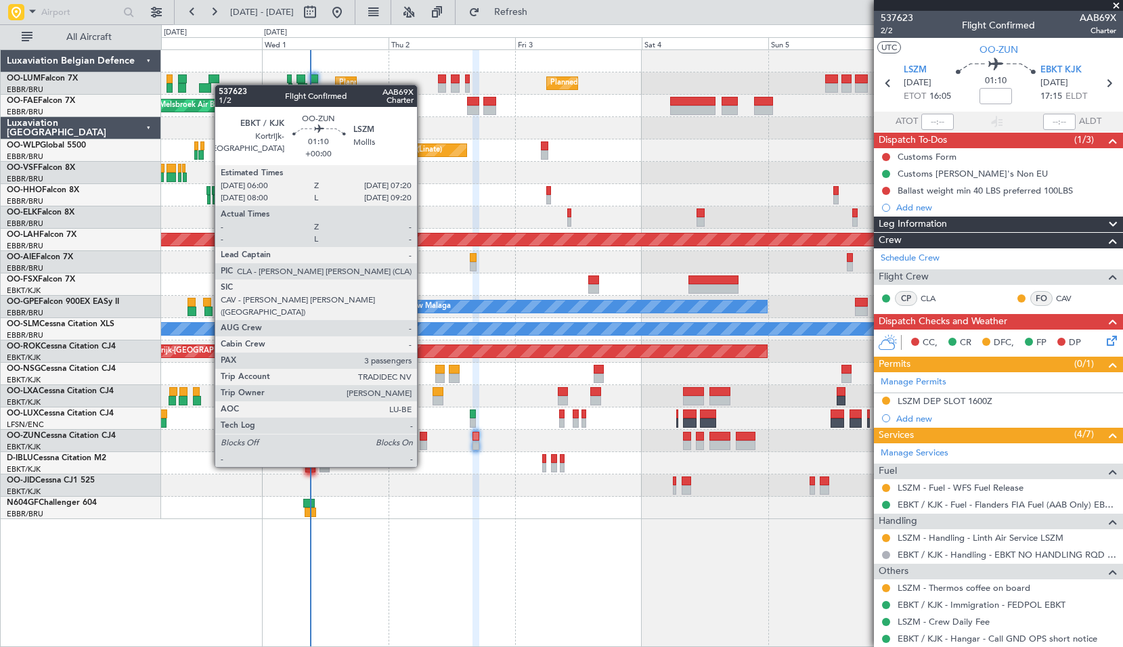
click at [423, 441] on div at bounding box center [423, 445] width 7 height 9
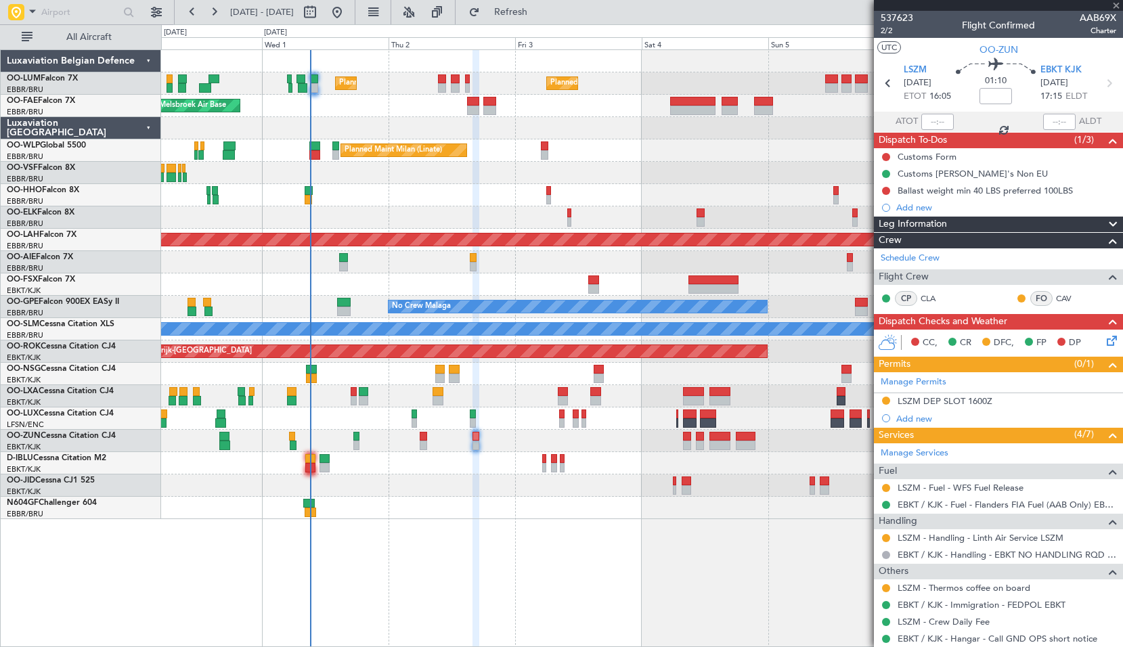
click at [430, 487] on div "Planned Maint Kortrijk-[GEOGRAPHIC_DATA]" at bounding box center [641, 485] width 961 height 22
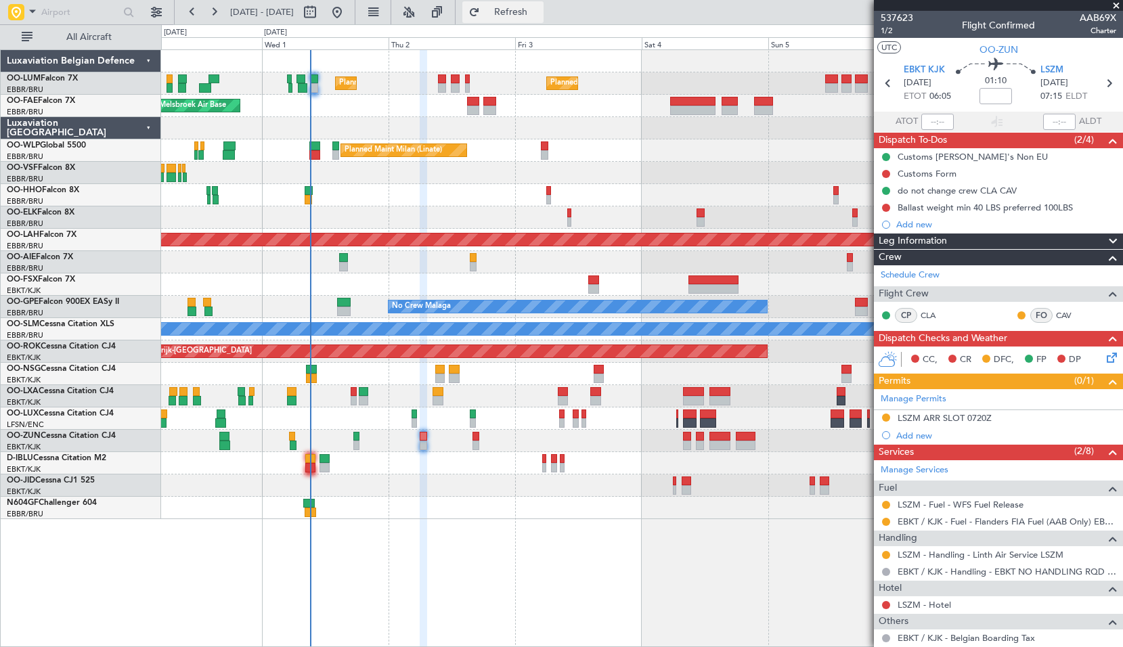
click at [539, 7] on span "Refresh" at bounding box center [510, 11] width 57 height 9
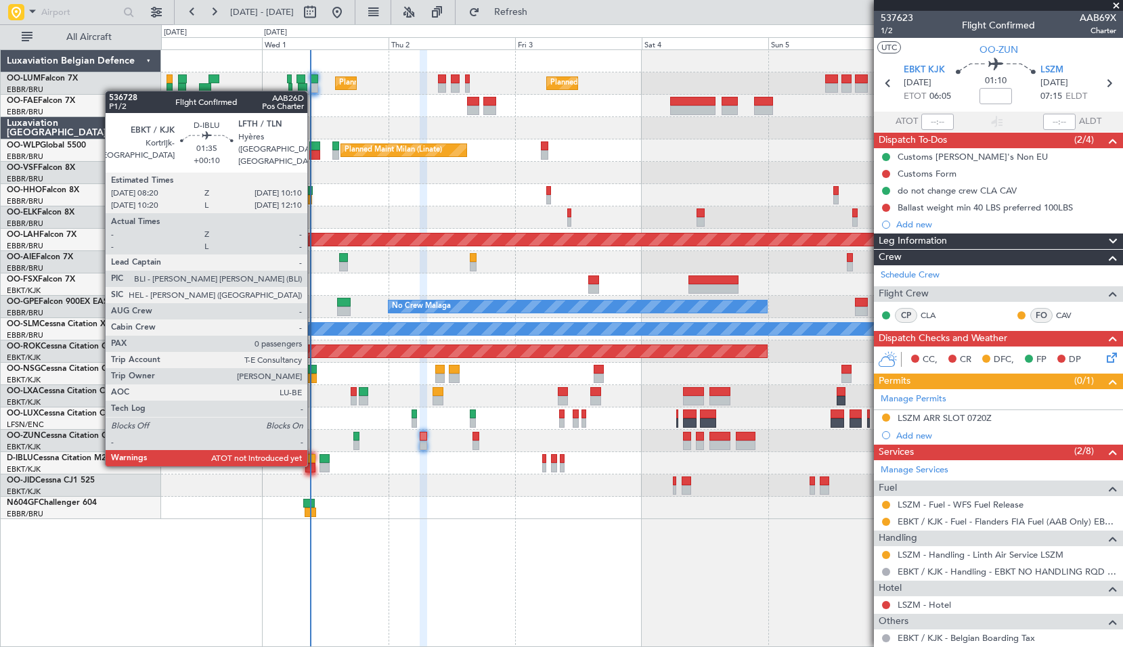
click at [313, 464] on div at bounding box center [310, 467] width 10 height 9
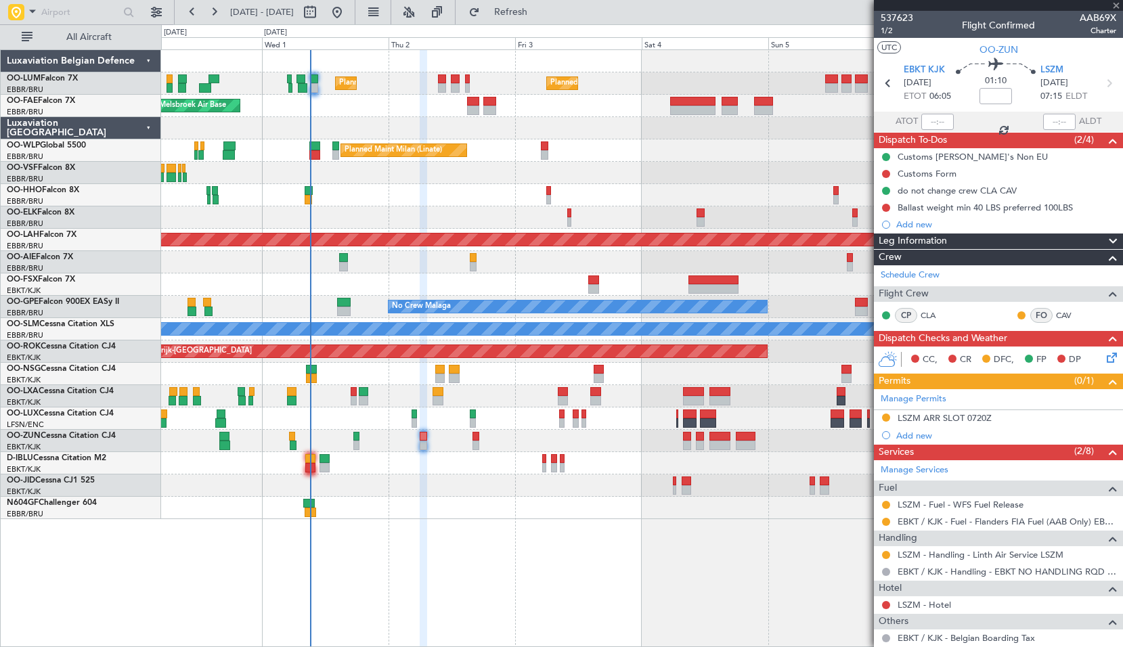
type input "+00:10"
type input "0"
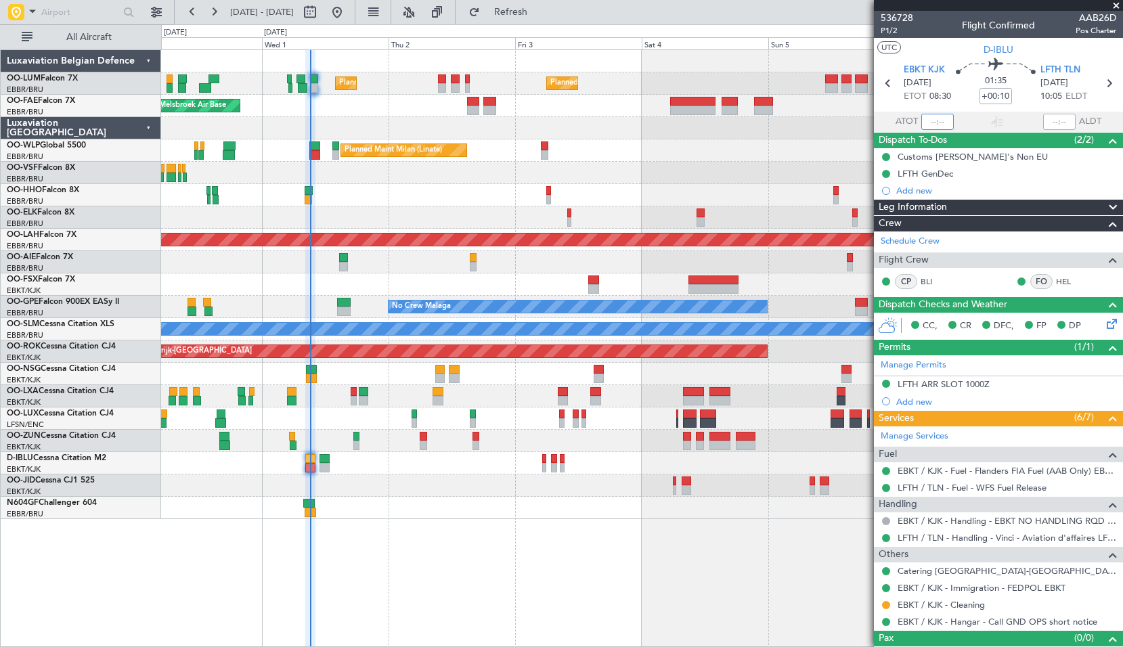
click at [937, 128] on input "text" at bounding box center [937, 122] width 32 height 16
click at [503, 549] on div "Planned Maint Brussels (Brussels National) Planned Maint Brussels (Brussels Nat…" at bounding box center [642, 347] width 962 height 597
type input "09:11"
click at [1121, 7] on span at bounding box center [1116, 6] width 14 height 12
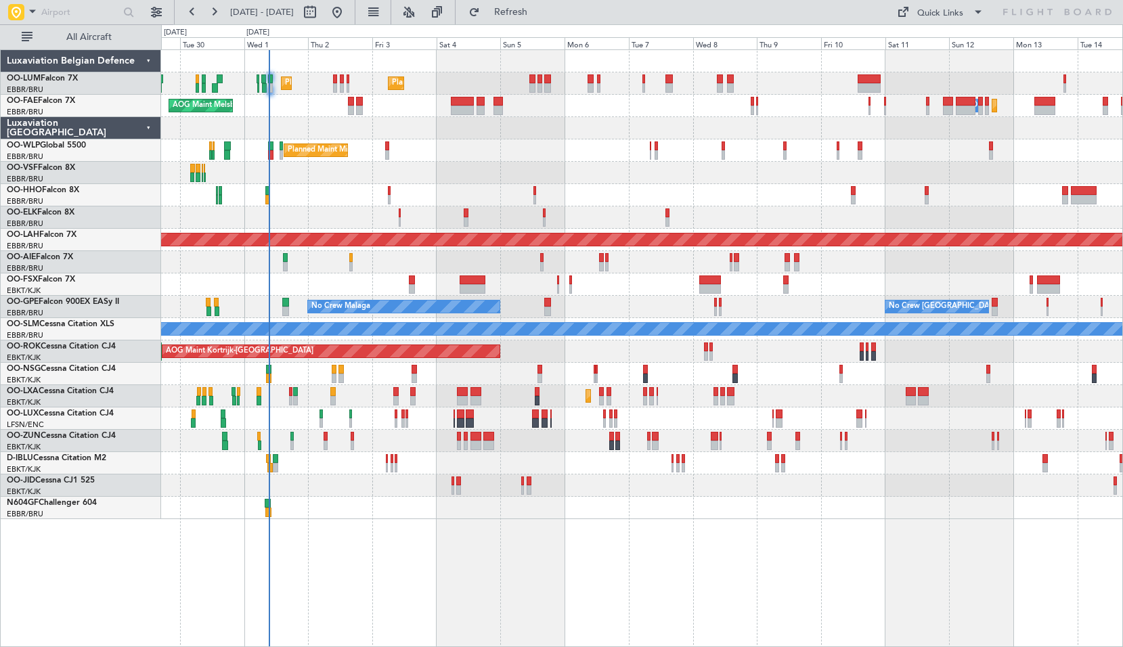
click at [604, 149] on div "Planned Maint Milan (Linate)" at bounding box center [641, 150] width 961 height 22
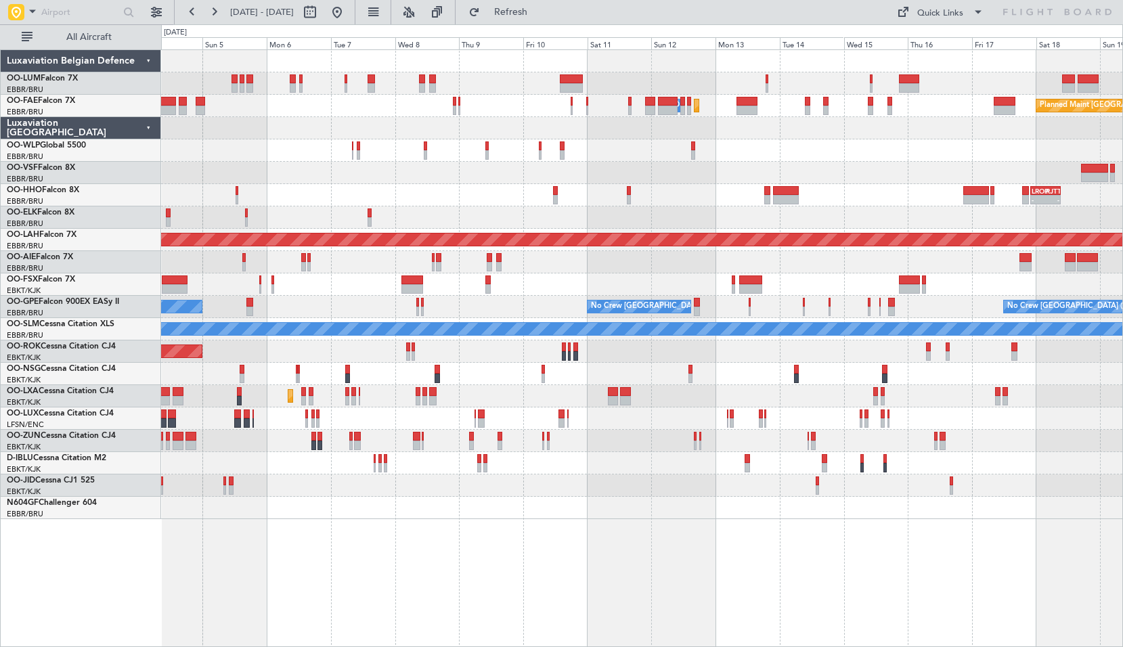
click at [595, 161] on div "Planned Maint Milan (Linate) - - EBLG 19:00 Z FIMP 05:55 Z" at bounding box center [641, 150] width 961 height 22
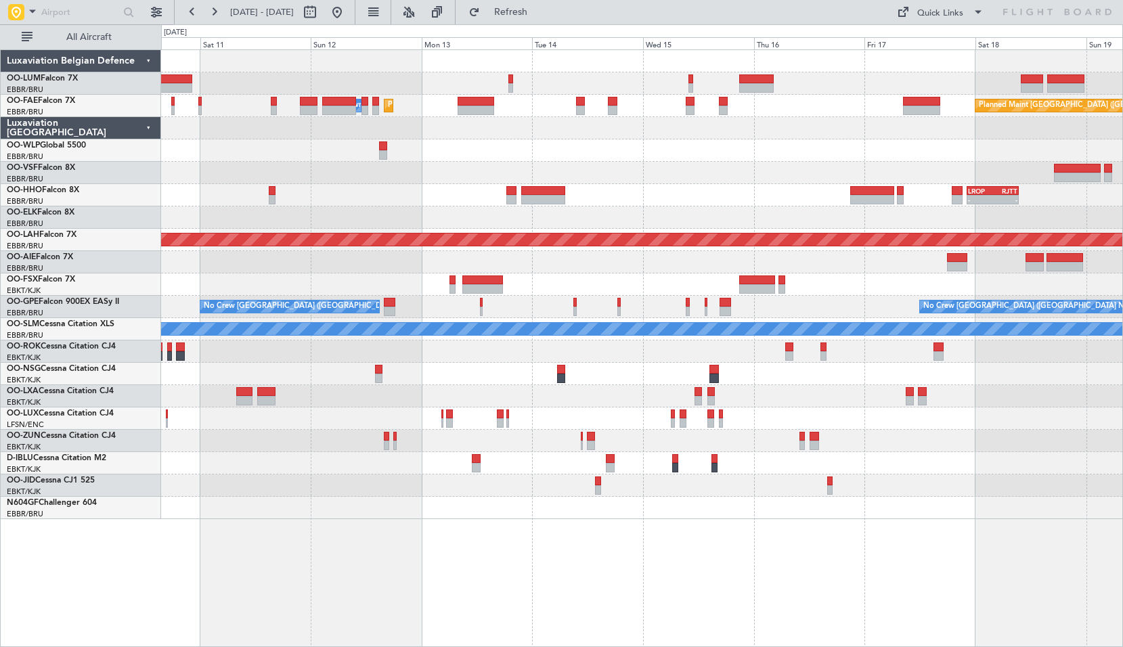
click at [597, 169] on div at bounding box center [641, 173] width 961 height 22
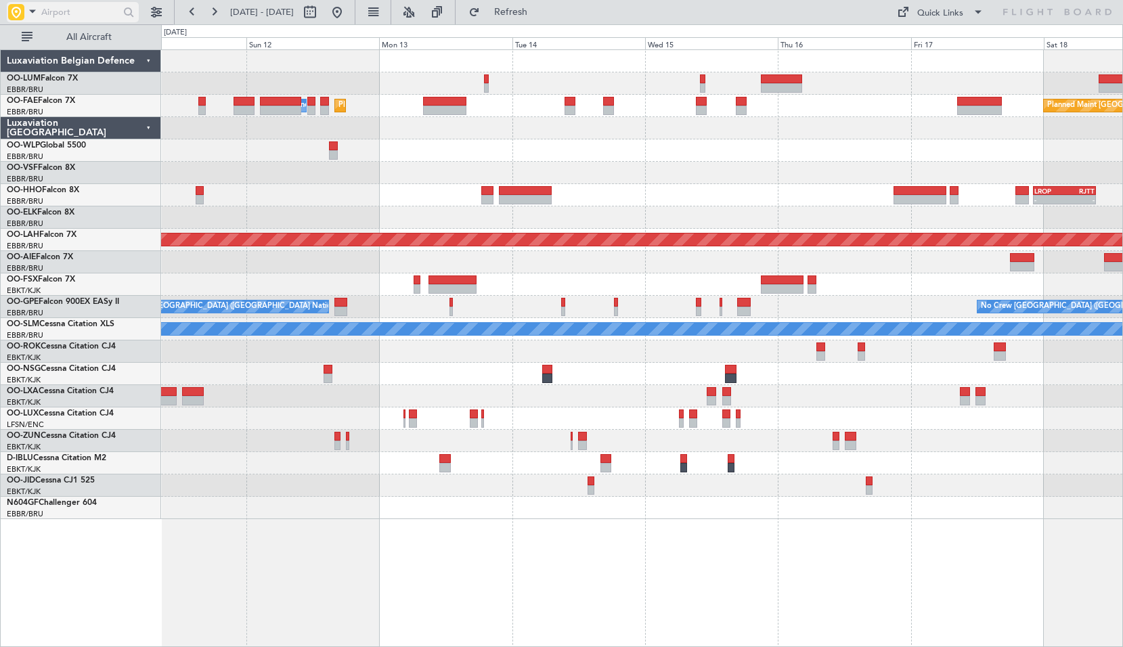
click at [47, 10] on input "text" at bounding box center [80, 12] width 78 height 20
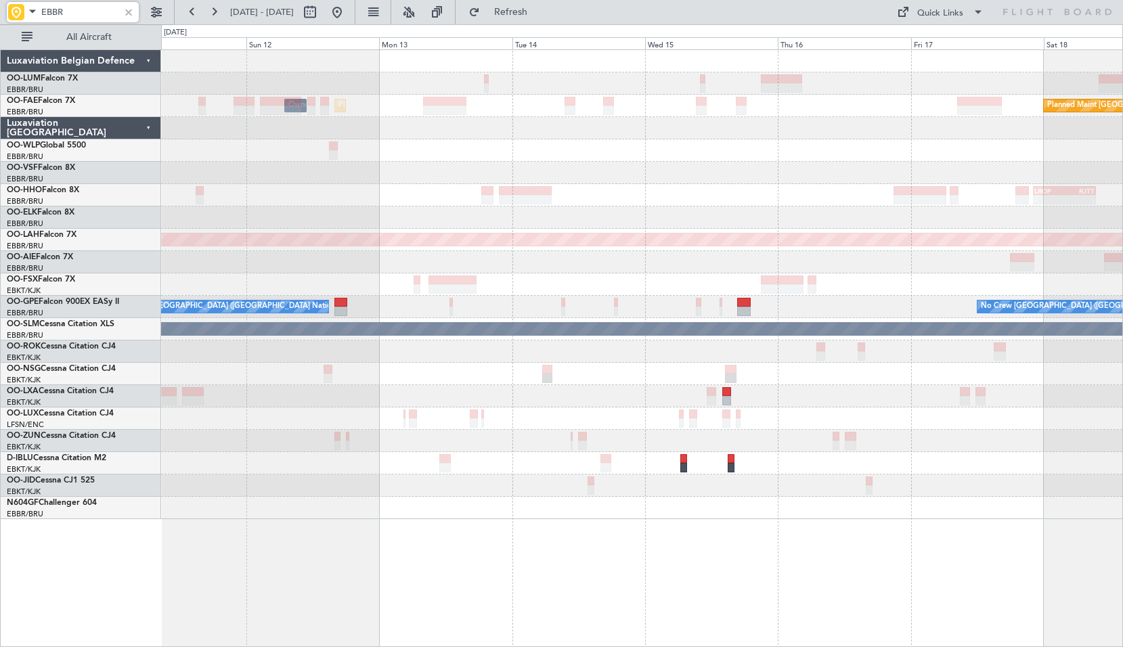
type input "EBBR"
click at [131, 7] on div at bounding box center [128, 12] width 15 height 15
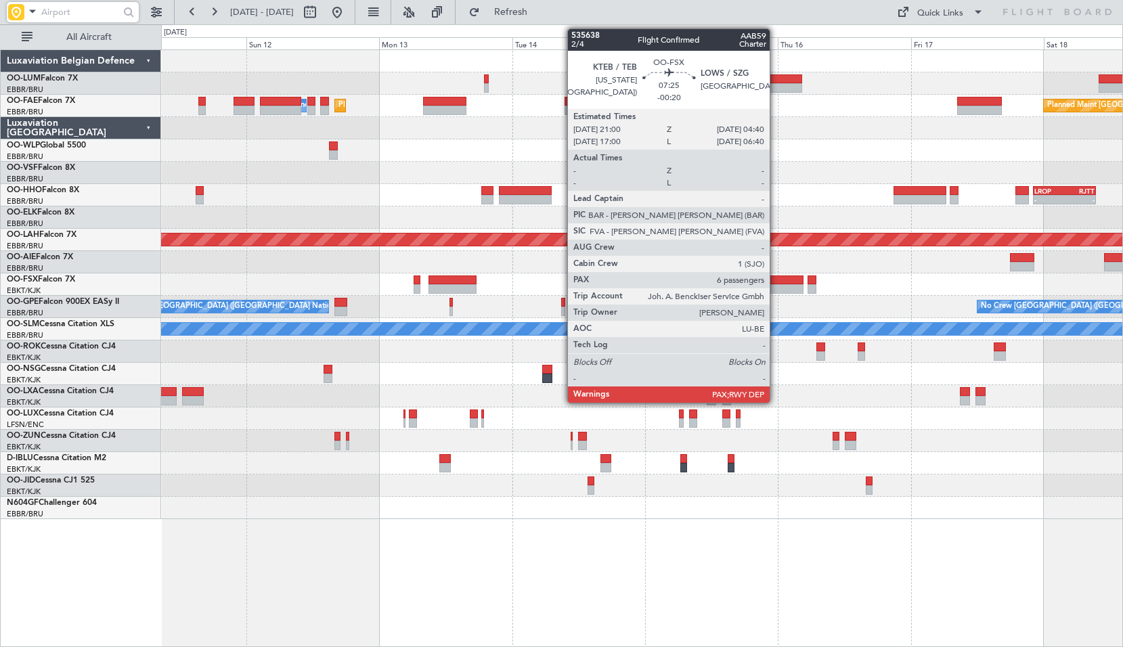
click at [775, 275] on div at bounding box center [782, 279] width 43 height 9
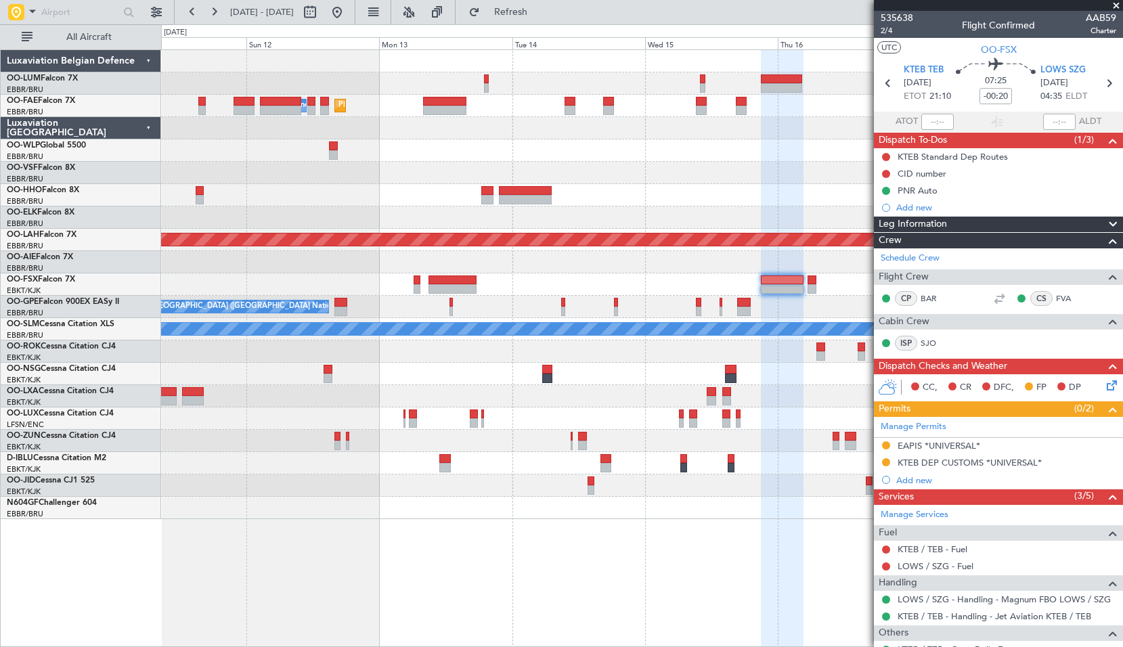
click at [1112, 5] on span at bounding box center [1116, 6] width 14 height 12
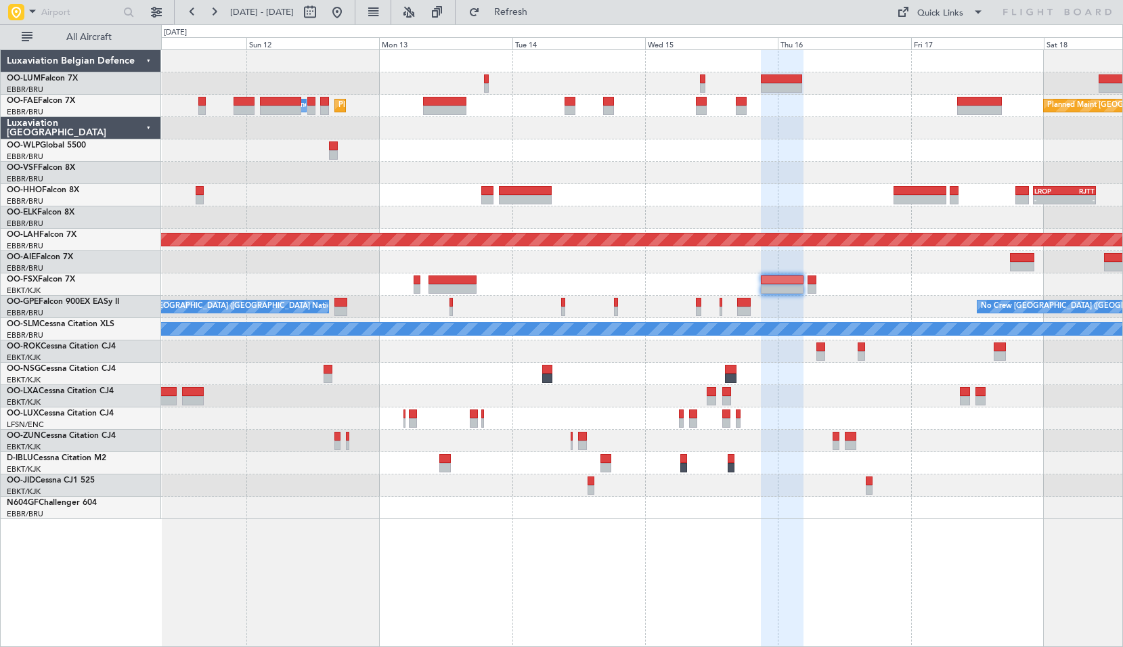
type input "0"
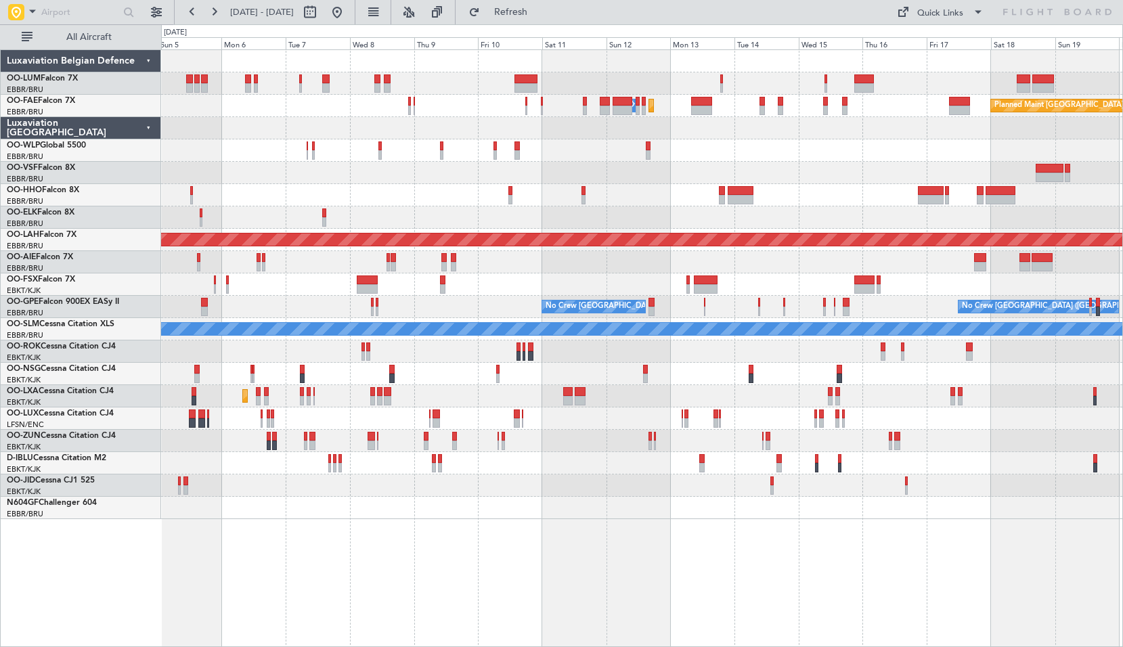
click at [724, 161] on div "Planned Maint Milan (Linate)" at bounding box center [641, 150] width 961 height 22
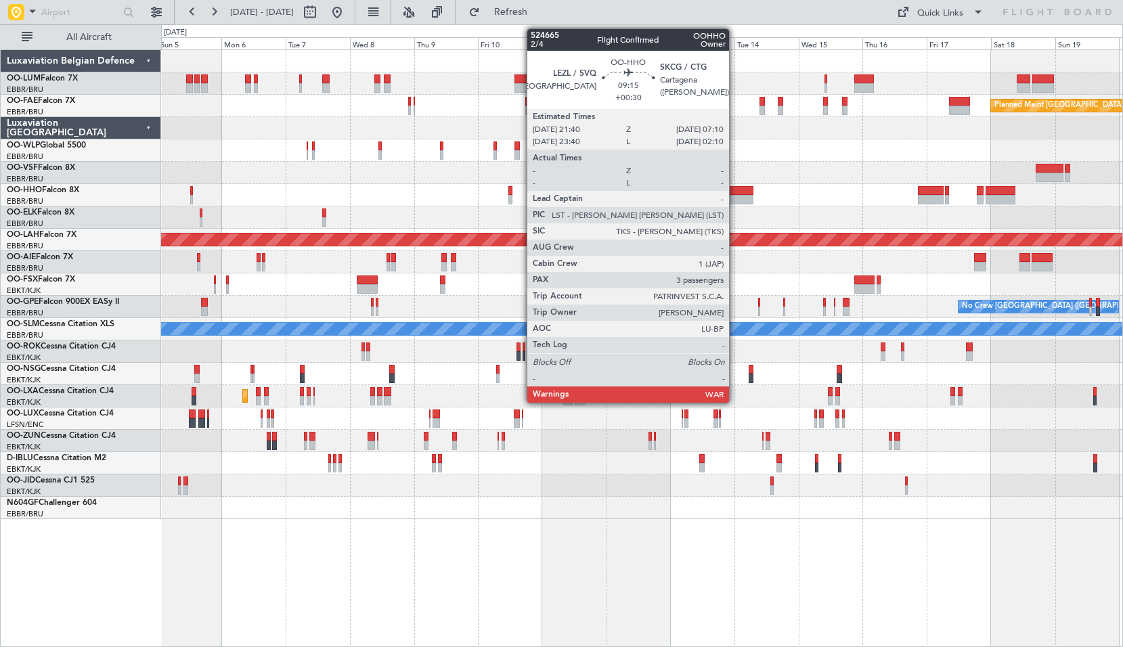
click at [735, 194] on div at bounding box center [740, 190] width 26 height 9
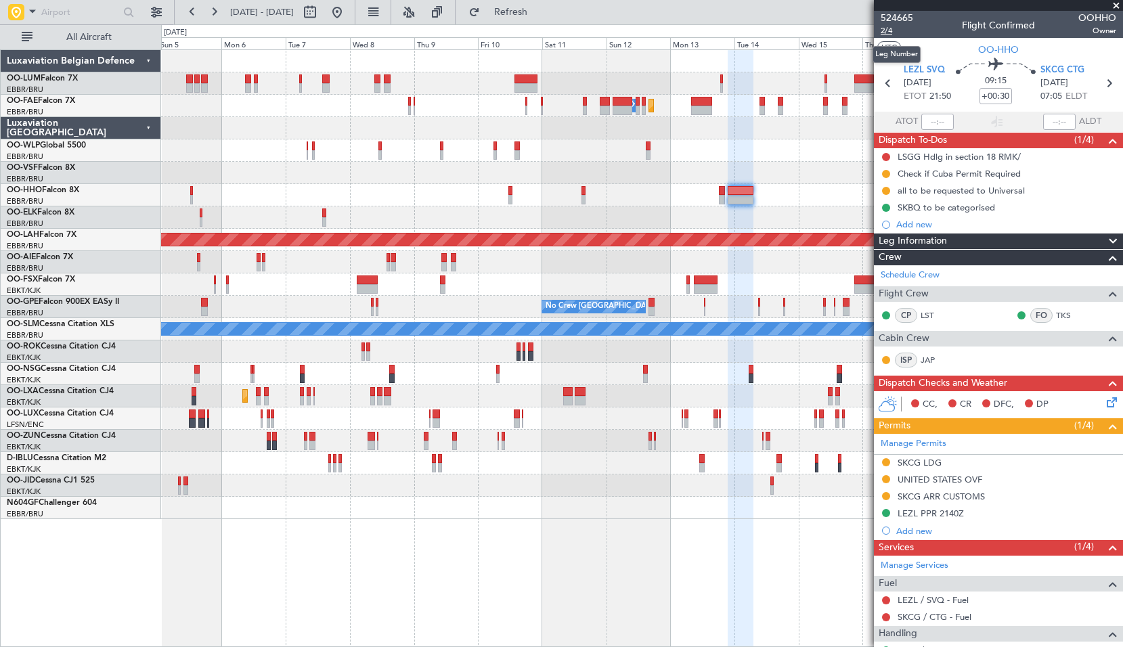
click at [880, 26] on span "2/4" at bounding box center [896, 31] width 32 height 12
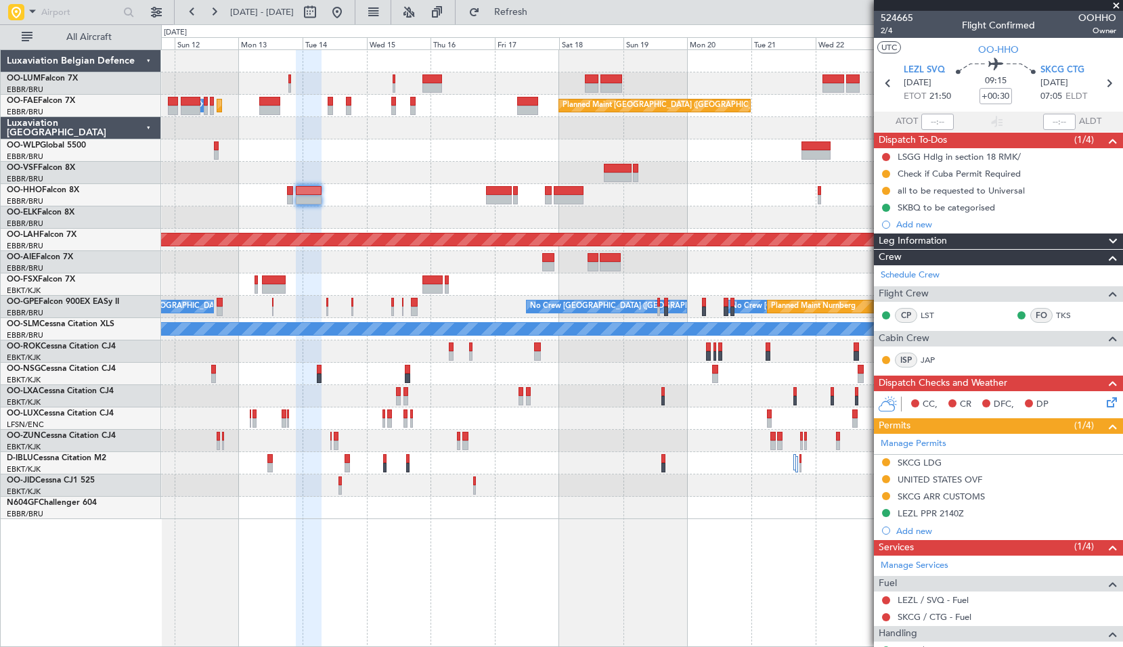
click at [369, 202] on div at bounding box center [641, 195] width 961 height 22
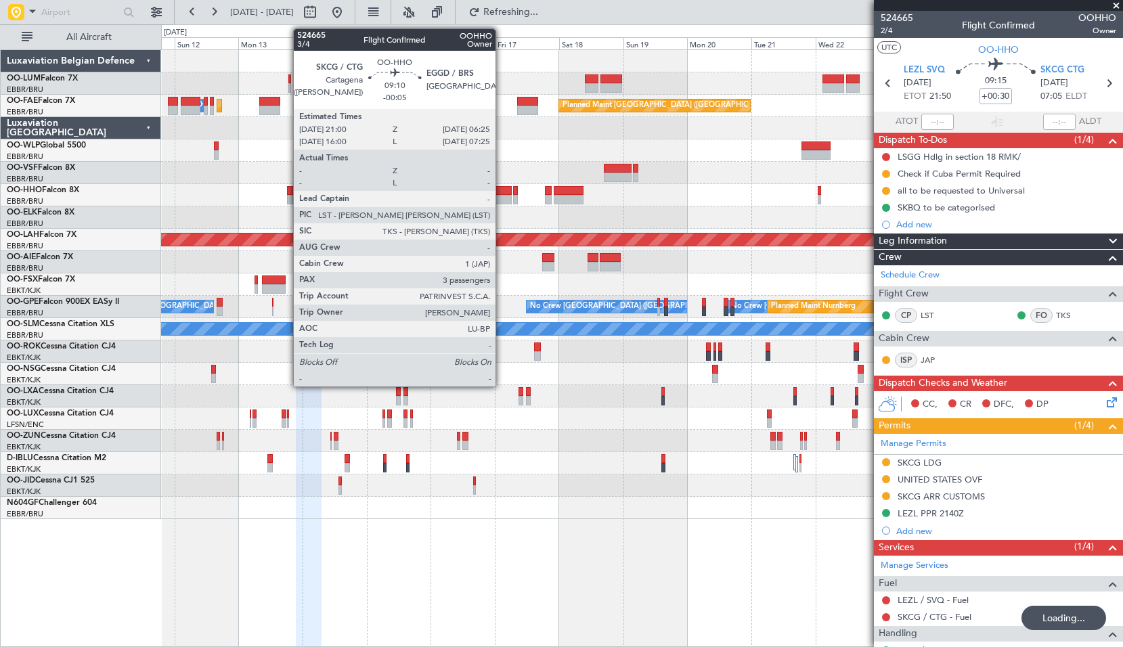
click at [501, 191] on div at bounding box center [499, 190] width 26 height 9
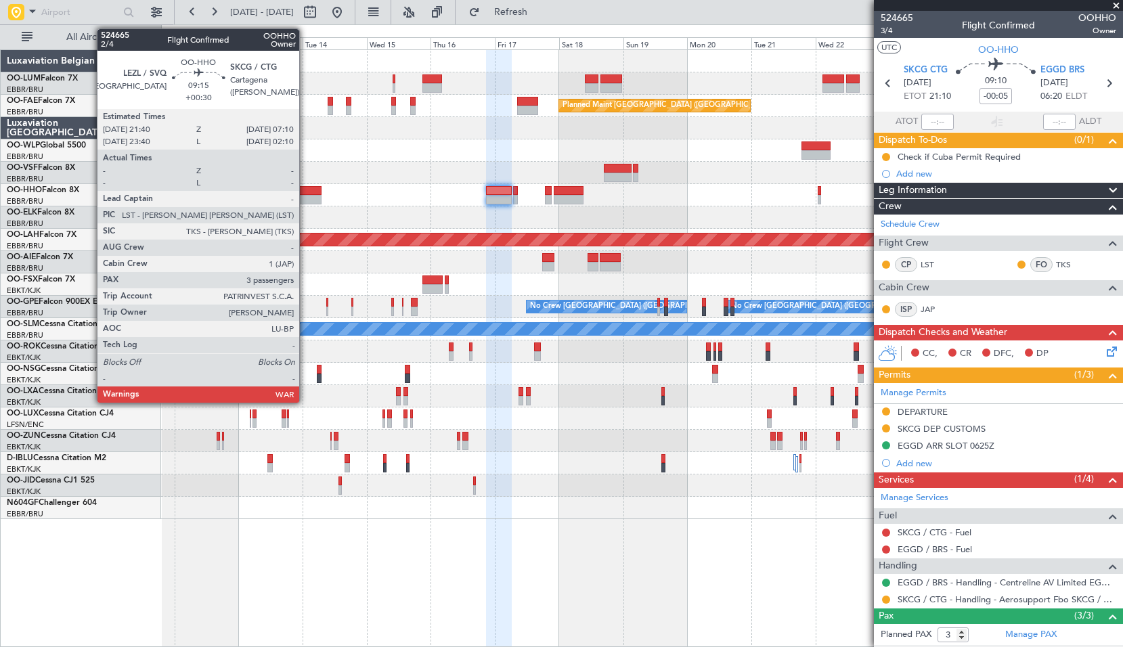
click at [305, 196] on div at bounding box center [309, 199] width 26 height 9
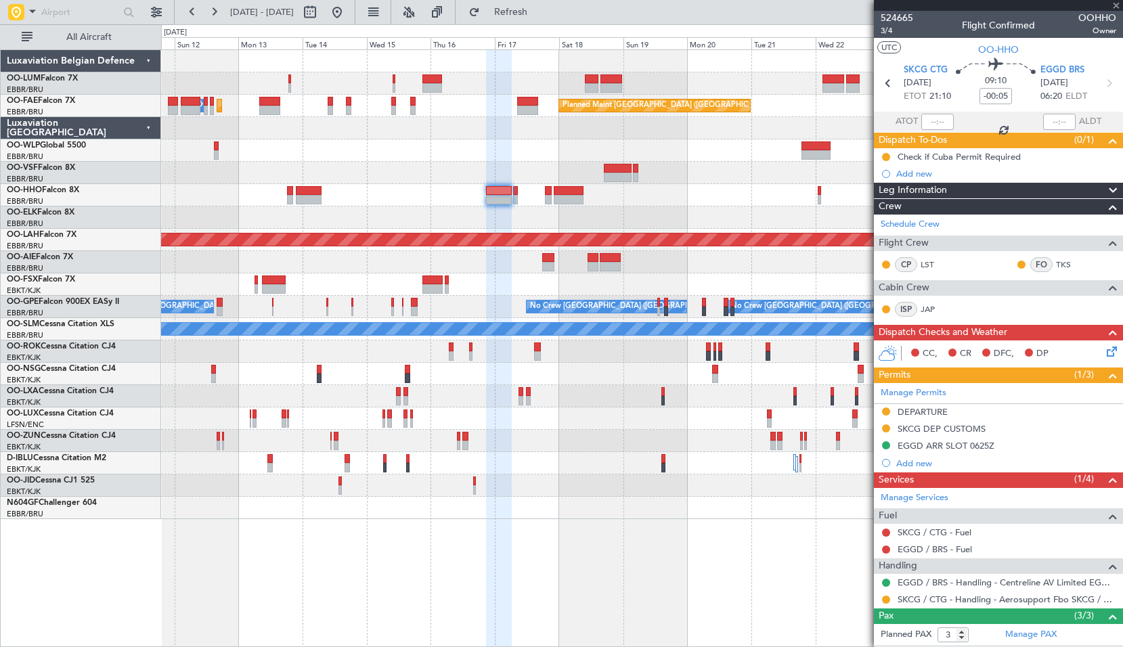
type input "+00:30"
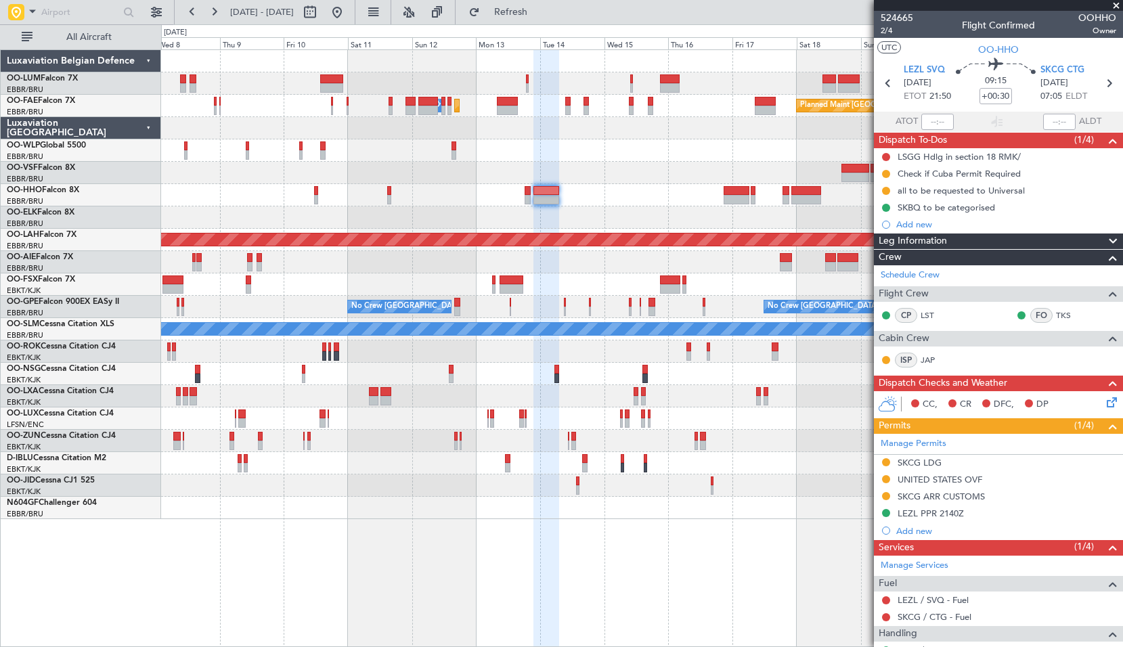
click at [635, 154] on div at bounding box center [641, 150] width 961 height 22
click at [539, 14] on span "Refresh" at bounding box center [510, 11] width 57 height 9
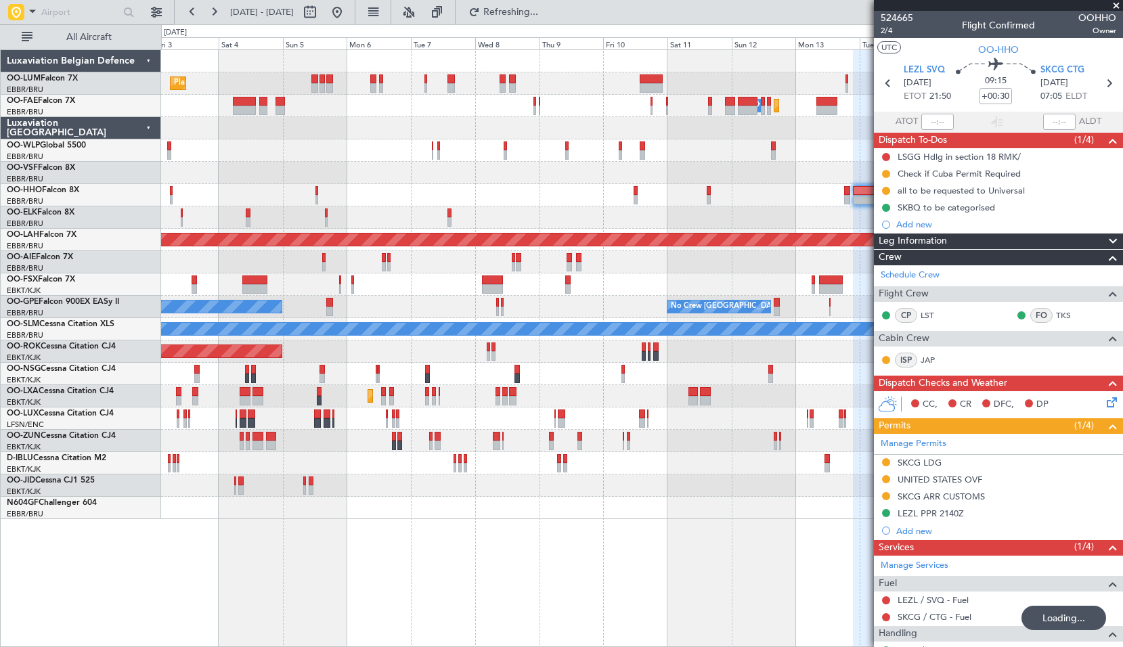
click at [733, 184] on div "Planned Maint Brussels (Brussels National) Planned Maint Brussels (Brussels Nat…" at bounding box center [641, 284] width 961 height 469
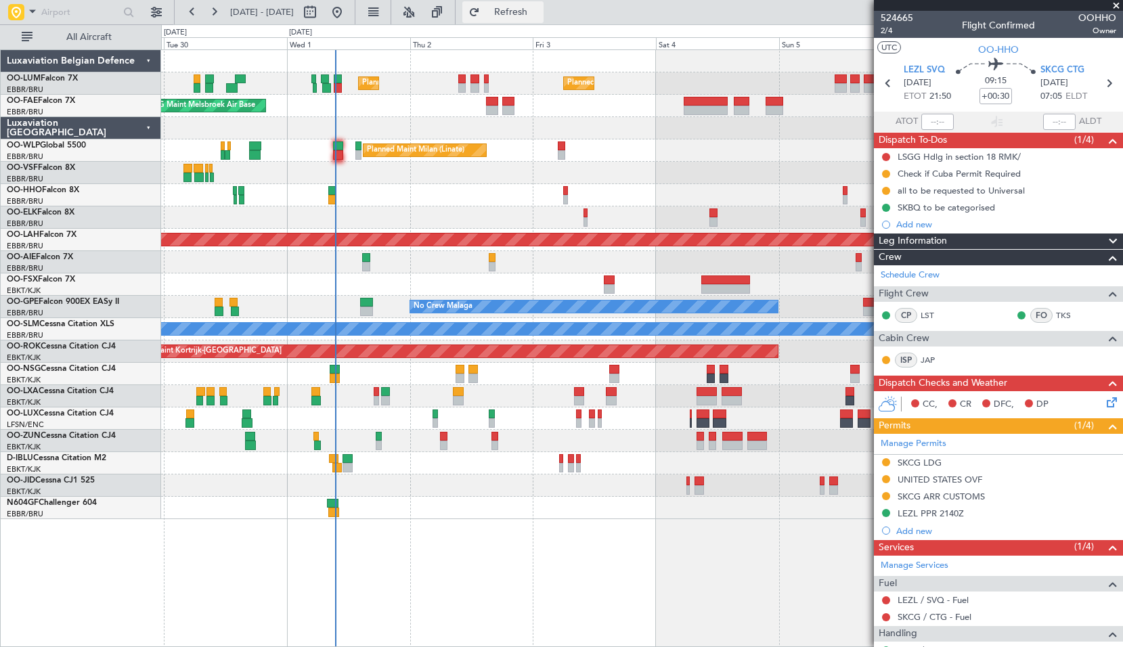
click at [539, 9] on span "Refresh" at bounding box center [510, 11] width 57 height 9
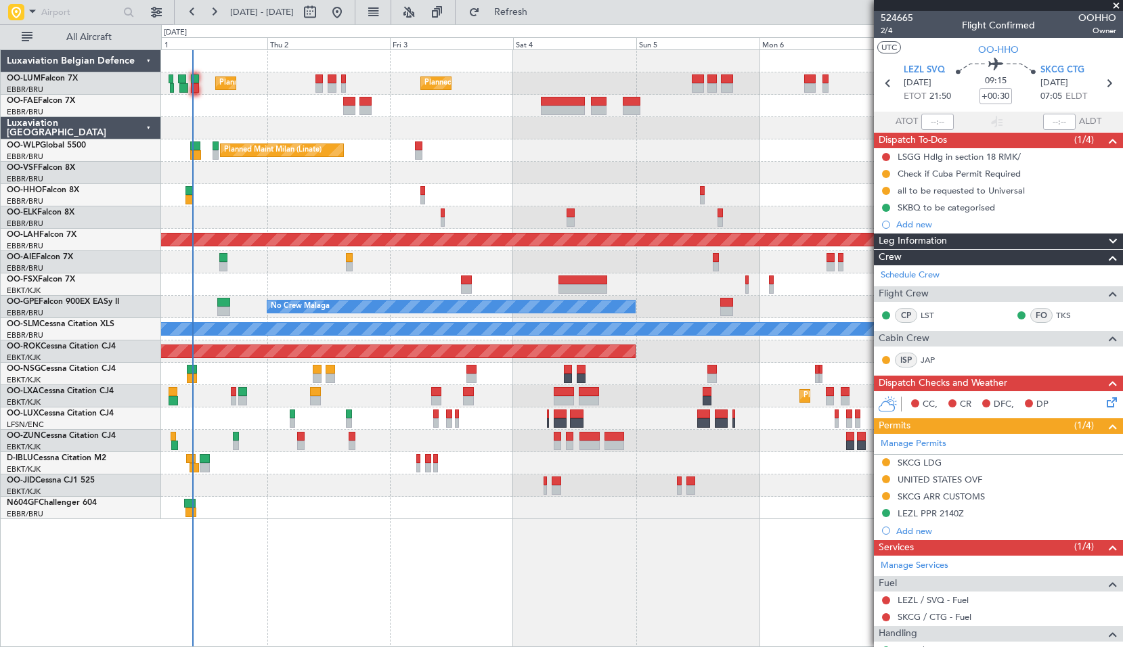
click at [460, 210] on div "Planned Maint Kortrijk-[GEOGRAPHIC_DATA]" at bounding box center [641, 217] width 961 height 22
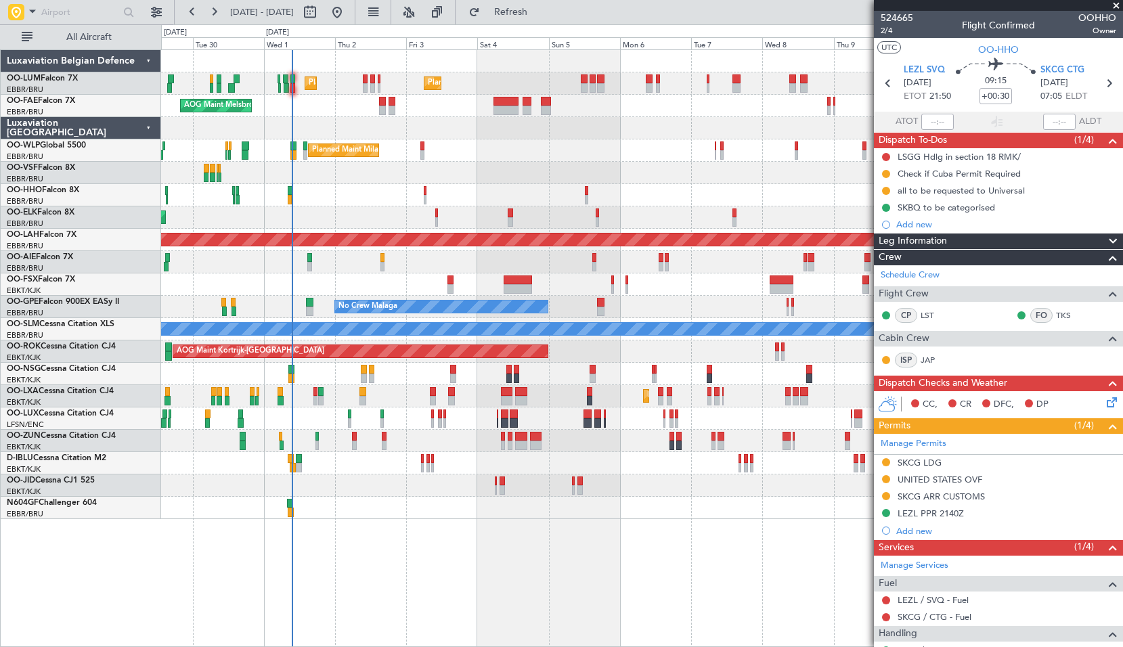
click at [610, 586] on div "Planned Maint Brussels (Brussels National) Planned Maint Brussels (Brussels Nat…" at bounding box center [642, 347] width 962 height 597
click at [610, 587] on div "Planned Maint Brussels (Brussels National) Planned Maint Brussels (Brussels Nat…" at bounding box center [642, 347] width 962 height 597
